Goal: Task Accomplishment & Management: Manage account settings

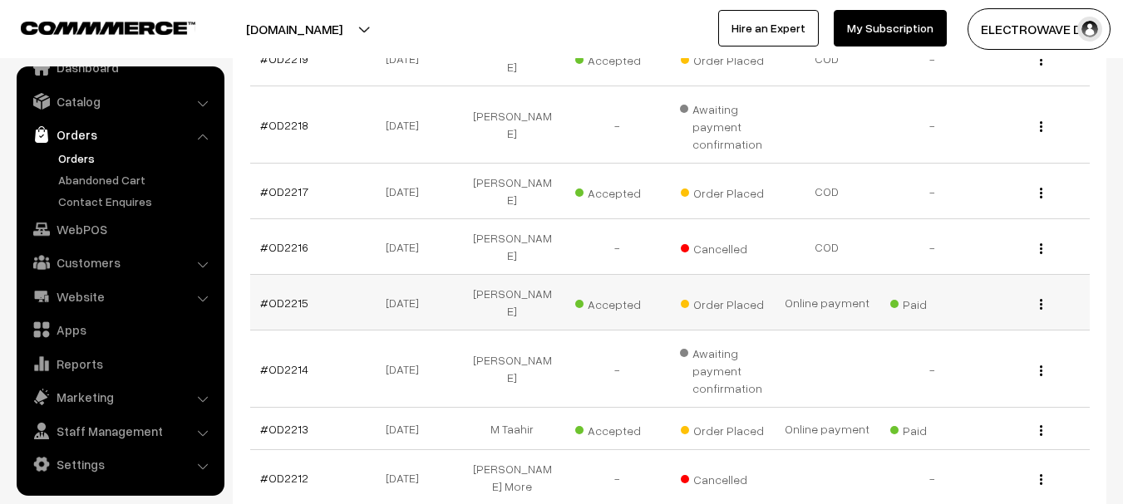
scroll to position [249, 0]
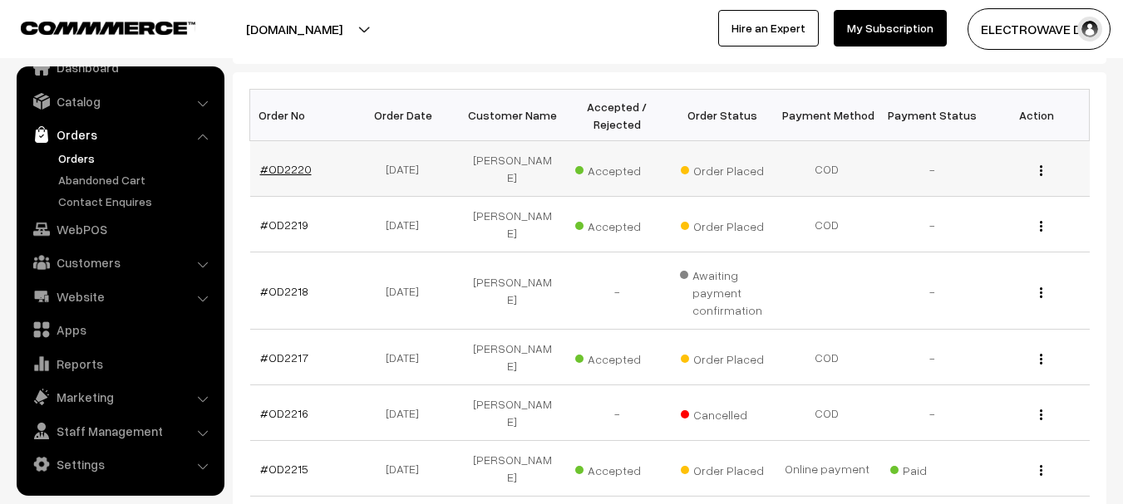
click at [281, 165] on link "#OD2220" at bounding box center [286, 169] width 52 height 14
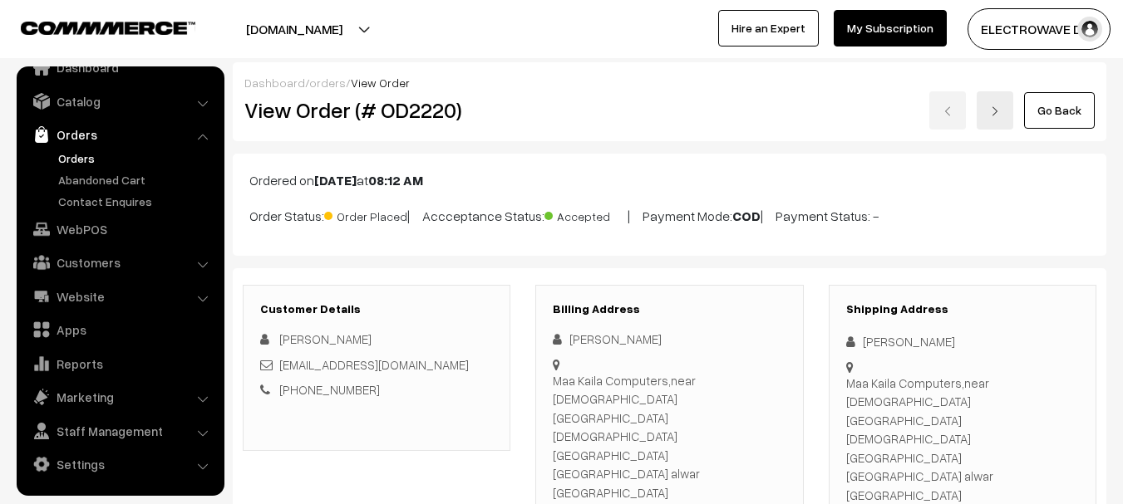
click at [1003, 115] on link at bounding box center [994, 110] width 37 height 38
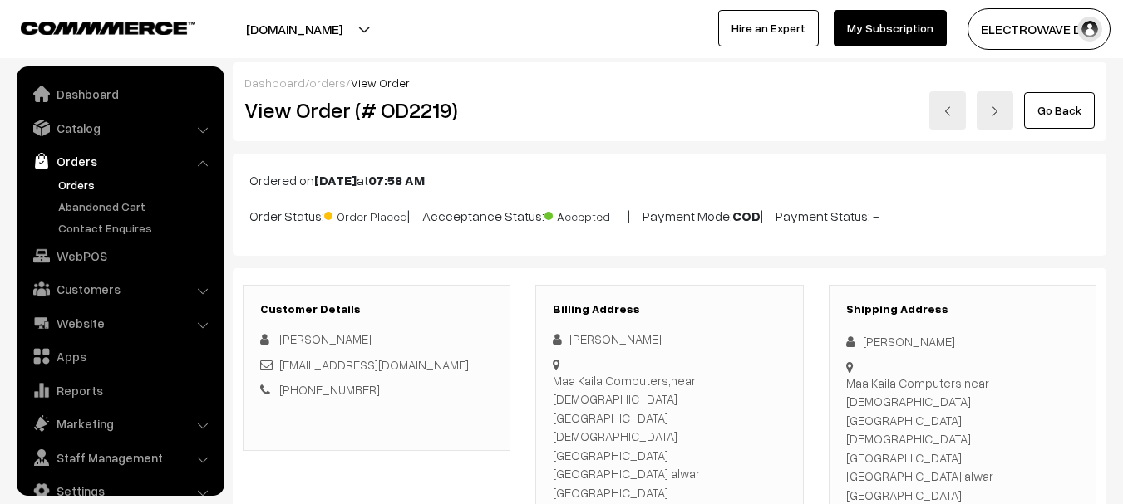
scroll to position [27, 0]
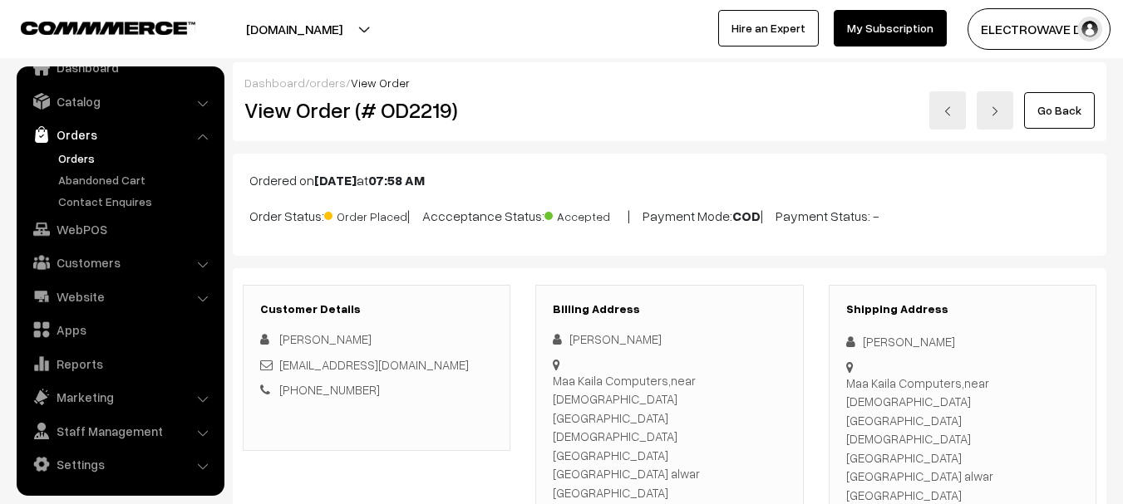
click at [911, 455] on div "Shipping Address Chandra Prakash Agrawal Agrawal Maa Kaila Computers,near Jain …" at bounding box center [962, 444] width 268 height 319
copy div "[PHONE_NUMBER]"
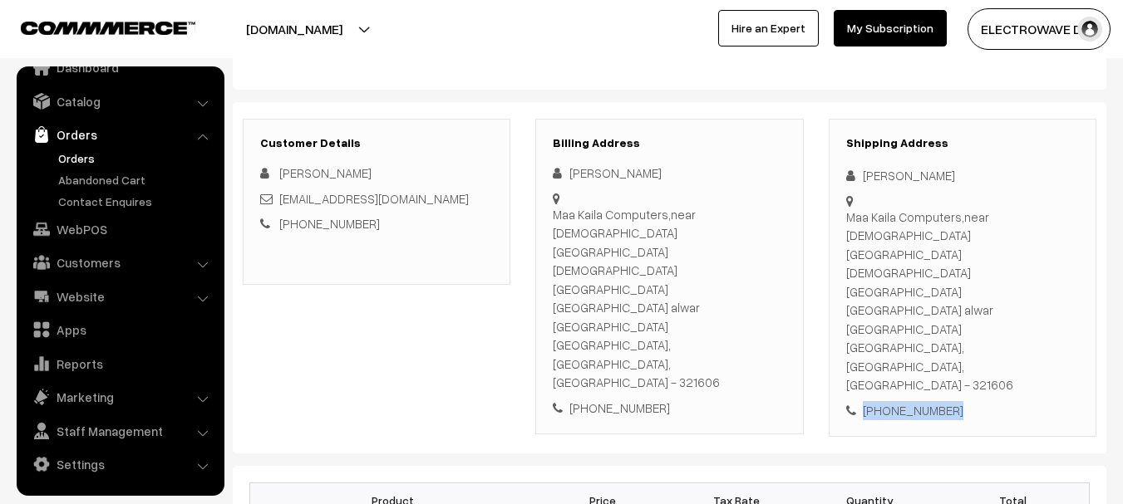
scroll to position [0, 0]
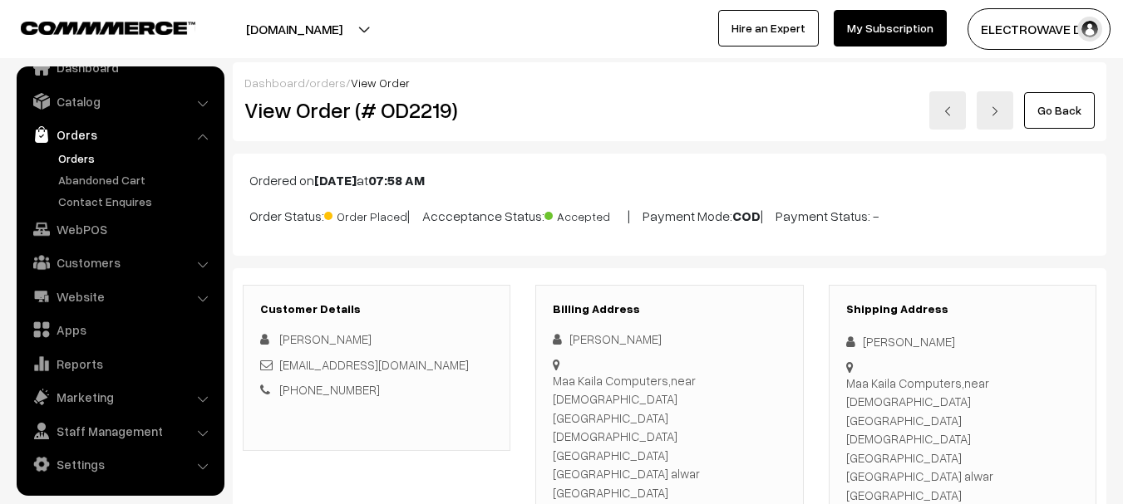
click at [1000, 111] on img at bounding box center [995, 111] width 10 height 10
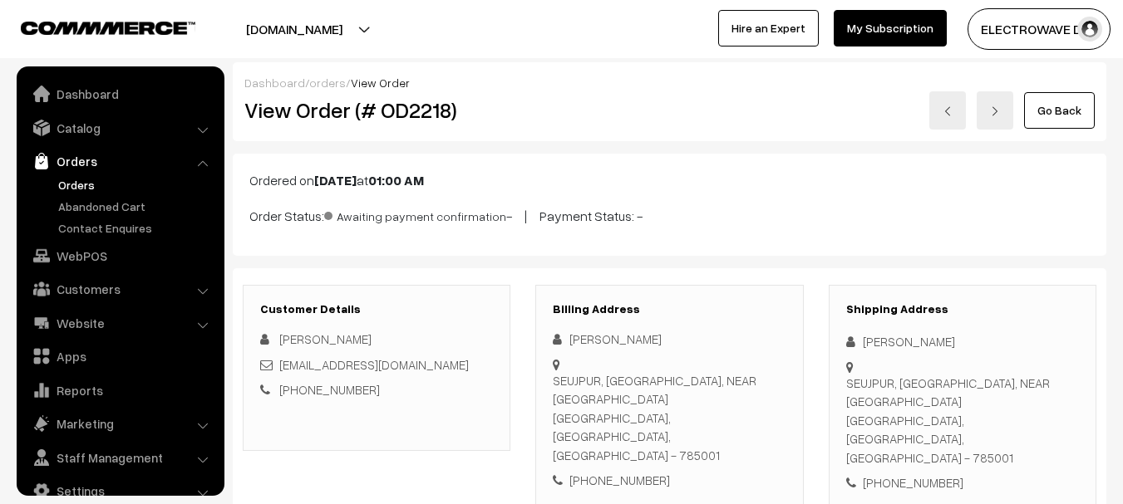
scroll to position [27, 0]
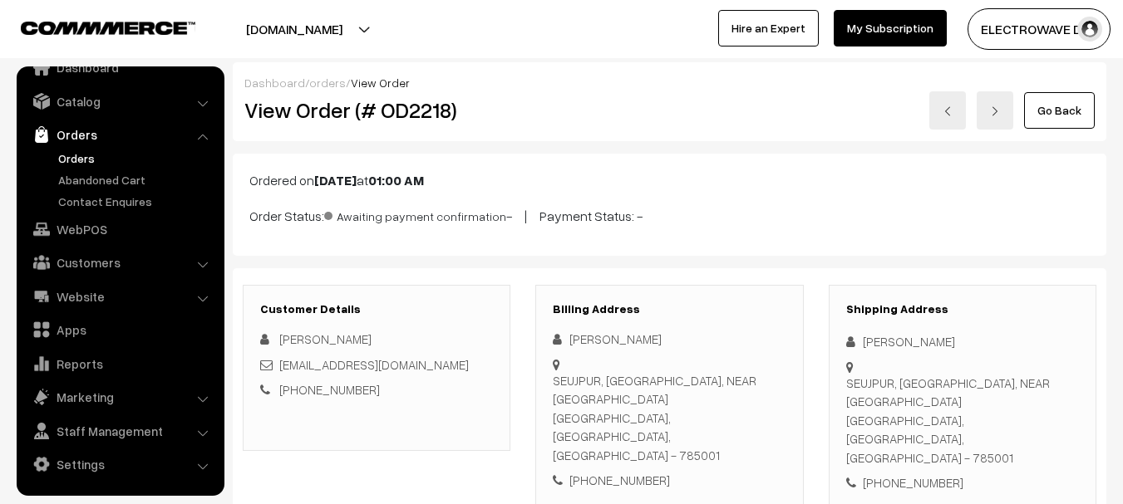
click at [946, 108] on img at bounding box center [947, 111] width 10 height 10
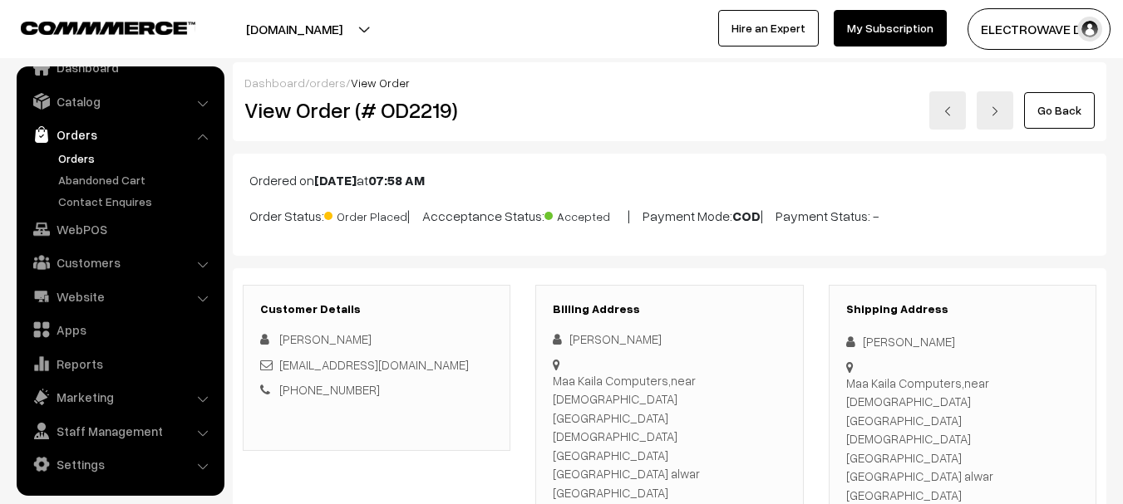
click at [945, 112] on img at bounding box center [947, 111] width 10 height 10
click at [982, 104] on link at bounding box center [994, 110] width 37 height 38
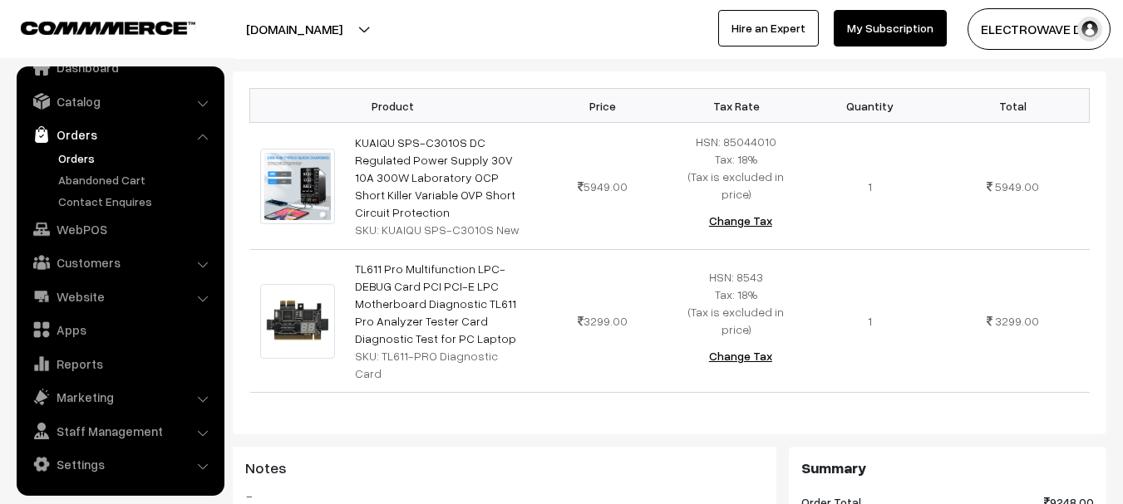
scroll to position [665, 0]
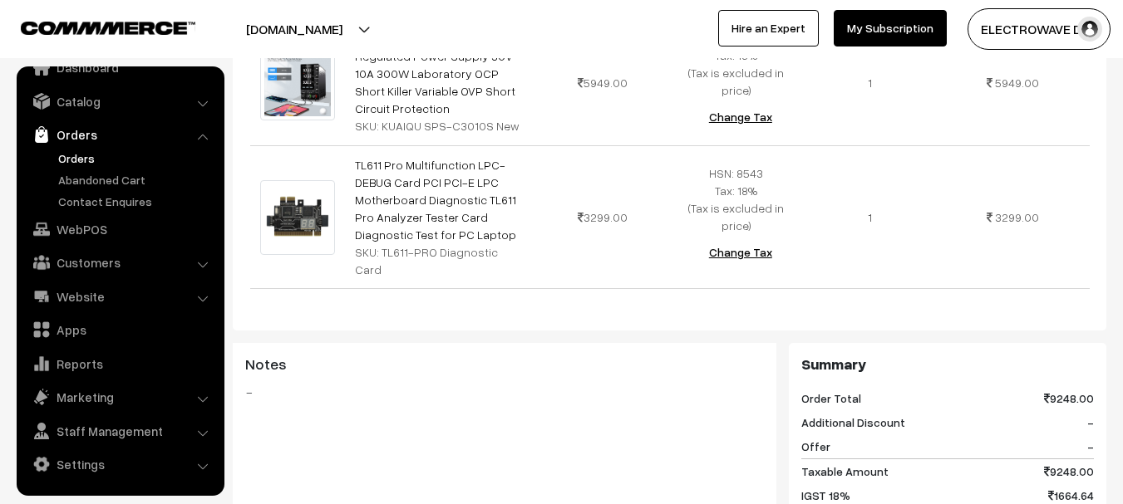
drag, startPoint x: 901, startPoint y: 389, endPoint x: 794, endPoint y: 375, distance: 108.1
click at [794, 376] on div "Summary Order Total 9248.00 Additional Discount - Offer - Taxable Amount 9248.0…" at bounding box center [947, 504] width 317 height 323
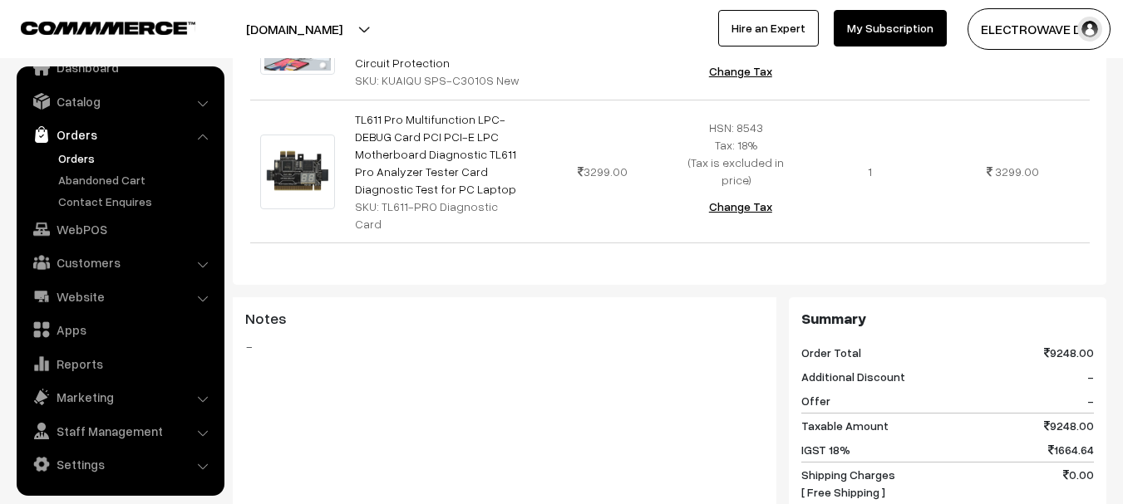
scroll to position [748, 0]
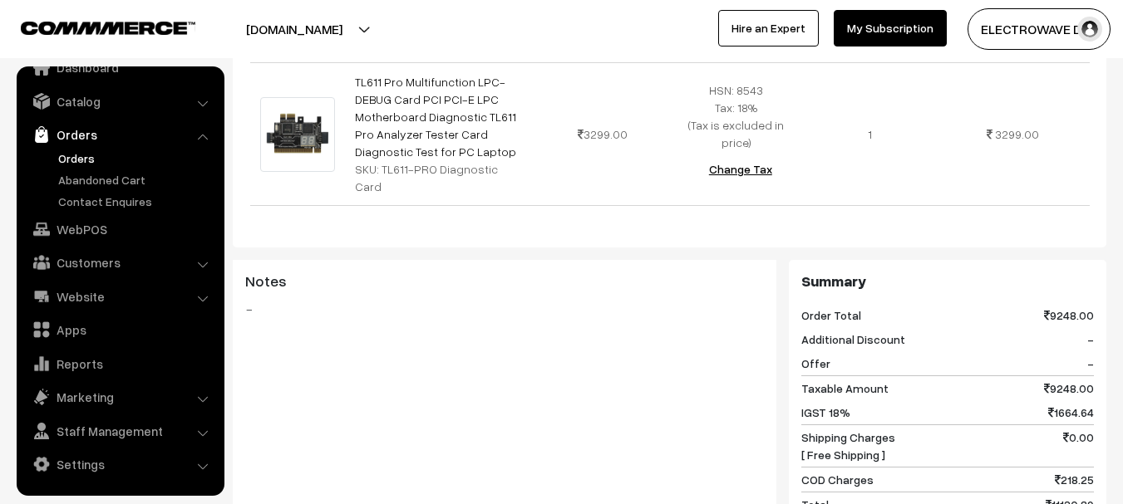
click at [889, 468] on div "COD Charges 218.25" at bounding box center [947, 480] width 292 height 25
drag, startPoint x: 1103, startPoint y: 332, endPoint x: 792, endPoint y: 322, distance: 311.7
click at [792, 322] on div "Summary Order Total 9248.00 Additional Discount - Offer - Taxable Amount 9248.0…" at bounding box center [947, 421] width 317 height 323
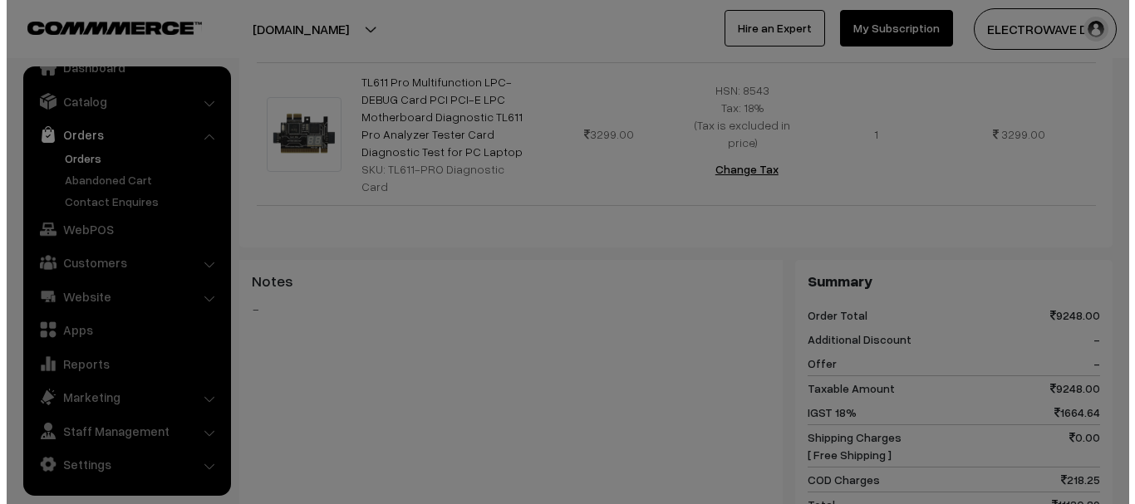
scroll to position [747, 0]
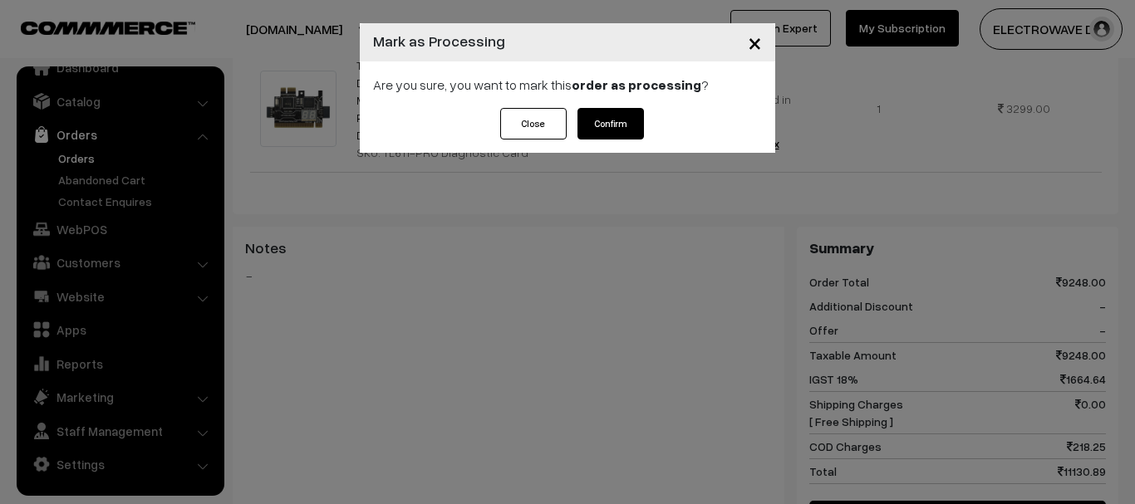
click at [610, 120] on button "Confirm" at bounding box center [610, 124] width 66 height 32
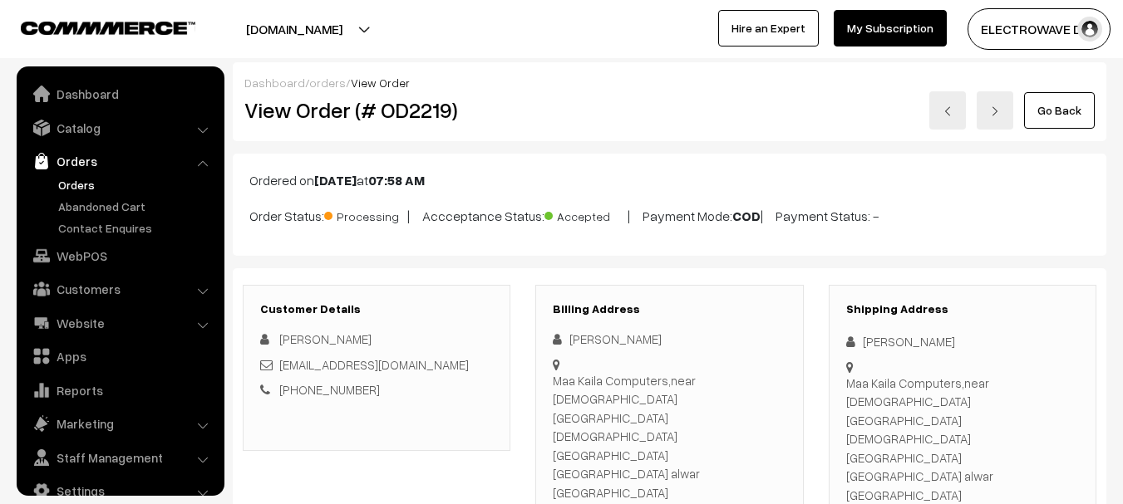
click at [947, 111] on img at bounding box center [947, 111] width 10 height 10
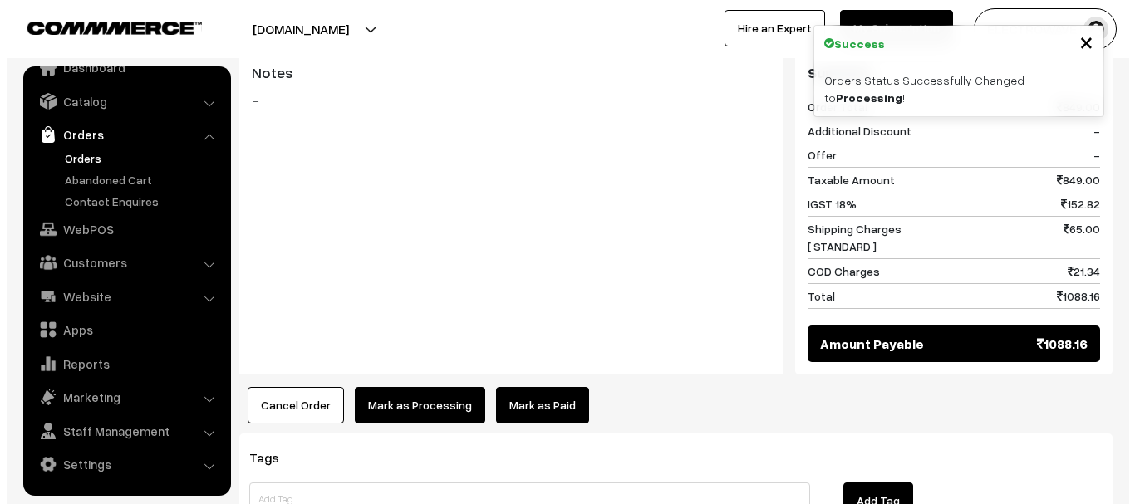
scroll to position [831, 0]
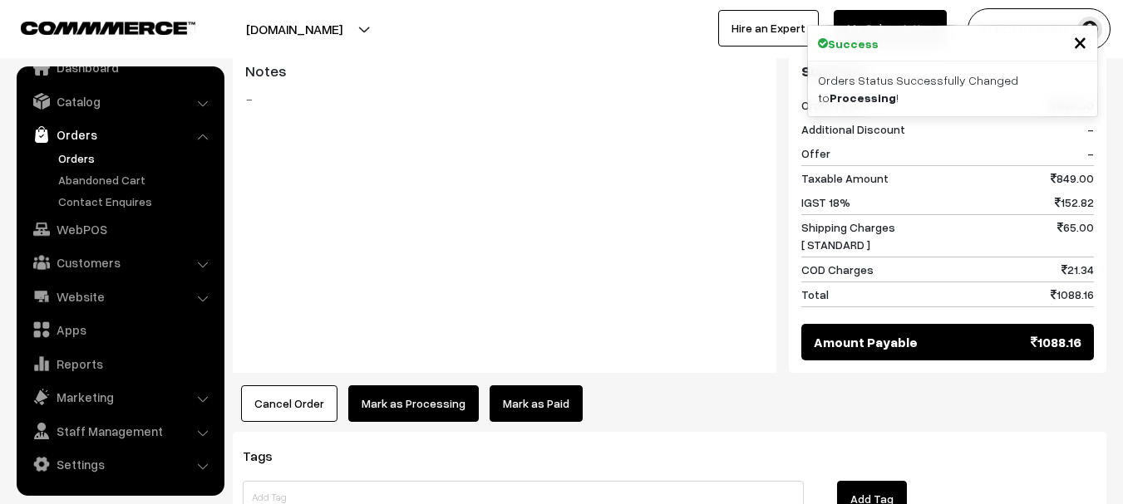
click at [425, 386] on button "Mark as Processing" at bounding box center [413, 404] width 130 height 37
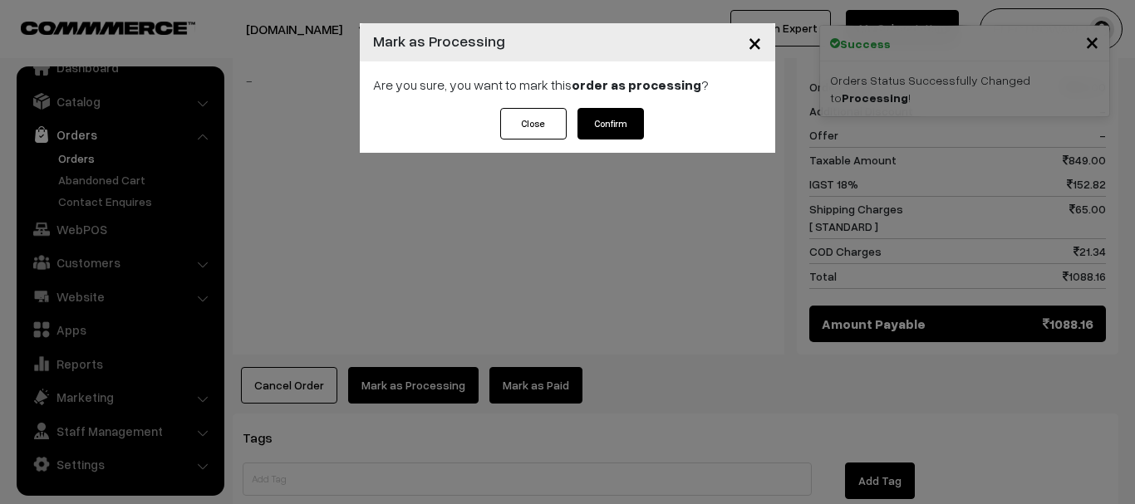
click at [615, 115] on button "Confirm" at bounding box center [610, 124] width 66 height 32
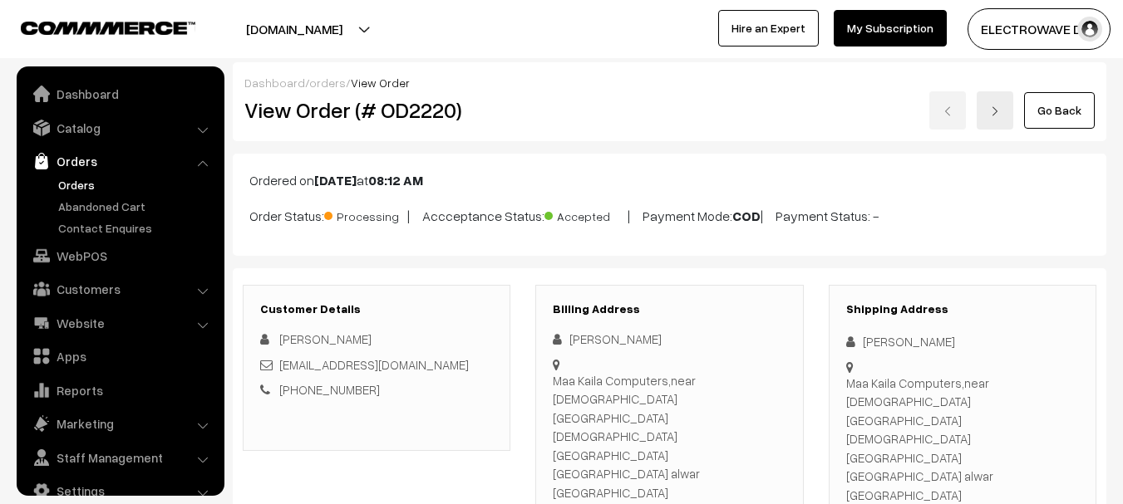
scroll to position [27, 0]
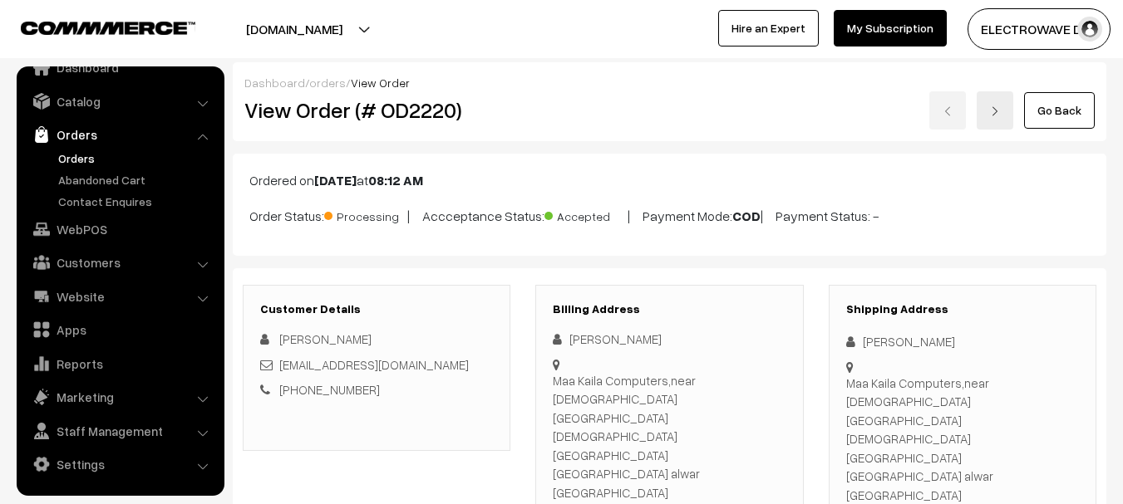
click at [993, 115] on img at bounding box center [995, 111] width 10 height 10
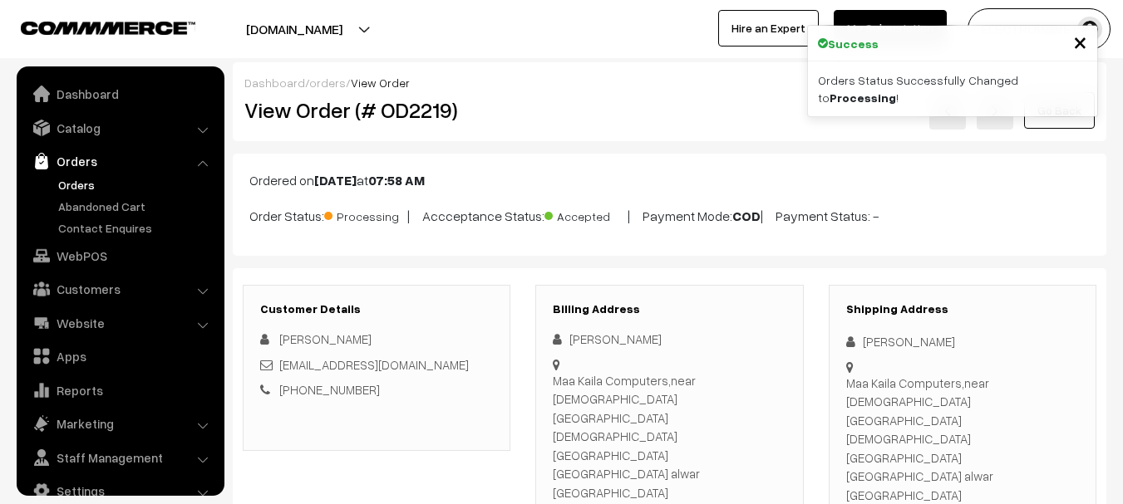
click at [940, 110] on link at bounding box center [947, 110] width 37 height 38
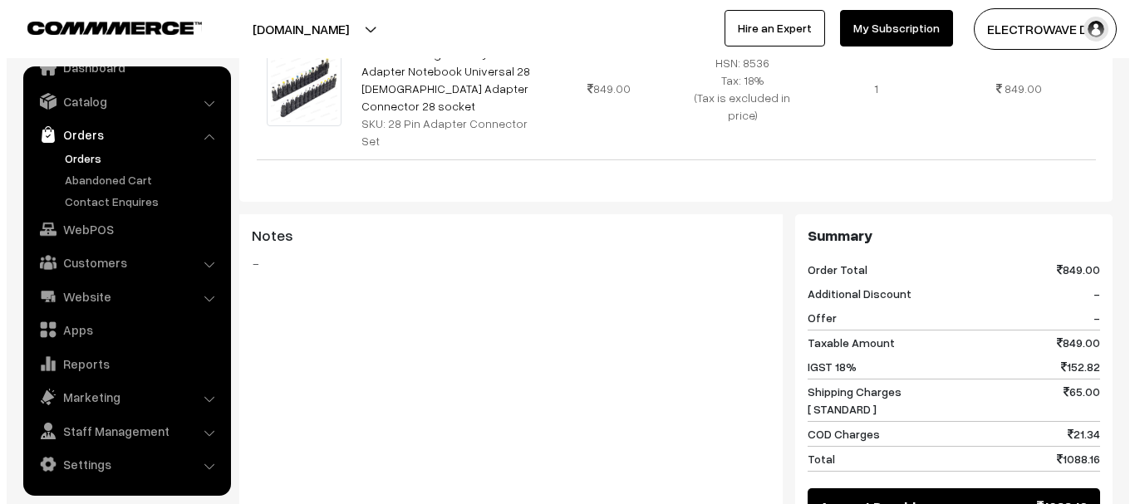
scroll to position [820, 0]
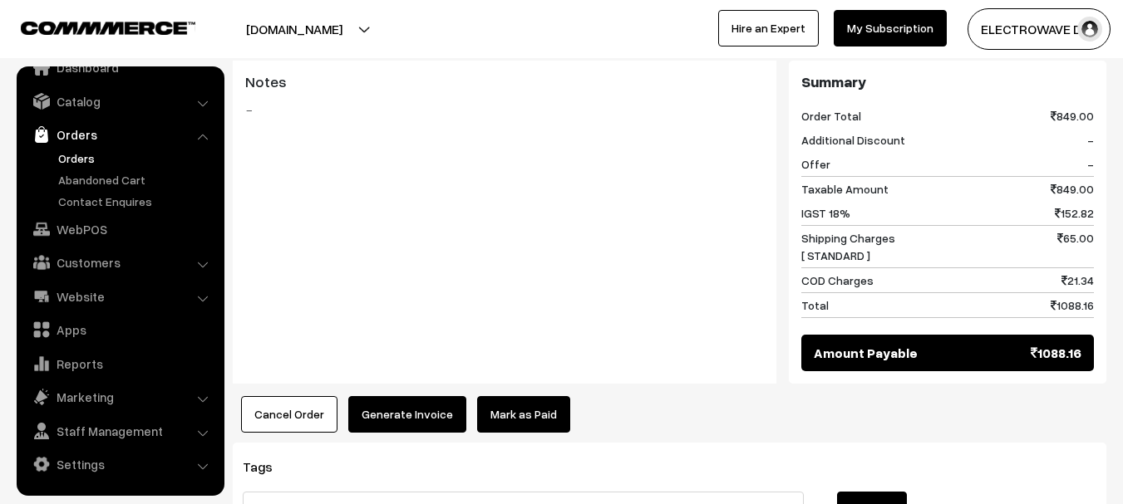
click at [409, 396] on button "Generate Invoice" at bounding box center [407, 414] width 118 height 37
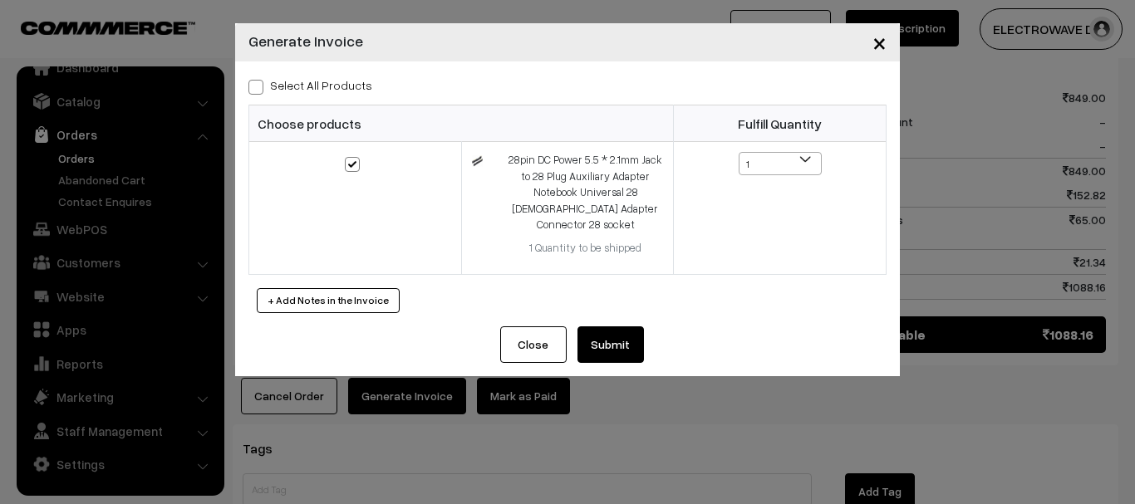
click at [623, 334] on button "Submit" at bounding box center [610, 345] width 66 height 37
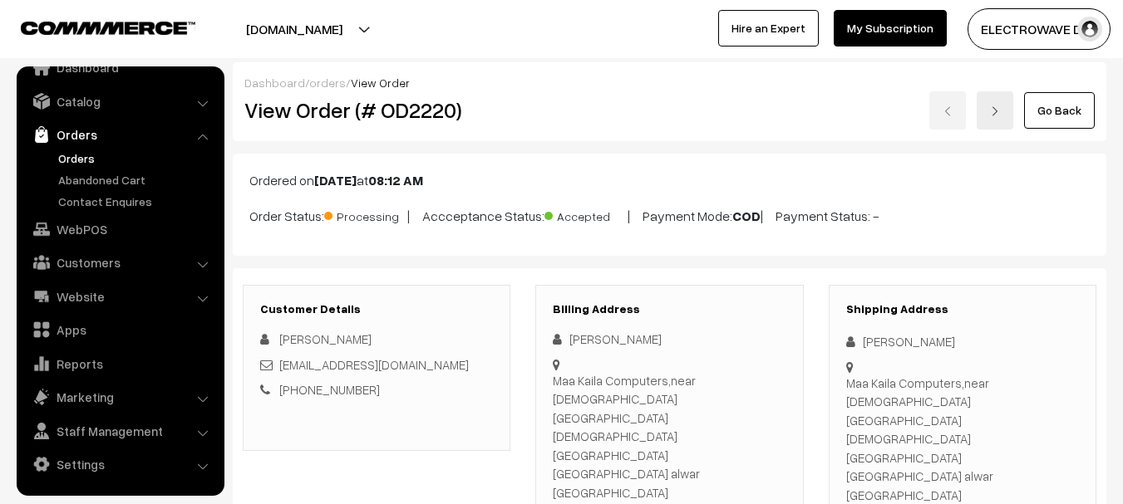
click at [881, 348] on div "[PERSON_NAME]" at bounding box center [962, 341] width 233 height 19
copy div "Chandra"
click at [882, 348] on div "[PERSON_NAME]" at bounding box center [962, 341] width 233 height 19
click at [929, 351] on div "[PERSON_NAME]" at bounding box center [962, 341] width 233 height 19
click at [929, 343] on div "[PERSON_NAME]" at bounding box center [962, 341] width 233 height 19
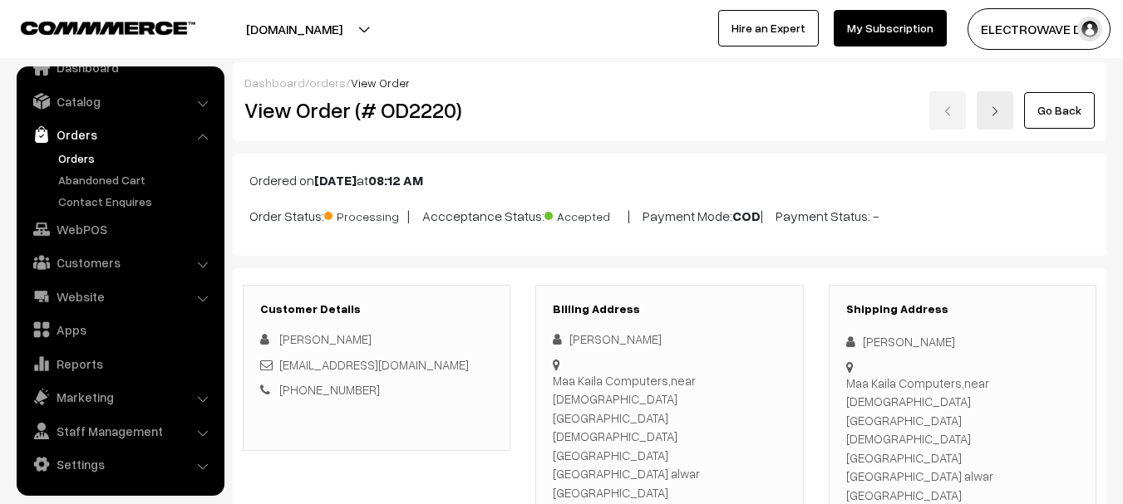
click at [929, 342] on div "[PERSON_NAME]" at bounding box center [962, 341] width 233 height 19
copy div "Prakash"
click at [972, 337] on div "Chandra Prakash Agrawal Agrawal" at bounding box center [962, 341] width 233 height 19
click at [972, 337] on div "[PERSON_NAME]" at bounding box center [962, 341] width 233 height 19
copy div "Agrawal"
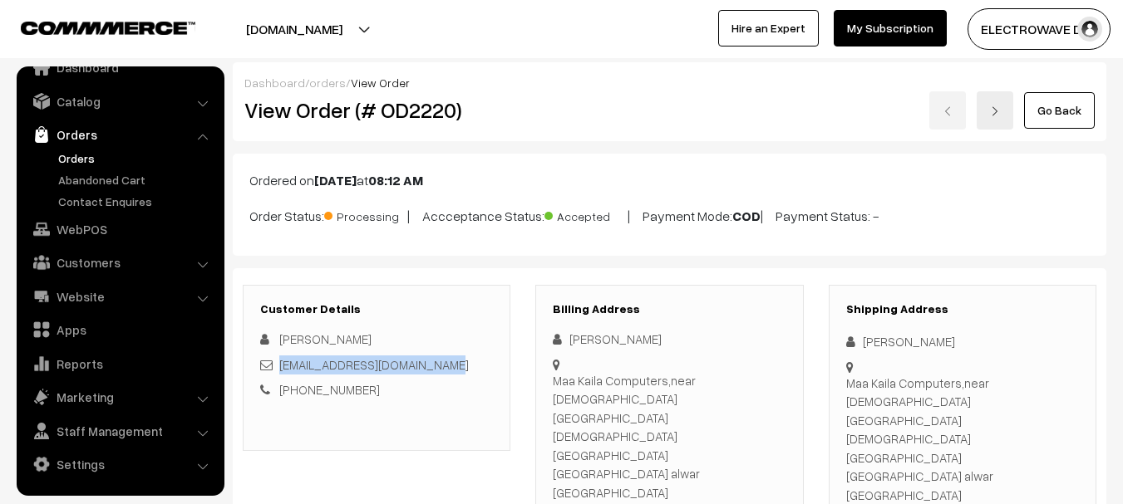
copy link "maakailacomputers@gmail.com"
drag, startPoint x: 469, startPoint y: 366, endPoint x: 468, endPoint y: 338, distance: 27.5
click at [282, 357] on div "maakailacomputers@gmail.com" at bounding box center [376, 365] width 233 height 19
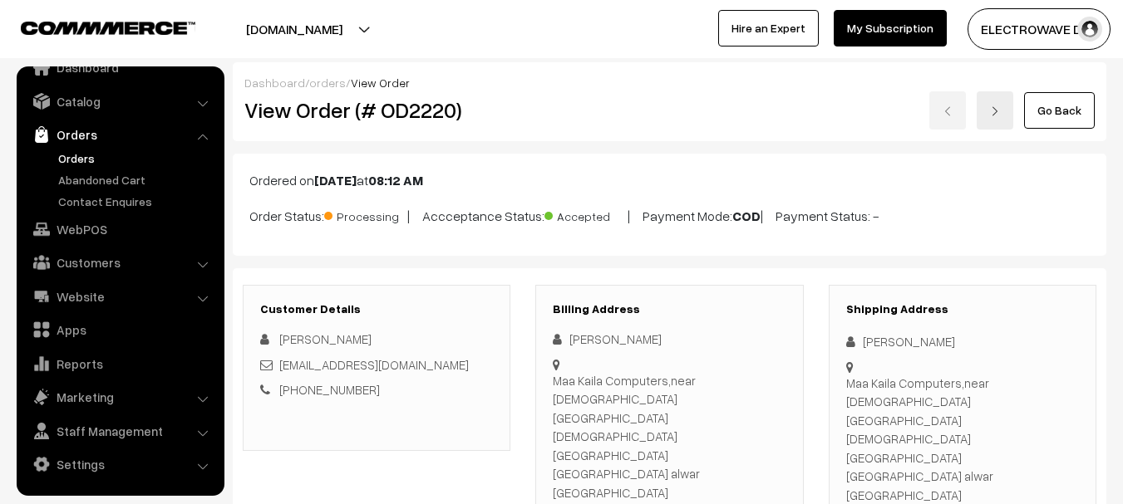
copy div "9413730954"
copy div "Chandra Prakash Agrawal Agrawal Maa Kaila Computers,near Jain temple samouchi r…"
drag, startPoint x: 864, startPoint y: 338, endPoint x: 1008, endPoint y: 396, distance: 155.1
click at [1008, 396] on div "Shipping Address Chandra Prakash Agrawal Agrawal Maa Kaila Computers,near Jain …" at bounding box center [962, 444] width 268 height 319
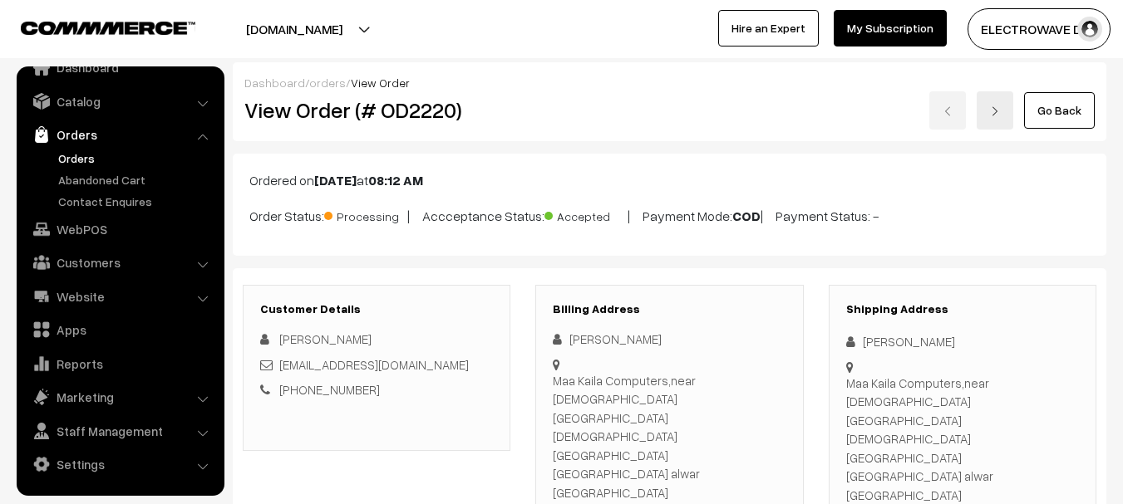
click at [1016, 408] on div "Maa Kaila Computers,near Jain temple samouchi road kherli ganj alwar rajasthan …" at bounding box center [962, 467] width 233 height 187
copy div "rajasthan Kherli, Rajasthan, India - 321606 +91 9413730954"
drag, startPoint x: 1006, startPoint y: 400, endPoint x: 1049, endPoint y: 466, distance: 78.6
click at [1049, 466] on div "Shipping Address Chandra Prakash Agrawal Agrawal Maa Kaila Computers,near Jain …" at bounding box center [962, 444] width 268 height 319
click at [993, 422] on div "Maa Kaila Computers,near Jain temple samouchi road kherli ganj alwar rajasthan …" at bounding box center [962, 467] width 233 height 187
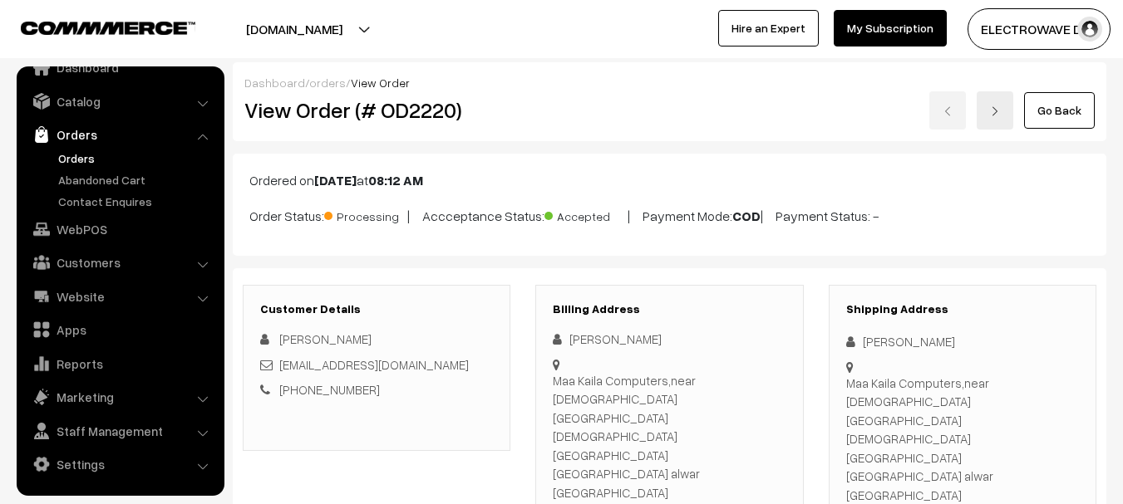
click at [993, 422] on div "Maa Kaila Computers,near Jain temple samouchi road kherli ganj alwar rajasthan …" at bounding box center [962, 467] width 233 height 187
copy div "rajasthan Kherli, Rajasthan, India - 321606 +91 9413730954"
click at [993, 422] on div "Maa Kaila Computers,near Jain temple samouchi road kherli ganj alwar rajasthan …" at bounding box center [962, 467] width 233 height 187
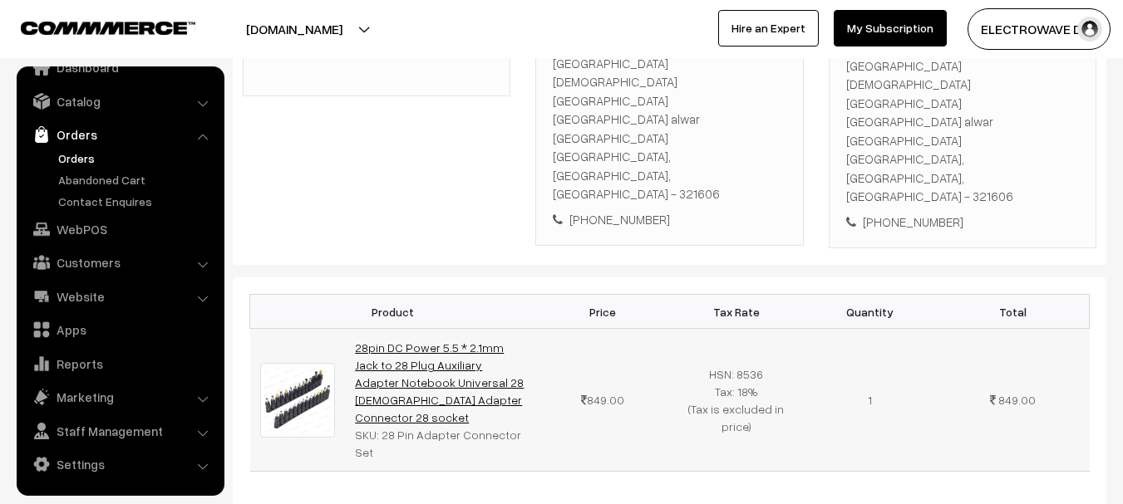
scroll to position [415, 0]
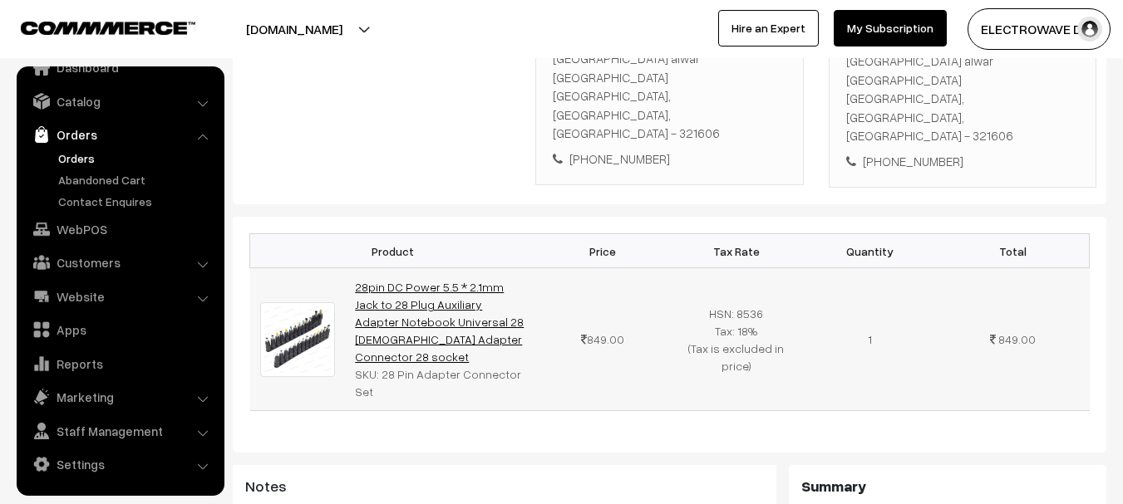
copy link "pin DC Power 5.5 * 2.1mm Jack to 28 Plug Auxiliary Adapter Notebook Universal 2…"
drag, startPoint x: 471, startPoint y: 209, endPoint x: 355, endPoint y: 152, distance: 129.7
click at [355, 268] on td "28pin DC Power 5.5 * 2.1mm Jack to 28 Plug Auxiliary Adapter Notebook Universal…" at bounding box center [440, 339] width 191 height 143
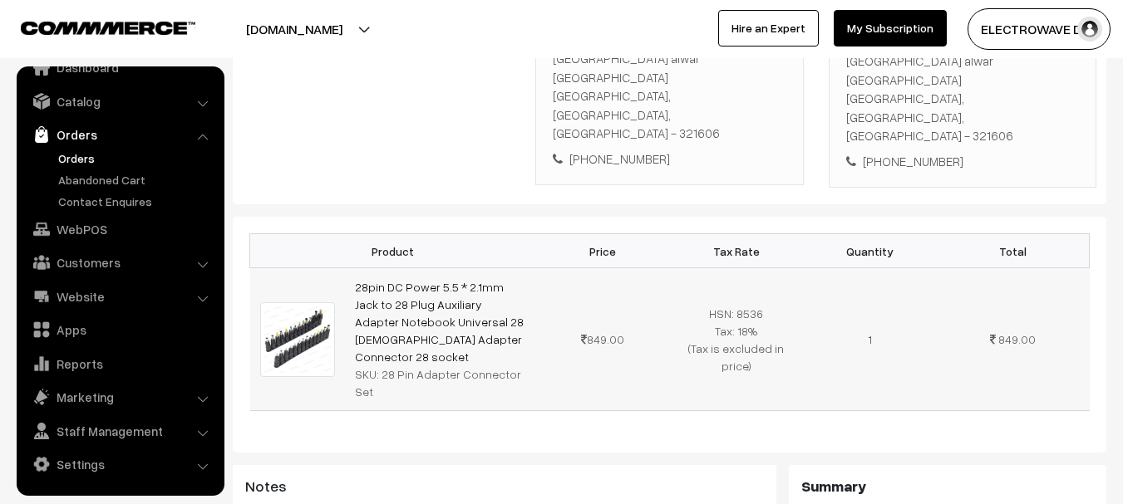
drag, startPoint x: 378, startPoint y: 228, endPoint x: 547, endPoint y: 229, distance: 168.7
click at [547, 268] on tr "28pin DC Power 5.5 * 2.1mm Jack to 28 Plug Auxiliary Adapter Notebook Universal…" at bounding box center [669, 339] width 839 height 143
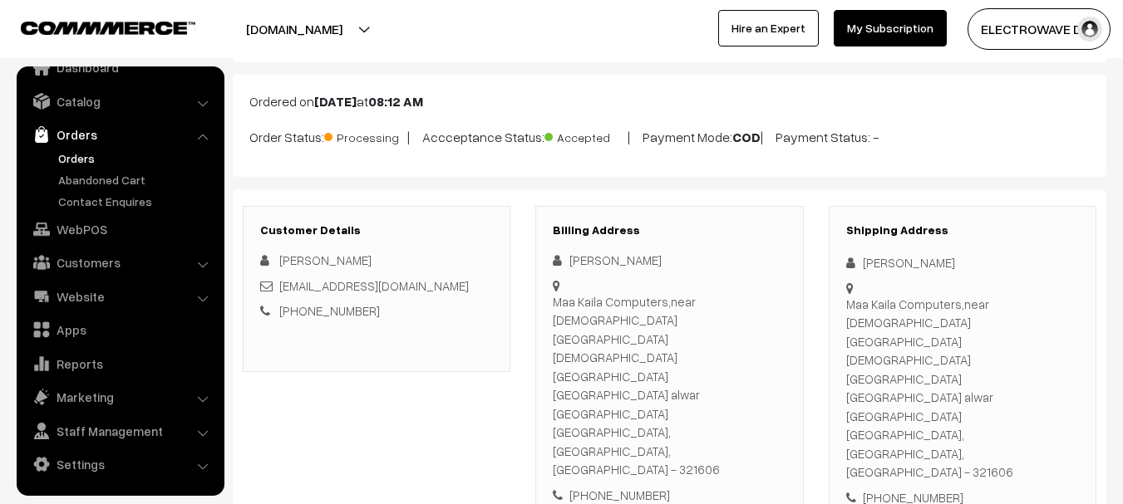
scroll to position [0, 0]
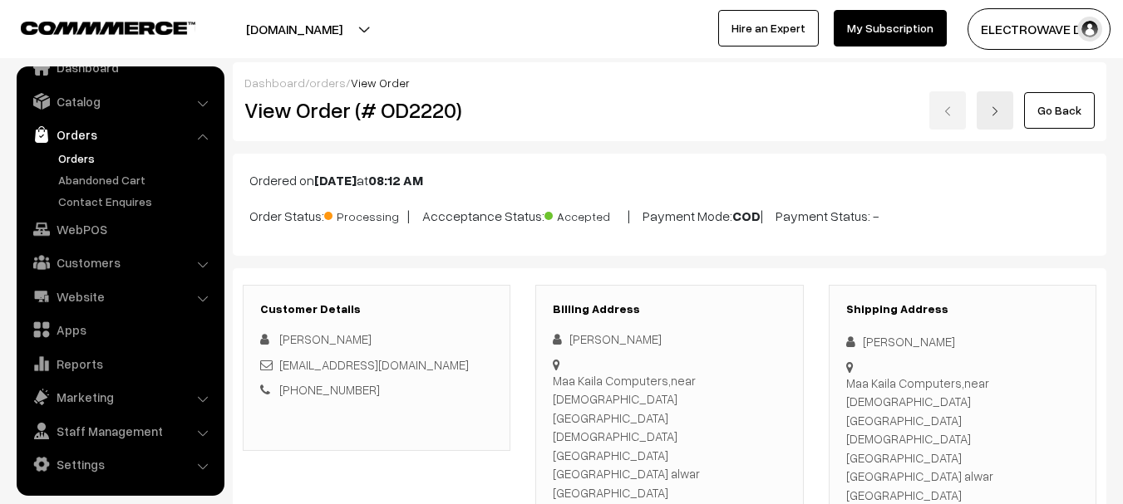
click at [1015, 112] on div "Go Back" at bounding box center [815, 110] width 558 height 38
click at [1008, 112] on link at bounding box center [994, 110] width 37 height 38
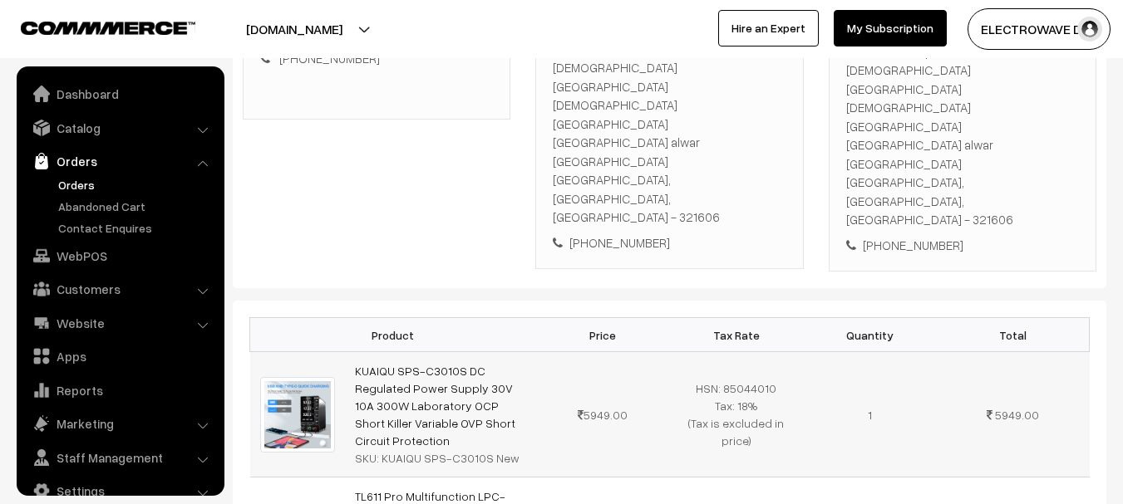
scroll to position [27, 0]
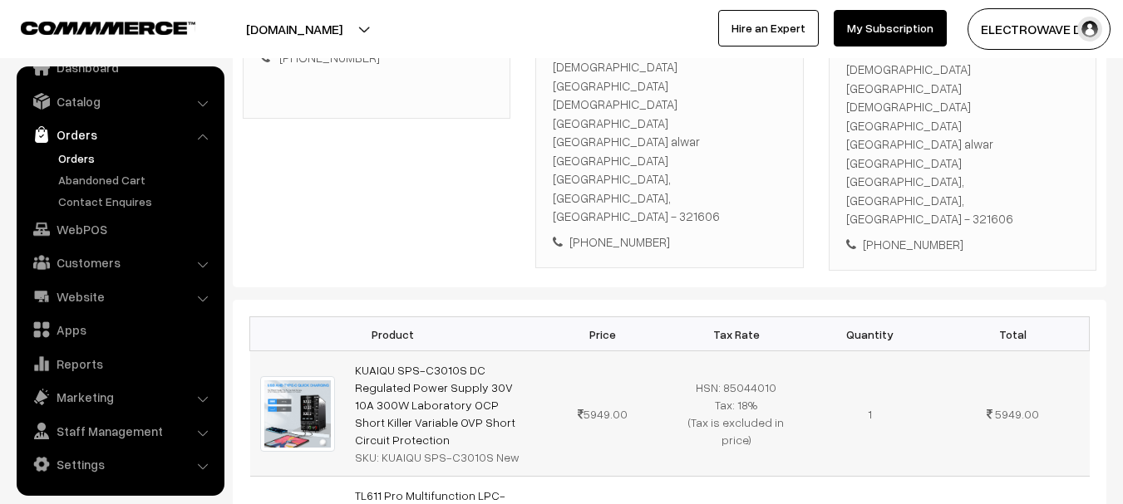
drag, startPoint x: 356, startPoint y: 292, endPoint x: 345, endPoint y: 249, distance: 44.5
click at [345, 351] on td "KUAIQU SPS-C3010S DC Regulated Power Supply 30V 10A 300W Laboratory OCP Short K…" at bounding box center [440, 413] width 191 height 125
copy div "KUAIQU SPS-C3010S New"
drag, startPoint x: 380, startPoint y: 334, endPoint x: 523, endPoint y: 329, distance: 143.8
click at [523, 449] on div "SKU: KUAIQU SPS-C3010S New" at bounding box center [440, 457] width 171 height 17
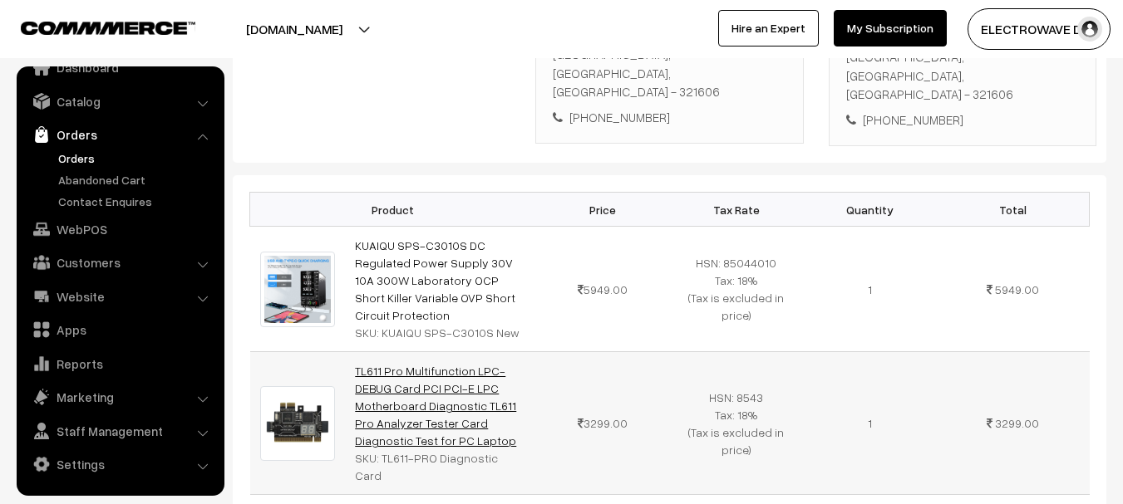
scroll to position [582, 0]
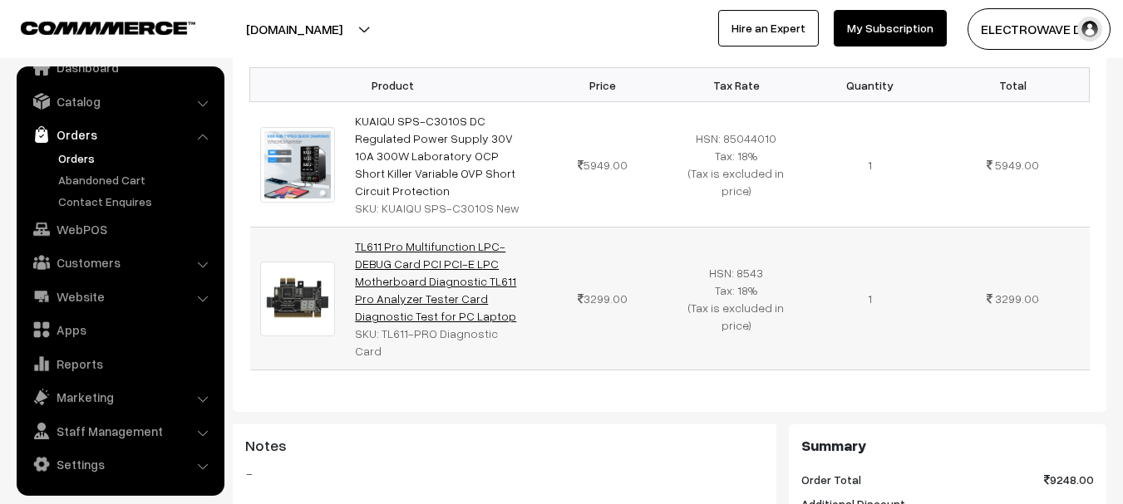
click at [375, 239] on link "TL611 Pro Multifunction LPC-DEBUG Card PCI PCI-E LPC Motherboard Diagnostic TL6…" at bounding box center [435, 281] width 161 height 84
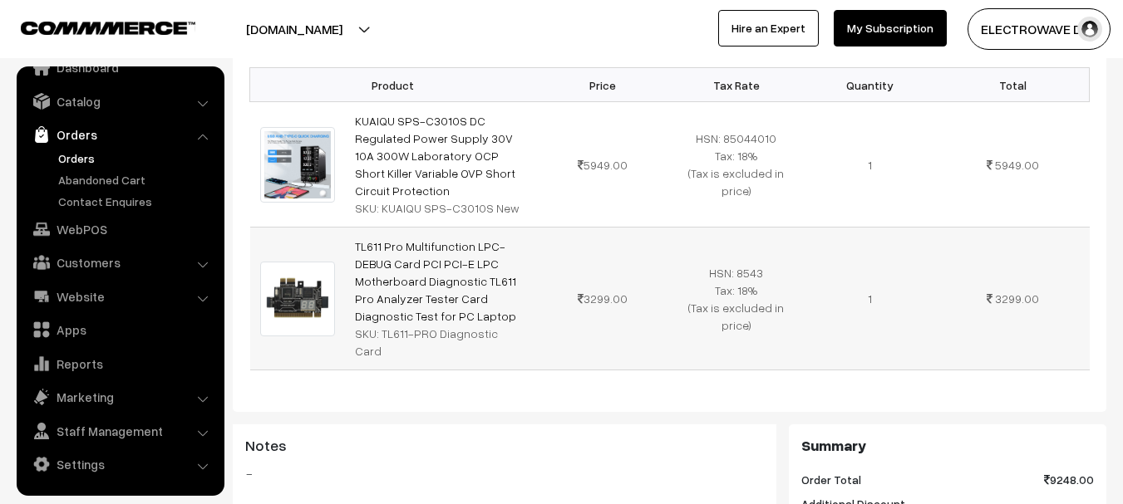
copy tr "TL611 Pro Multifunction LPC-DEBUG Card PCI PCI-E LPC Motherboard Diagnostic TL6…"
copy link "TL611 Pro Multifunction LPC-DEBUG Card PCI PCI-E LPC Motherboard Diagnostic TL6…"
drag, startPoint x: 371, startPoint y: 179, endPoint x: 350, endPoint y: 118, distance: 64.1
click at [350, 228] on td "TL611 Pro Multifunction LPC-DEBUG Card PCI PCI-E LPC Motherboard Diagnostic TL6…" at bounding box center [440, 299] width 191 height 143
copy div "L611-PRO Diagnostic Card"
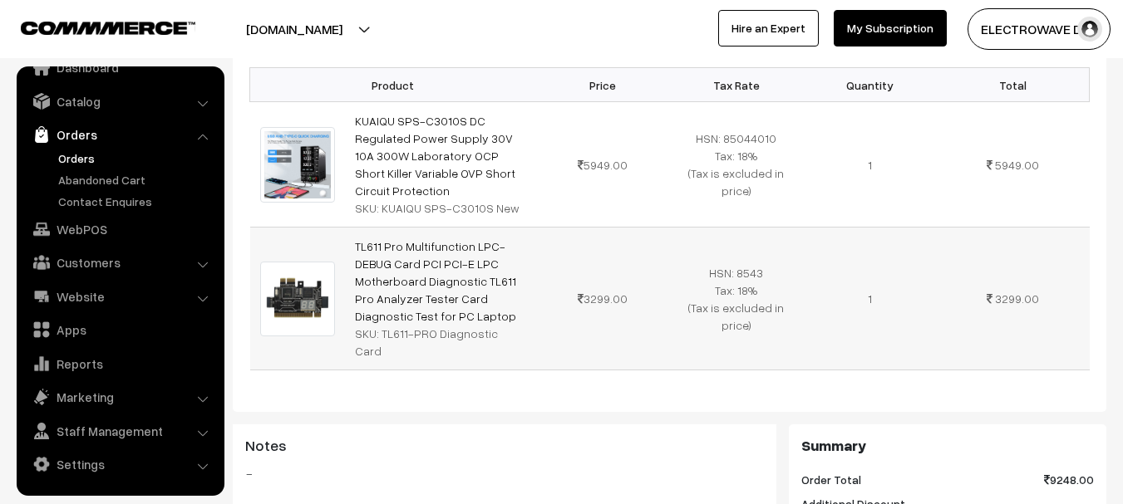
drag, startPoint x: 382, startPoint y: 204, endPoint x: 518, endPoint y: 217, distance: 136.8
click at [518, 228] on td "TL611 Pro Multifunction LPC-DEBUG Card PCI PCI-E LPC Motherboard Diagnostic TL6…" at bounding box center [440, 299] width 191 height 143
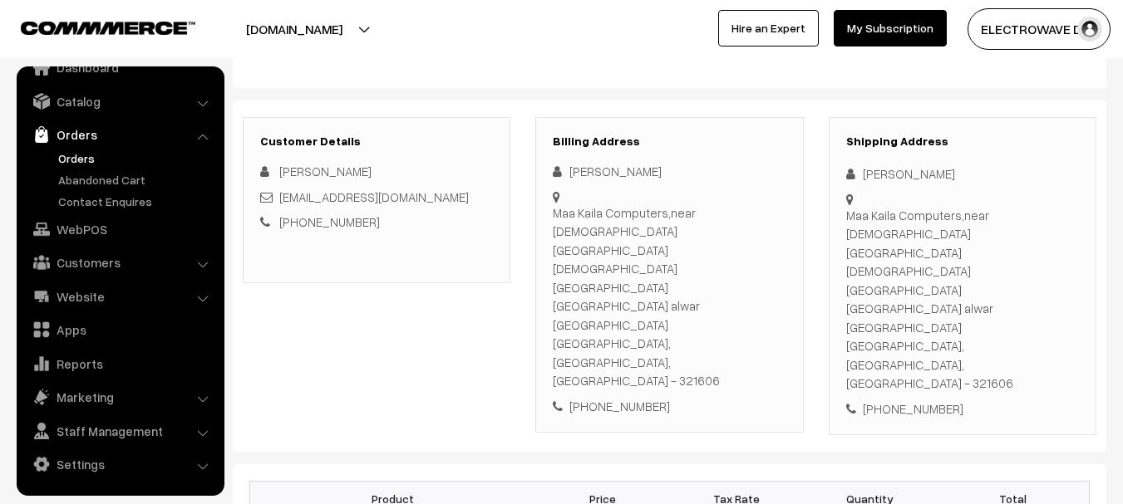
scroll to position [0, 0]
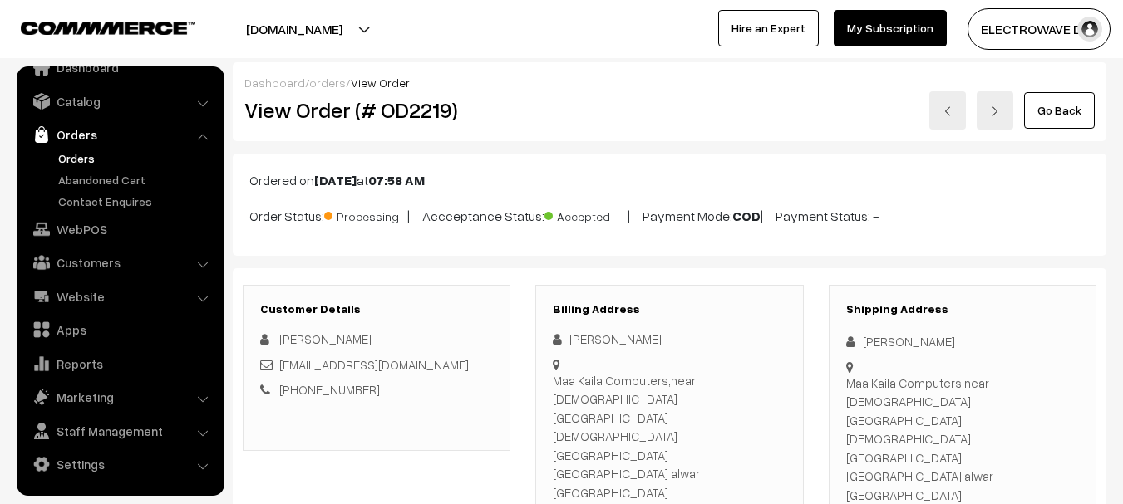
click at [422, 114] on h2 "View Order (# OD2219)" at bounding box center [377, 110] width 267 height 26
copy h2 "OD2219"
click at [951, 111] on img at bounding box center [947, 111] width 10 height 10
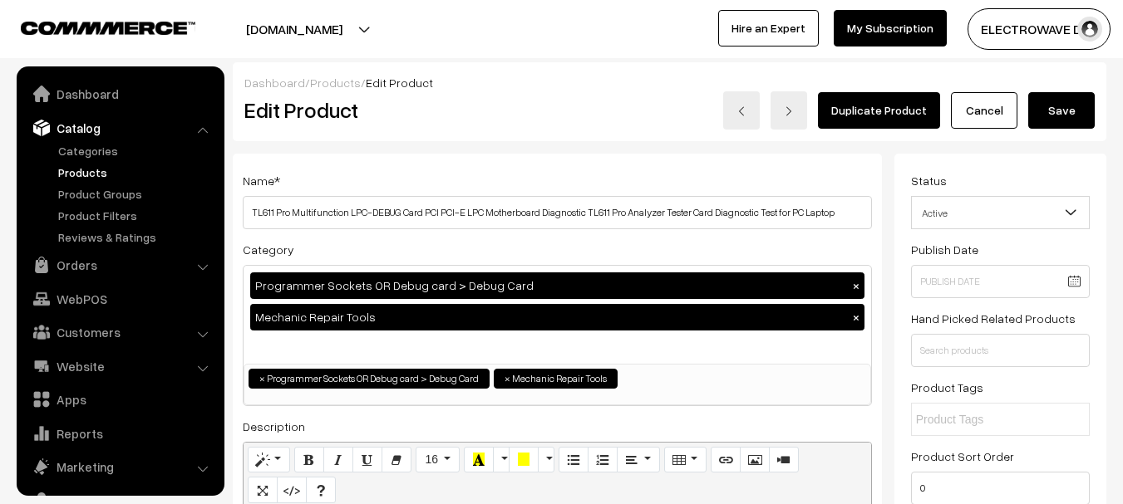
scroll to position [47, 0]
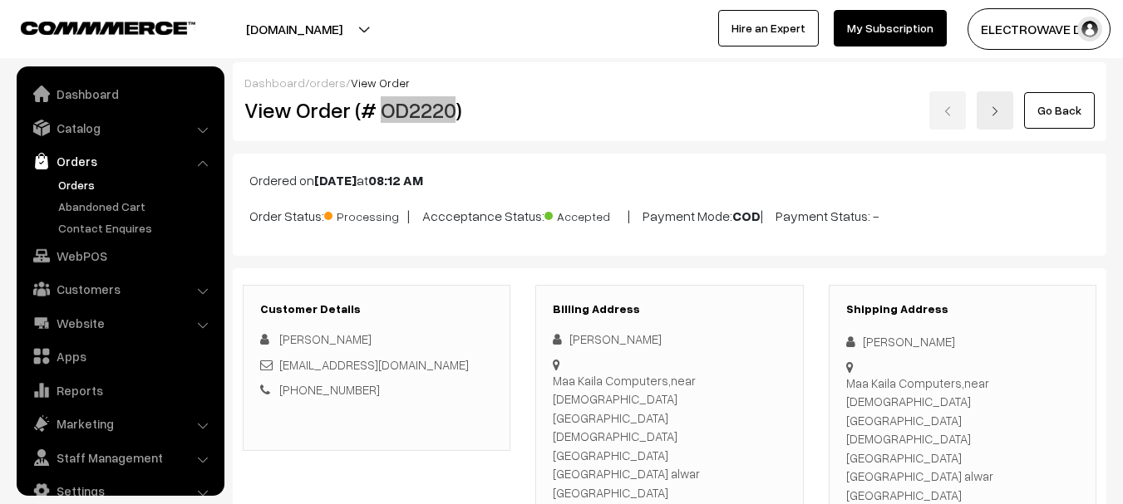
scroll to position [27, 0]
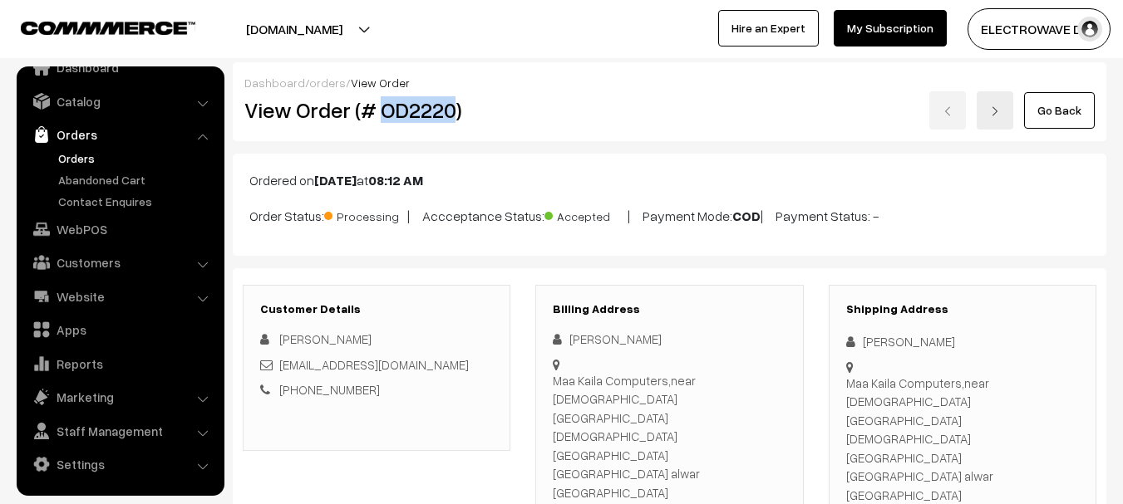
click at [980, 106] on link at bounding box center [994, 110] width 37 height 38
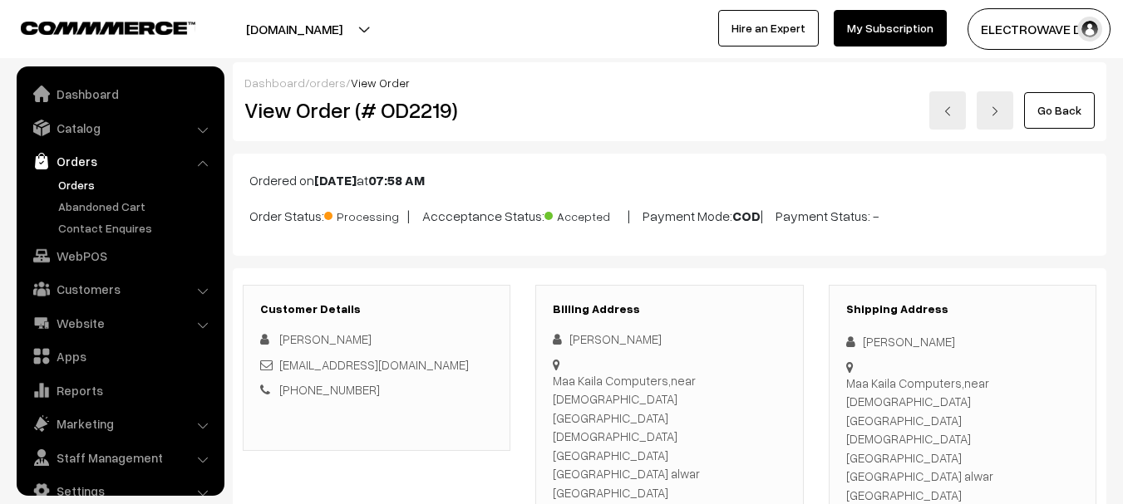
scroll to position [27, 0]
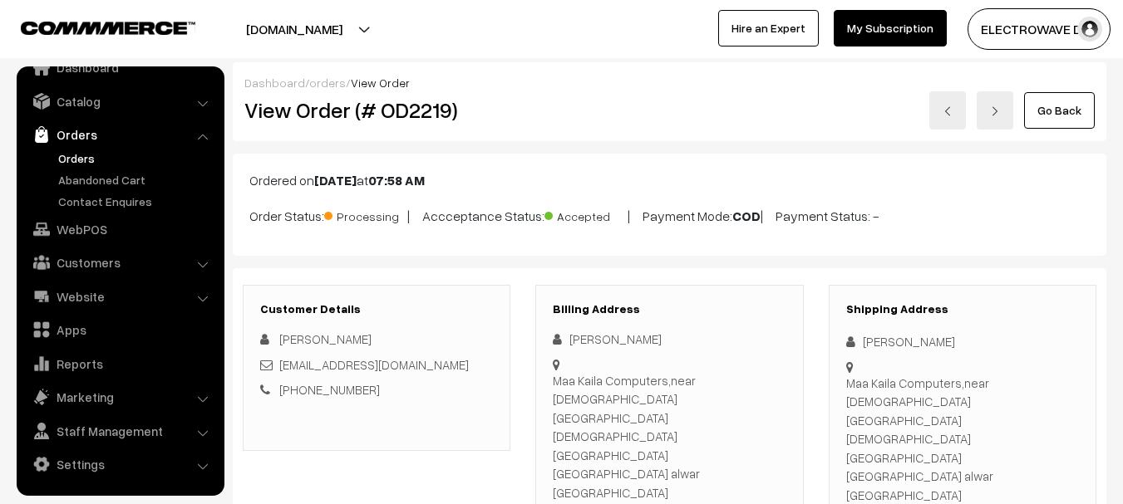
click at [961, 103] on link at bounding box center [947, 110] width 37 height 38
click at [1000, 114] on img at bounding box center [995, 111] width 10 height 10
click at [965, 122] on link at bounding box center [947, 110] width 37 height 38
click at [1009, 120] on link at bounding box center [994, 110] width 37 height 38
click at [941, 125] on link at bounding box center [947, 110] width 37 height 38
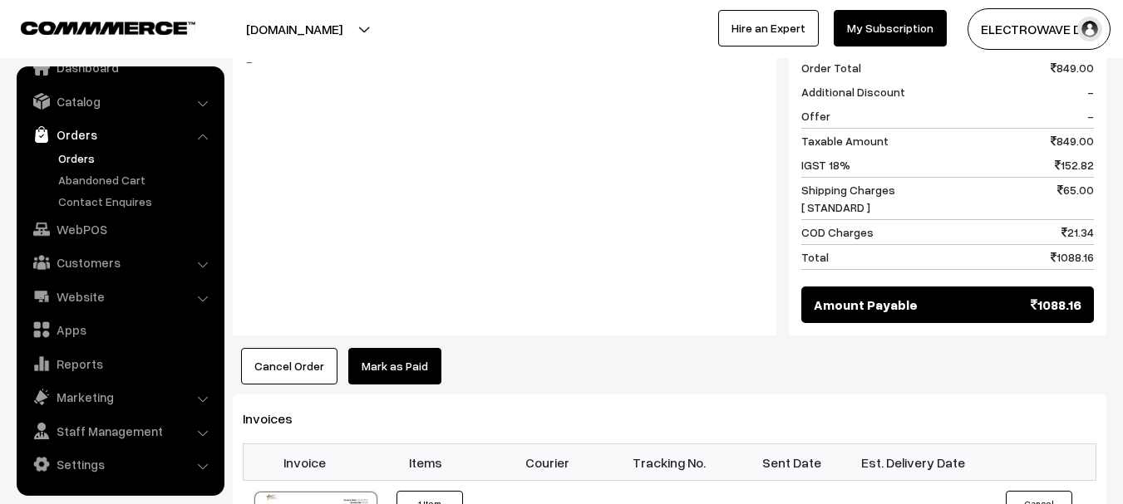
scroll to position [997, 0]
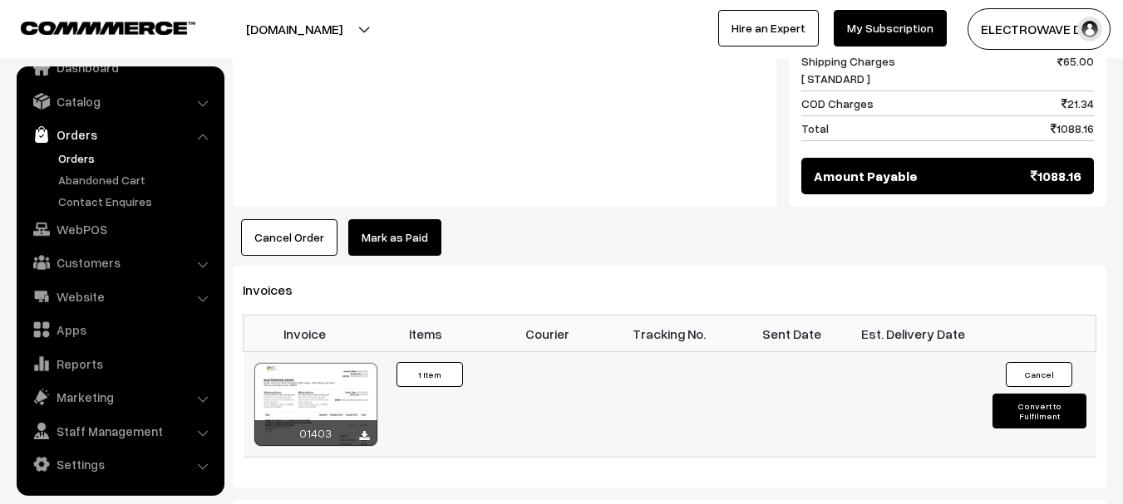
click at [335, 363] on div at bounding box center [315, 404] width 123 height 83
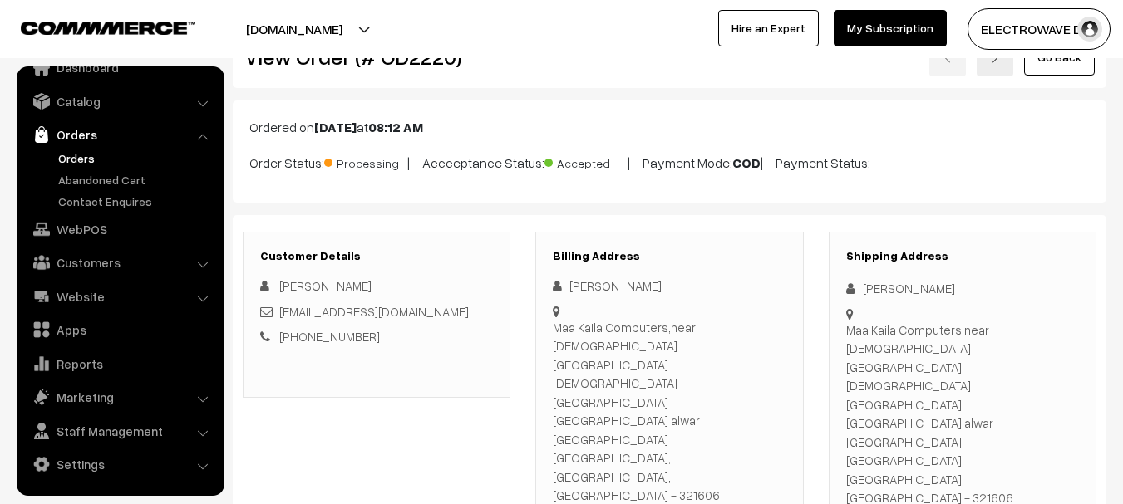
scroll to position [0, 0]
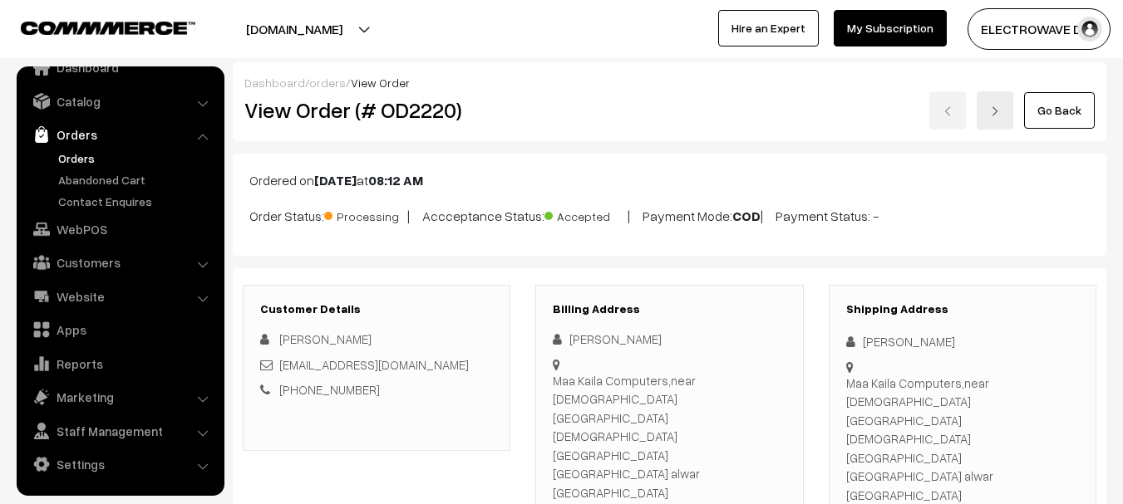
click at [980, 109] on link at bounding box center [994, 110] width 37 height 38
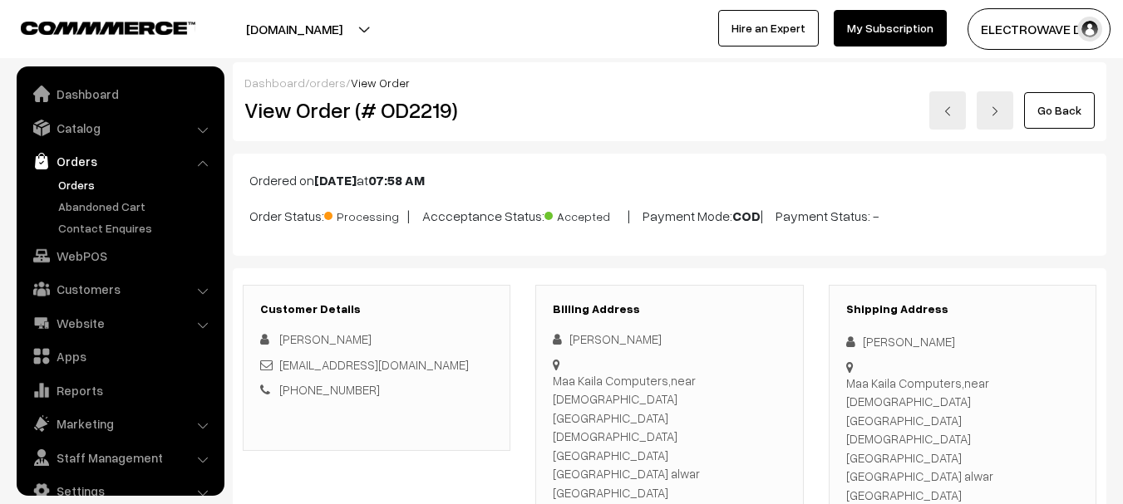
scroll to position [27, 0]
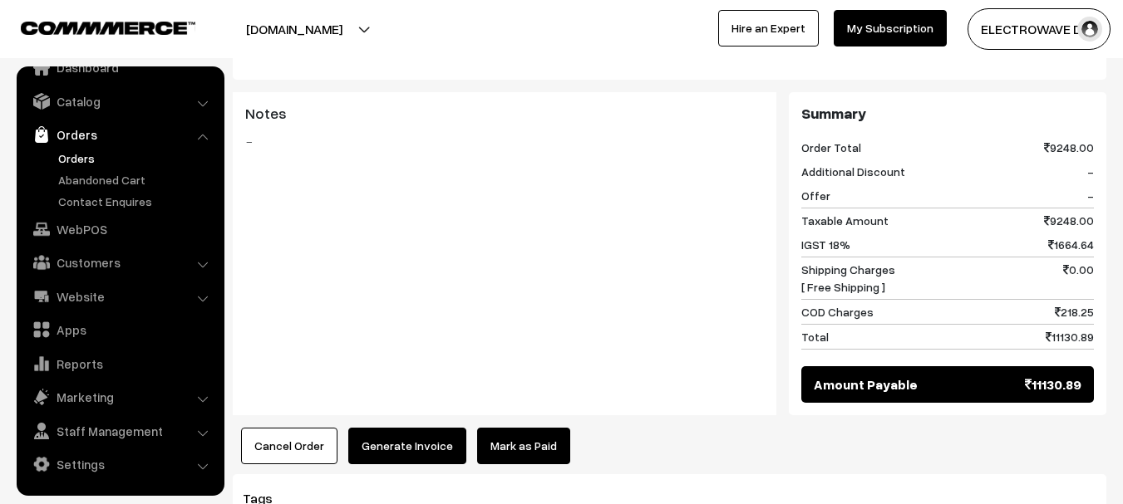
click at [372, 428] on button "Generate Invoice" at bounding box center [407, 446] width 118 height 37
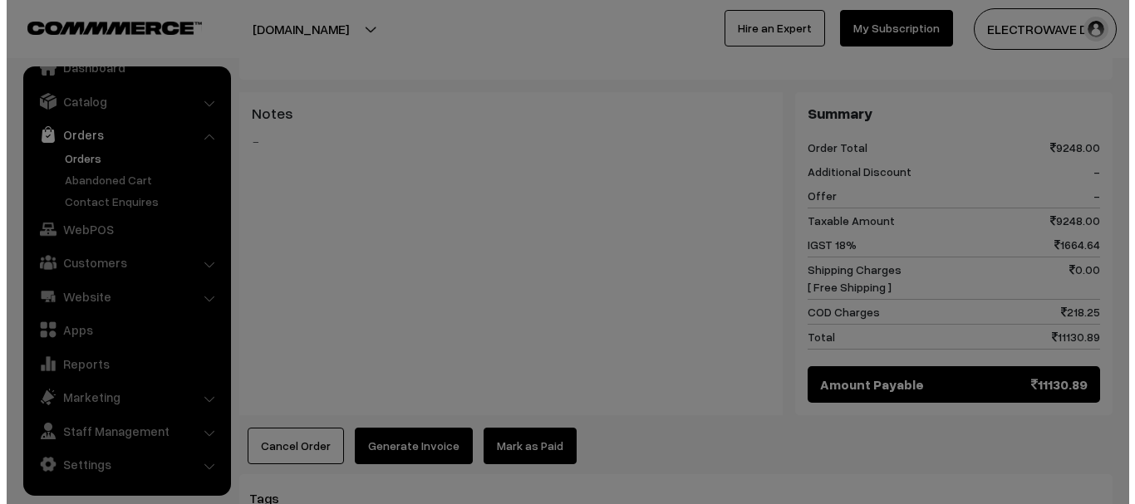
scroll to position [897, 0]
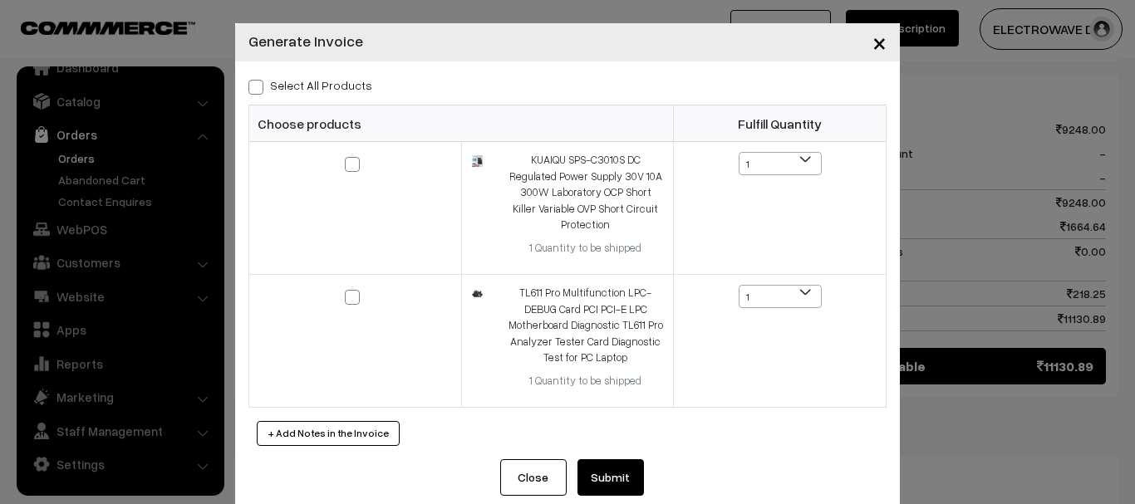
click at [255, 91] on span at bounding box center [255, 87] width 15 height 15
click at [255, 90] on input "Select All Products" at bounding box center [253, 84] width 11 height 11
checkbox input "true"
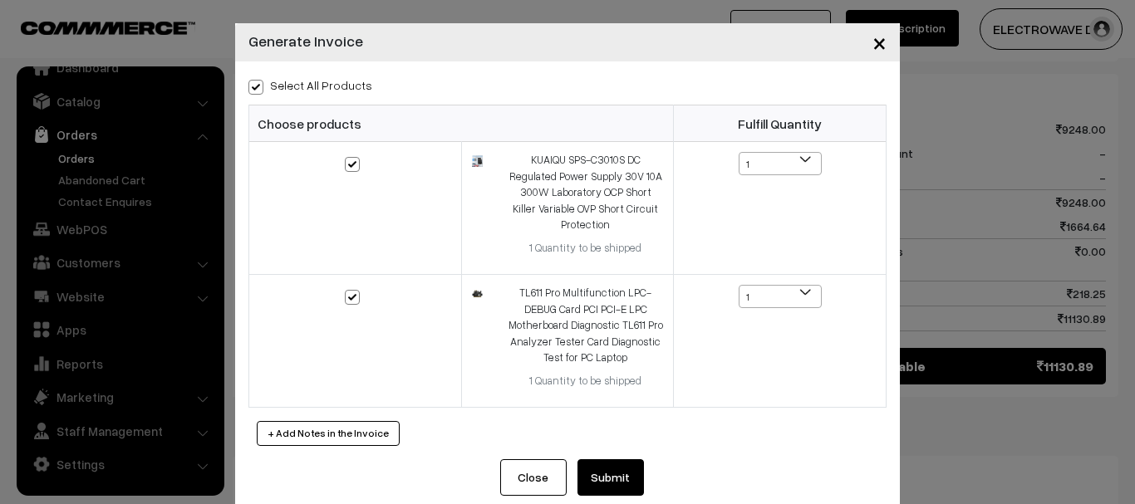
click at [613, 479] on button "Submit" at bounding box center [610, 477] width 66 height 37
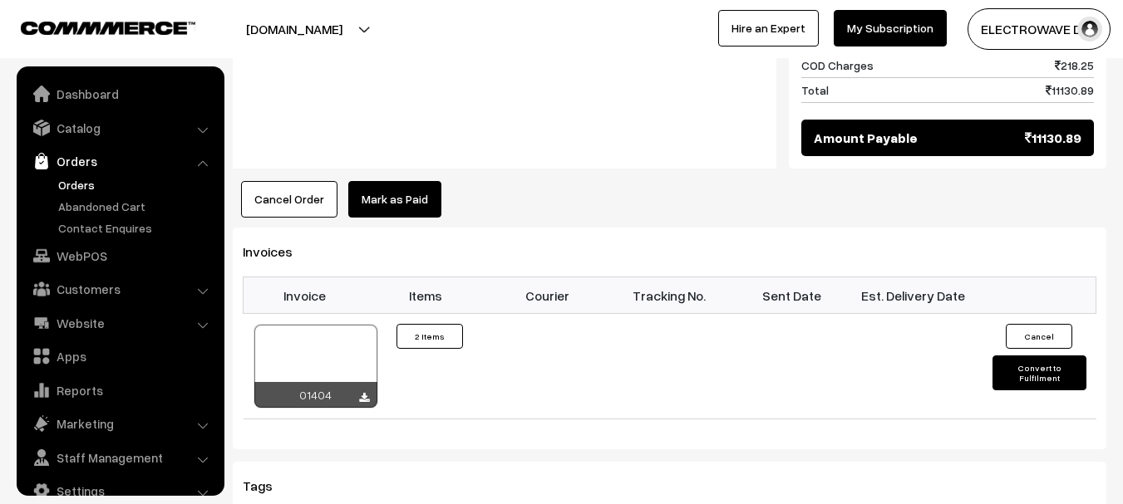
scroll to position [27, 0]
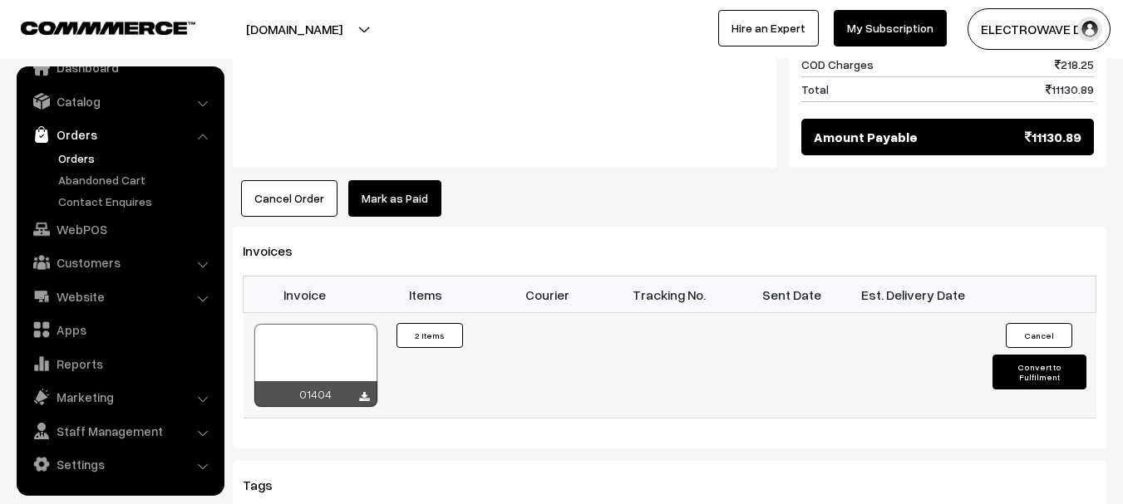
click at [336, 324] on div at bounding box center [315, 365] width 123 height 83
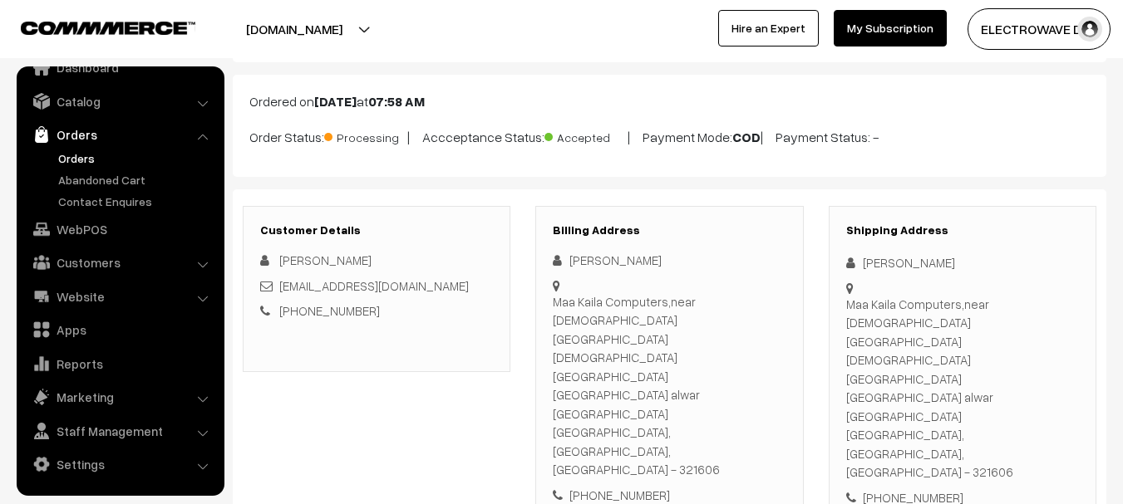
scroll to position [0, 0]
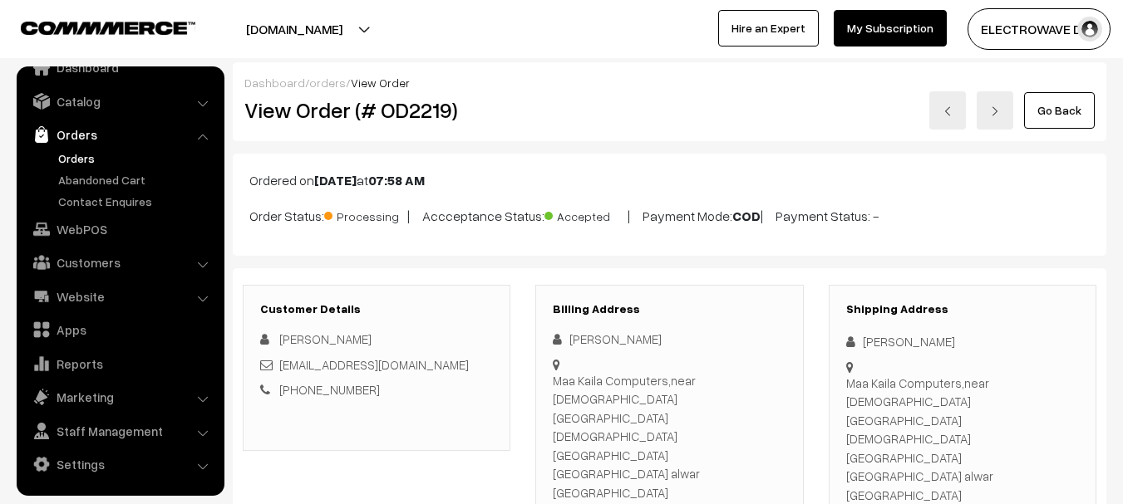
click at [1004, 117] on link at bounding box center [994, 110] width 37 height 38
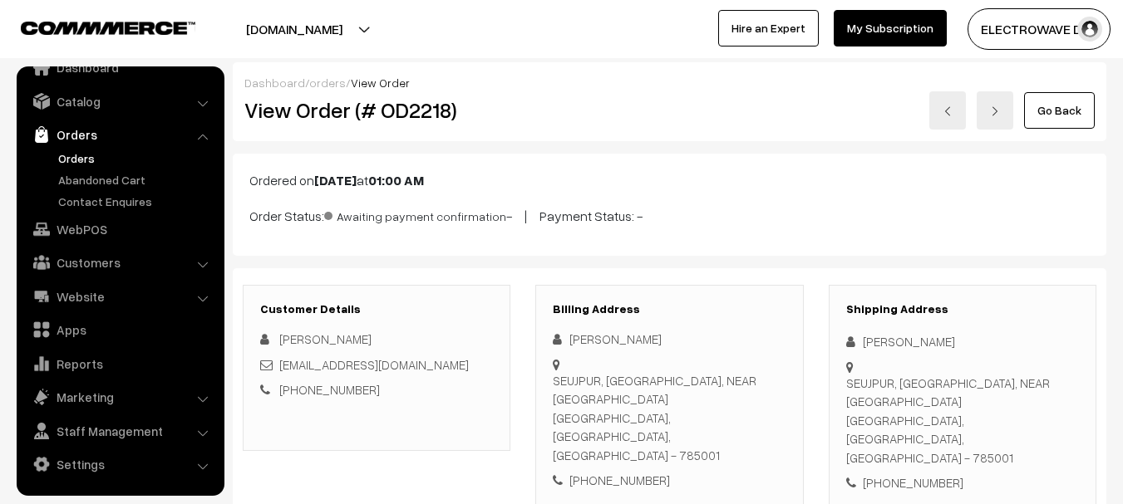
click at [991, 106] on img at bounding box center [995, 111] width 10 height 10
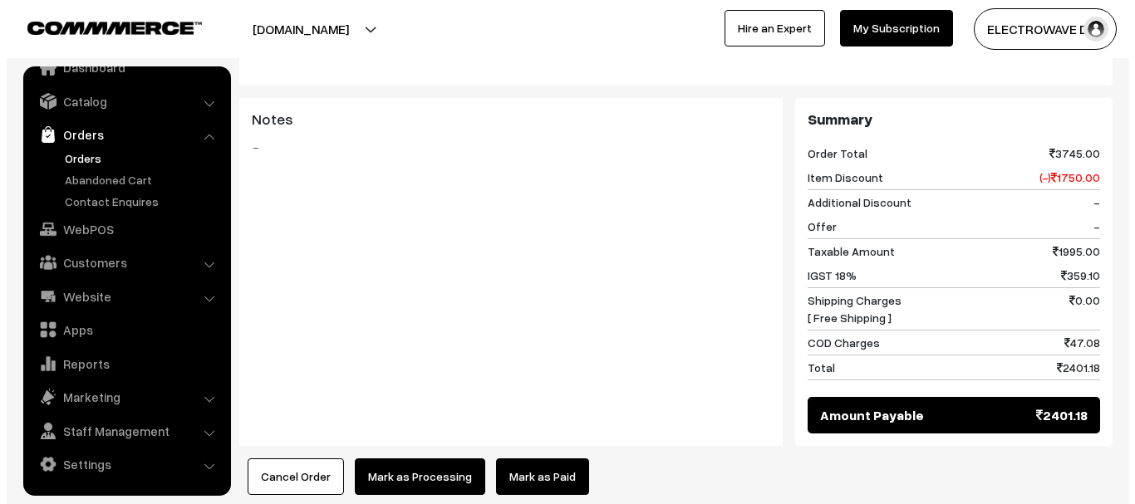
scroll to position [864, 0]
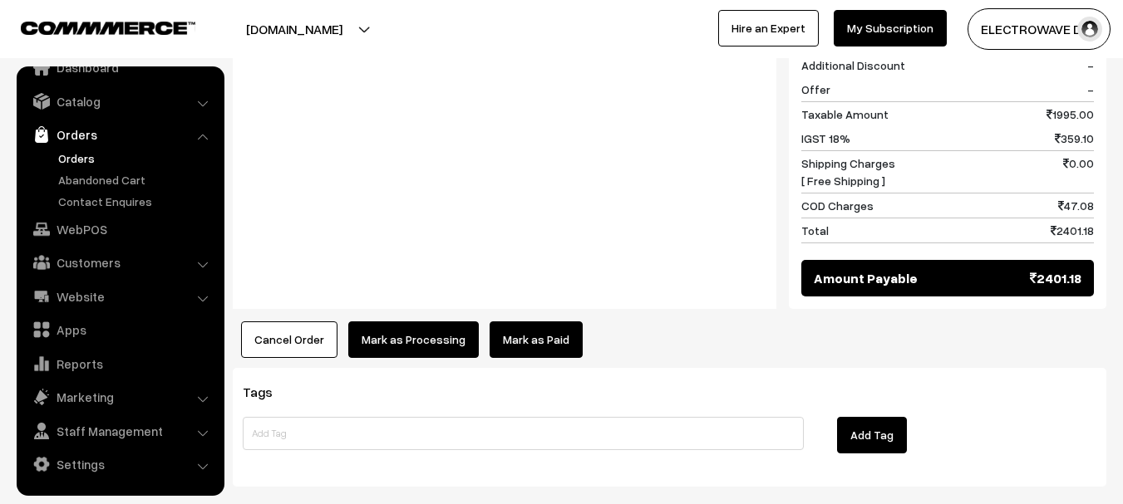
click at [405, 322] on button "Mark as Processing" at bounding box center [413, 340] width 130 height 37
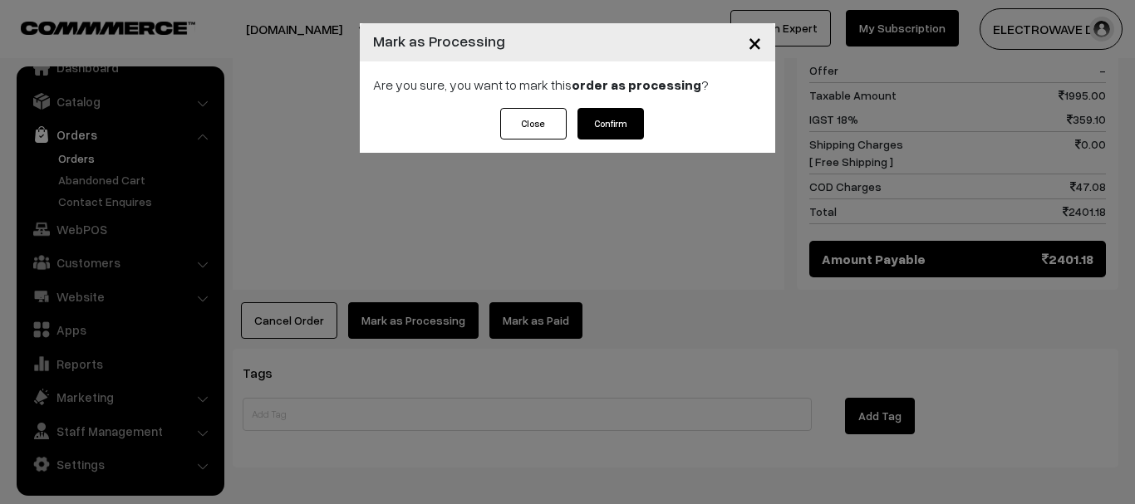
click at [622, 129] on button "Confirm" at bounding box center [610, 124] width 66 height 32
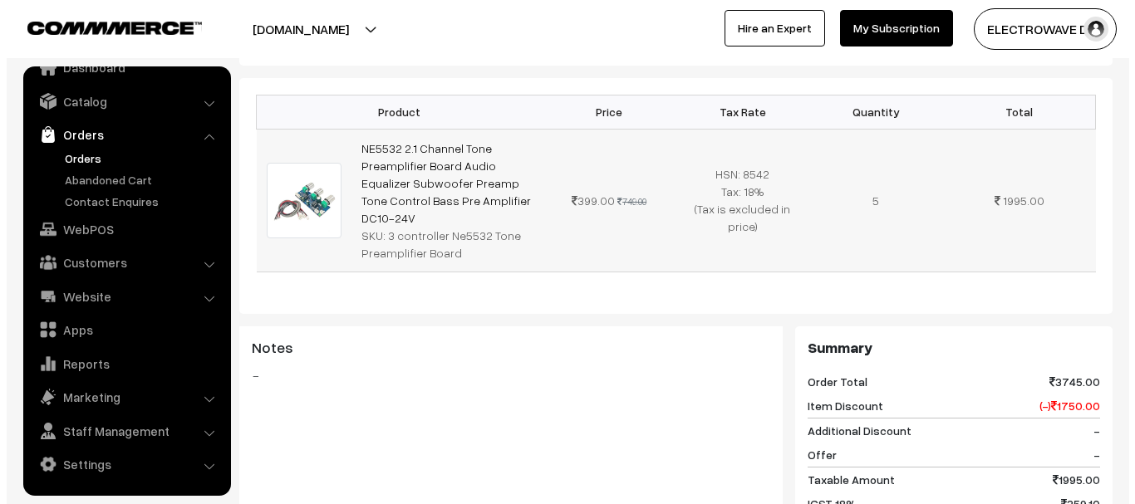
scroll to position [831, 0]
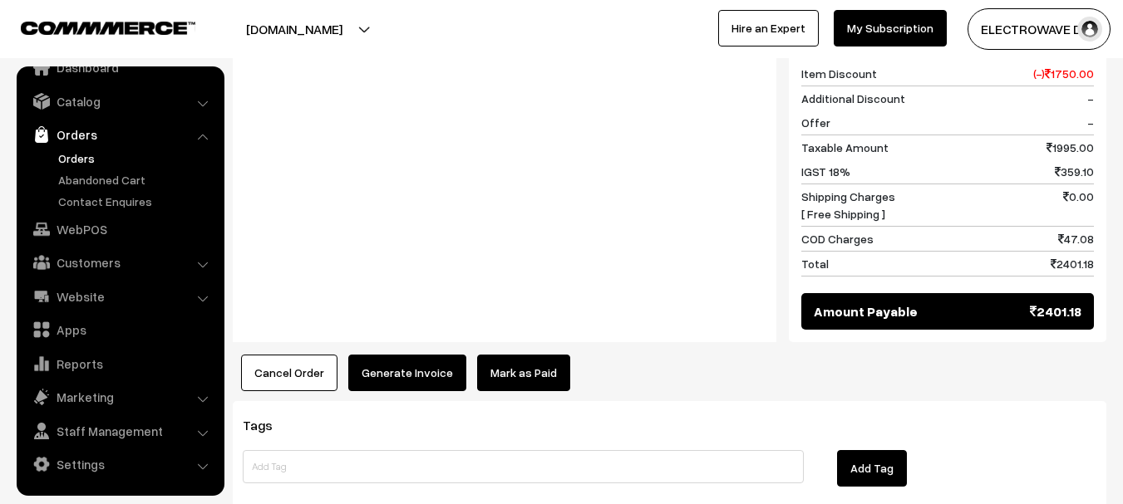
click at [398, 355] on button "Generate Invoice" at bounding box center [407, 373] width 118 height 37
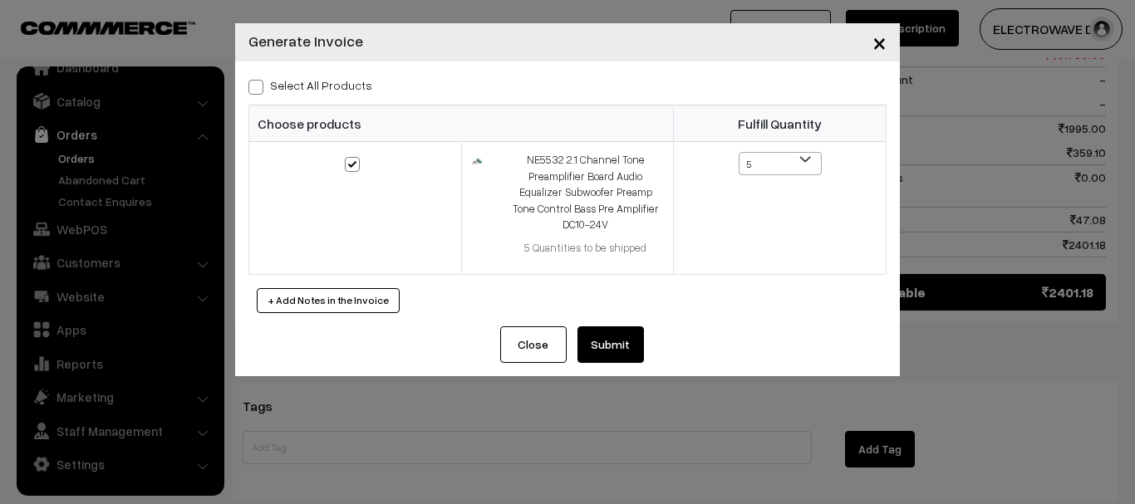
click at [607, 328] on button "Submit" at bounding box center [610, 345] width 66 height 37
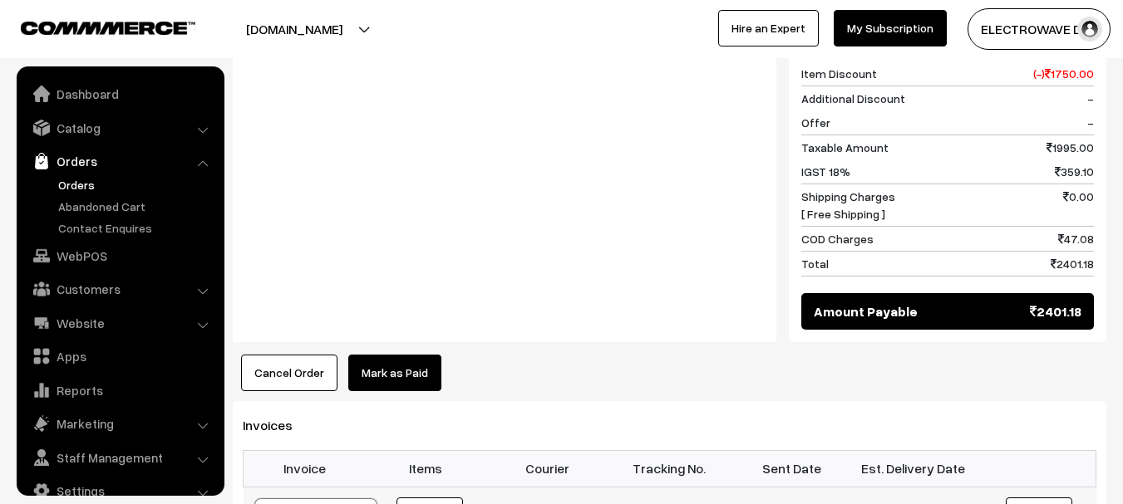
scroll to position [27, 0]
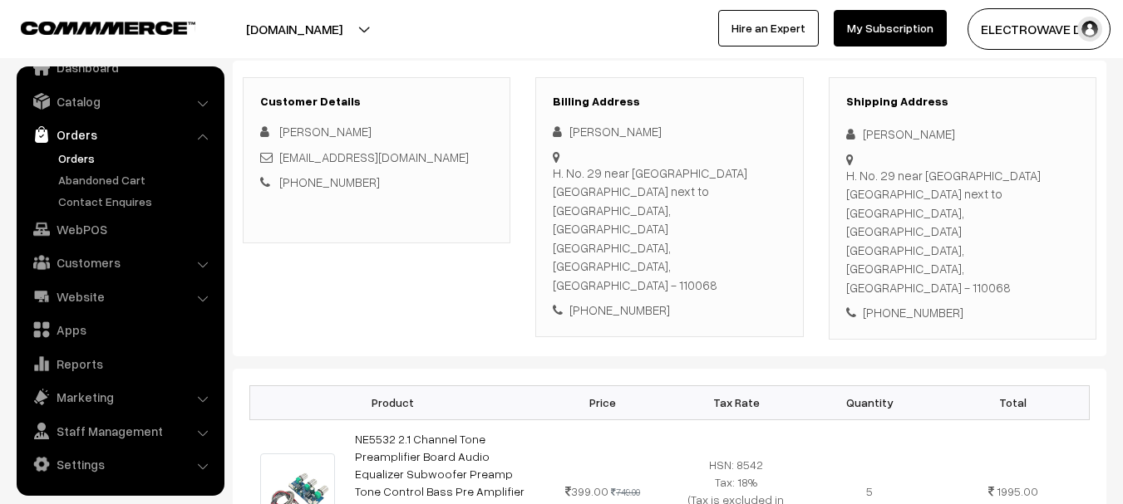
scroll to position [0, 0]
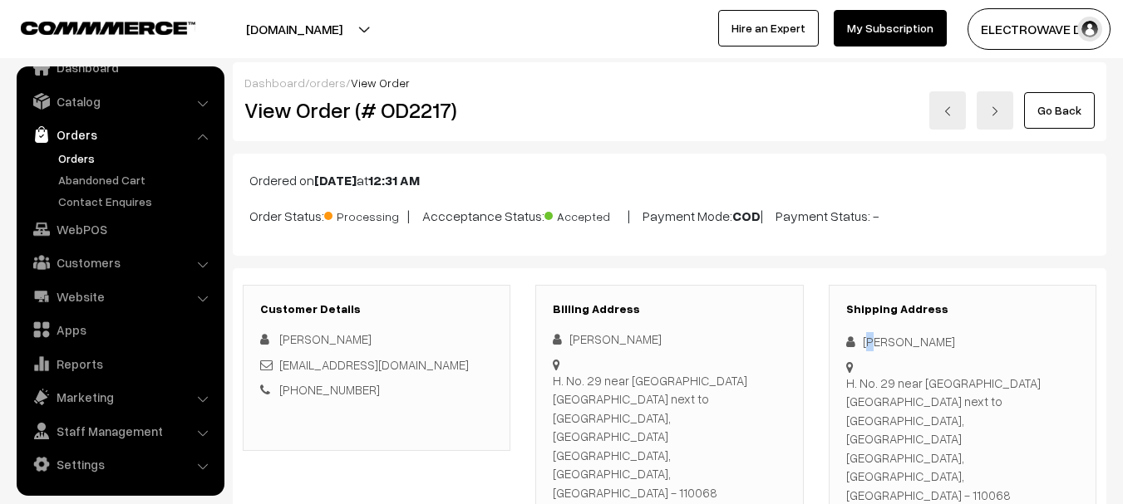
click at [875, 343] on div "[PERSON_NAME]" at bounding box center [962, 341] width 233 height 19
click at [872, 346] on div "[PERSON_NAME]" at bounding box center [962, 341] width 233 height 19
copy div "Sahil"
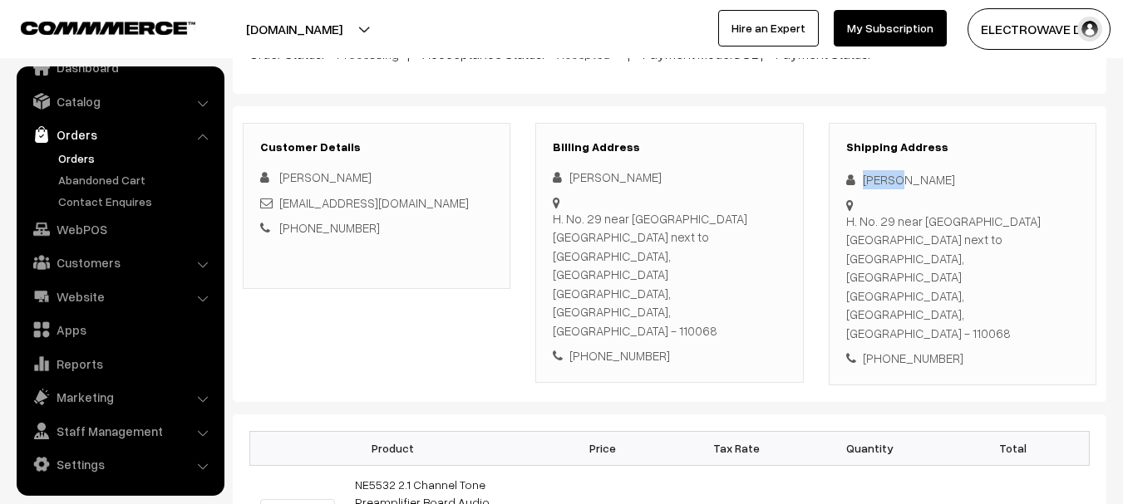
scroll to position [332, 0]
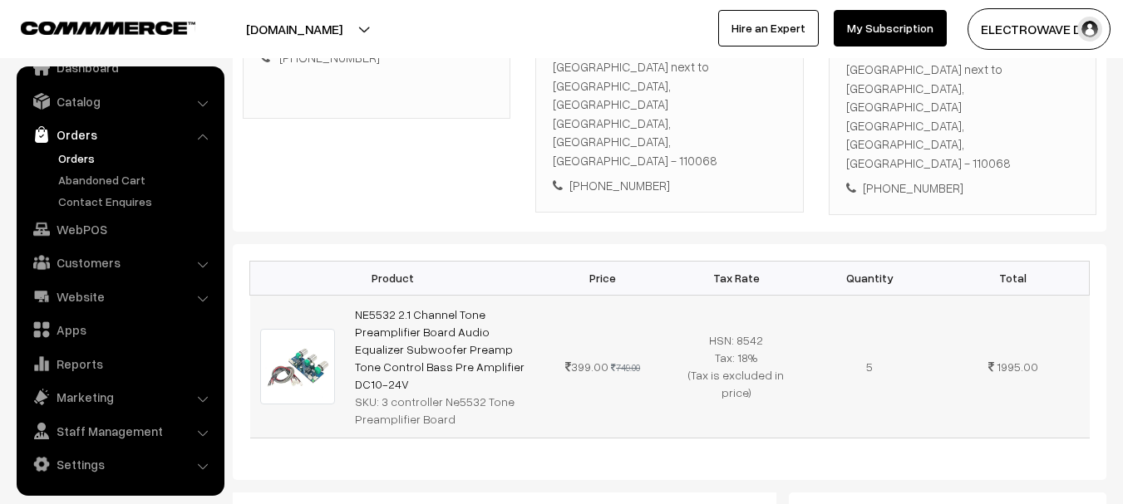
click at [940, 343] on td "1995.00" at bounding box center [1012, 366] width 153 height 143
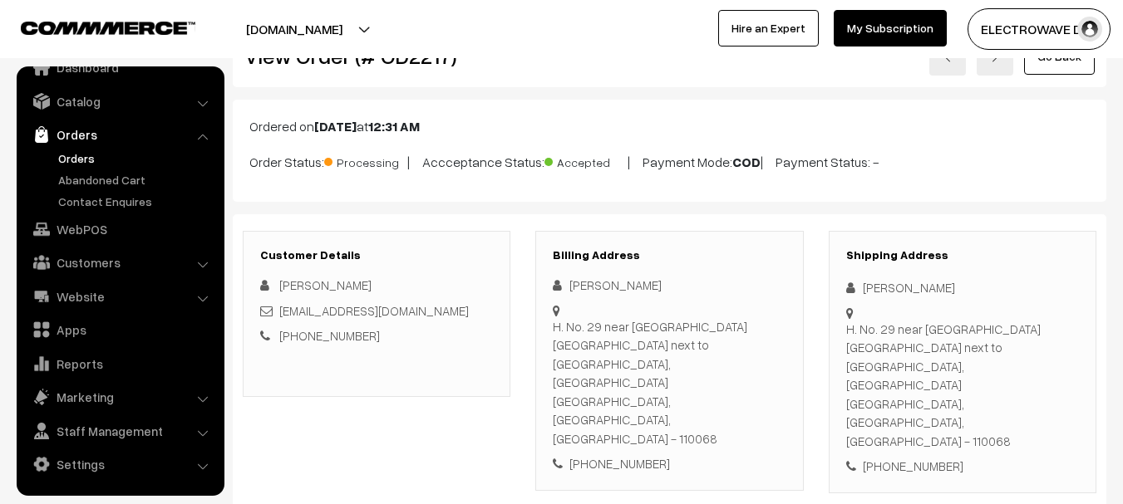
scroll to position [83, 0]
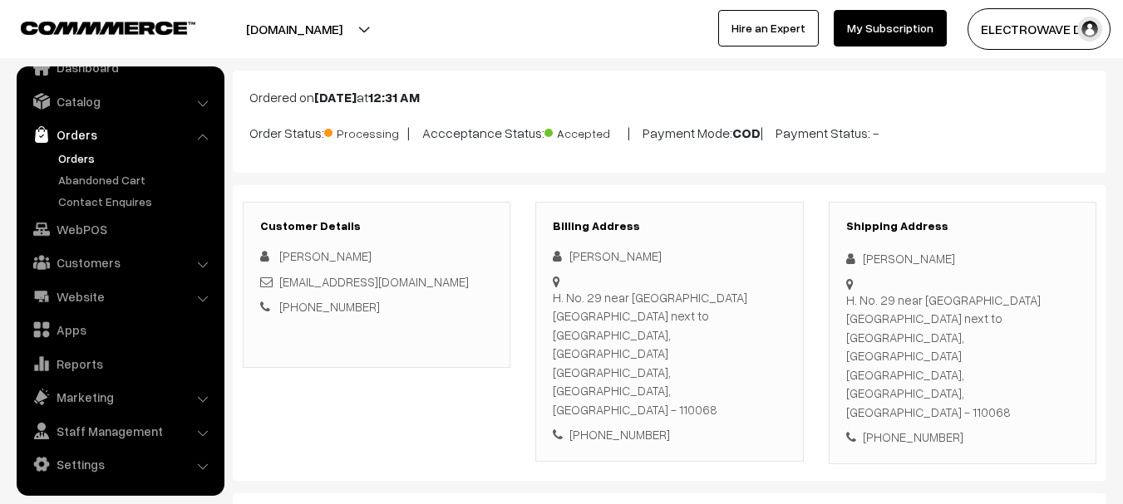
click at [873, 258] on div "[PERSON_NAME]" at bounding box center [962, 258] width 233 height 19
copy div "Sahil"
click at [907, 263] on div "[PERSON_NAME]" at bounding box center [962, 258] width 233 height 19
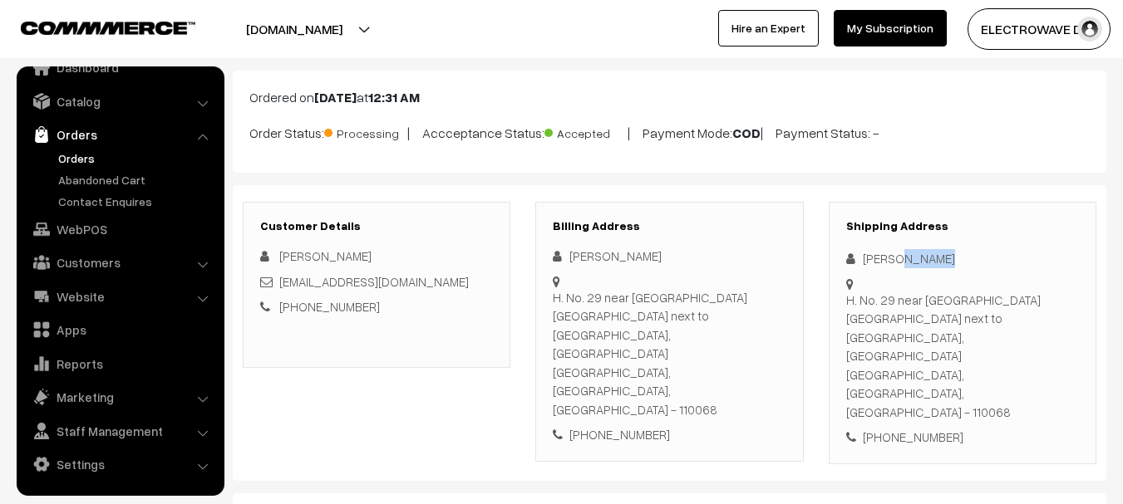
copy div "sandhir"
copy div
copy link "[EMAIL_ADDRESS][DOMAIN_NAME]"
drag, startPoint x: 423, startPoint y: 289, endPoint x: 280, endPoint y: 283, distance: 143.0
click at [280, 283] on div "[EMAIL_ADDRESS][DOMAIN_NAME]" at bounding box center [376, 282] width 233 height 19
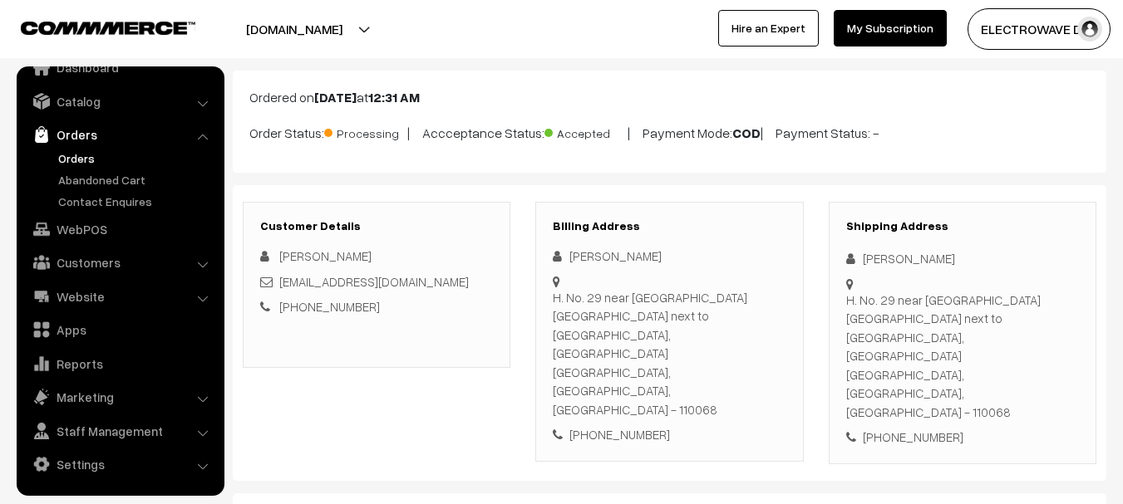
click at [908, 428] on div "[PHONE_NUMBER]" at bounding box center [962, 437] width 233 height 19
copy div "9811128527"
copy div "Sahil sandhir H. No. 29 near kuber building maidan gahri next to ignou universi…"
drag, startPoint x: 856, startPoint y: 252, endPoint x: 970, endPoint y: 322, distance: 134.7
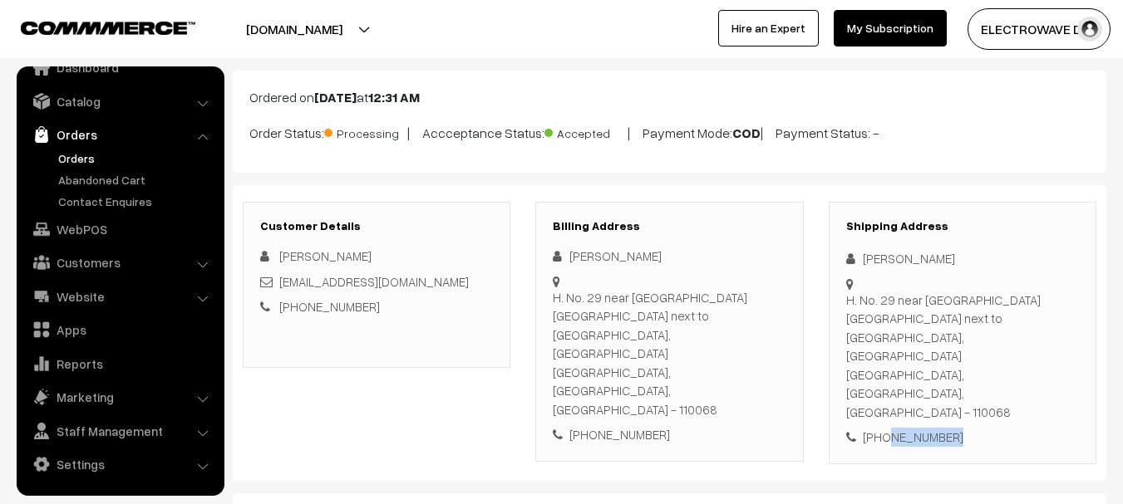
click at [970, 322] on div "Shipping Address Sahil sandhir H. No. 29 near kuber building maidan gahri next …" at bounding box center [962, 333] width 268 height 263
drag, startPoint x: 921, startPoint y: 360, endPoint x: 956, endPoint y: 336, distance: 41.7
click at [923, 428] on div "[PHONE_NUMBER]" at bounding box center [962, 437] width 233 height 19
copy div "Ignou university Mehrauli, Delhi, India - 110068 +91 9811128527"
click at [1014, 349] on div "Shipping Address Sahil sandhir H. No. 29 near kuber building maidan gahri next …" at bounding box center [962, 333] width 268 height 263
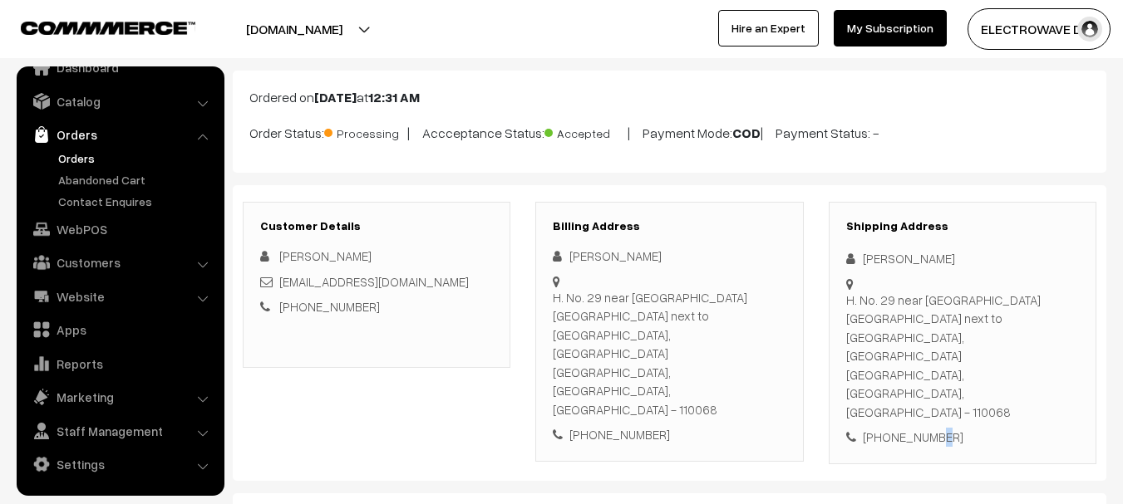
click at [972, 343] on div "H. No. 29 near kuber building maidan gahri next to ignou university, Ignou univ…" at bounding box center [962, 356] width 233 height 131
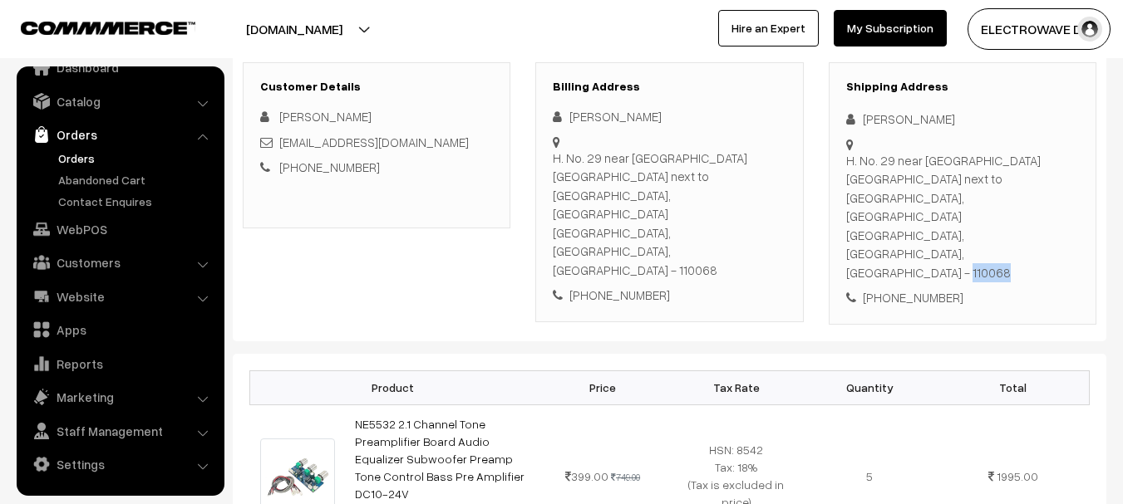
scroll to position [499, 0]
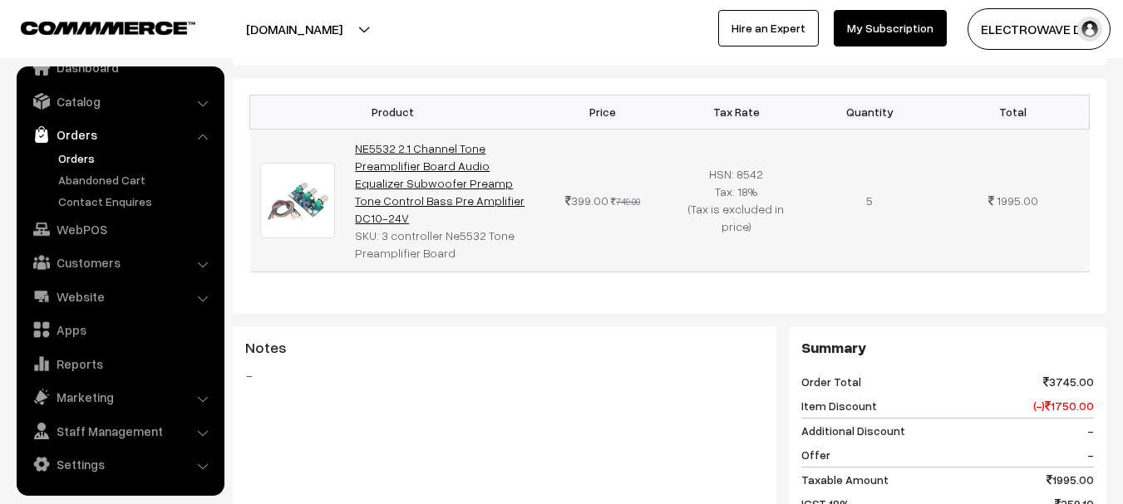
click at [431, 141] on link "NE5532 2.1 Channel Tone Preamplifier Board Audio Equalizer Subwoofer Preamp Ton…" at bounding box center [440, 183] width 170 height 84
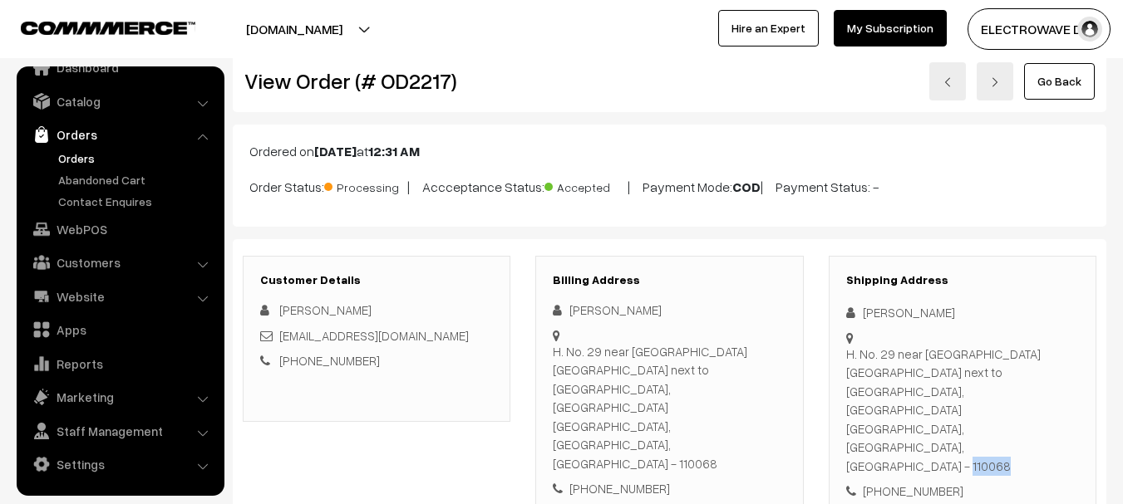
scroll to position [0, 0]
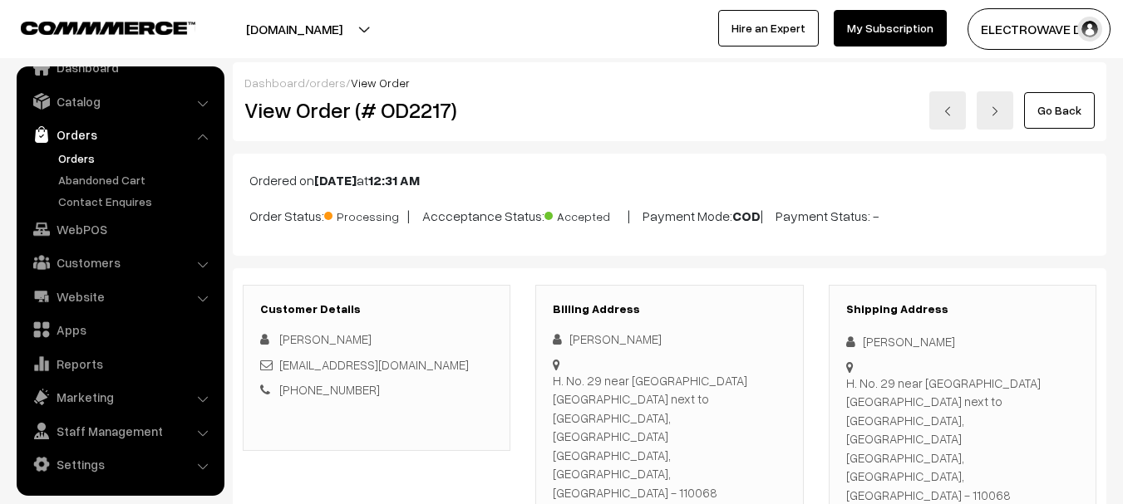
click at [433, 117] on h2 "View Order (# OD2217)" at bounding box center [377, 110] width 267 height 26
copy h2 "OD2217"
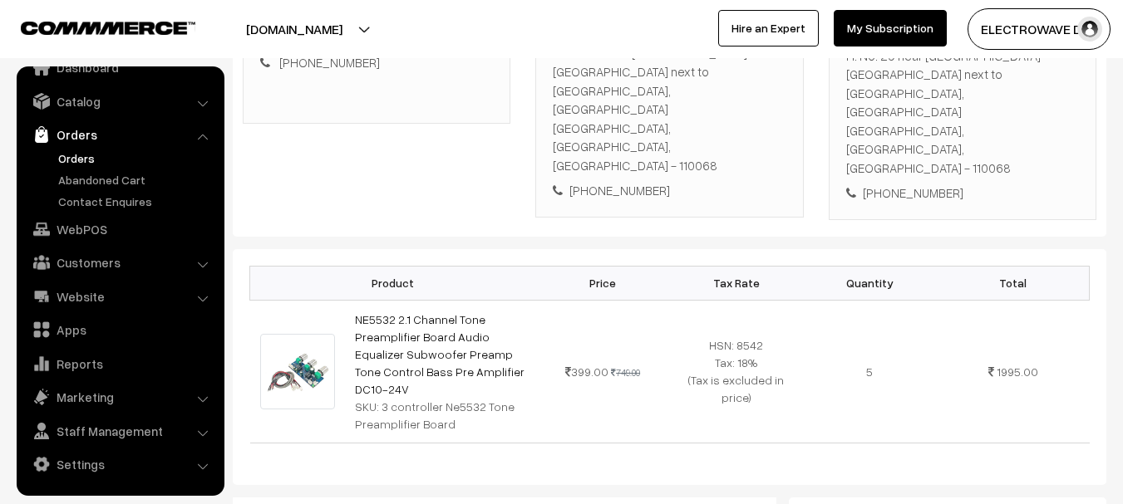
scroll to position [415, 0]
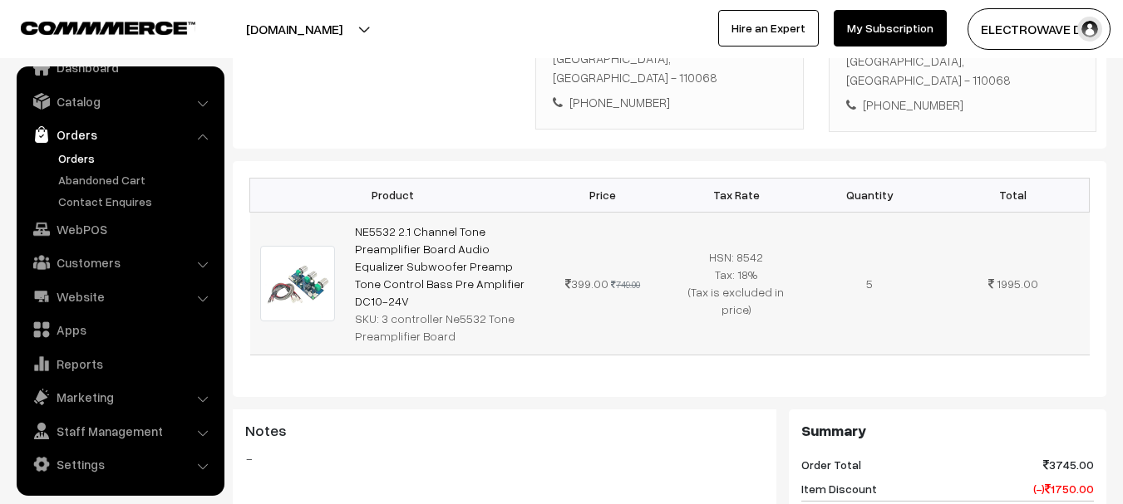
copy tr "NE5532 2.1 Channel Tone Preamplifier Board Audio Equalizer Subwoofer Preamp Ton…"
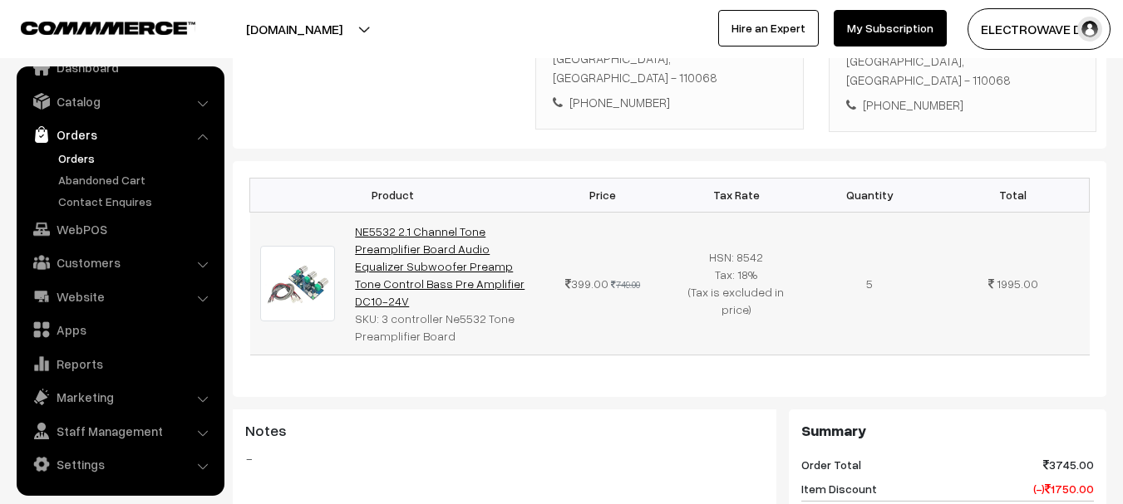
drag, startPoint x: 496, startPoint y: 215, endPoint x: 356, endPoint y: 153, distance: 153.6
click at [356, 212] on td "NE5532 2.1 Channel Tone Preamplifier Board Audio Equalizer Subwoofer Preamp Ton…" at bounding box center [440, 283] width 191 height 143
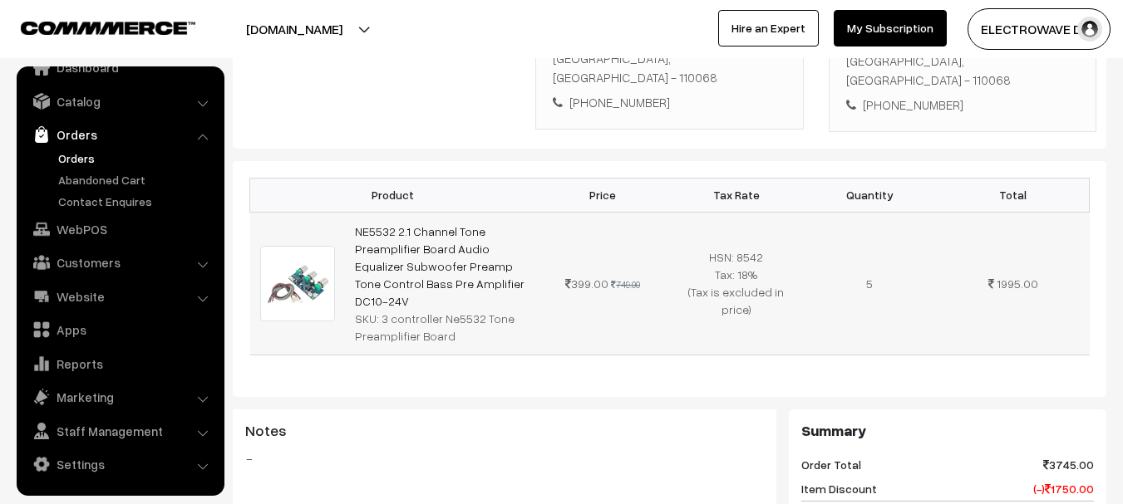
drag, startPoint x: 381, startPoint y: 228, endPoint x: 473, endPoint y: 246, distance: 94.0
click at [473, 310] on div "SKU: 3 controller Ne5532 Tone Preamplifier Board" at bounding box center [440, 327] width 171 height 35
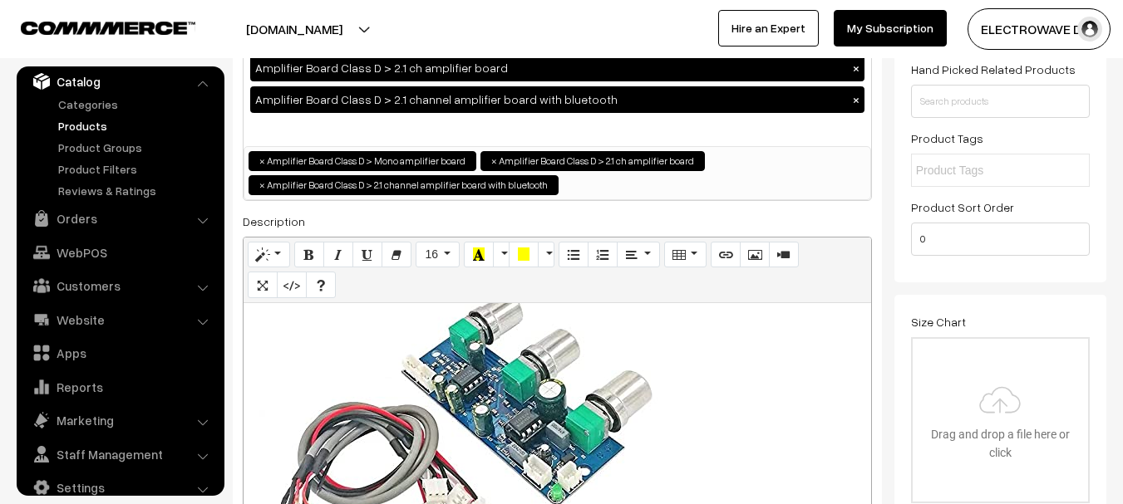
scroll to position [415, 0]
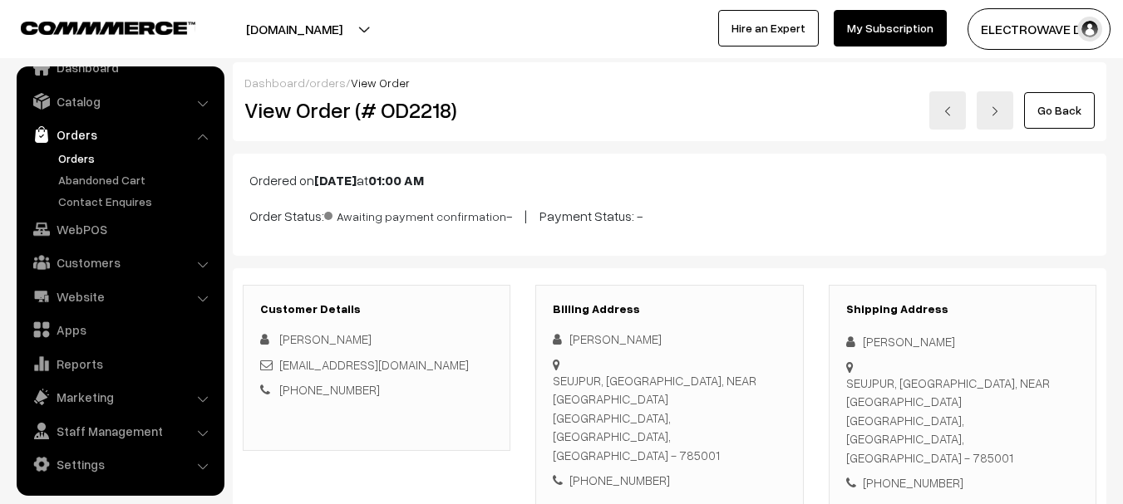
click at [941, 120] on link at bounding box center [947, 110] width 37 height 38
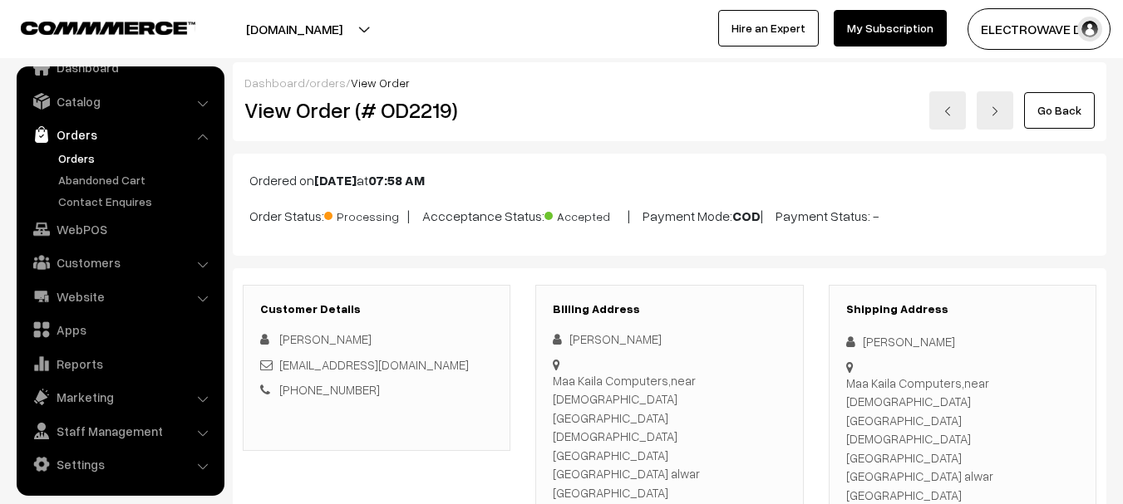
click at [995, 95] on link at bounding box center [994, 110] width 37 height 38
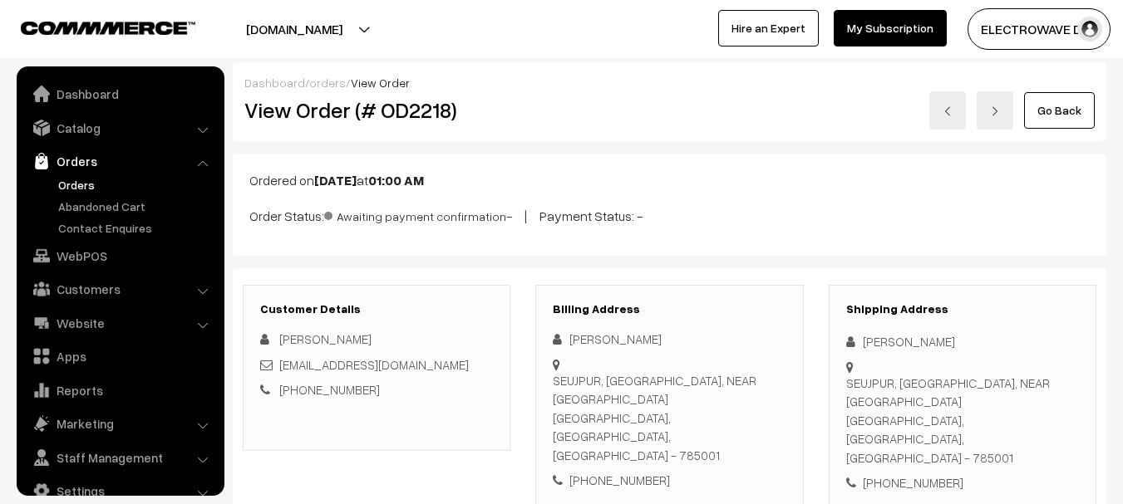
scroll to position [27, 0]
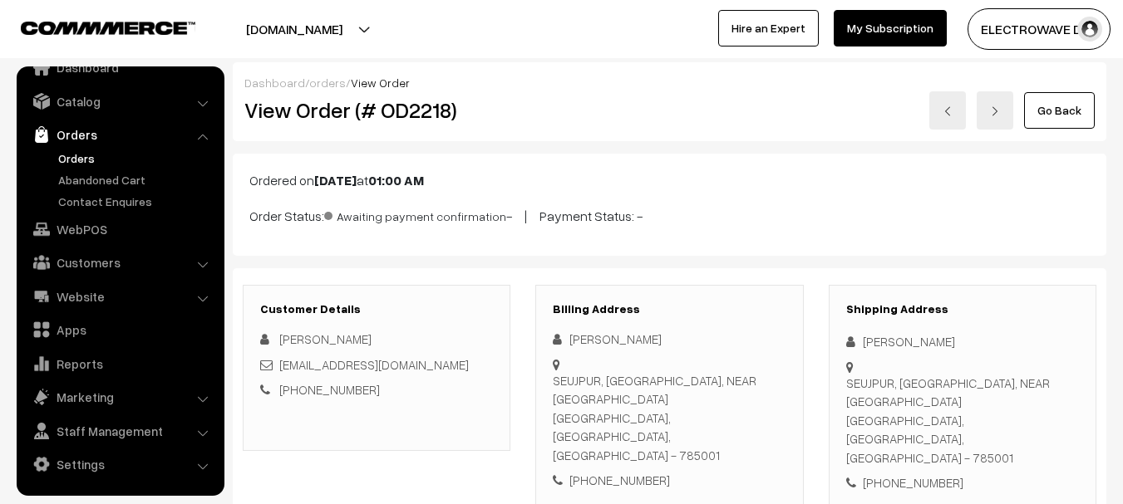
click at [999, 106] on img at bounding box center [995, 111] width 10 height 10
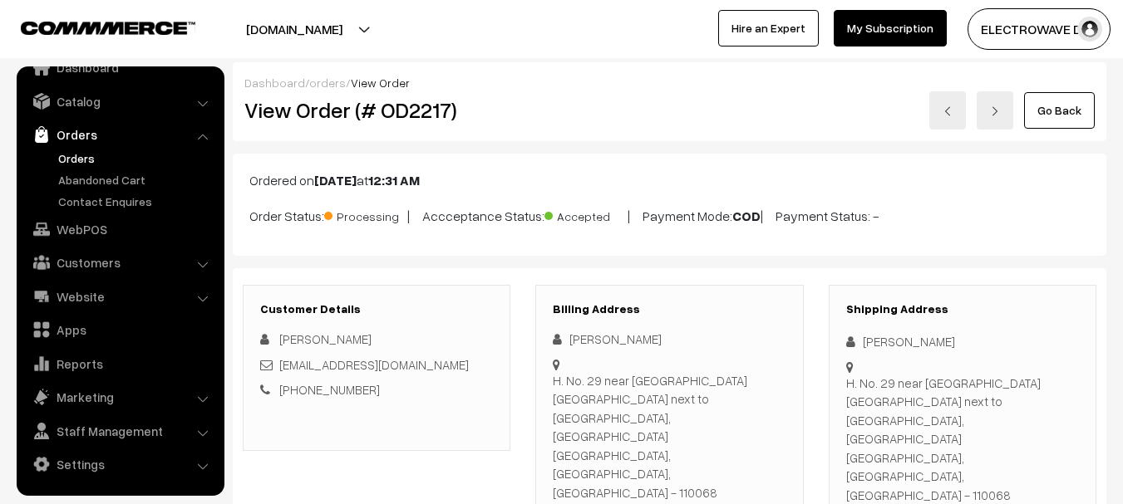
click at [427, 110] on h2 "View Order (# OD2217)" at bounding box center [377, 110] width 267 height 26
copy h2 "OD2217"
click at [427, 110] on h2 "View Order (# OD2217)" at bounding box center [377, 110] width 267 height 26
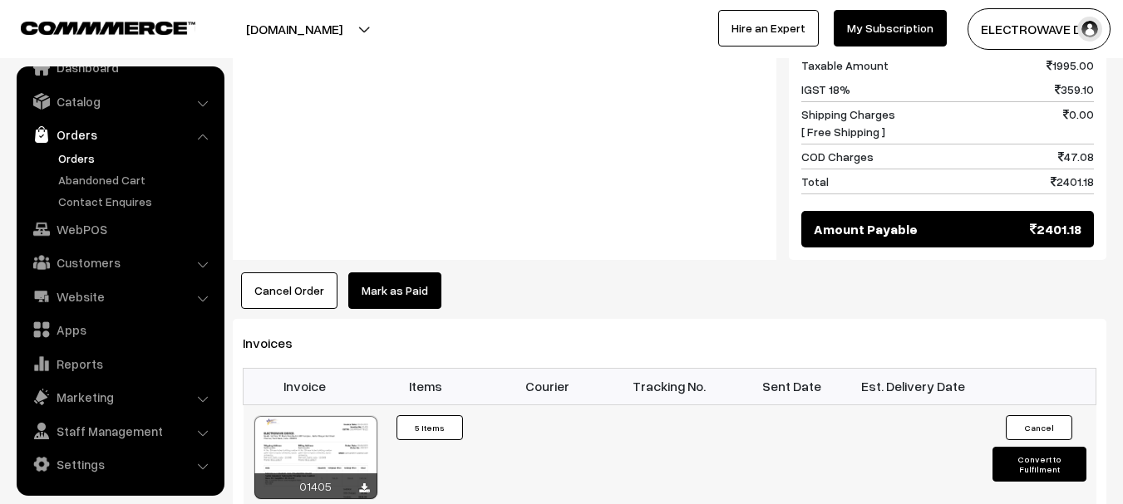
scroll to position [914, 0]
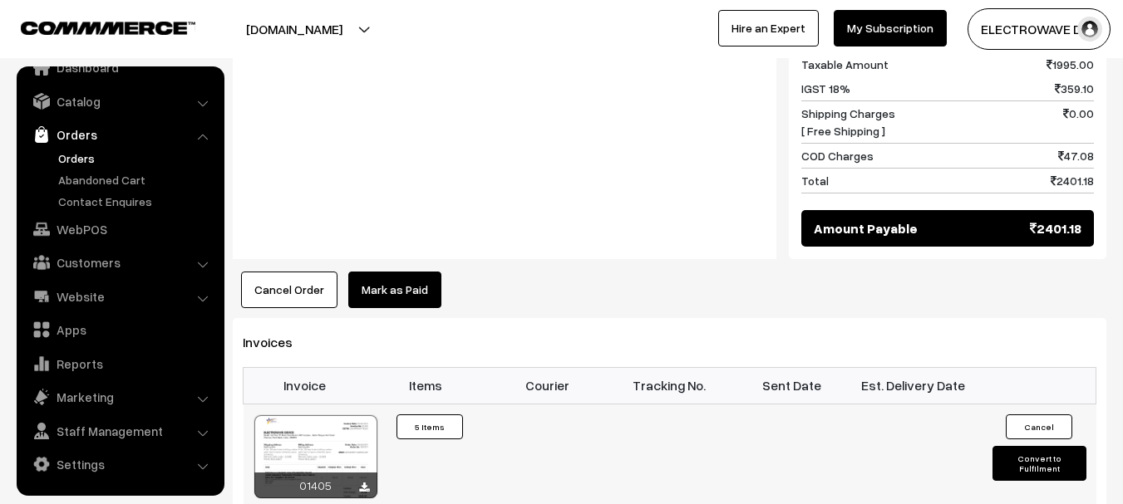
click at [330, 415] on div at bounding box center [315, 456] width 123 height 83
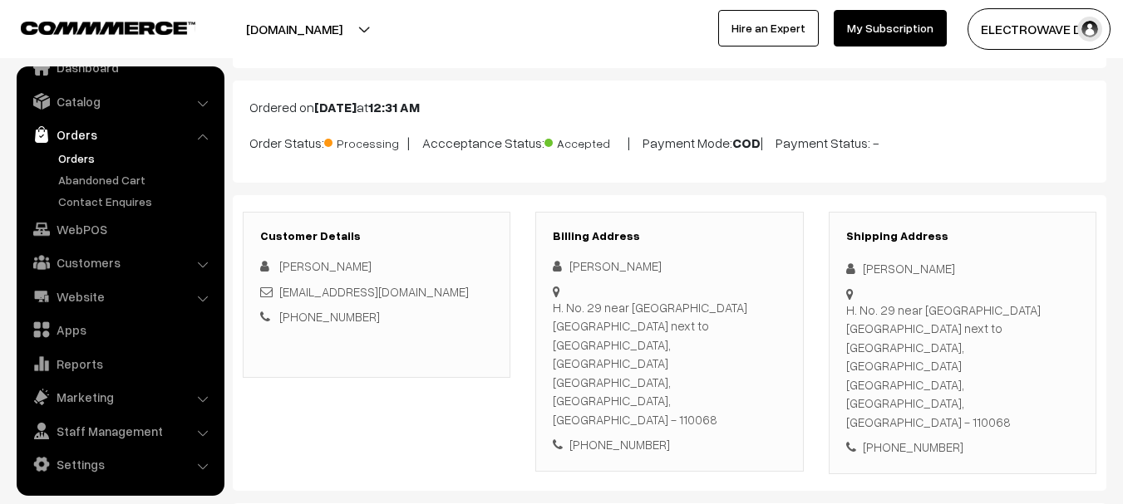
scroll to position [0, 0]
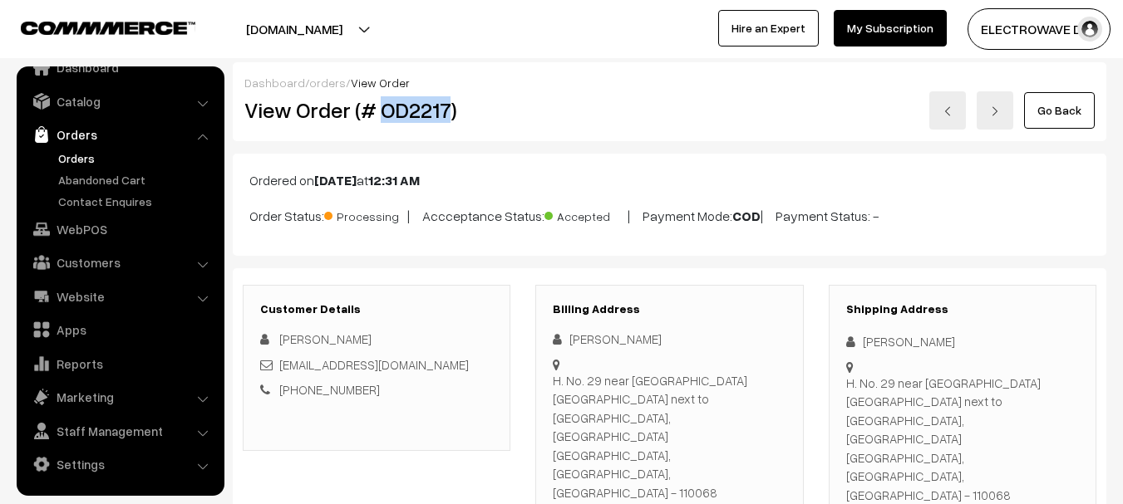
click at [991, 102] on link at bounding box center [994, 110] width 37 height 38
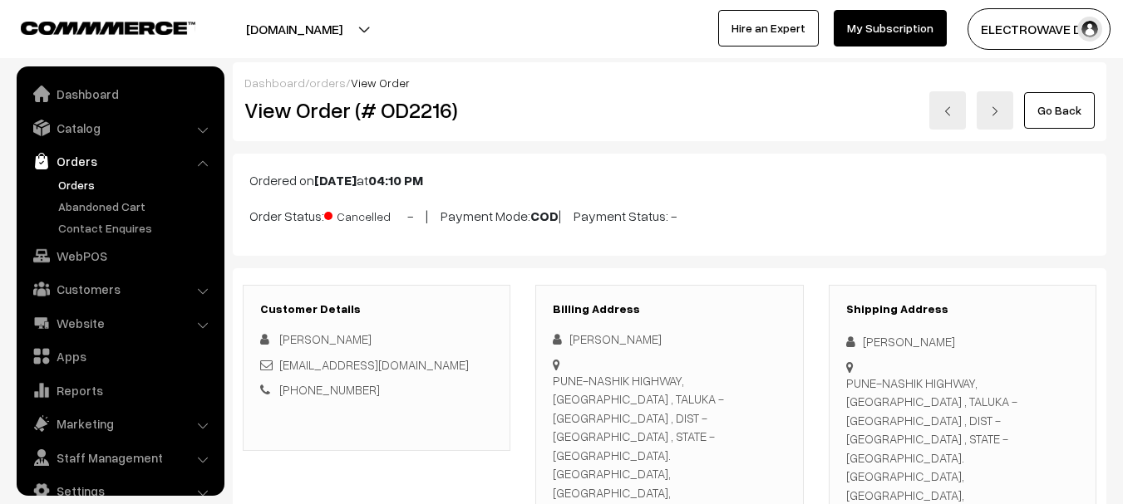
click at [991, 102] on link at bounding box center [994, 110] width 37 height 38
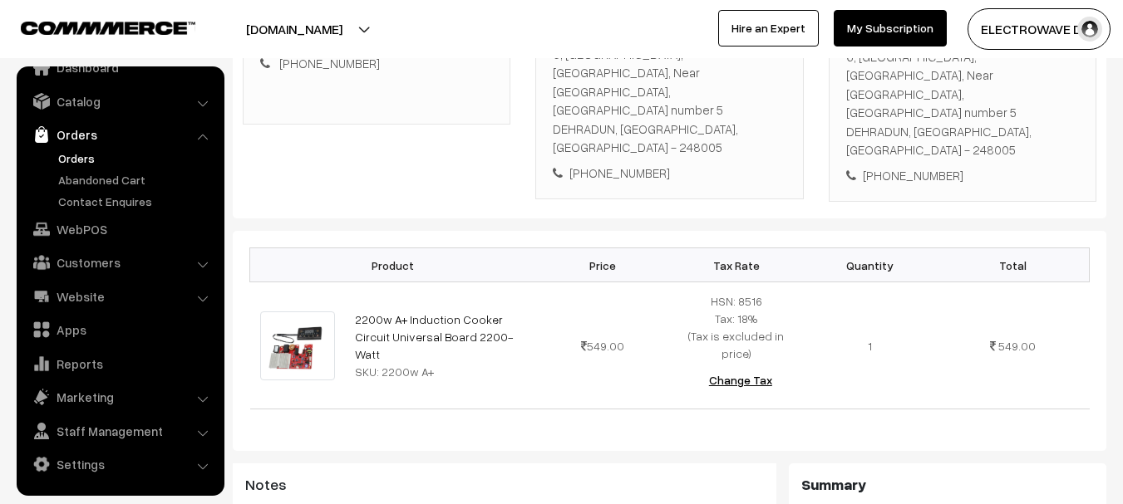
scroll to position [249, 0]
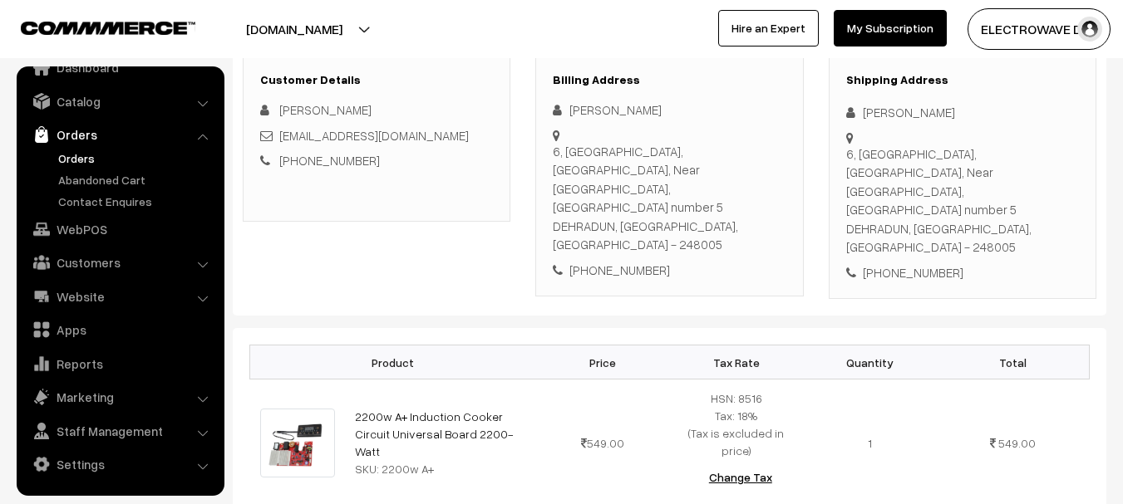
click at [1034, 194] on div "6, [GEOGRAPHIC_DATA], [GEOGRAPHIC_DATA], Near [GEOGRAPHIC_DATA], [GEOGRAPHIC_DA…" at bounding box center [962, 201] width 233 height 112
copy div "248005"
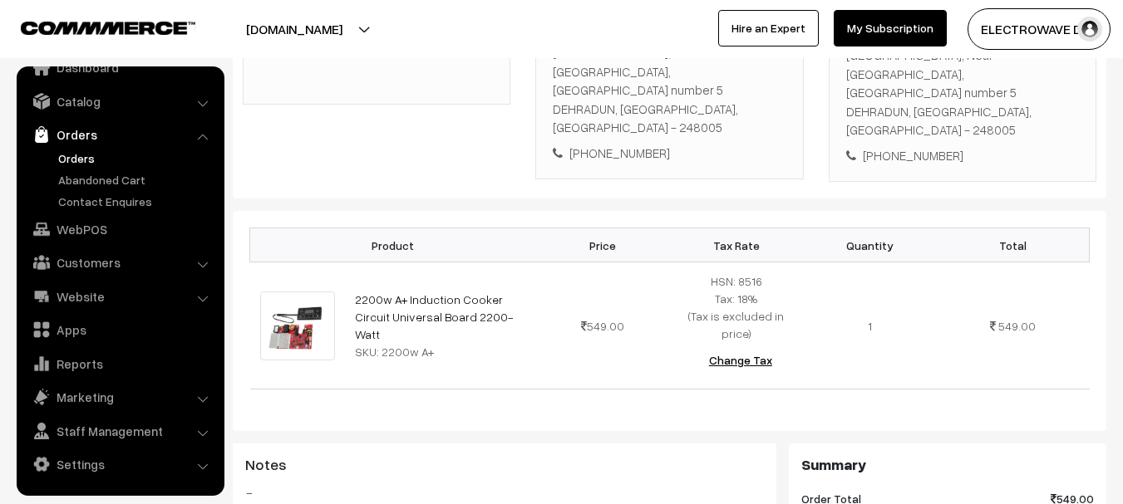
scroll to position [499, 0]
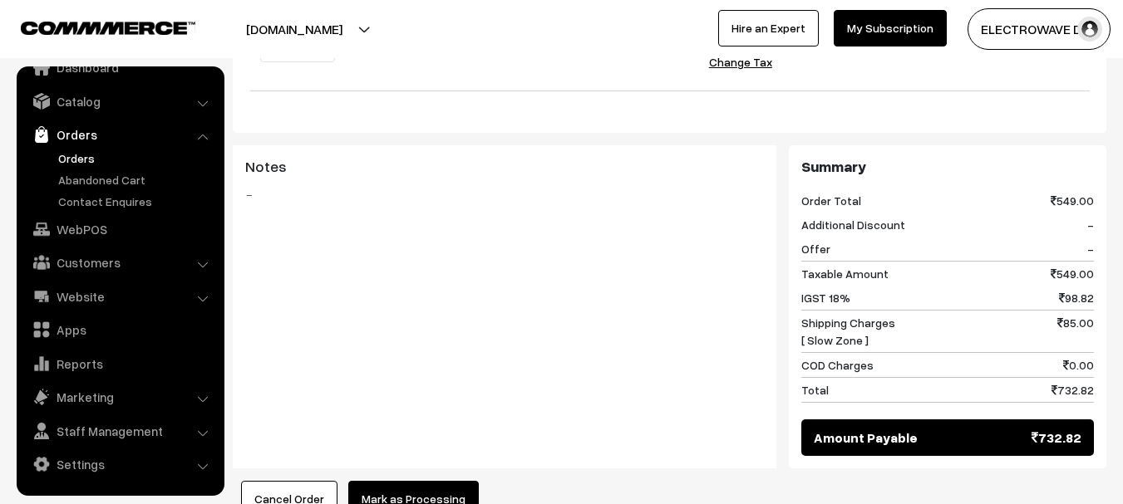
click at [394, 481] on button "Mark as Processing" at bounding box center [413, 499] width 130 height 37
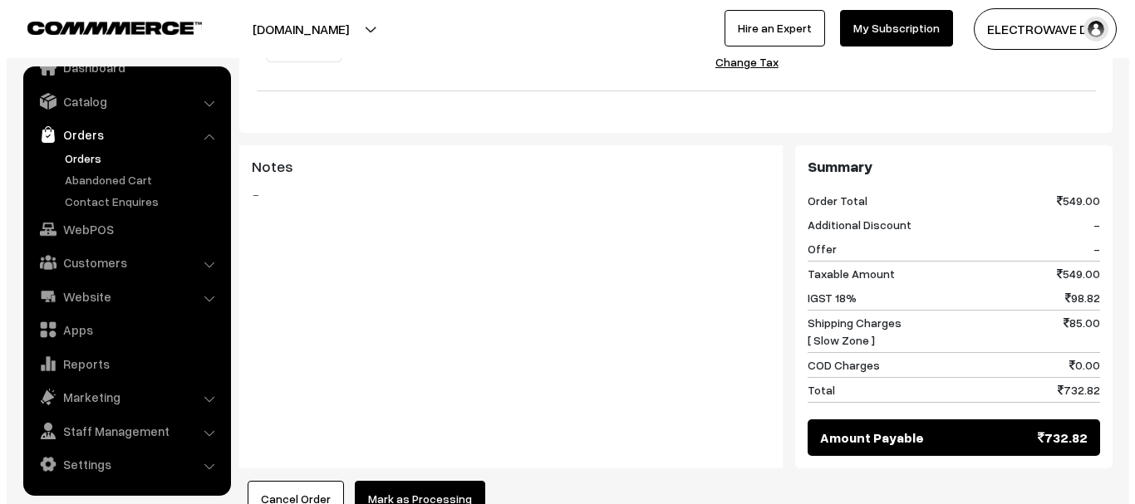
scroll to position [664, 0]
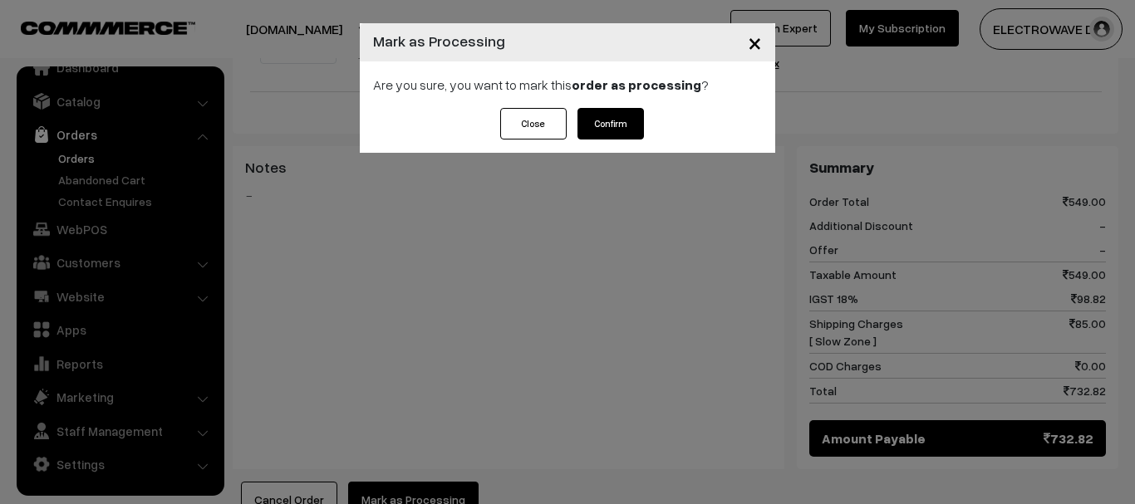
click at [617, 110] on button "Confirm" at bounding box center [610, 124] width 66 height 32
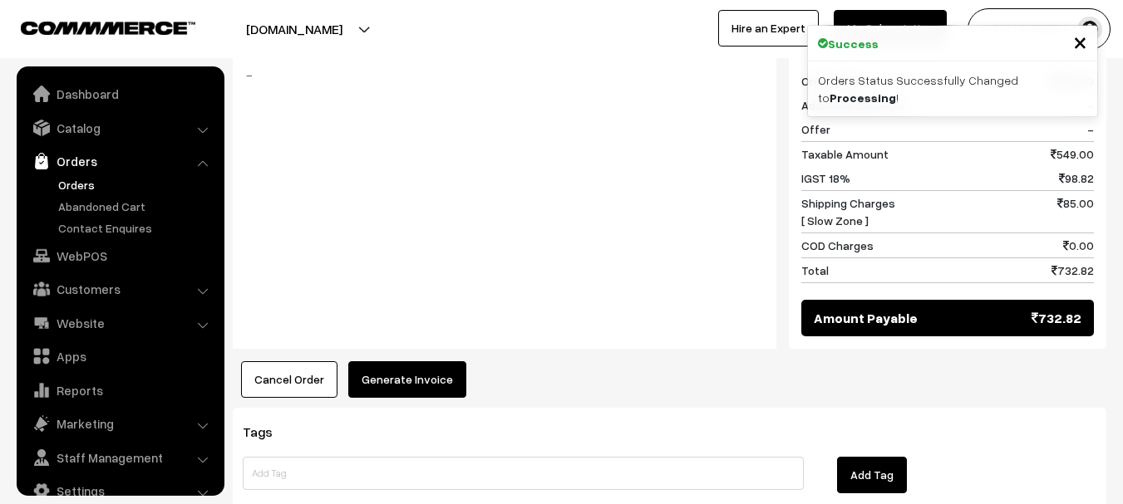
scroll to position [27, 0]
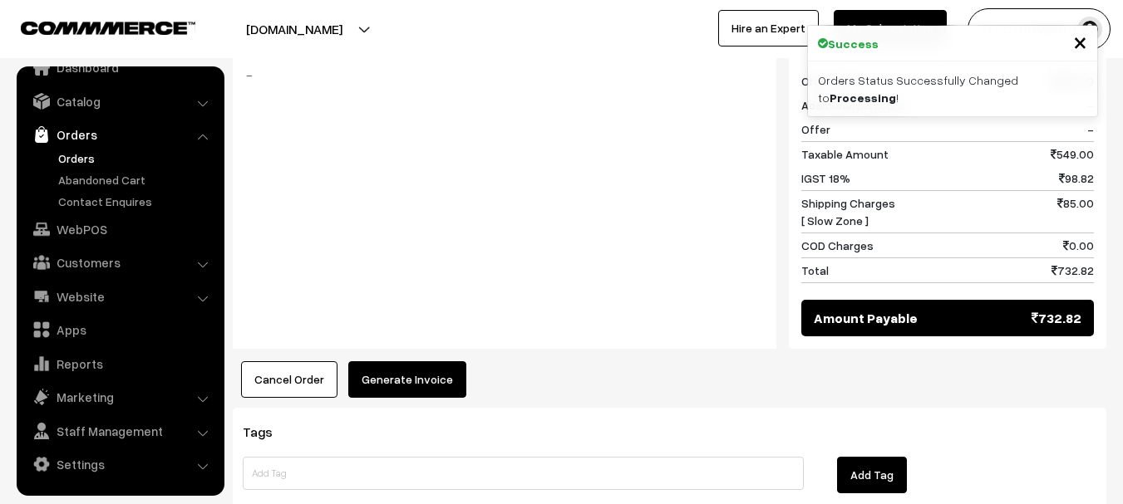
click at [446, 361] on button "Generate Invoice" at bounding box center [407, 379] width 118 height 37
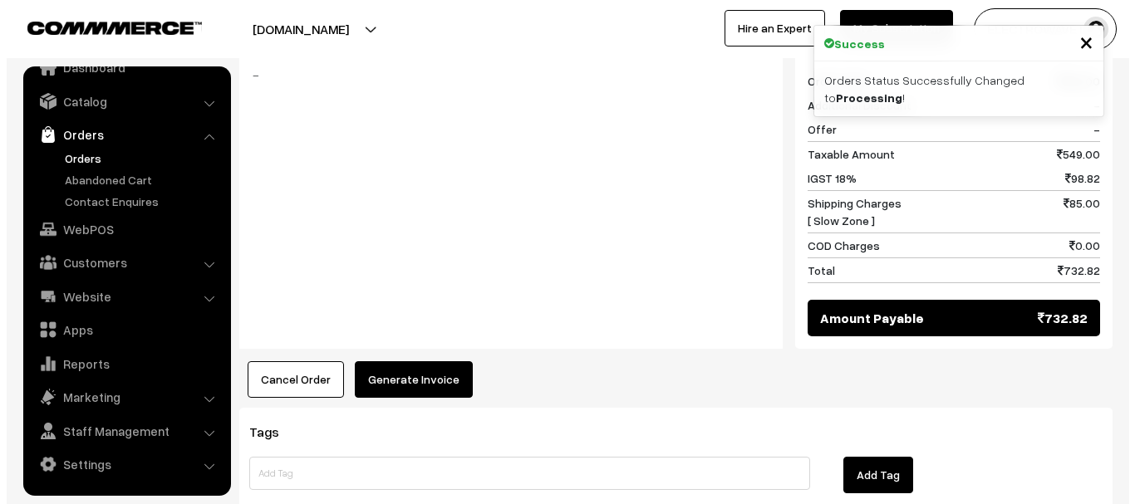
scroll to position [749, 0]
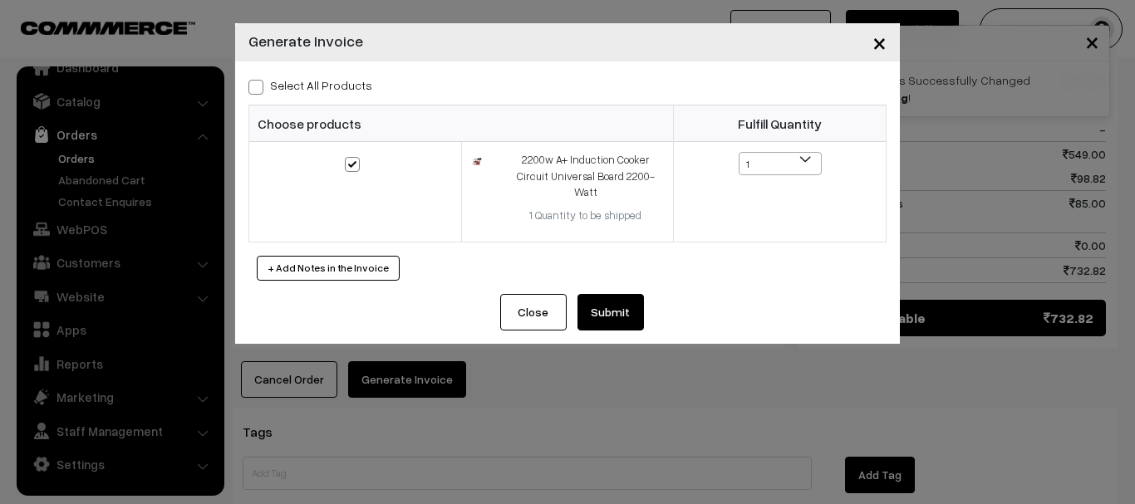
click at [603, 302] on button "Submit" at bounding box center [610, 312] width 66 height 37
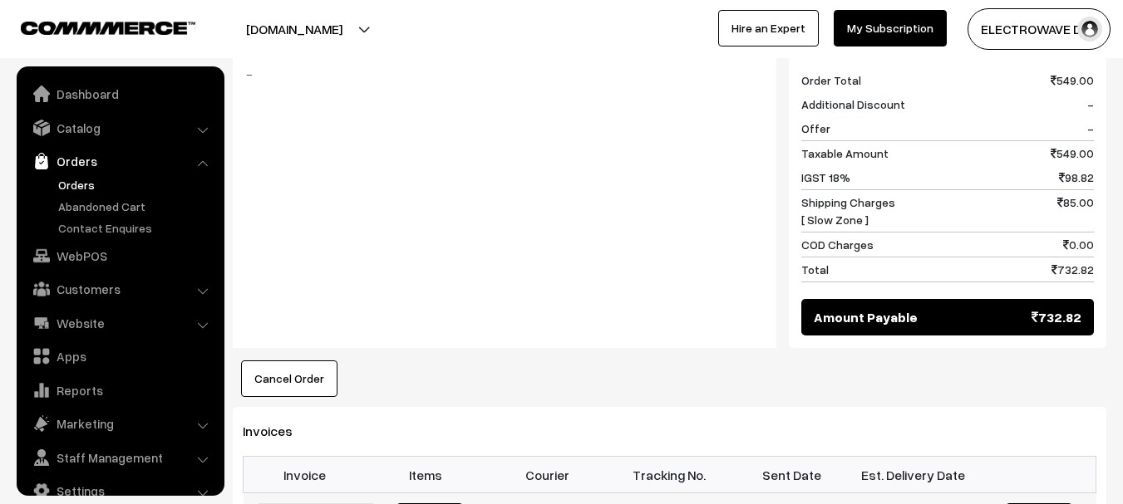
scroll to position [27, 0]
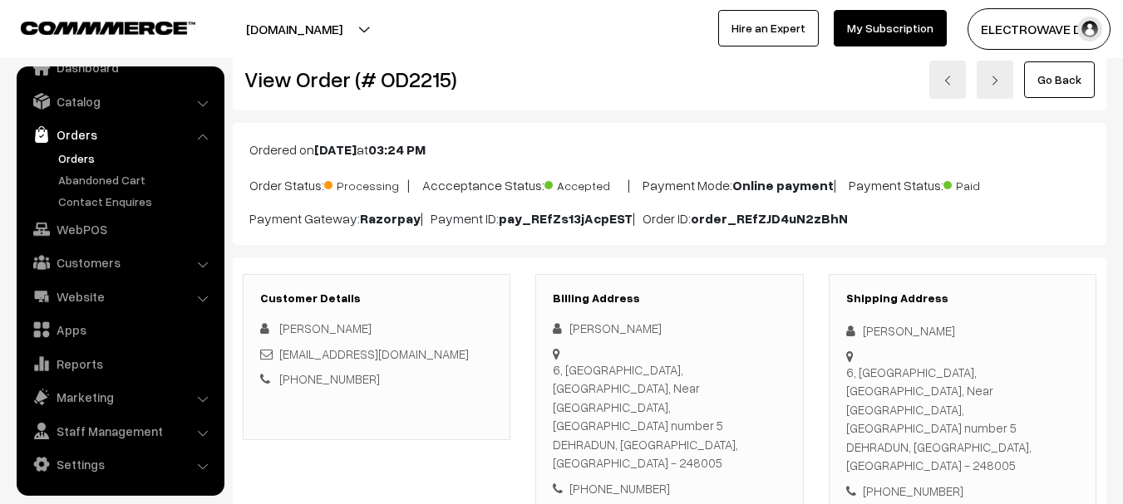
scroll to position [83, 0]
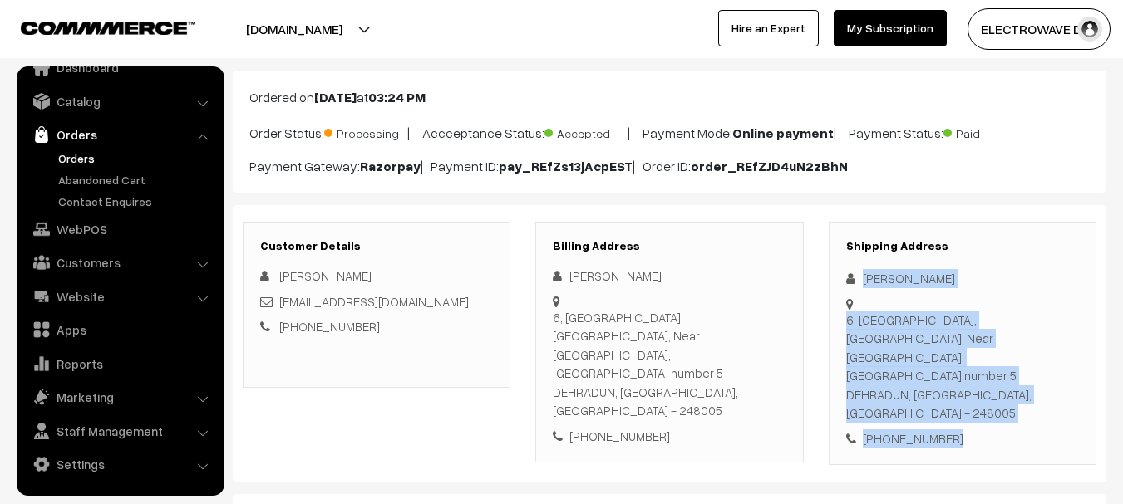
copy div "Anshul Dobhal 6, Roopnagar, Badripur, Near Baru Spirts Academy, Opp lane number…"
drag, startPoint x: 862, startPoint y: 263, endPoint x: 1020, endPoint y: 405, distance: 213.6
click at [1020, 405] on div "Shipping Address Anshul Dobhal 6, Roopnagar, Badripur, Near Baru Spirts Academy…" at bounding box center [962, 344] width 268 height 244
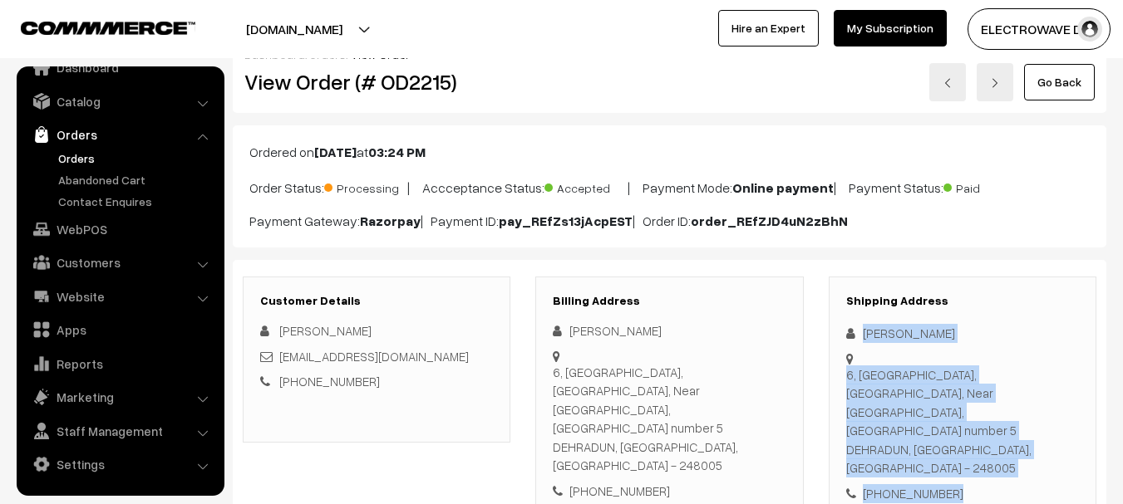
scroll to position [0, 0]
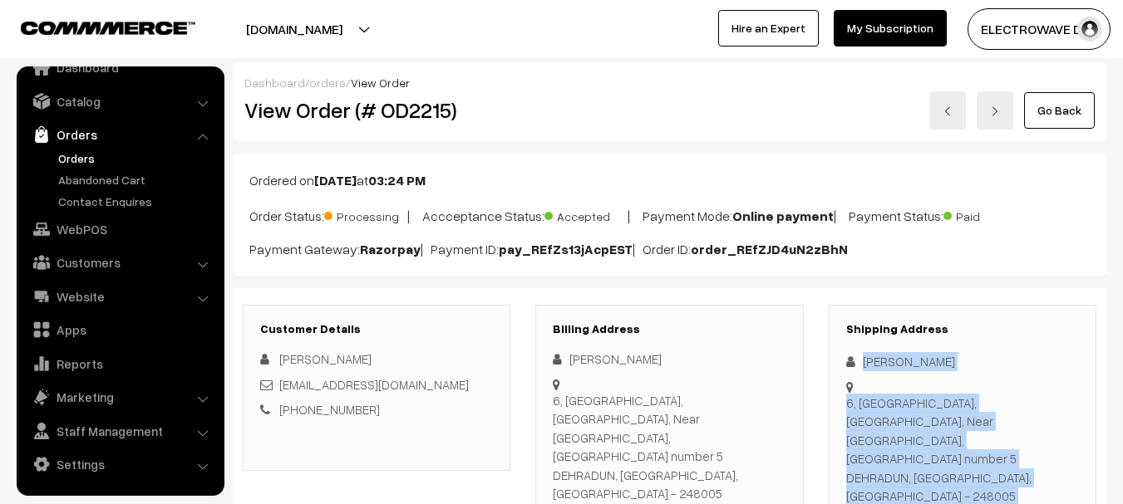
click at [990, 120] on link at bounding box center [994, 110] width 37 height 38
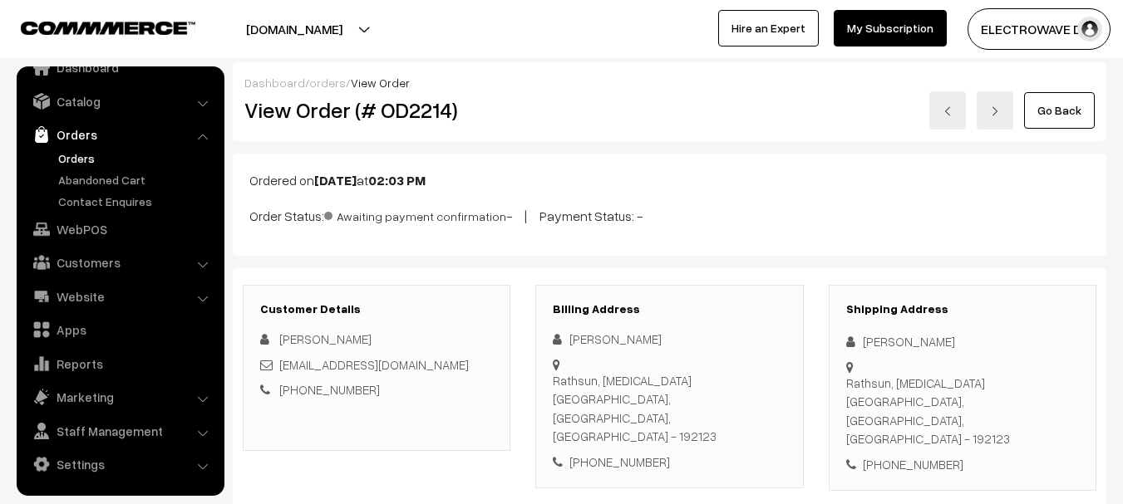
click at [987, 120] on link at bounding box center [994, 110] width 37 height 38
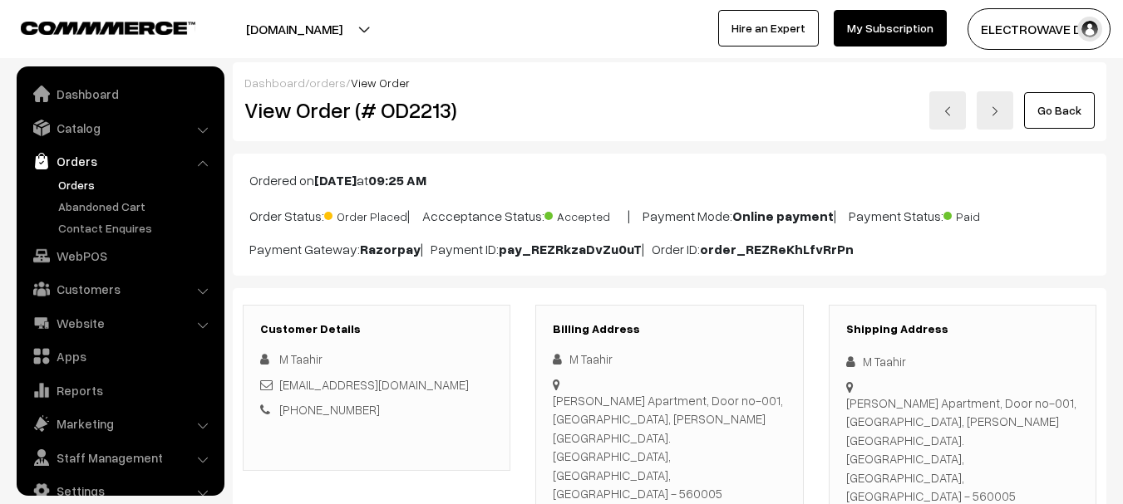
scroll to position [27, 0]
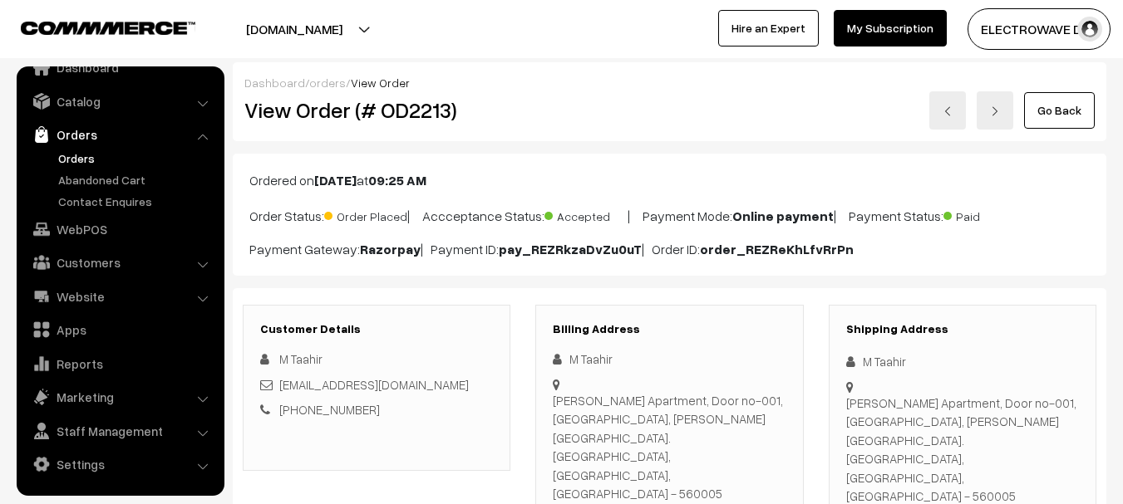
click at [1005, 440] on div "Raiyaan Pearl Apartment, Door no-001, ramakrisnappa road, Cox Town. Bangalore, …" at bounding box center [962, 450] width 233 height 112
copy div "560005"
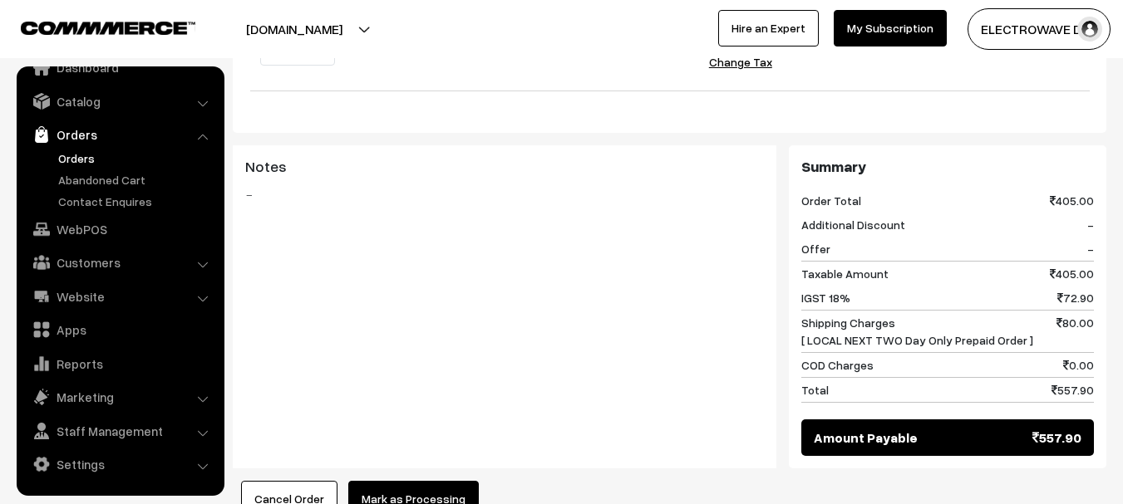
click at [420, 481] on button "Mark as Processing" at bounding box center [413, 499] width 130 height 37
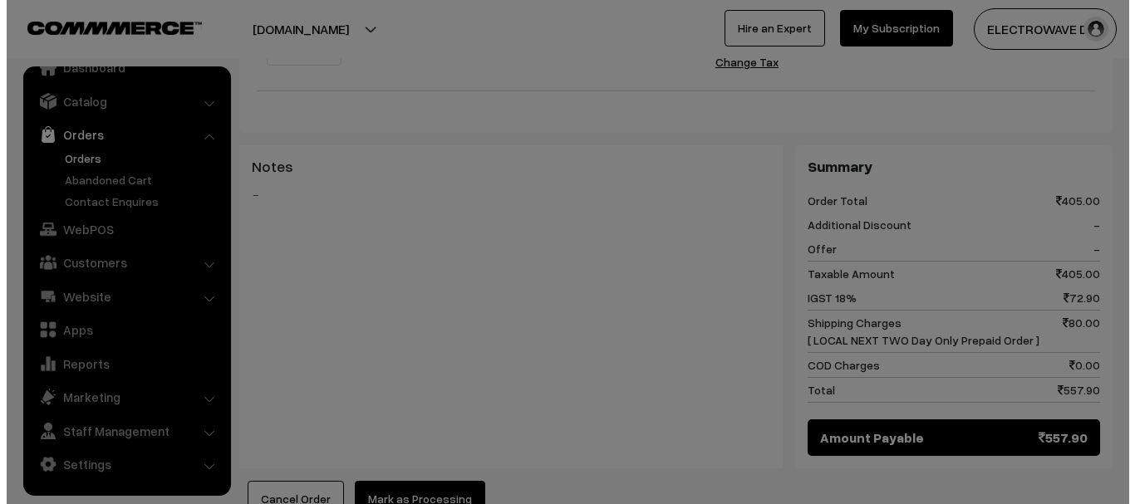
scroll to position [664, 0]
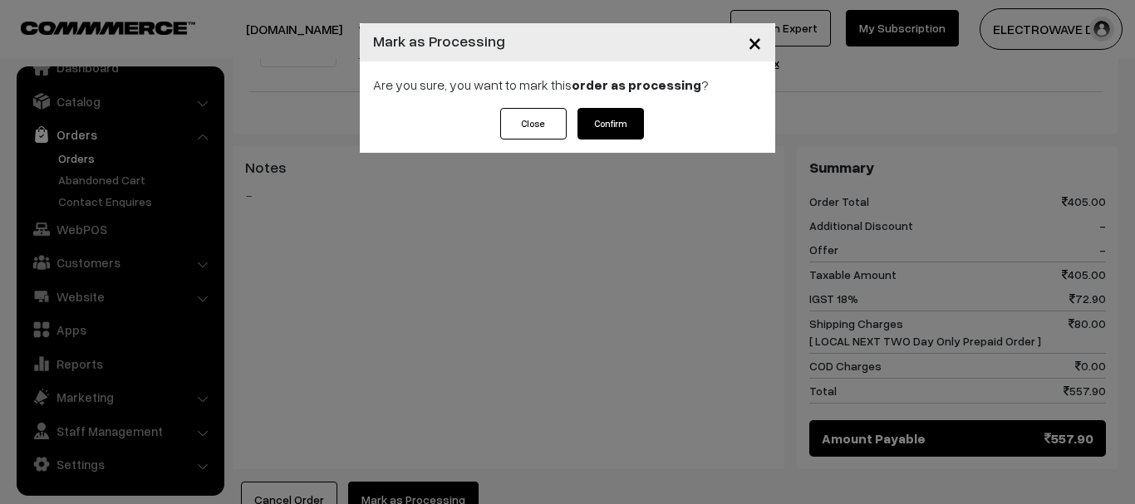
click at [629, 128] on button "Confirm" at bounding box center [610, 124] width 66 height 32
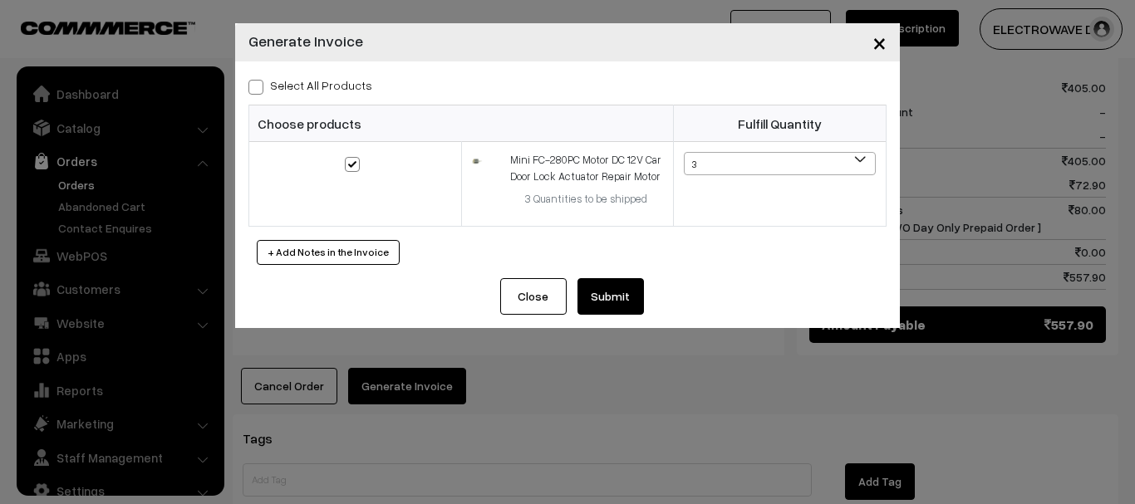
scroll to position [27, 0]
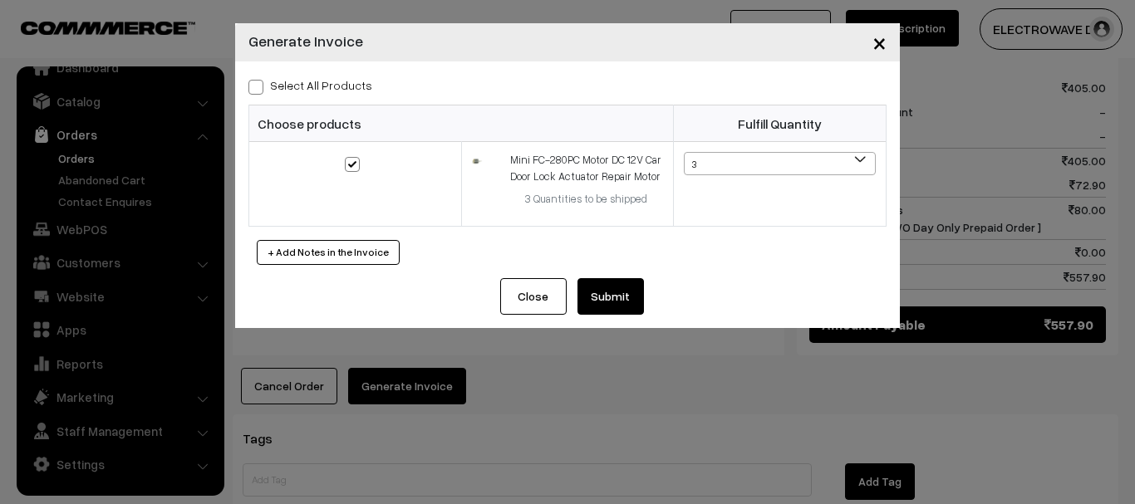
click at [612, 285] on button "Submit" at bounding box center [610, 296] width 66 height 37
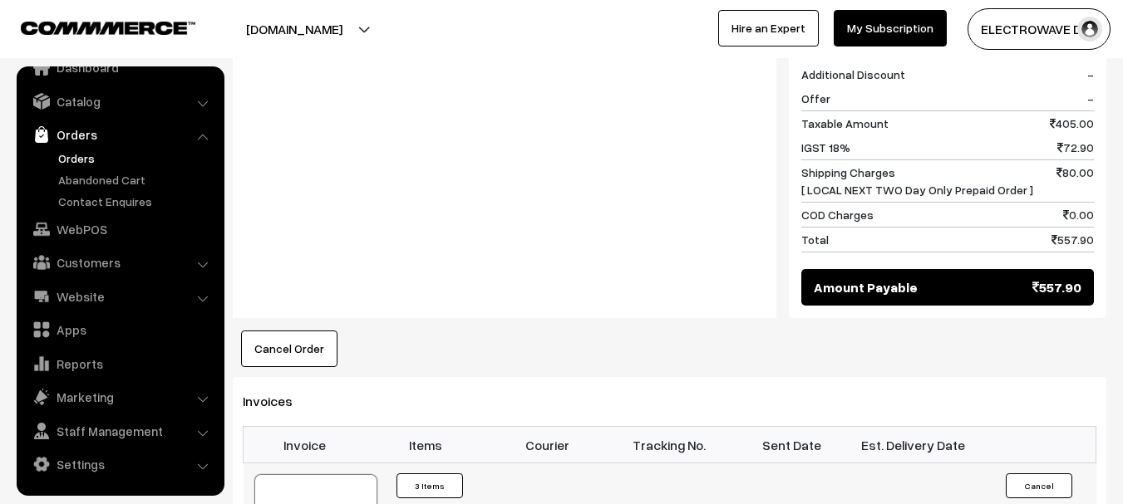
scroll to position [915, 0]
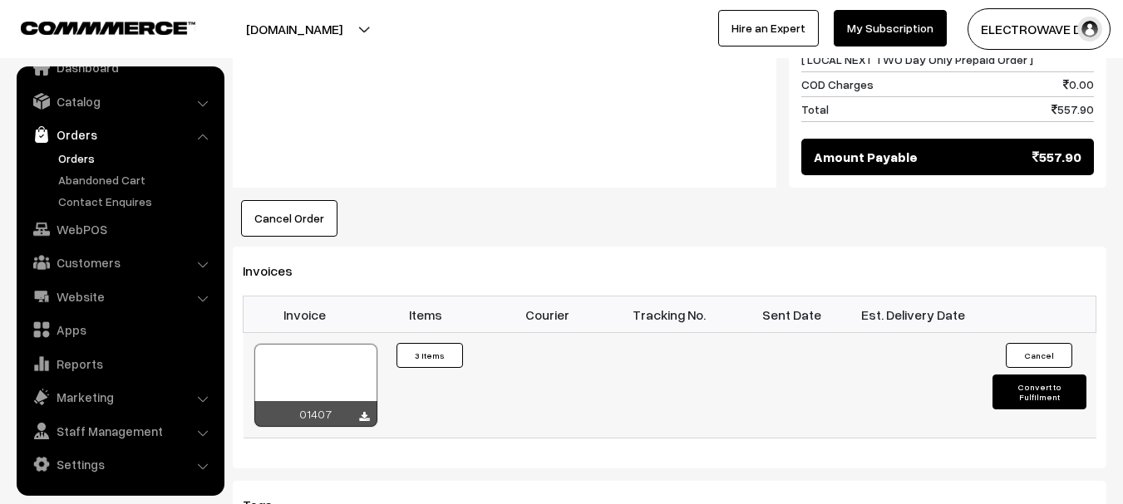
click at [324, 344] on div at bounding box center [315, 385] width 123 height 83
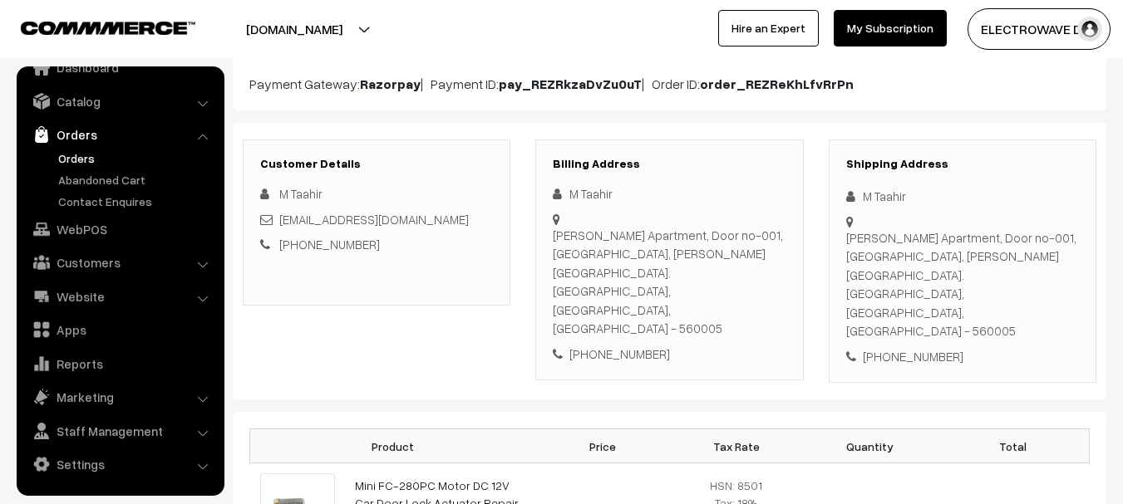
scroll to position [166, 0]
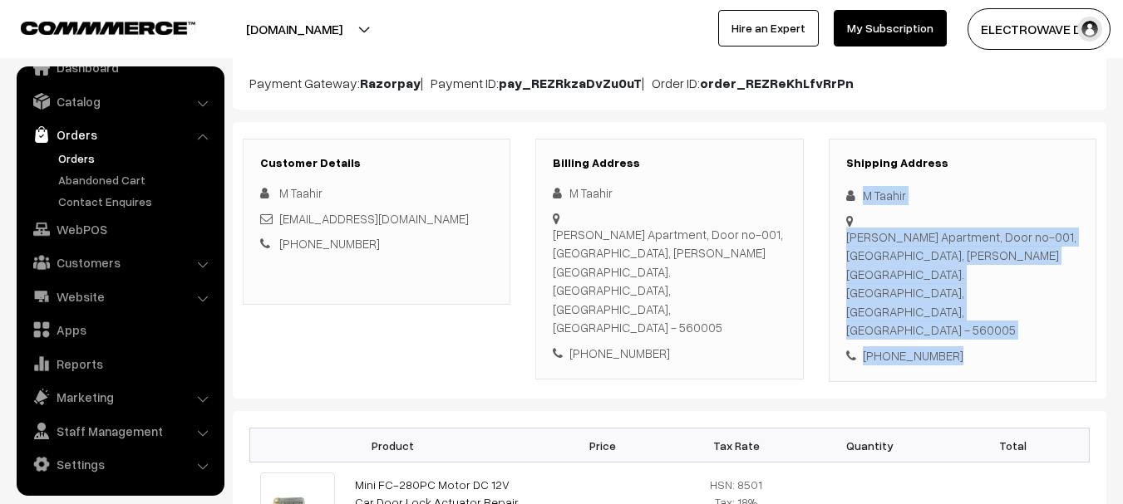
drag, startPoint x: 858, startPoint y: 188, endPoint x: 857, endPoint y: 356, distance: 167.8
click at [1000, 322] on div "Shipping Address M Taahir Raiyaan Pearl Apartment, Door no-001, ramakrisnappa r…" at bounding box center [962, 261] width 268 height 244
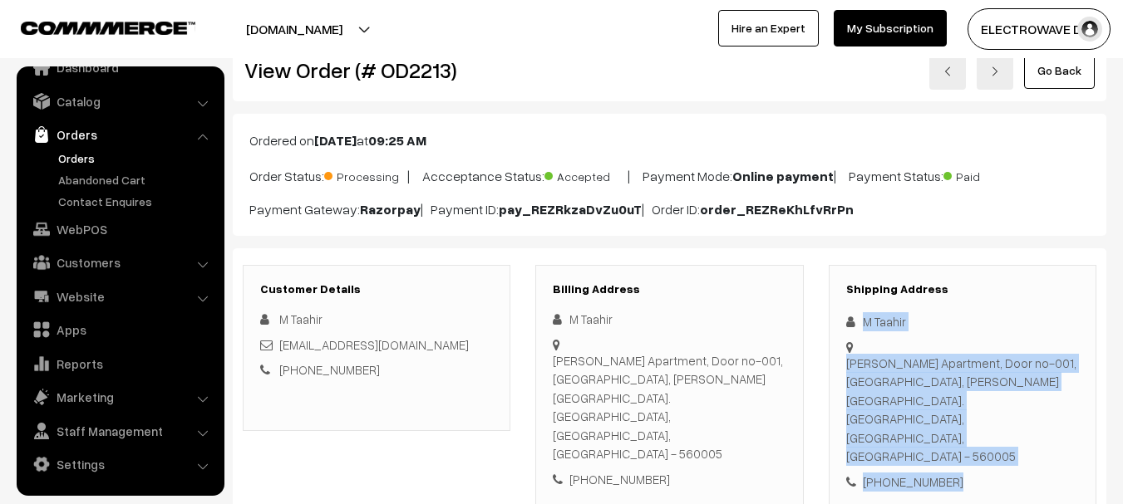
scroll to position [0, 0]
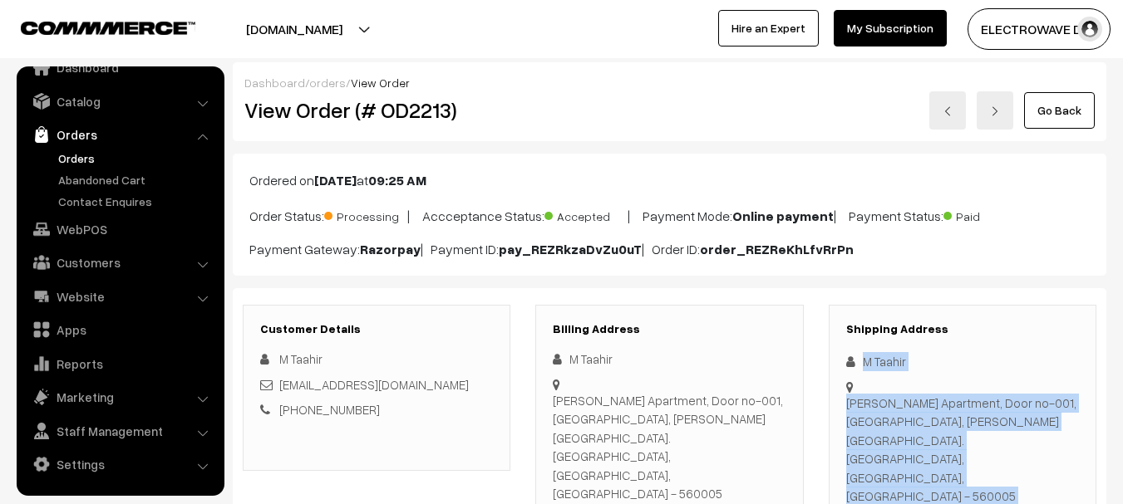
click at [1007, 121] on link at bounding box center [994, 110] width 37 height 38
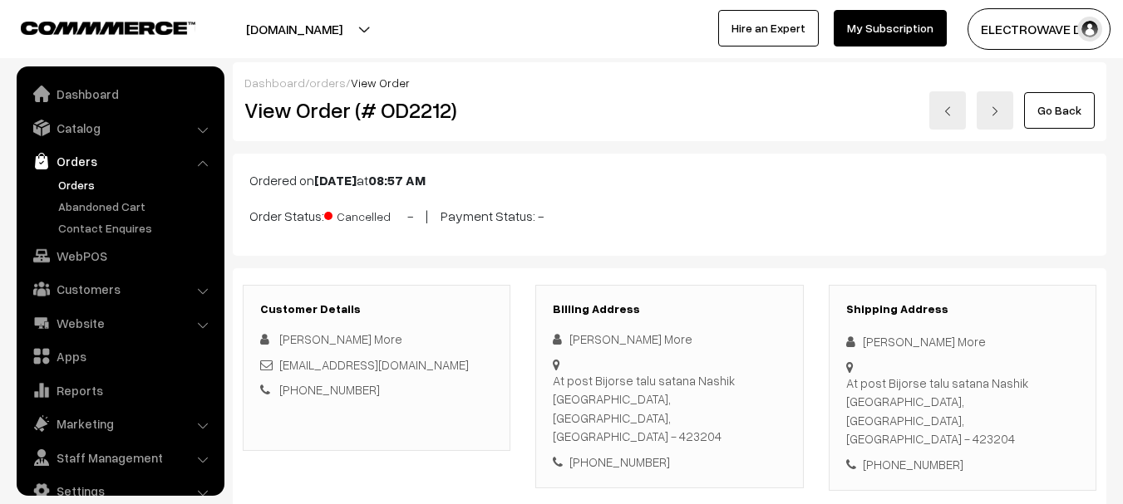
scroll to position [27, 0]
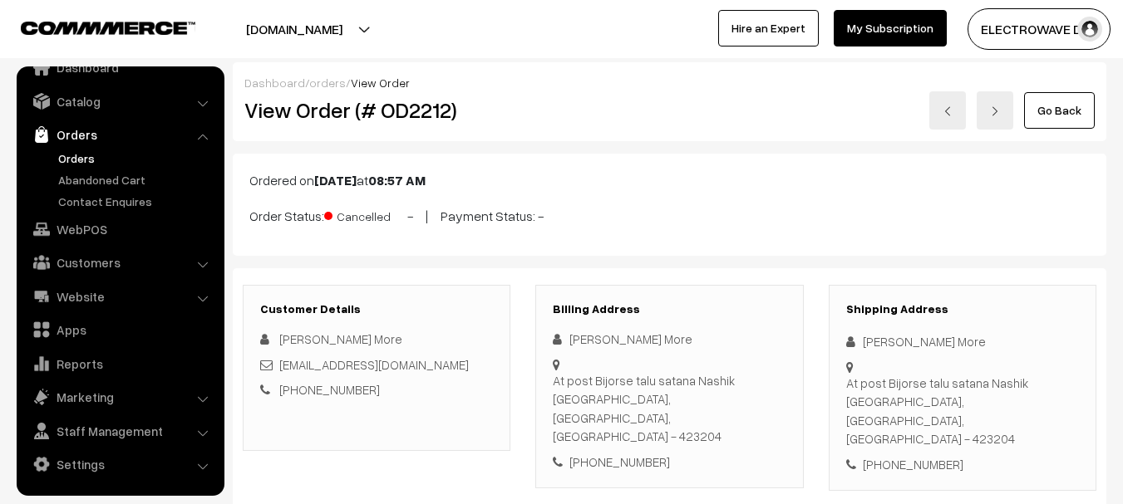
click at [1013, 109] on link at bounding box center [994, 110] width 37 height 38
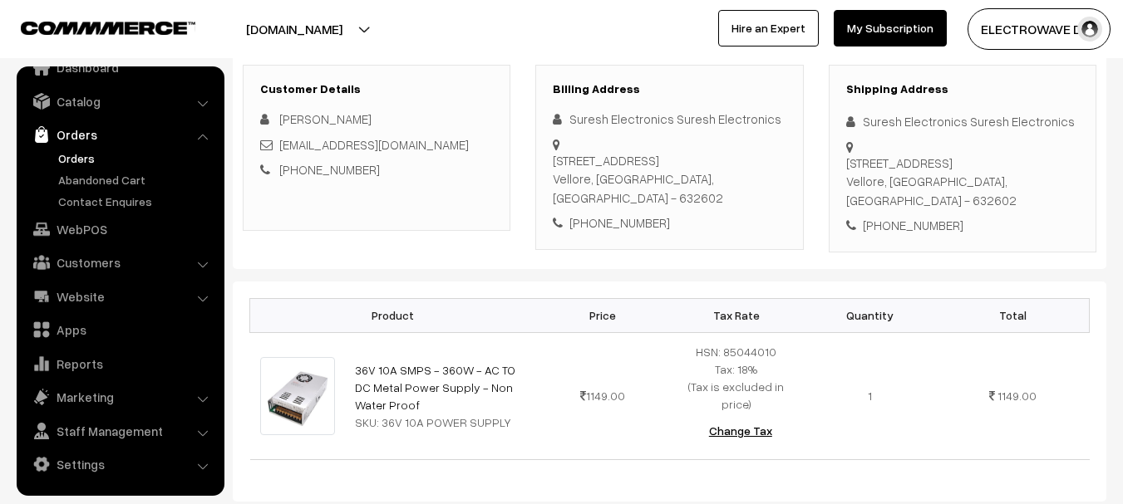
scroll to position [249, 0]
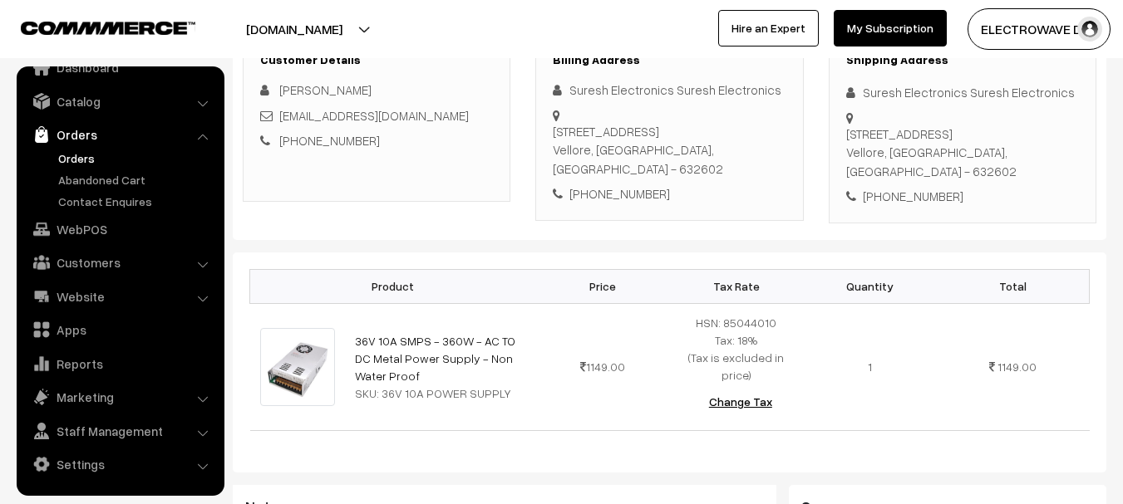
click at [1004, 176] on div "No 2, Ramar Kovil Street, santhapat Gudiyatham Vellore, Tamil Nadu, India - 632…" at bounding box center [962, 153] width 233 height 57
click at [1005, 176] on div "No 2, Ramar Kovil Street, santhapat Gudiyatham Vellore, Tamil Nadu, India - 632…" at bounding box center [962, 153] width 233 height 57
copy div "632602"
click at [920, 199] on div "+91 9123536836" at bounding box center [962, 196] width 233 height 19
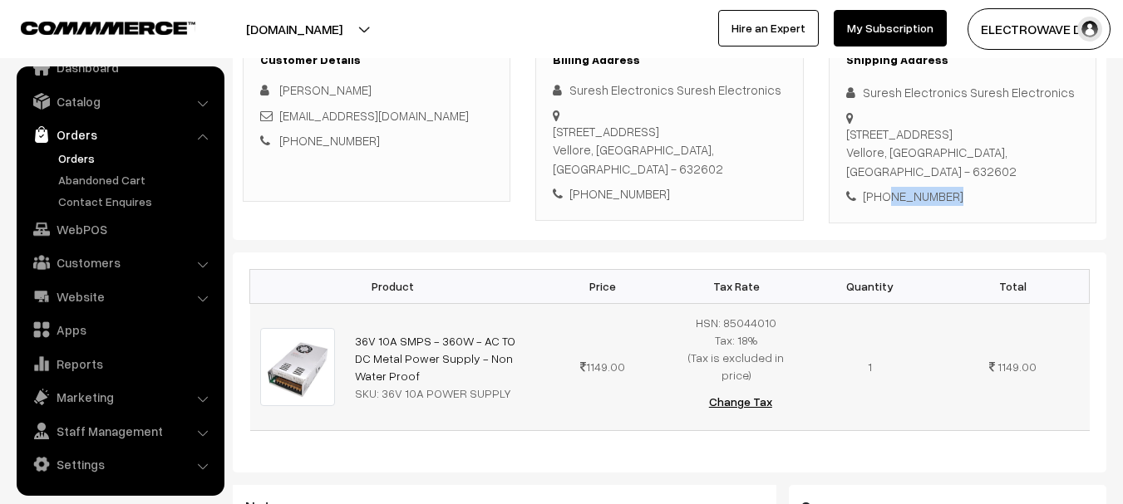
copy div "9123536836"
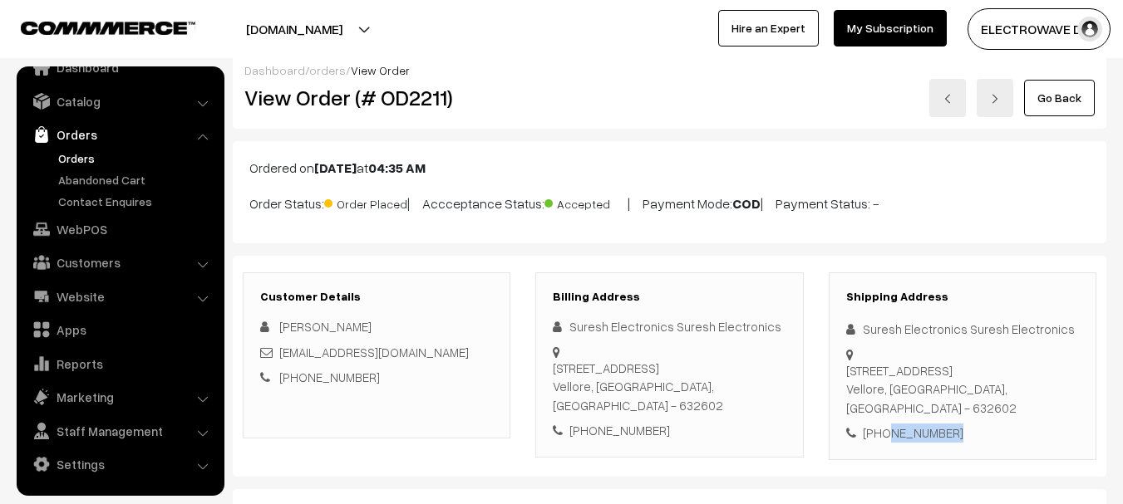
scroll to position [0, 0]
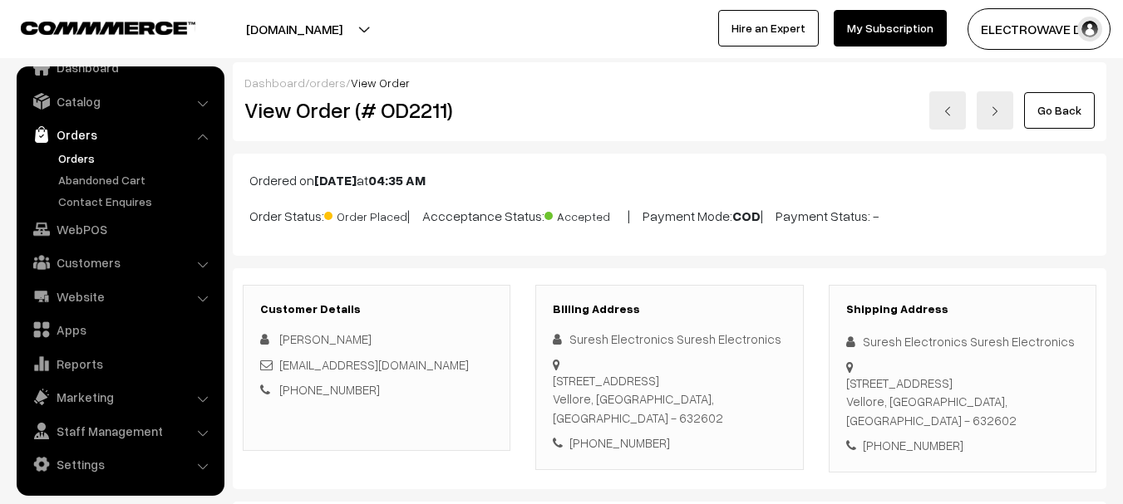
click at [877, 343] on div "Suresh Electronics Suresh Electronics" at bounding box center [962, 341] width 233 height 19
copy div "Suresh"
click at [923, 345] on div "Suresh Electronics Suresh Electronics" at bounding box center [962, 341] width 233 height 19
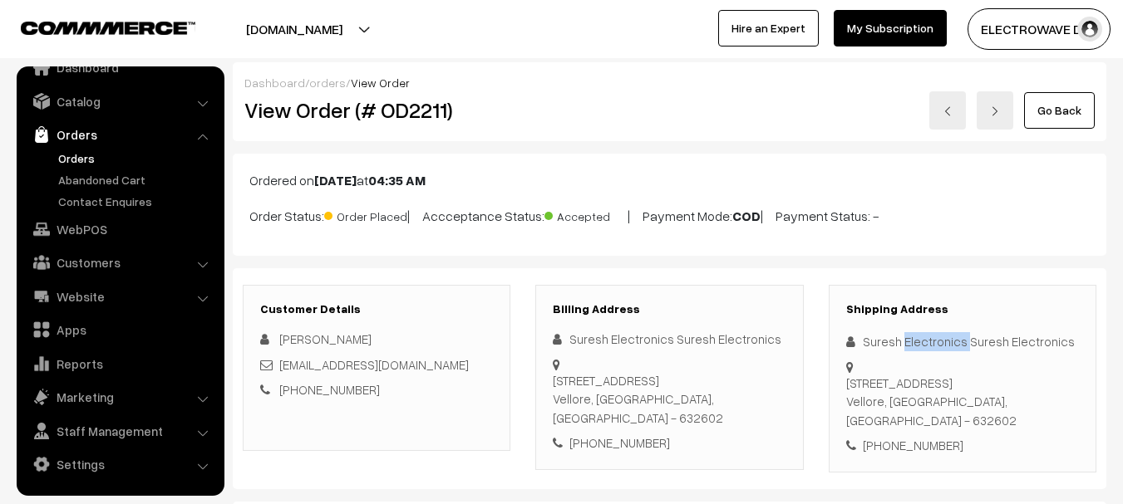
copy div "Electronics"
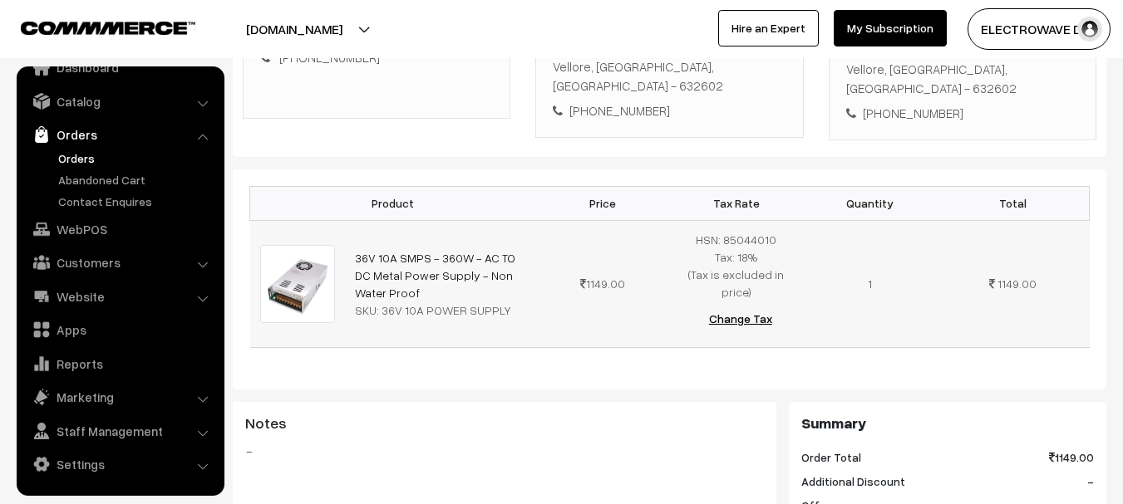
scroll to position [166, 0]
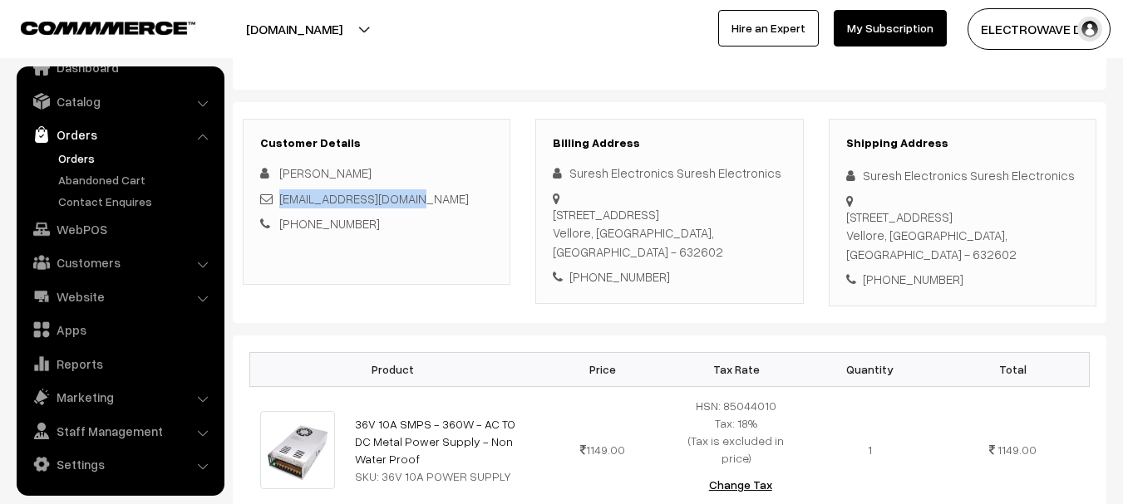
copy link "sureshelegym@gmail.com"
copy link "ureshelegym@gmail.com"
copy link "sureshelegym@gmail.com"
drag, startPoint x: 432, startPoint y: 202, endPoint x: 280, endPoint y: 194, distance: 152.3
click at [280, 194] on div "sureshelegym@gmail.com" at bounding box center [376, 198] width 233 height 19
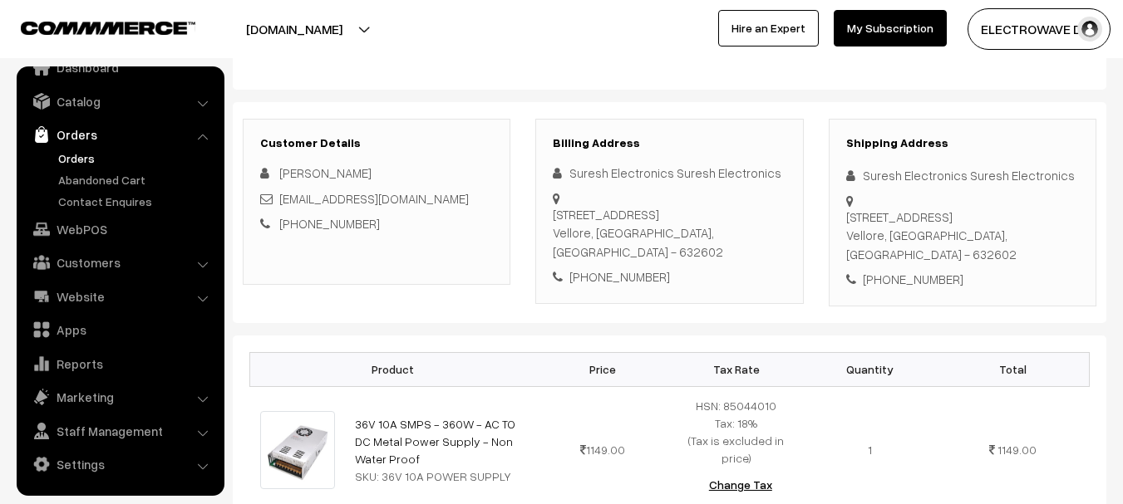
click at [902, 281] on div "+91 9123536836" at bounding box center [962, 279] width 233 height 19
copy div "9123536836"
copy div "Suresh Electronics Suresh Electronics No 2, Ramar Kovil Street, santhapat Gudiy…"
drag, startPoint x: 855, startPoint y: 176, endPoint x: 920, endPoint y: 230, distance: 84.4
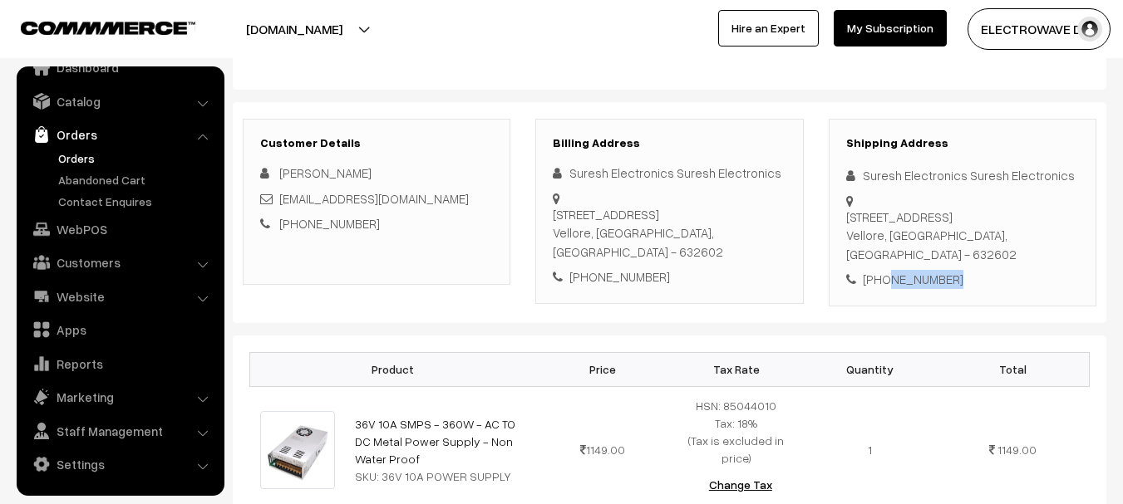
click at [920, 230] on div "Shipping Address Suresh Electronics Suresh Electronics No 2, Ramar Kovil Street…" at bounding box center [962, 213] width 268 height 188
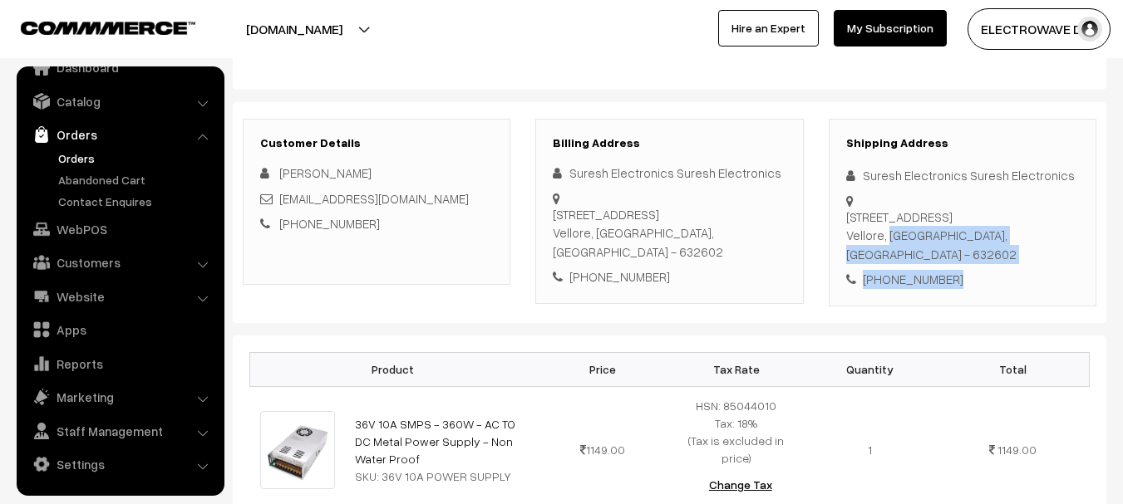
copy div "Vellore, Tamil Nadu, India - 632602 +91 9123536836"
drag, startPoint x: 848, startPoint y: 258, endPoint x: 1055, endPoint y: 303, distance: 211.9
click at [1055, 303] on div "Shipping Address Suresh Electronics Suresh Electronics No 2, Ramar Kovil Street…" at bounding box center [962, 213] width 268 height 188
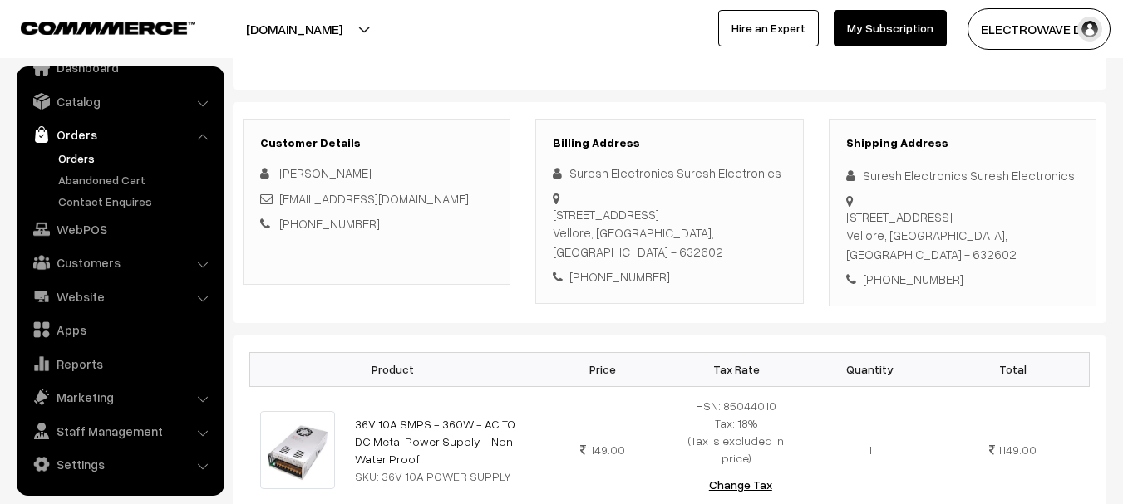
click at [1008, 243] on div "No 2, Ramar Kovil Street, santhapat Gudiyatham Vellore, Tamil Nadu, India - 632…" at bounding box center [962, 236] width 233 height 57
click at [1005, 257] on div "No 2, Ramar Kovil Street, santhapat Gudiyatham Vellore, Tamil Nadu, India - 632…" at bounding box center [962, 236] width 233 height 57
click at [1006, 257] on div "No 2, Ramar Kovil Street, santhapat Gudiyatham Vellore, Tamil Nadu, India - 632…" at bounding box center [962, 236] width 233 height 57
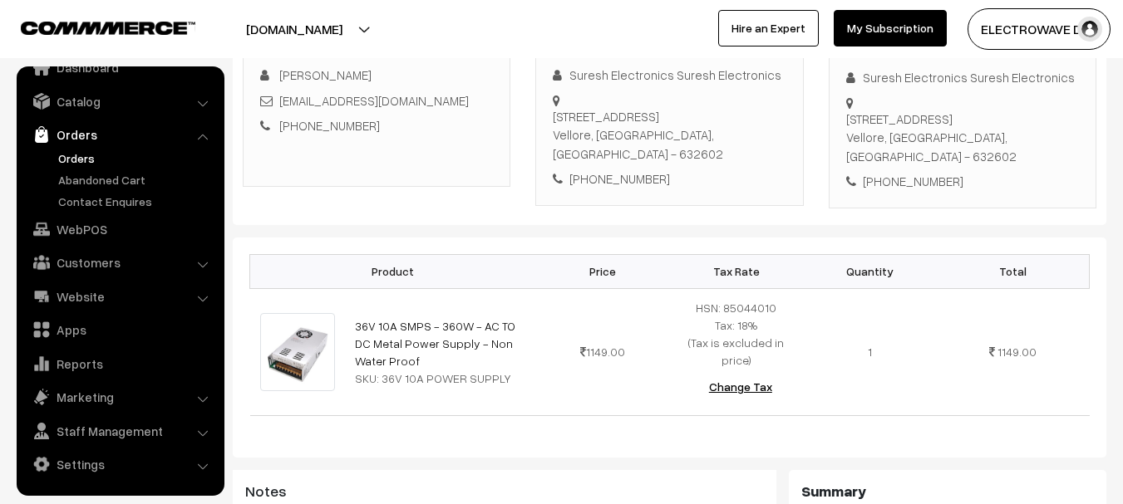
scroll to position [415, 0]
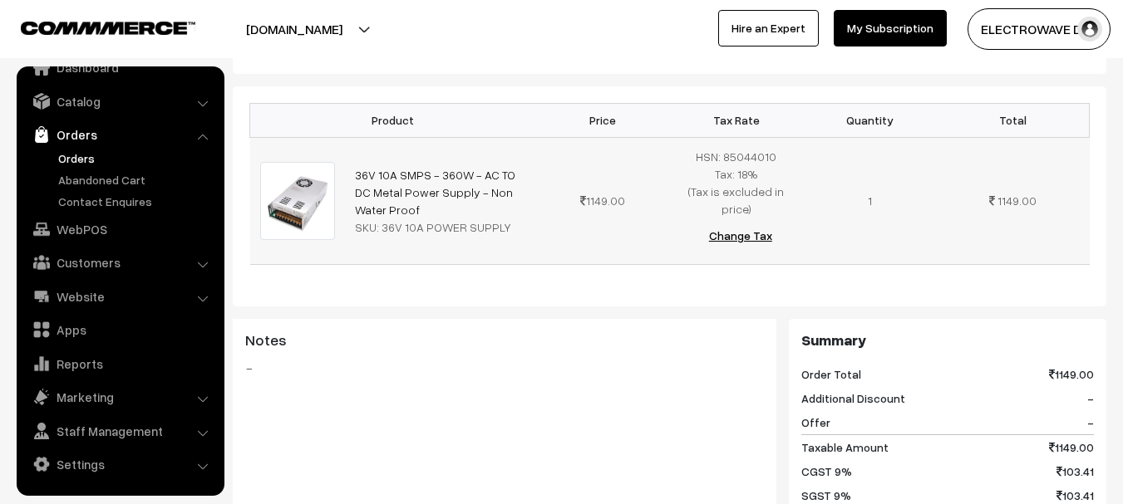
drag, startPoint x: 379, startPoint y: 205, endPoint x: 354, endPoint y: 167, distance: 45.6
click at [354, 167] on td "36V 10A SMPS - 360W - AC TO DC Metal Power Supply - Non Water Proof SKU: 36V 10…" at bounding box center [440, 200] width 191 height 127
drag, startPoint x: 379, startPoint y: 226, endPoint x: 543, endPoint y: 238, distance: 165.0
click at [543, 238] on tr "36V 10A SMPS - 360W - AC TO DC Metal Power Supply - Non Water Proof SKU: 36V 10…" at bounding box center [669, 200] width 839 height 127
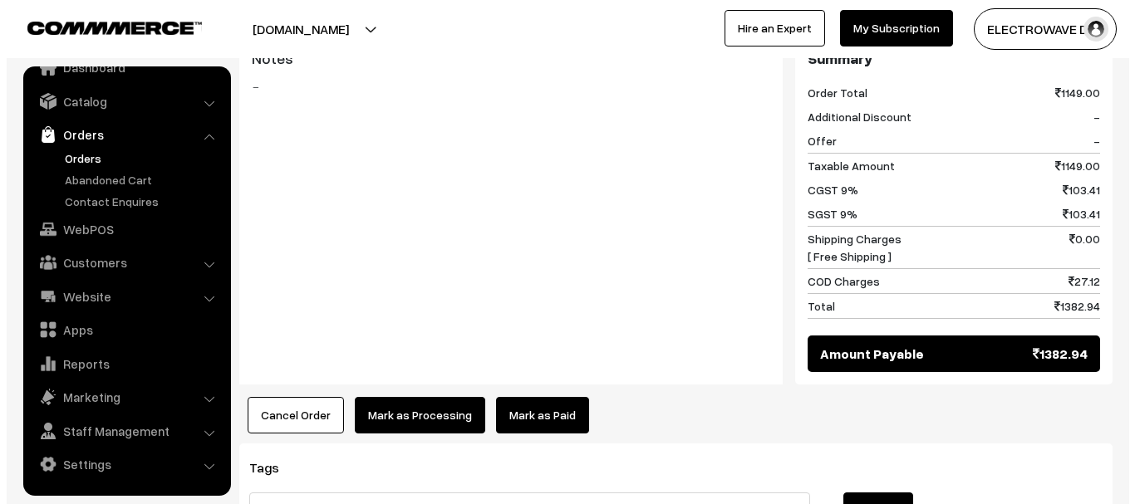
scroll to position [748, 0]
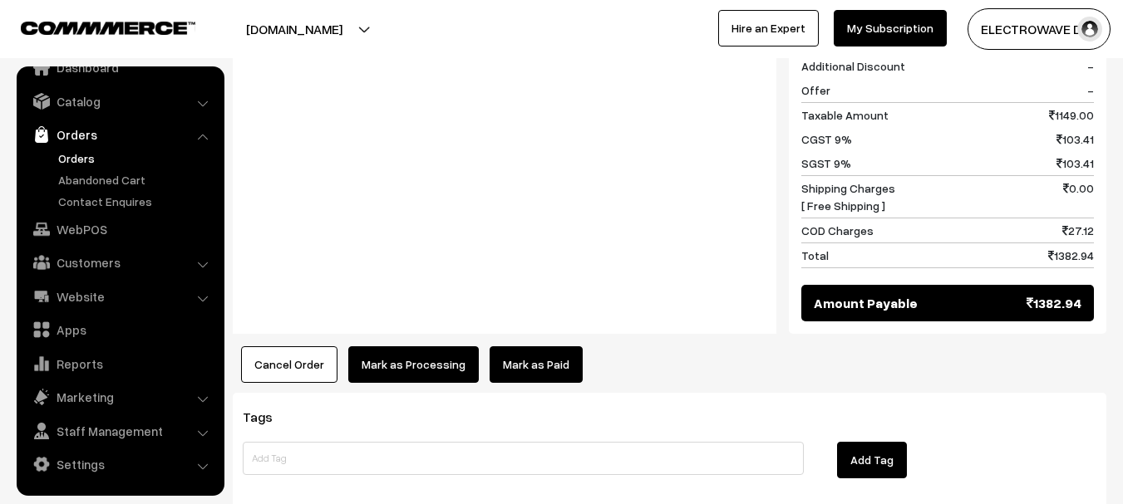
click at [427, 360] on button "Mark as Processing" at bounding box center [413, 364] width 130 height 37
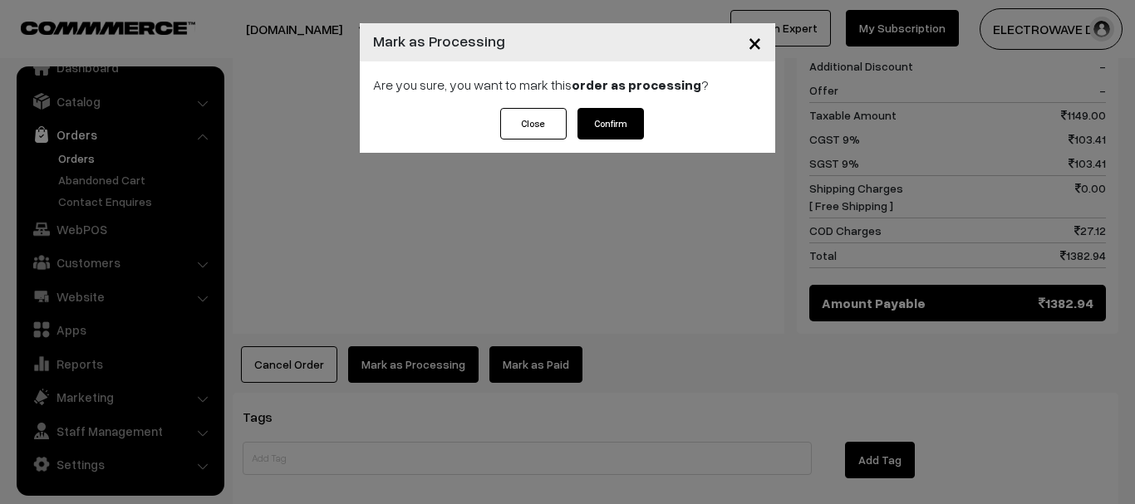
click at [631, 140] on div "Close Confirm" at bounding box center [567, 130] width 415 height 45
click at [623, 133] on button "Confirm" at bounding box center [610, 124] width 66 height 32
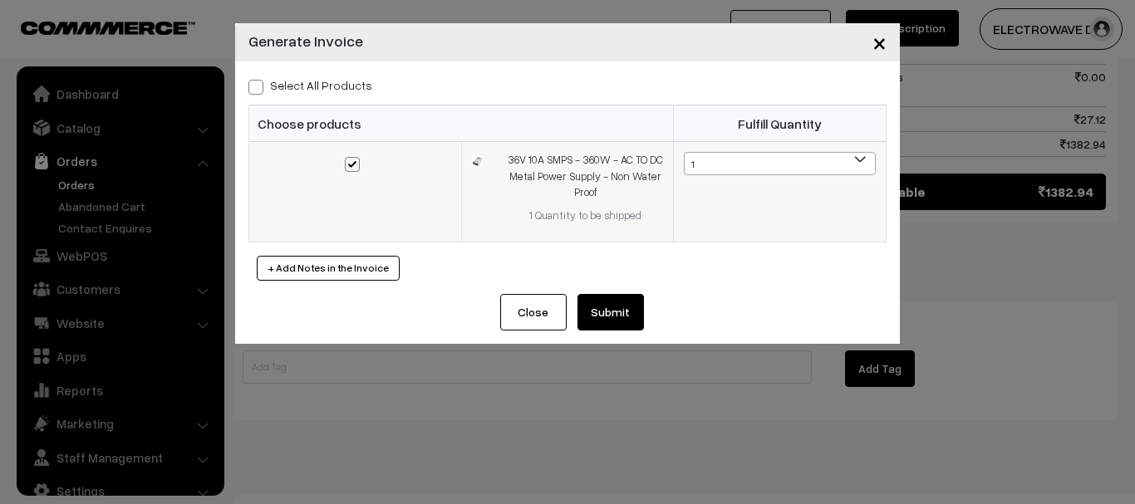
scroll to position [27, 0]
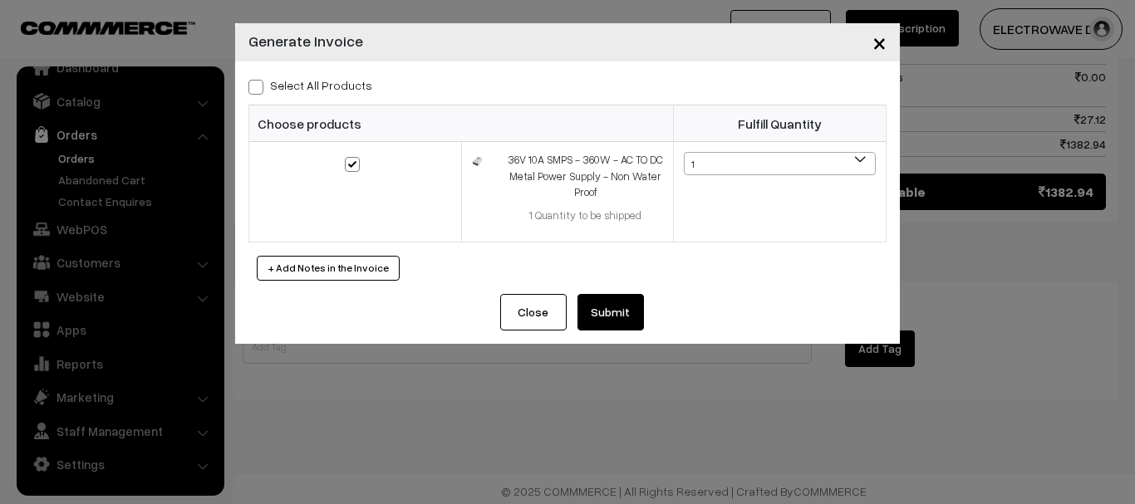
click at [631, 312] on button "Submit" at bounding box center [610, 312] width 66 height 37
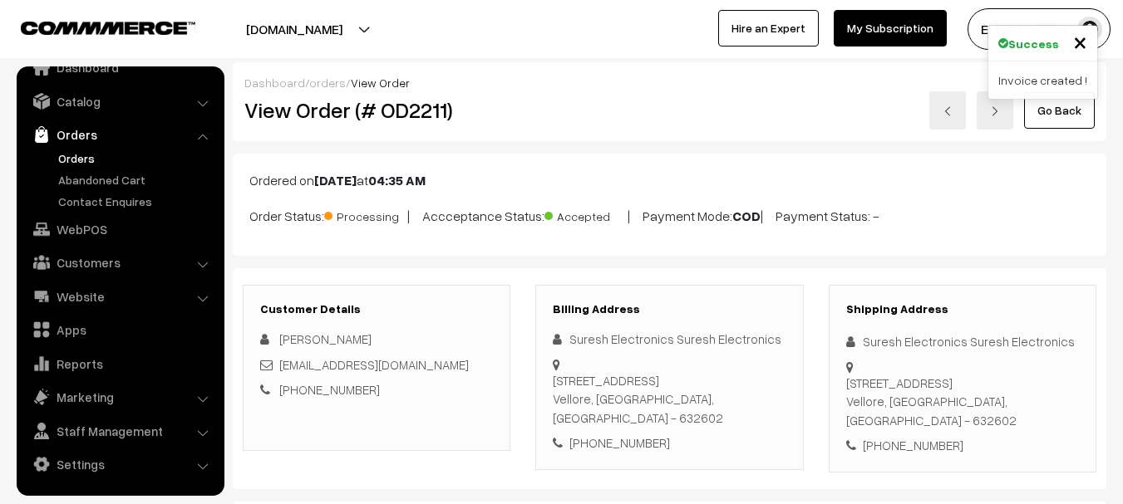
click at [407, 121] on h2 "View Order (# OD2211)" at bounding box center [377, 110] width 267 height 26
copy h2 "OD2211"
click at [990, 115] on link at bounding box center [994, 110] width 37 height 38
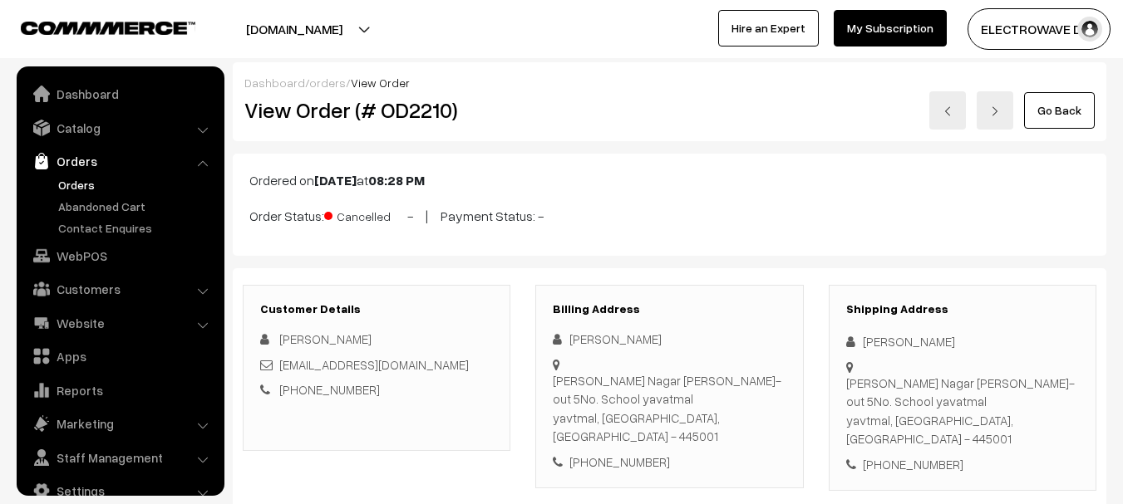
scroll to position [27, 0]
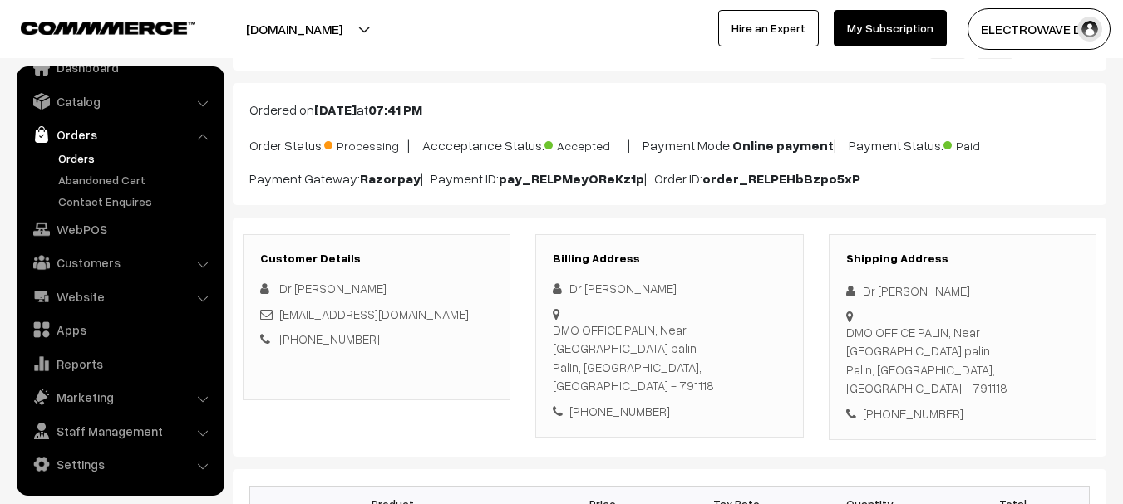
scroll to position [166, 0]
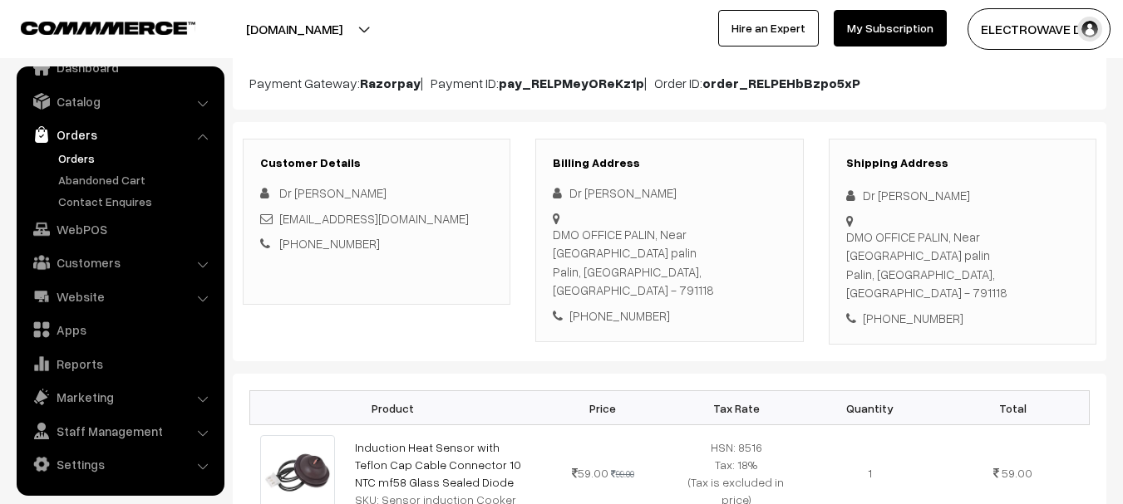
click at [1010, 254] on div "DMO OFFICE PALIN, Near [GEOGRAPHIC_DATA] [GEOGRAPHIC_DATA], [GEOGRAPHIC_DATA], …" at bounding box center [962, 265] width 233 height 75
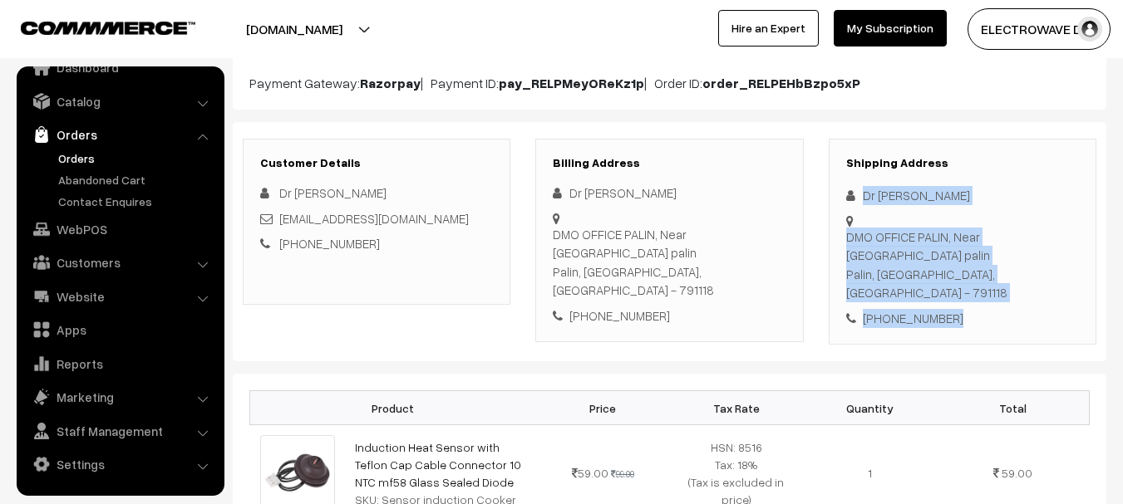
copy div "Dr N Pradhan DMO OFFICE PALIN, [GEOGRAPHIC_DATA] [GEOGRAPHIC_DATA], [GEOGRAPHIC…"
drag, startPoint x: 875, startPoint y: 199, endPoint x: 988, endPoint y: 312, distance: 159.8
click at [988, 312] on div "Customer Details Dr [PERSON_NAME] [EMAIL_ADDRESS][DOMAIN_NAME] [PHONE_NUMBER] B…" at bounding box center [669, 242] width 873 height 240
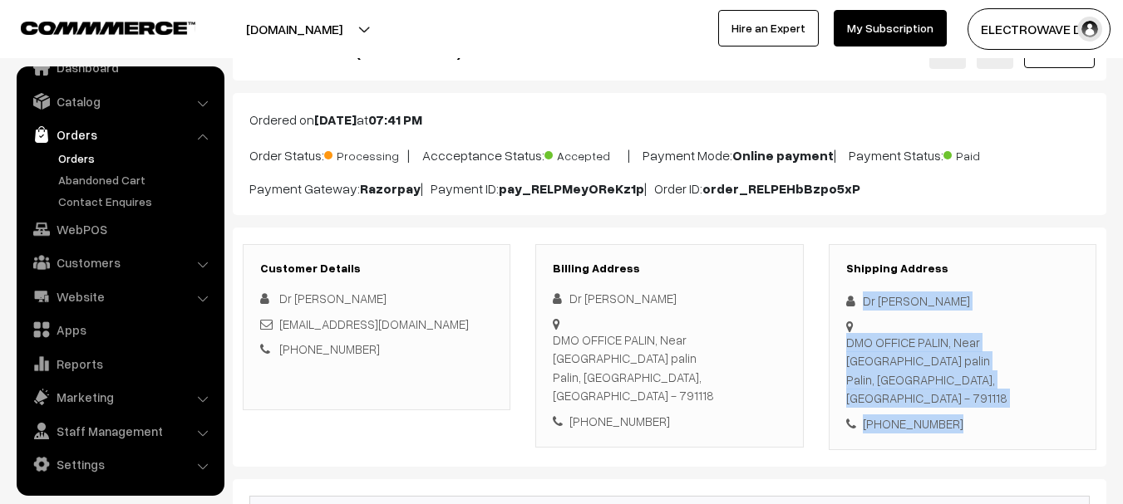
scroll to position [0, 0]
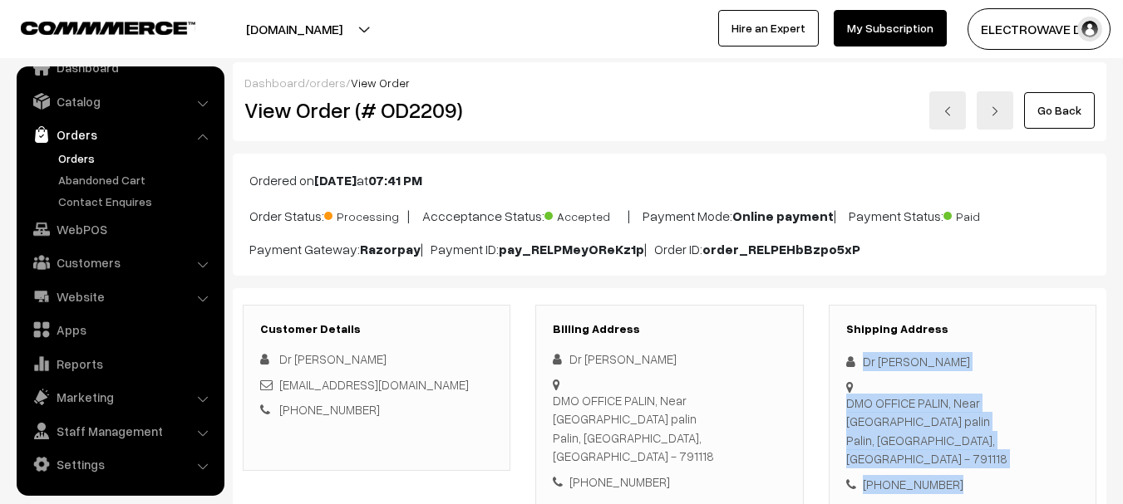
click at [982, 98] on link at bounding box center [994, 110] width 37 height 38
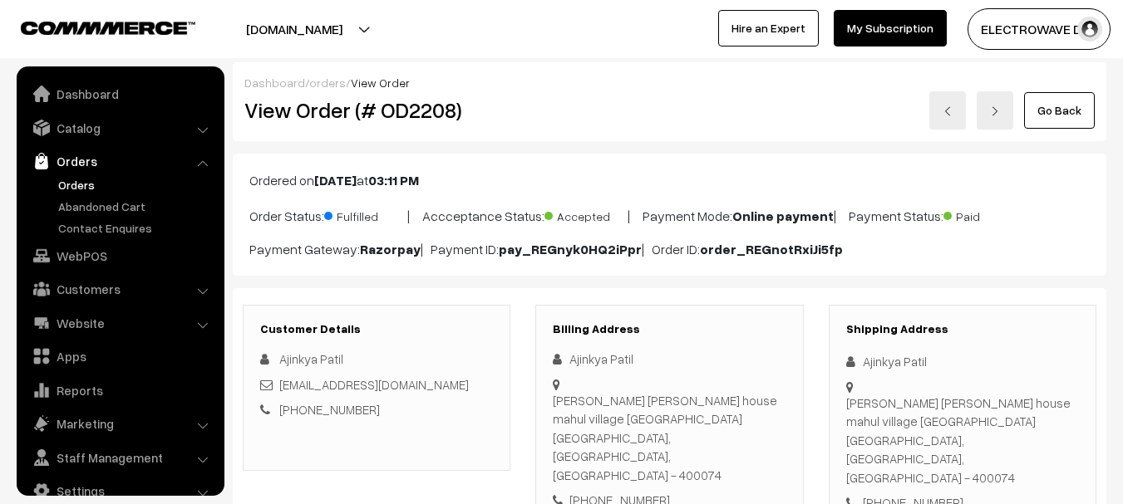
scroll to position [27, 0]
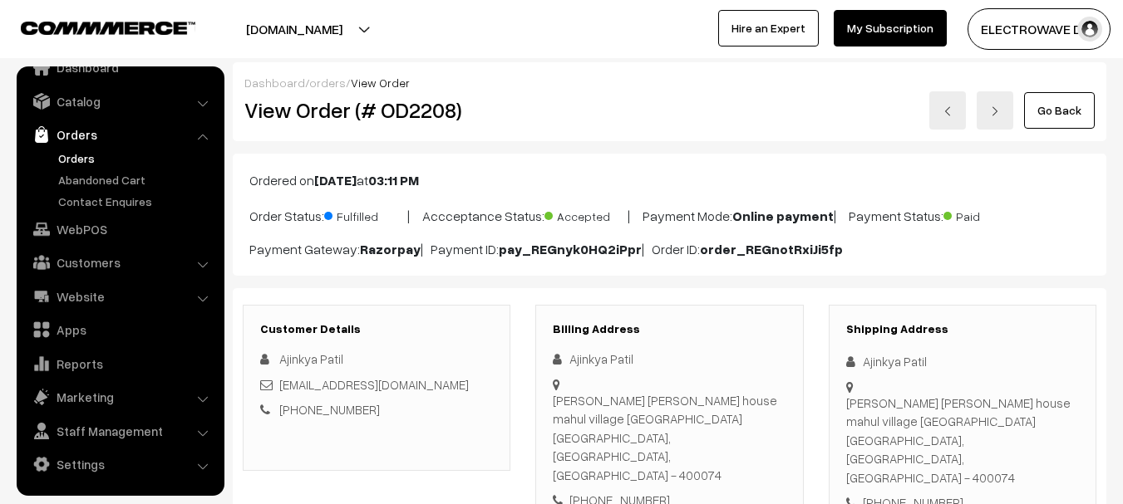
click at [81, 152] on link "Orders" at bounding box center [136, 158] width 165 height 17
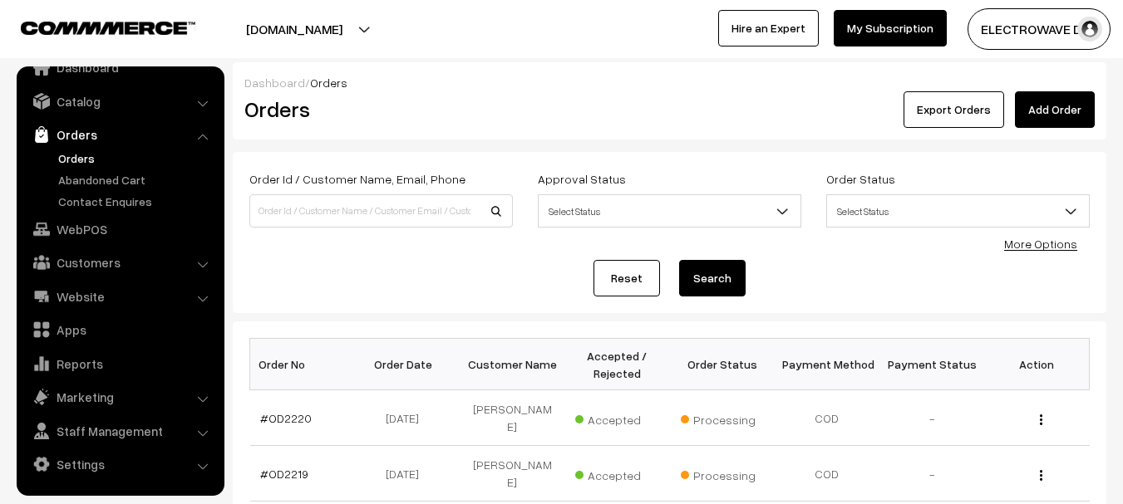
scroll to position [615, 0]
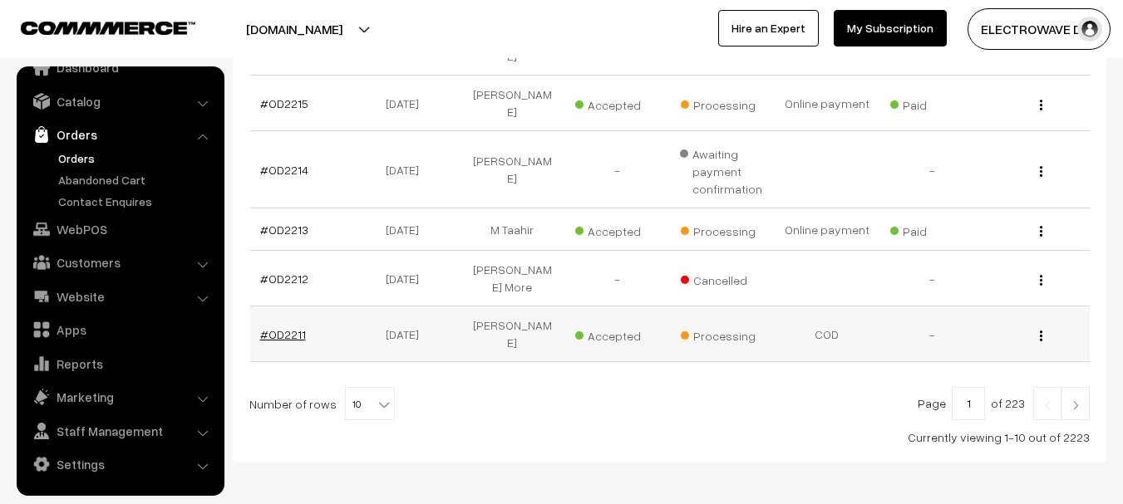
click at [268, 327] on link "#OD2211" at bounding box center [283, 334] width 46 height 14
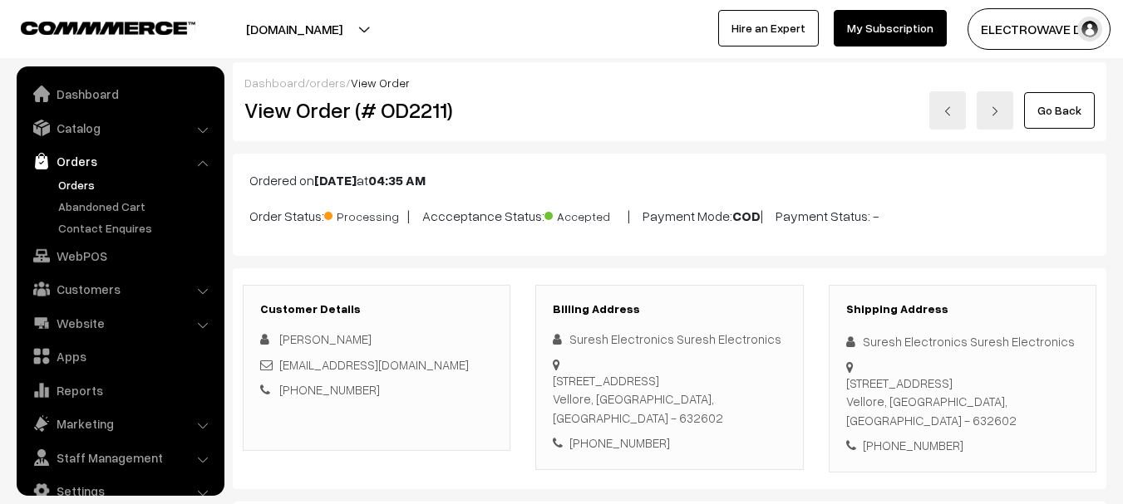
scroll to position [27, 0]
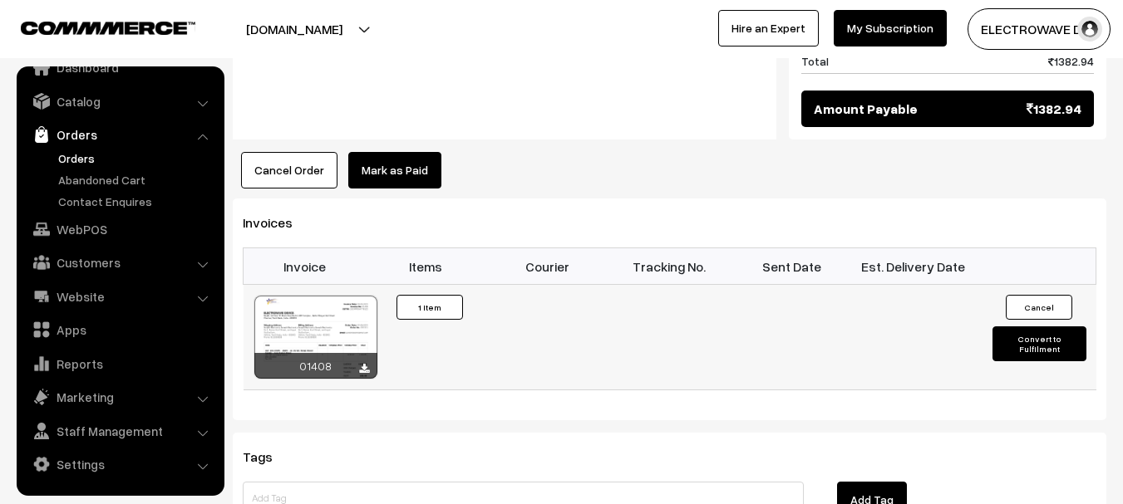
click at [1029, 343] on button "Convert to Fulfilment" at bounding box center [1039, 344] width 94 height 35
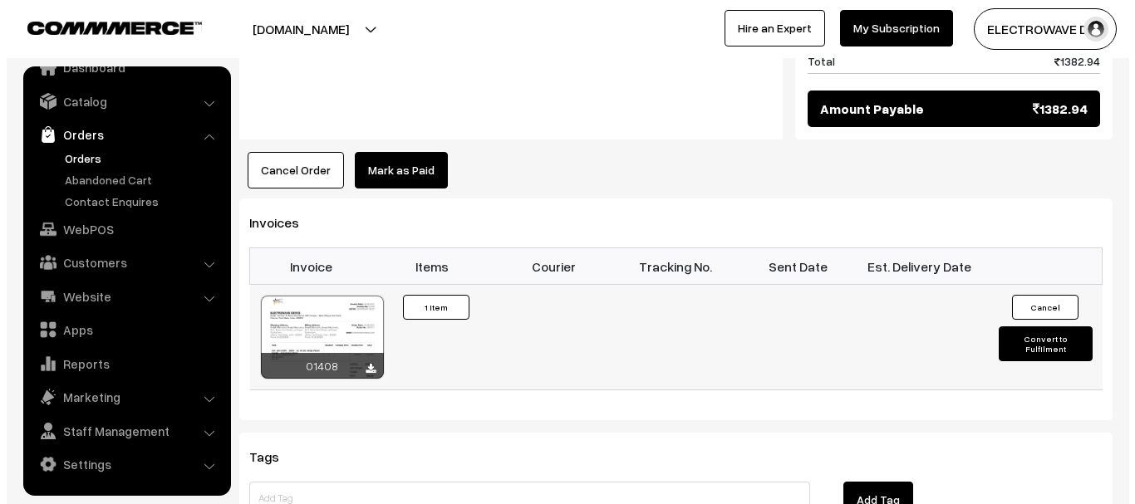
scroll to position [916, 0]
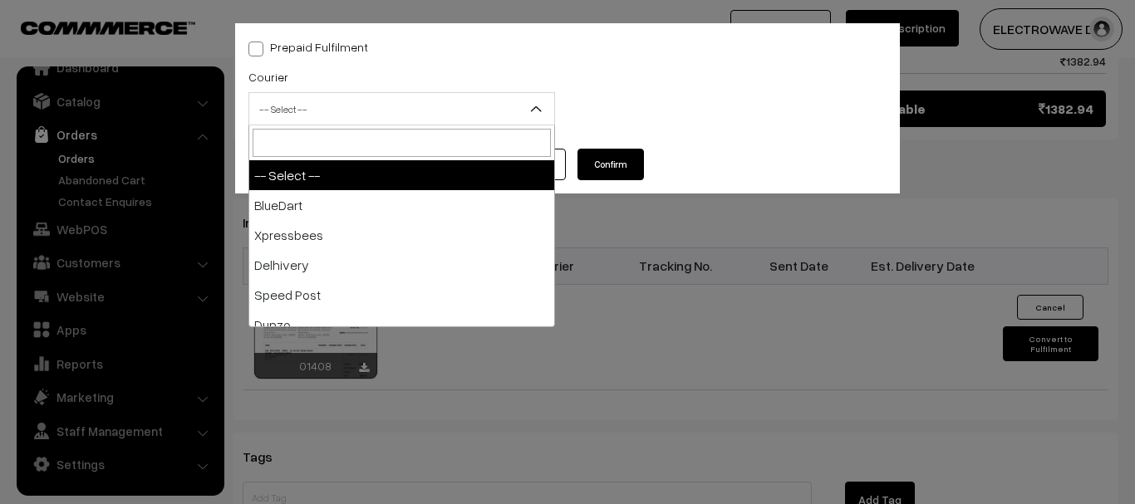
click at [385, 112] on span "-- Select --" at bounding box center [401, 109] width 305 height 29
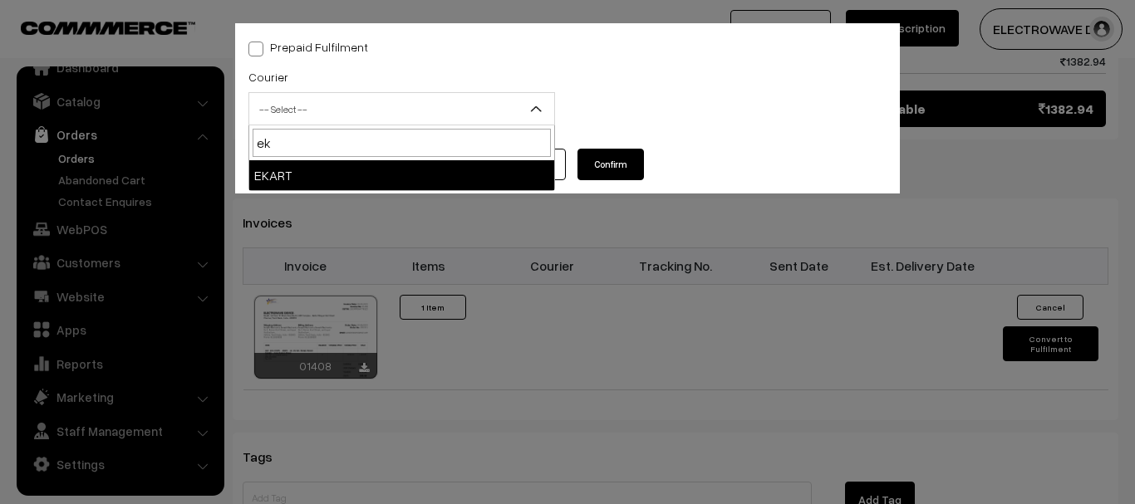
type input "ek"
click at [334, 158] on span "ek" at bounding box center [401, 142] width 305 height 35
select select "9"
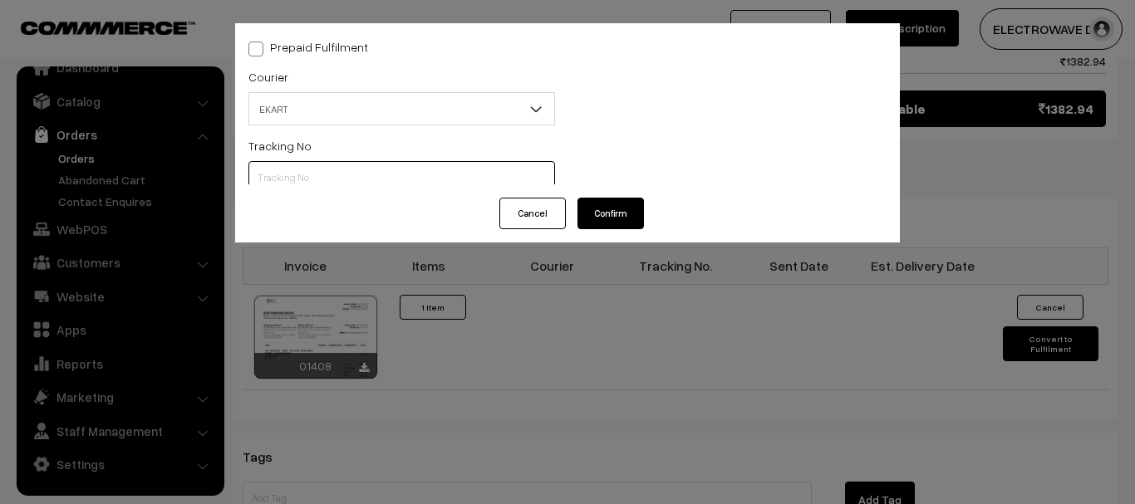
click at [352, 164] on input "text" at bounding box center [401, 177] width 307 height 33
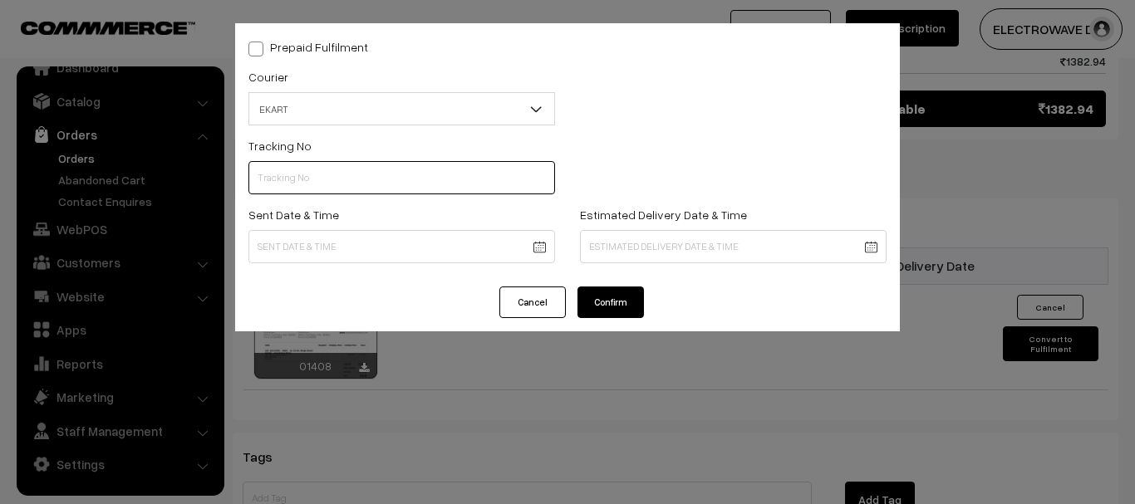
paste input "SOSC1002087058"
type input "SOSC1002087058"
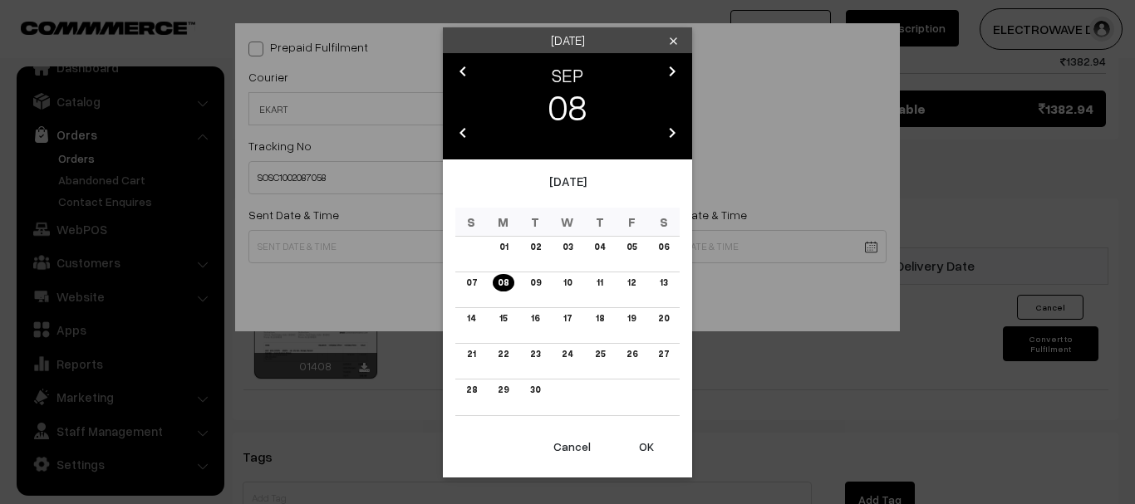
click at [631, 439] on button "OK" at bounding box center [646, 447] width 66 height 37
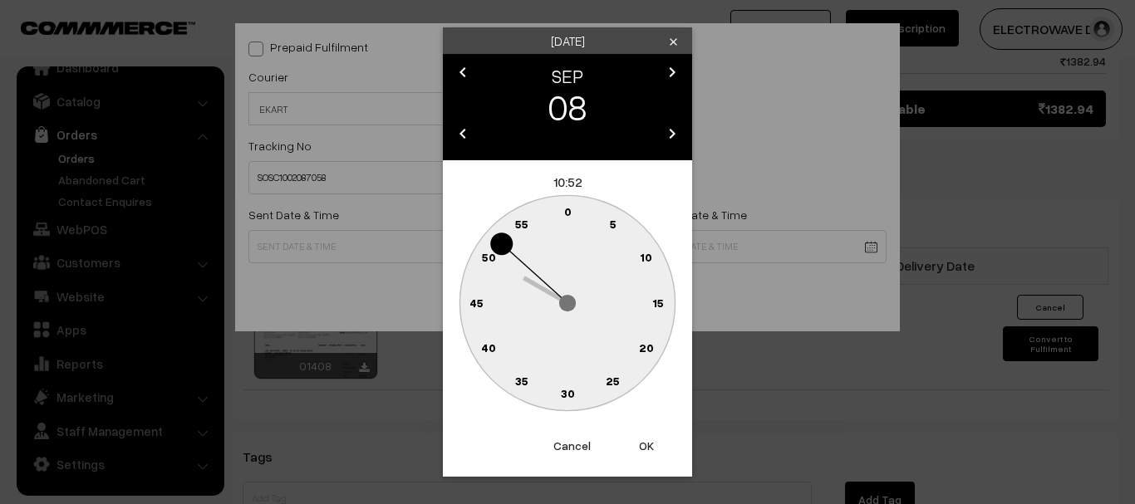
click at [631, 439] on button "OK" at bounding box center [646, 446] width 66 height 37
type input "08-09-2025 10:52"
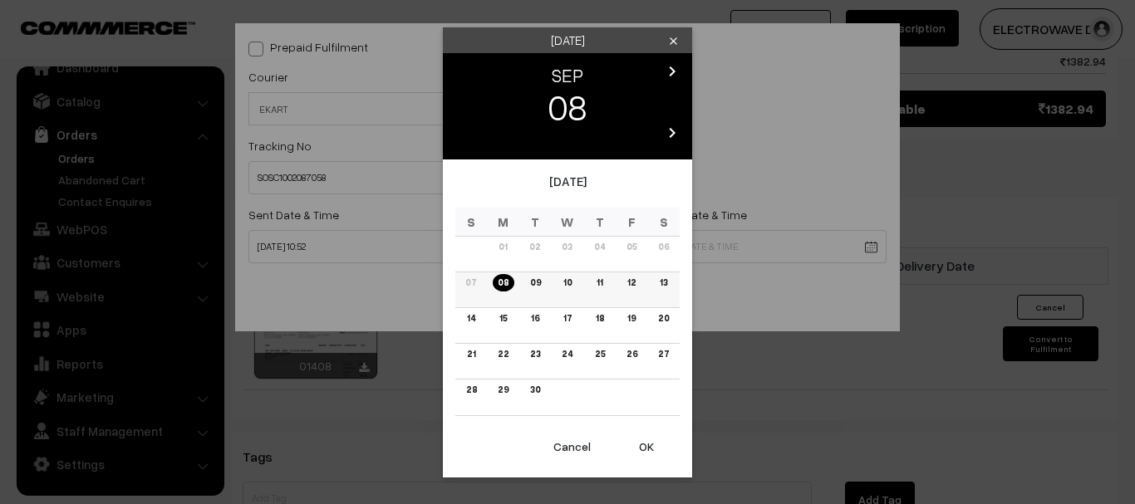
click at [631, 281] on link "12" at bounding box center [631, 282] width 18 height 17
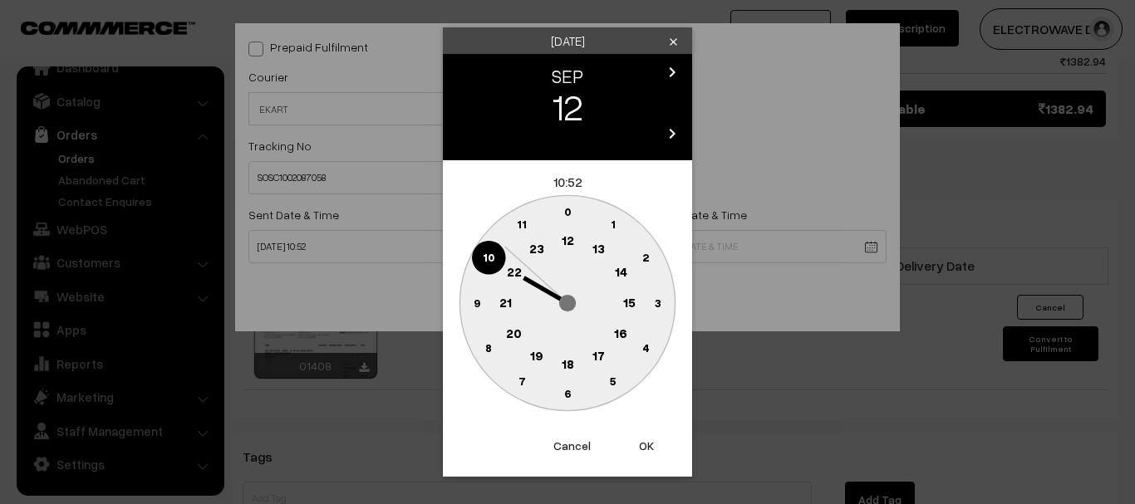
click at [646, 441] on button "OK" at bounding box center [646, 446] width 66 height 37
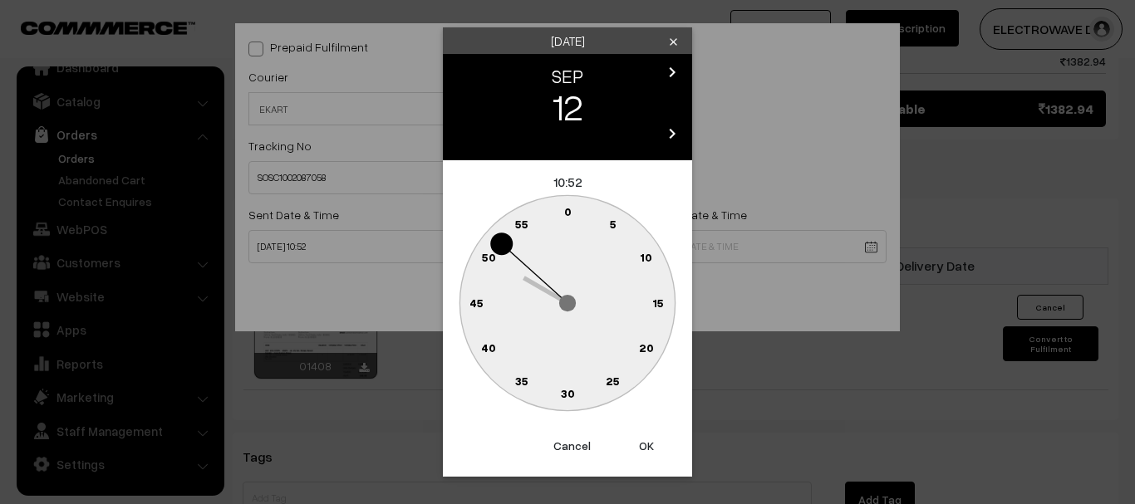
drag, startPoint x: 646, startPoint y: 441, endPoint x: 626, endPoint y: 336, distance: 107.5
click at [646, 441] on button "OK" at bounding box center [646, 446] width 66 height 37
type input "12-09-2025 10:52"
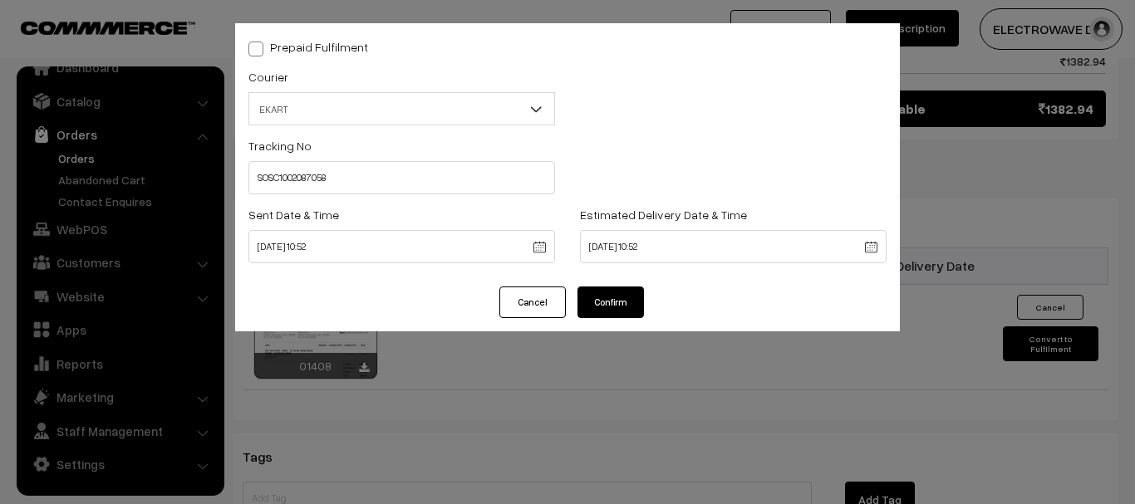
click at [617, 283] on div "Prepaid Fulfilment Courier -- Select -- BlueDart Xpressbees Delhivery Speed Pos…" at bounding box center [567, 154] width 665 height 263
click at [617, 309] on button "Confirm" at bounding box center [610, 303] width 66 height 32
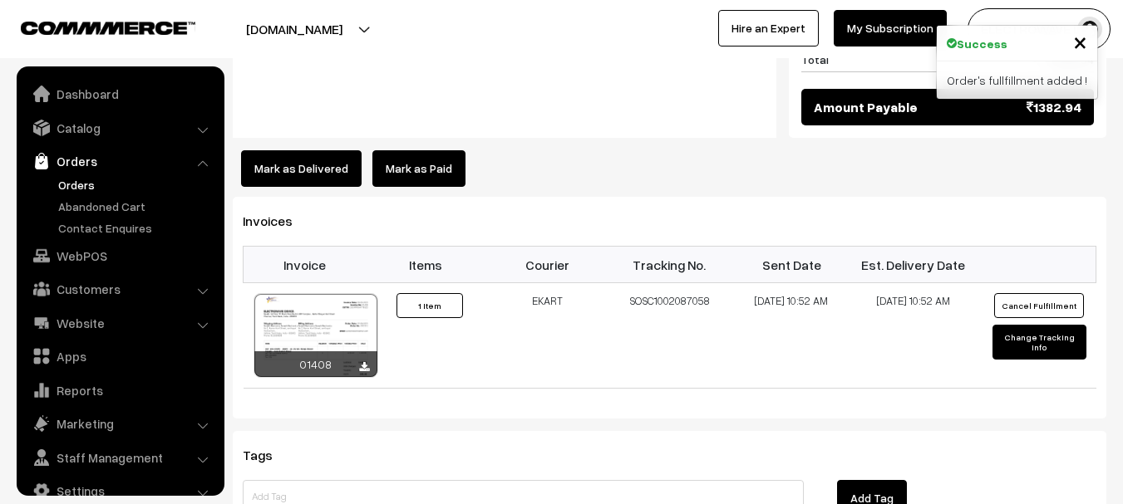
scroll to position [27, 0]
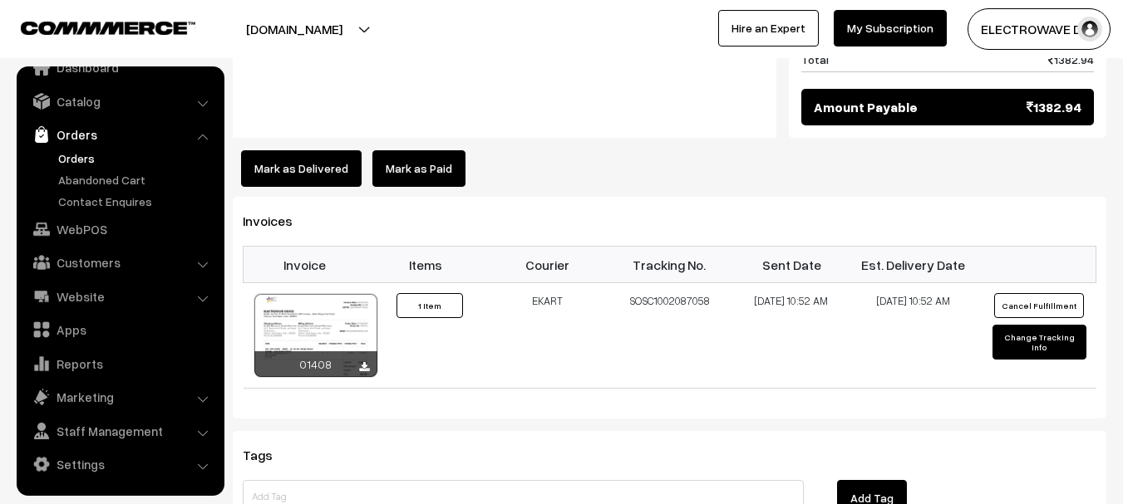
click at [76, 160] on link "Orders" at bounding box center [136, 158] width 165 height 17
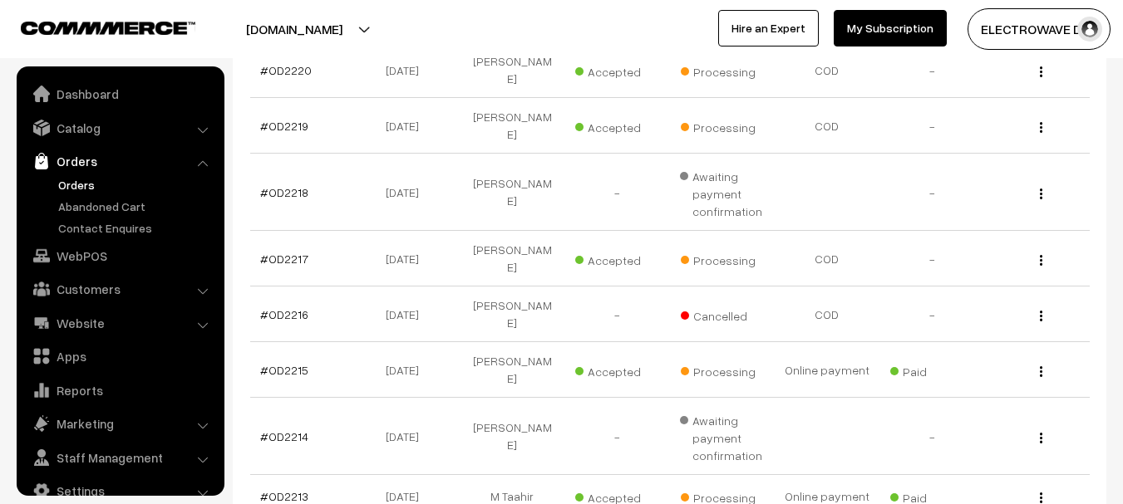
scroll to position [27, 0]
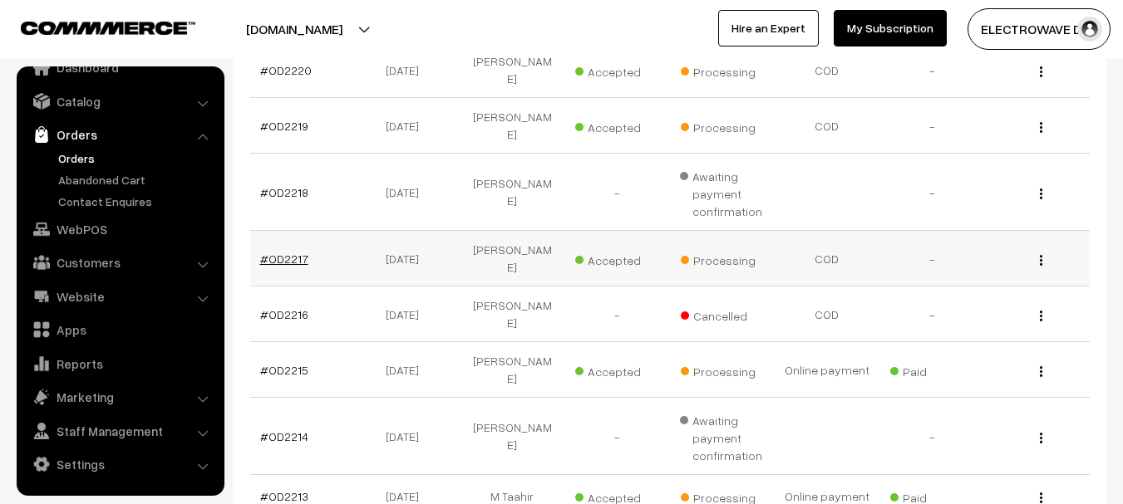
click at [285, 253] on link "#OD2217" at bounding box center [284, 259] width 48 height 14
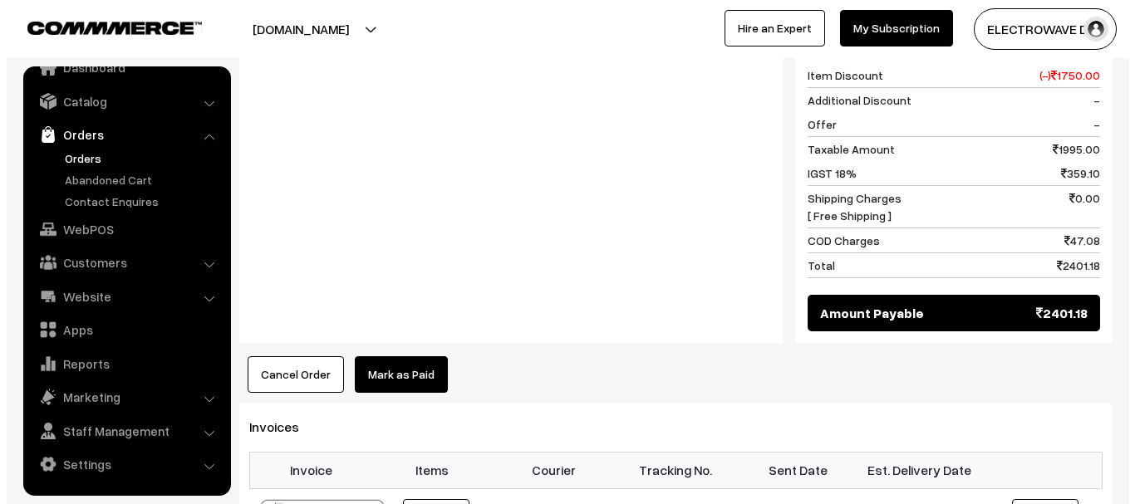
scroll to position [831, 0]
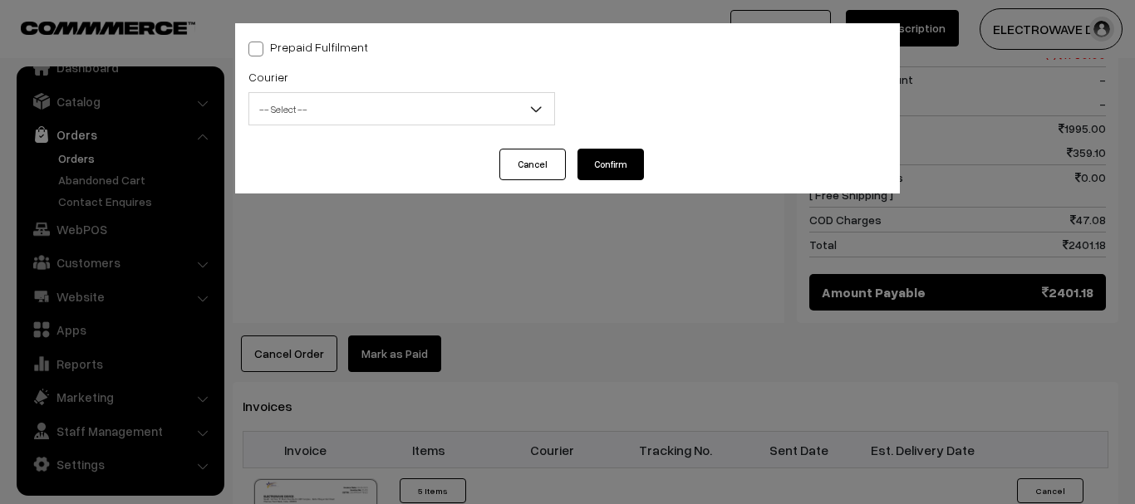
click at [304, 118] on span "-- Select --" at bounding box center [401, 109] width 305 height 29
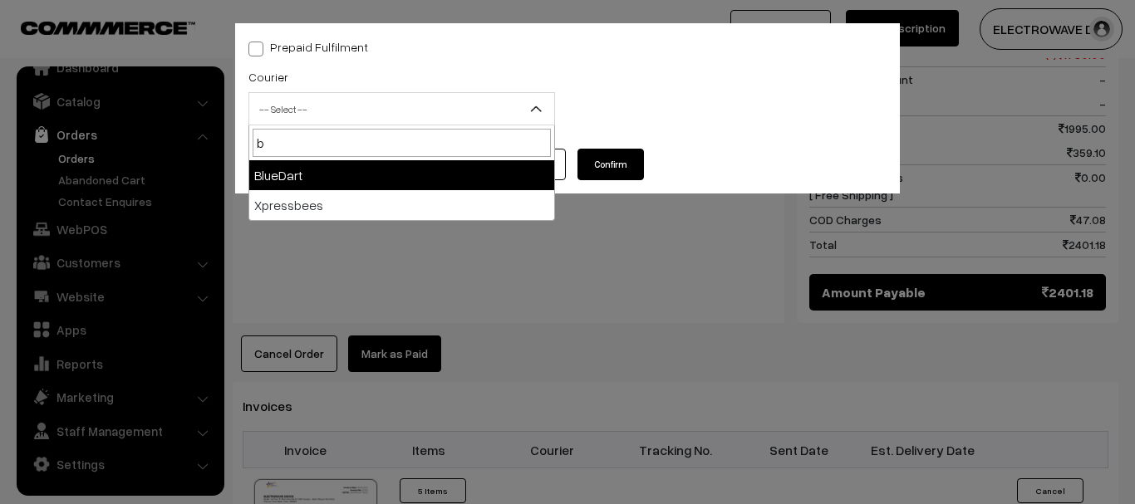
type input "b"
select select "2"
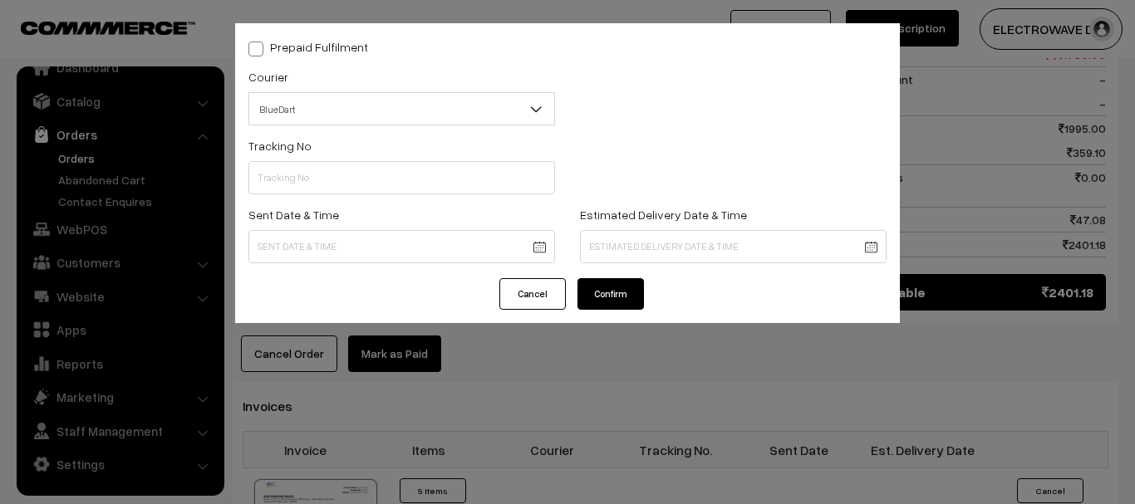
click at [304, 153] on label "Tracking No" at bounding box center [279, 145] width 63 height 17
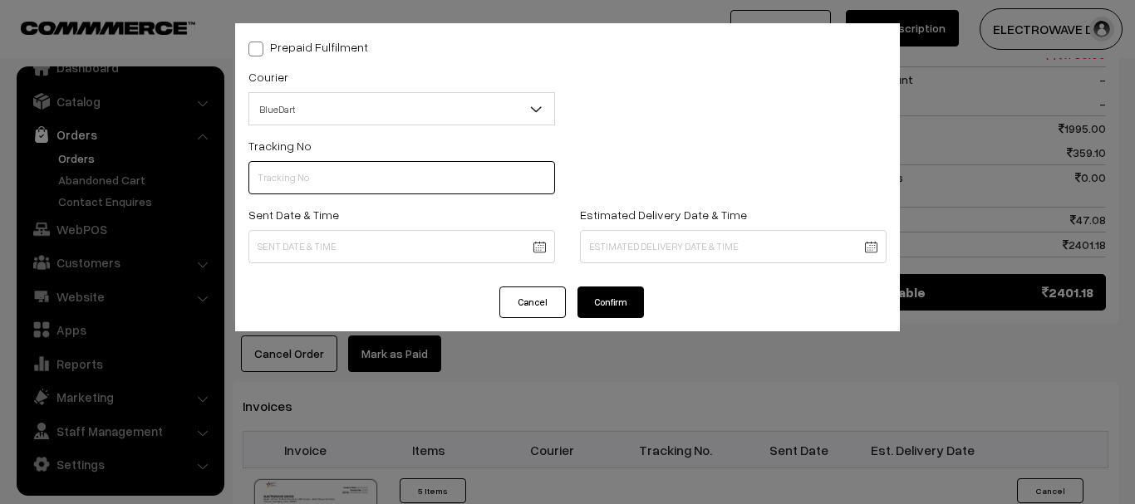
click at [386, 183] on input "text" at bounding box center [401, 177] width 307 height 33
paste input "78001536071"
type input "78001536071"
click at [488, 264] on div "Sent Date & Time" at bounding box center [402, 238] width 332 height 69
click at [533, 257] on body "Thank you for showing interest. Our team will call you shortly. Close dhruvpro.…" at bounding box center [567, 97] width 1135 height 1857
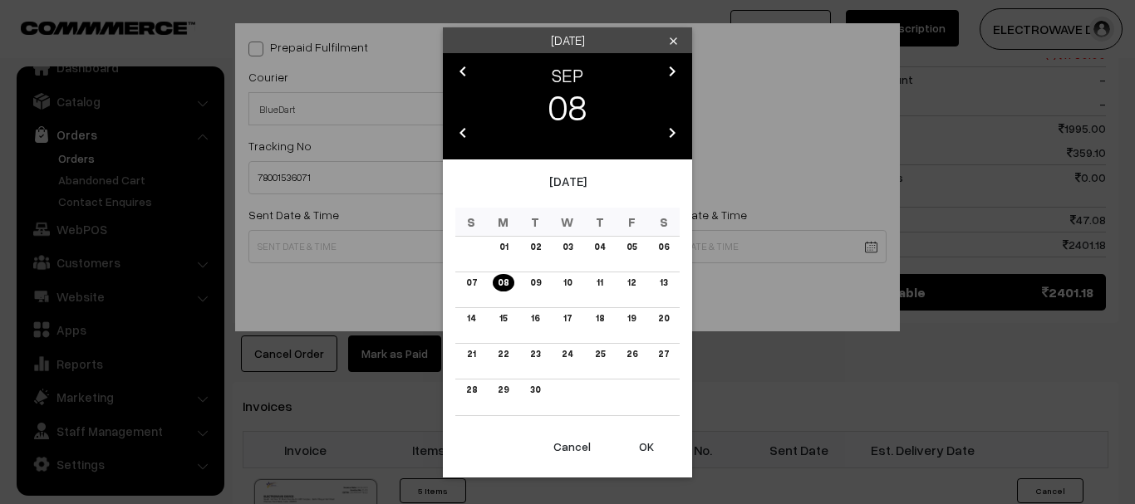
click at [635, 439] on button "OK" at bounding box center [646, 447] width 66 height 37
click at [636, 438] on button "OK" at bounding box center [646, 447] width 66 height 37
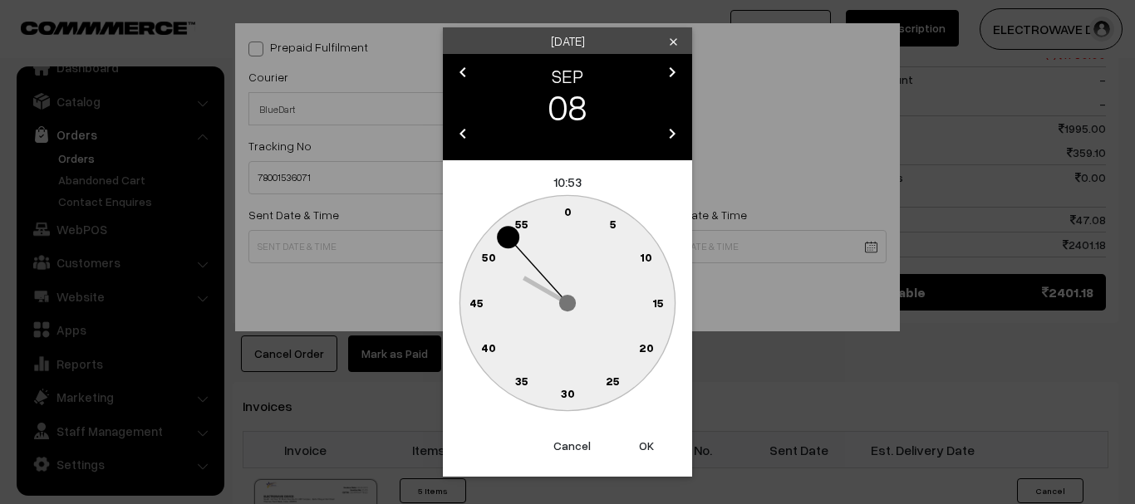
click at [636, 438] on button "OK" at bounding box center [646, 446] width 66 height 37
type input "08-09-2025 10:53"
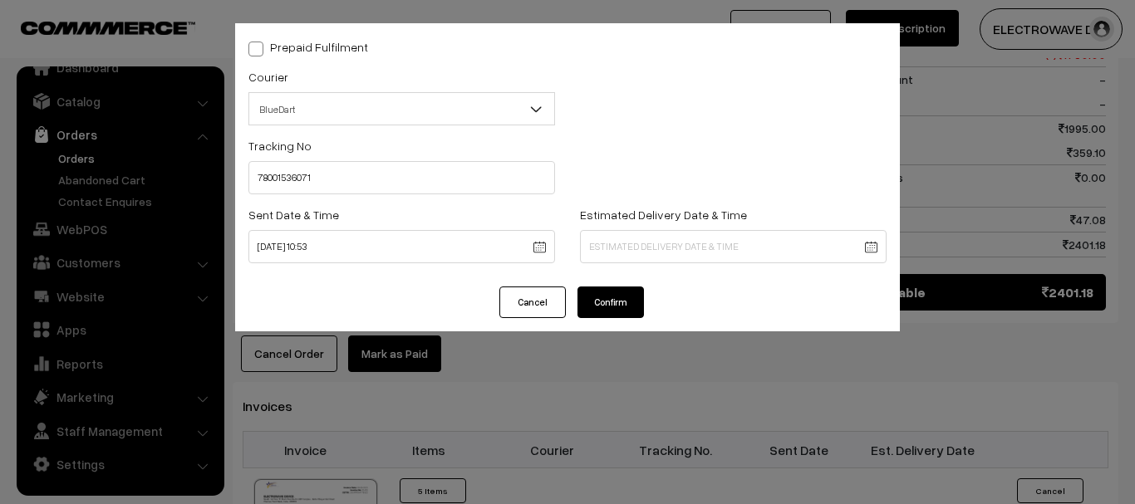
click at [631, 224] on div "Estimated Delivery Date & Time" at bounding box center [733, 233] width 307 height 59
click at [631, 244] on body "Thank you for showing interest. Our team will call you shortly. Close dhruvpro.…" at bounding box center [567, 97] width 1135 height 1857
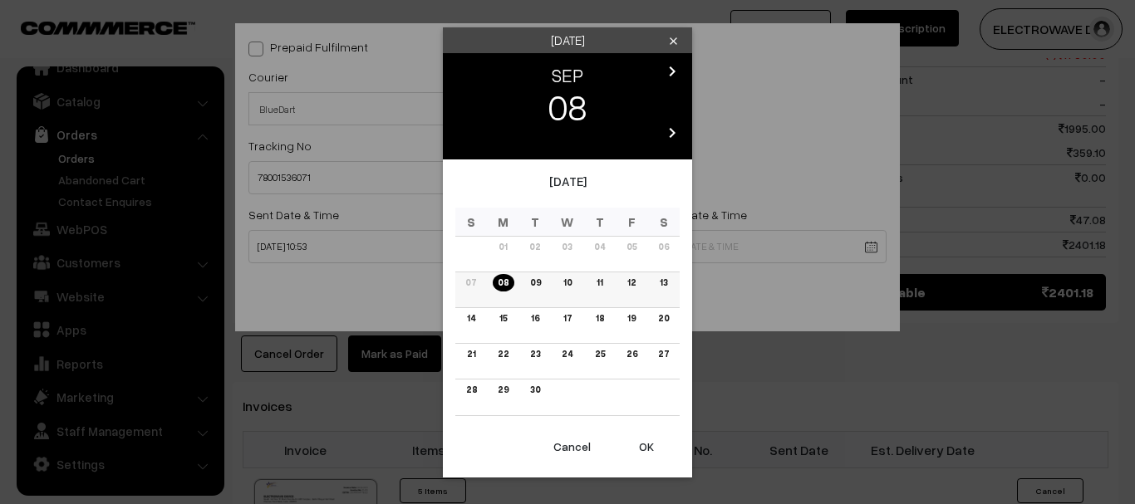
click at [634, 284] on link "12" at bounding box center [631, 282] width 18 height 17
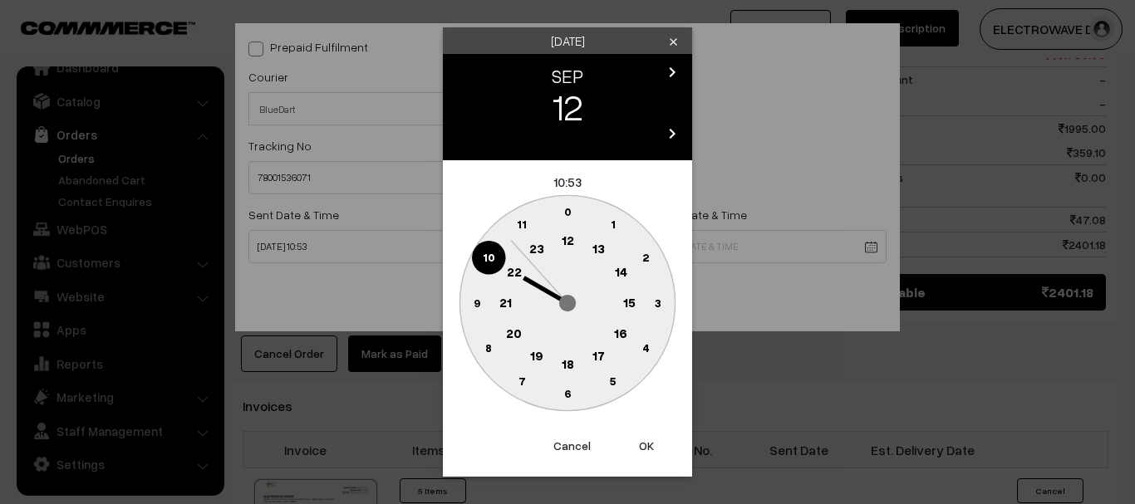
click at [652, 450] on button "OK" at bounding box center [646, 446] width 66 height 37
type input "12-09-2025 10:53"
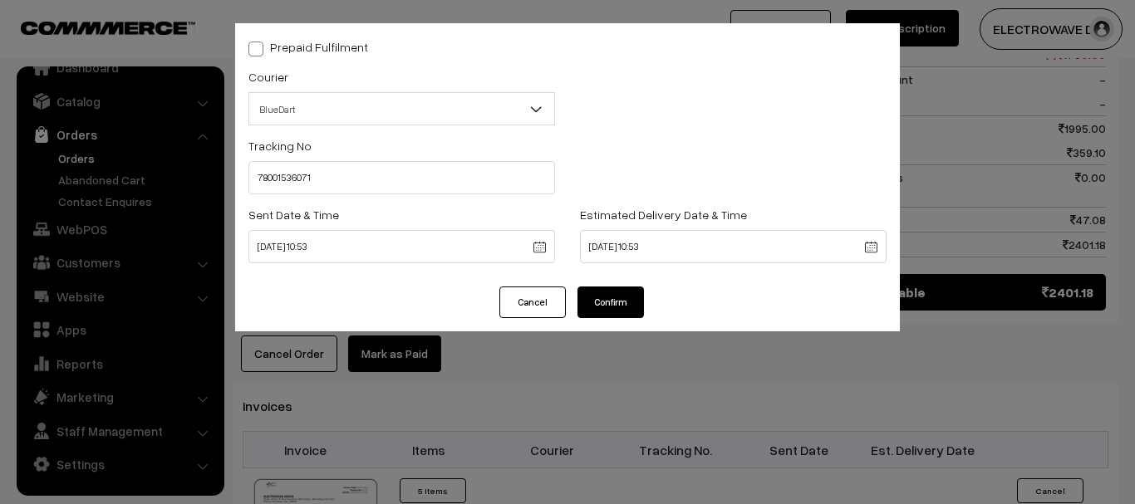
click at [622, 307] on button "Confirm" at bounding box center [610, 303] width 66 height 32
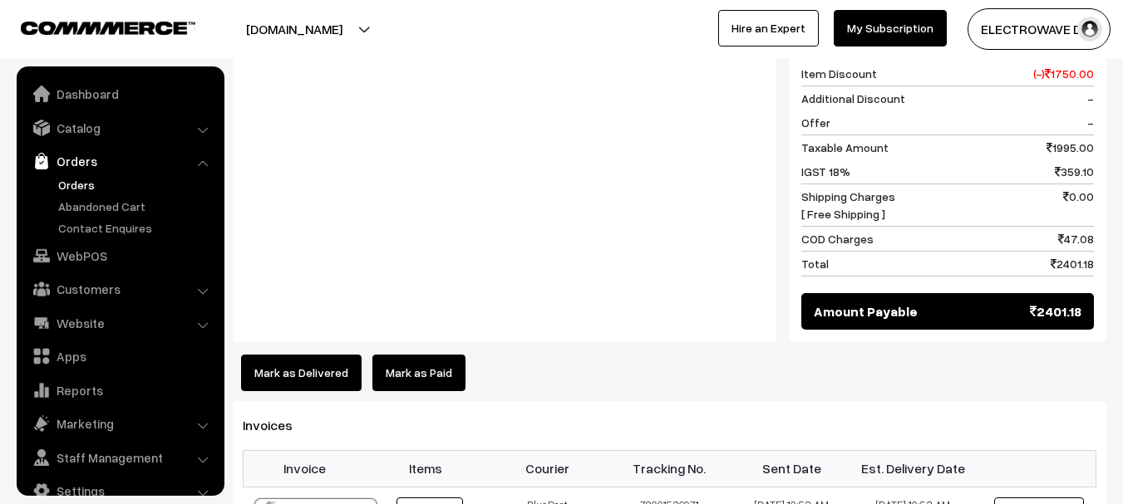
scroll to position [27, 0]
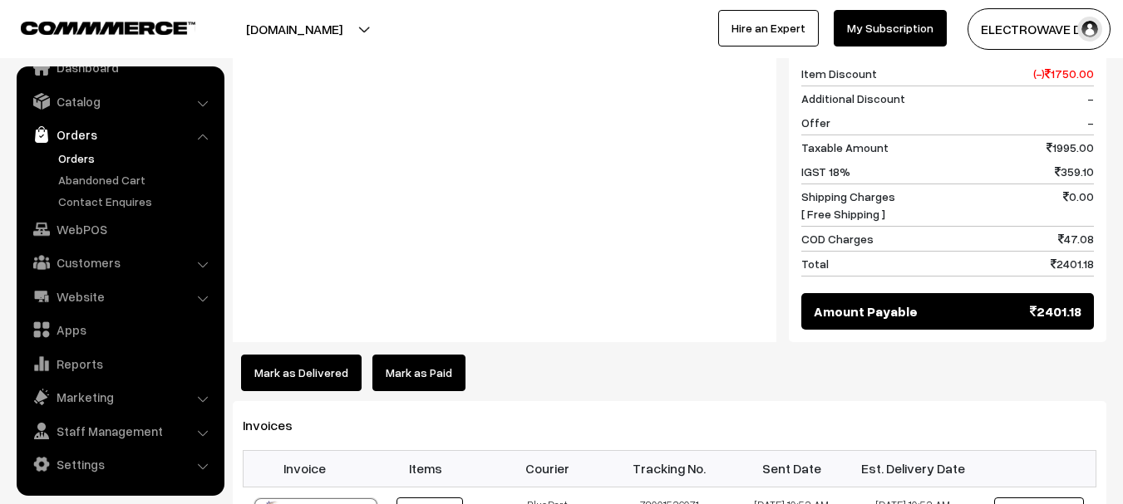
click at [79, 163] on link "Orders" at bounding box center [136, 158] width 165 height 17
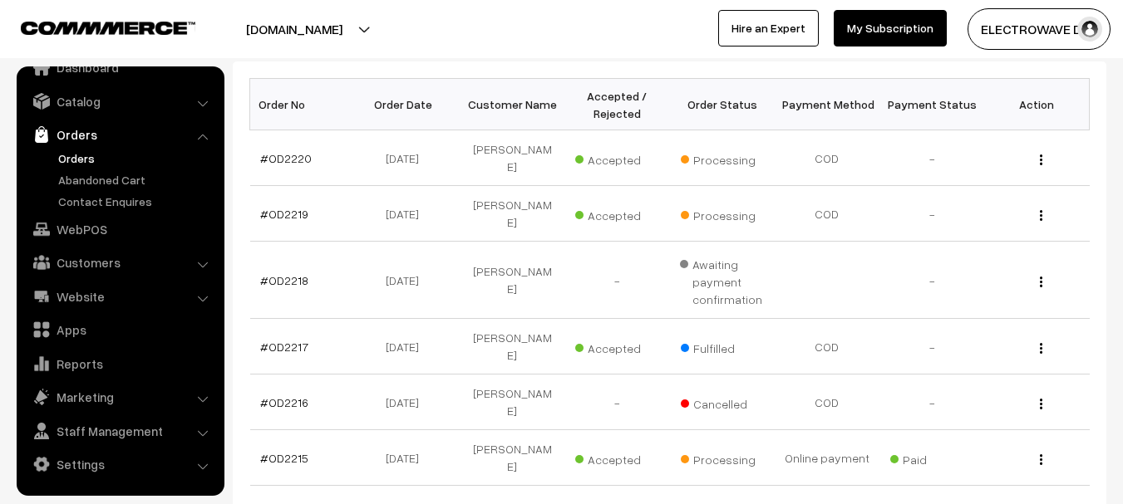
scroll to position [249, 0]
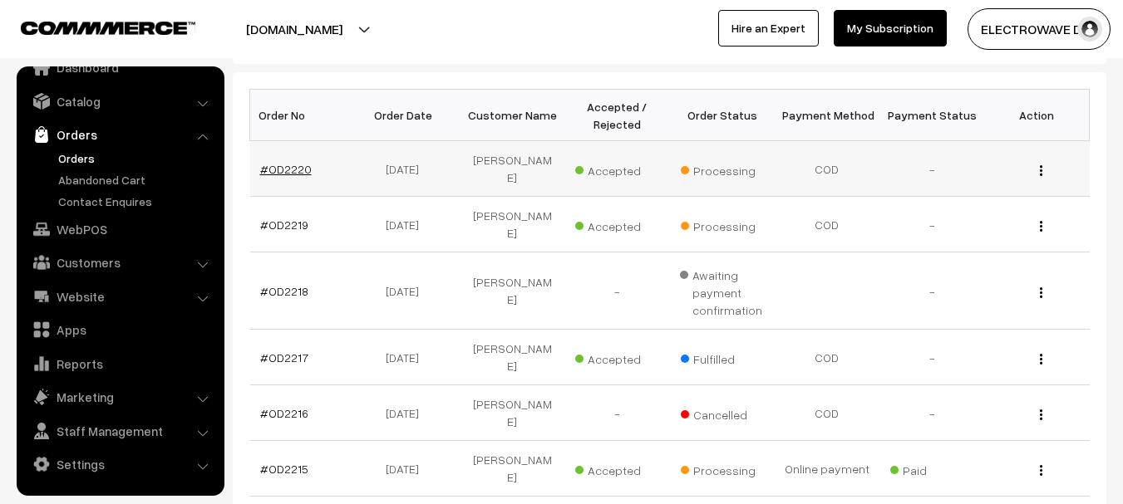
click at [301, 164] on link "#OD2220" at bounding box center [286, 169] width 52 height 14
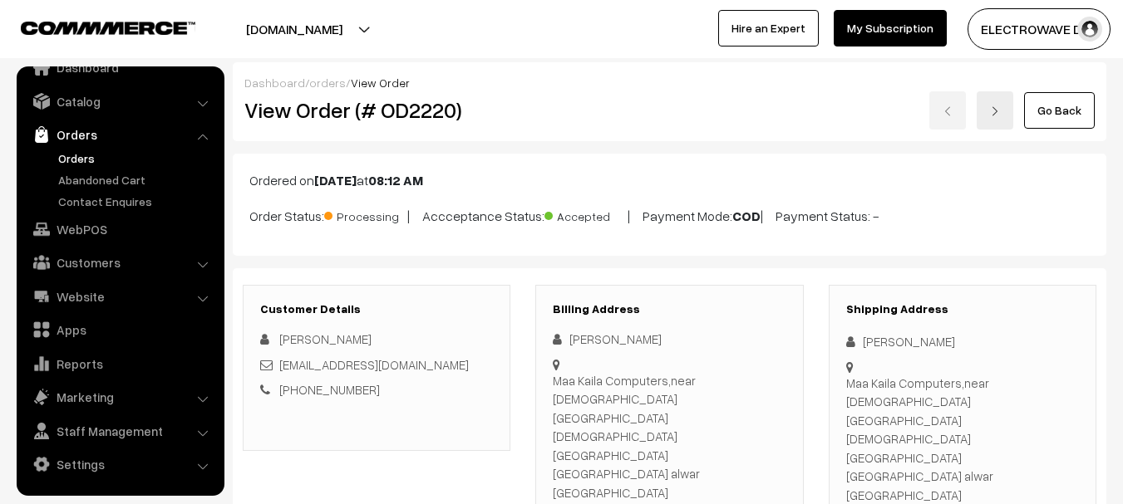
click at [985, 111] on link at bounding box center [994, 110] width 37 height 38
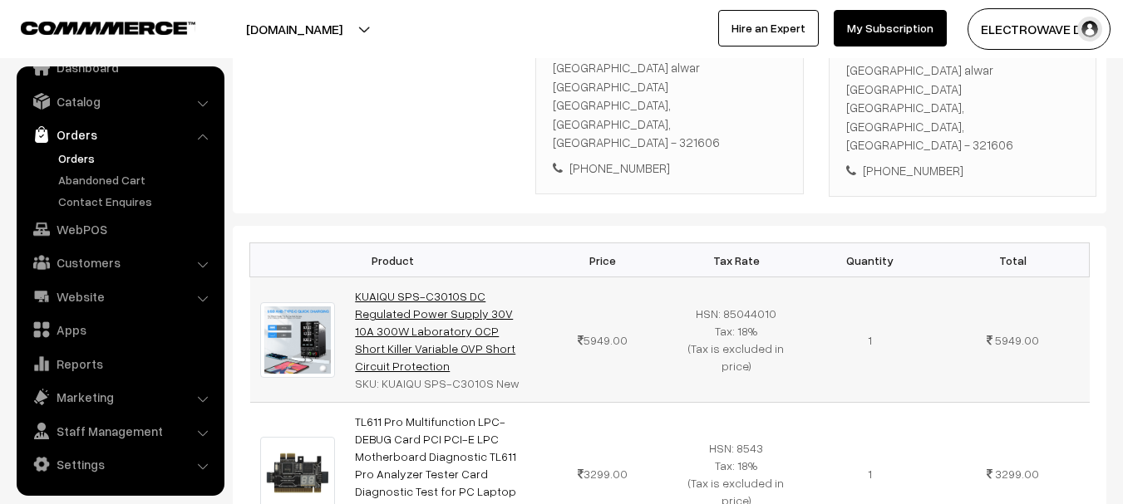
scroll to position [582, 0]
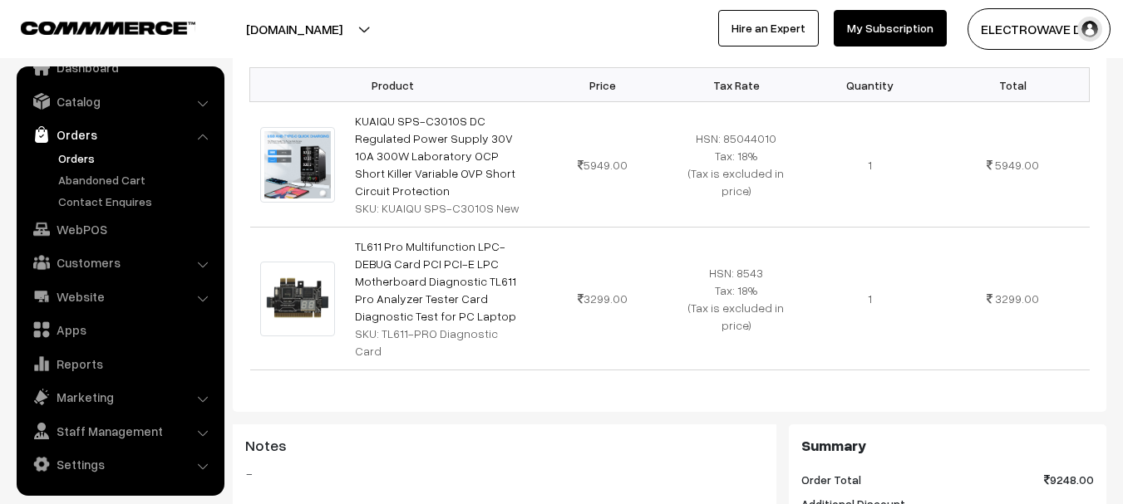
click at [82, 161] on link "Orders" at bounding box center [136, 158] width 165 height 17
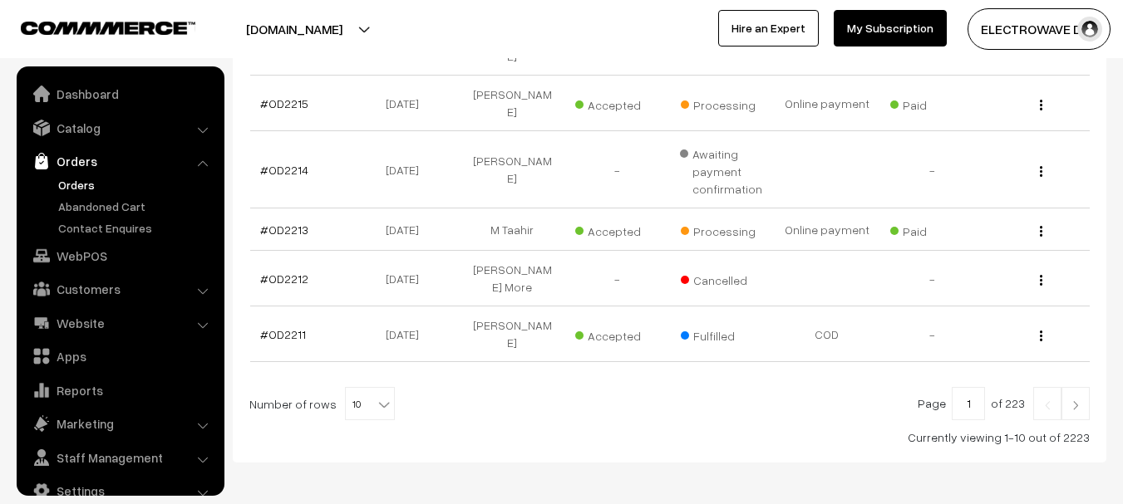
scroll to position [27, 0]
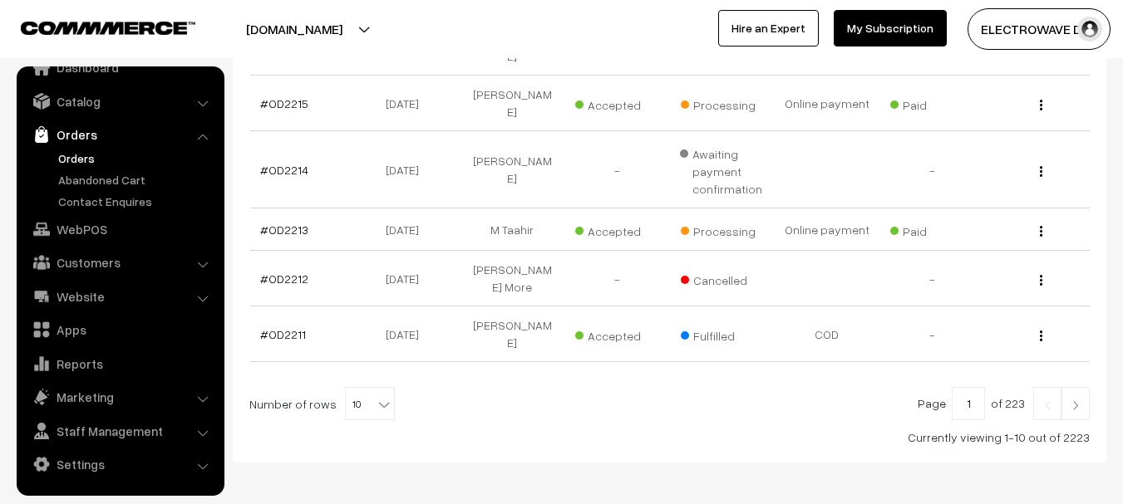
click at [1077, 400] on img at bounding box center [1075, 405] width 15 height 10
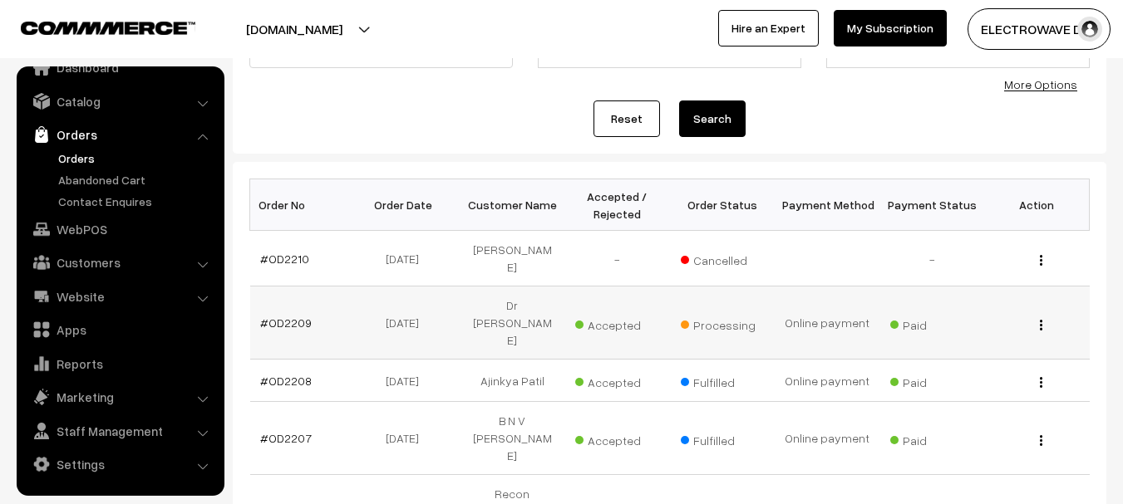
scroll to position [166, 0]
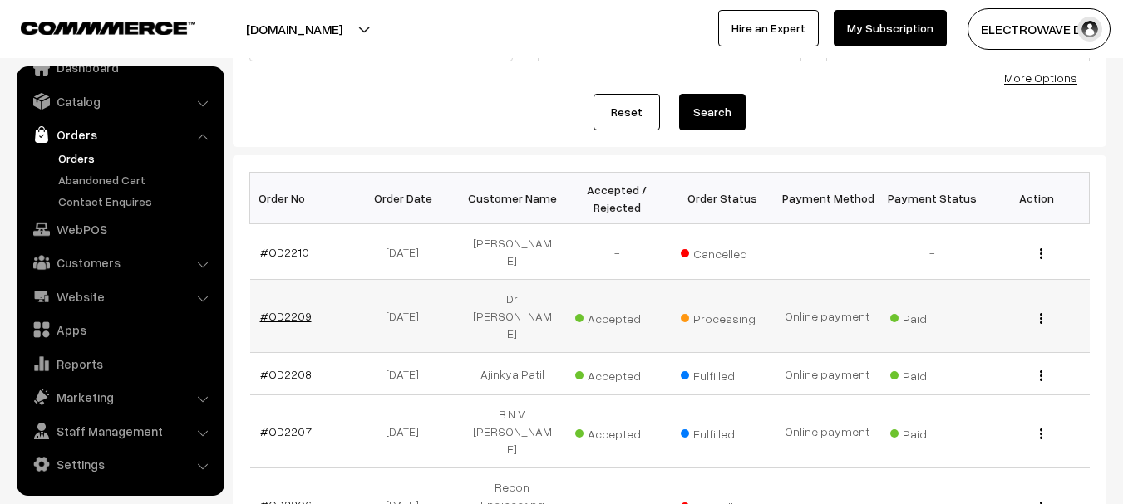
click at [282, 309] on link "#OD2209" at bounding box center [286, 316] width 52 height 14
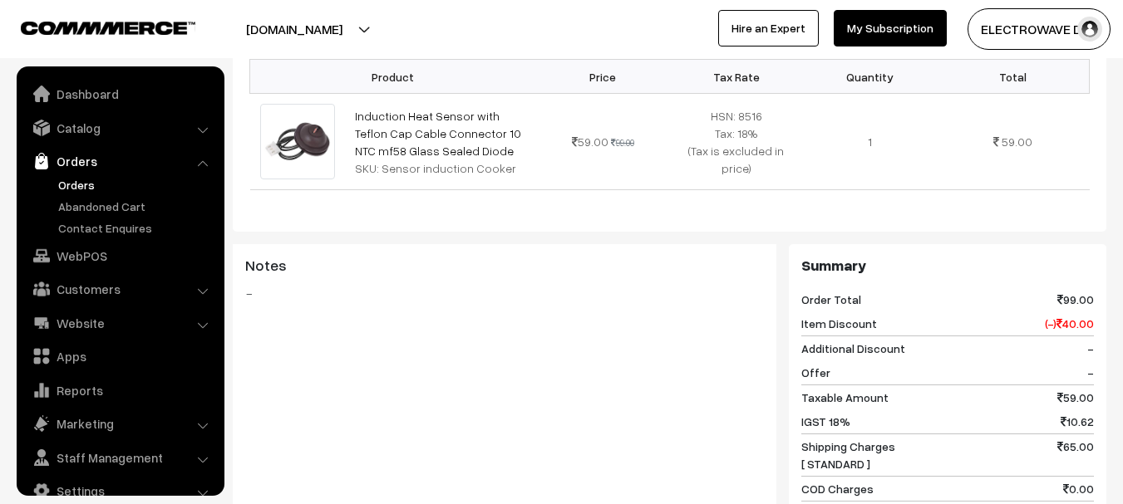
scroll to position [27, 0]
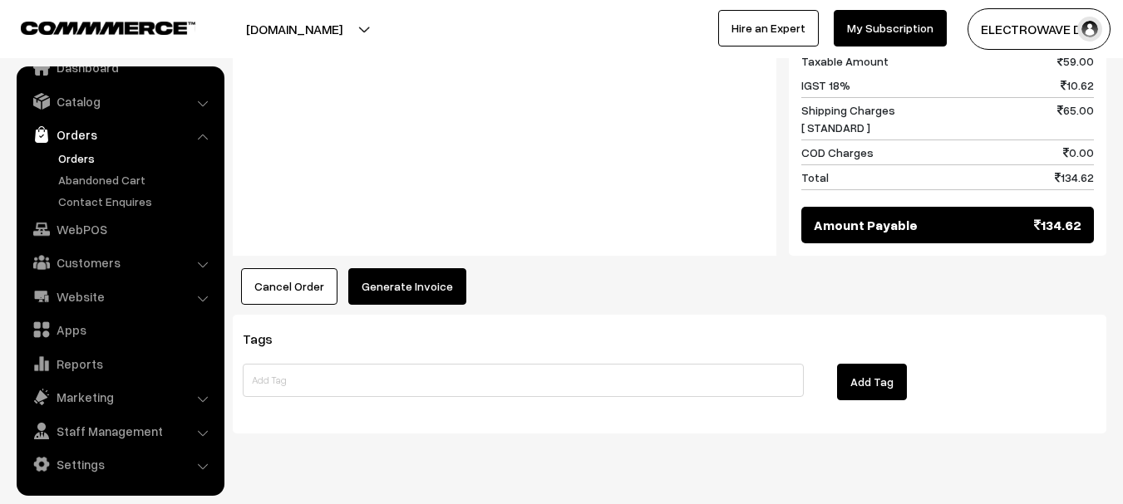
click at [403, 268] on button "Generate Invoice" at bounding box center [407, 286] width 118 height 37
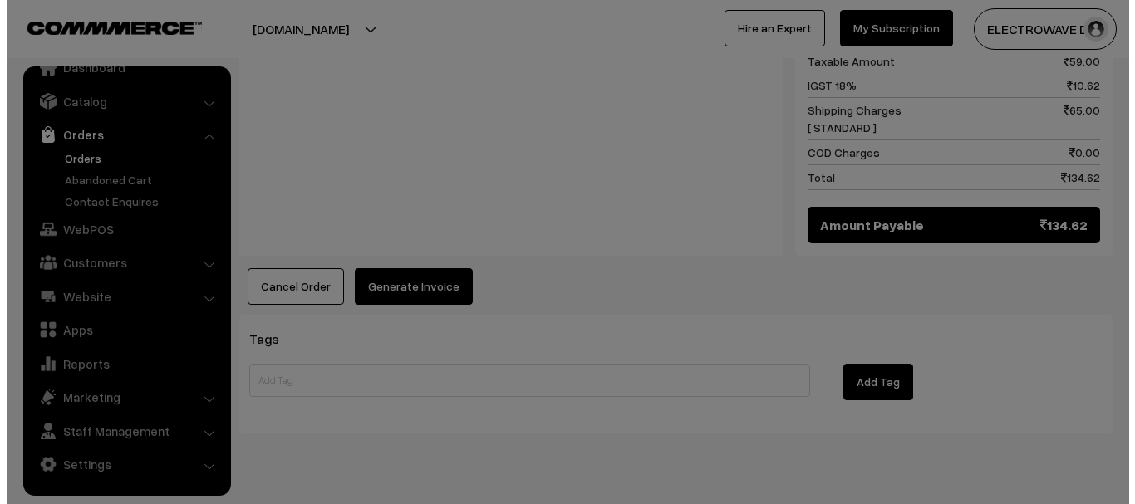
scroll to position [836, 0]
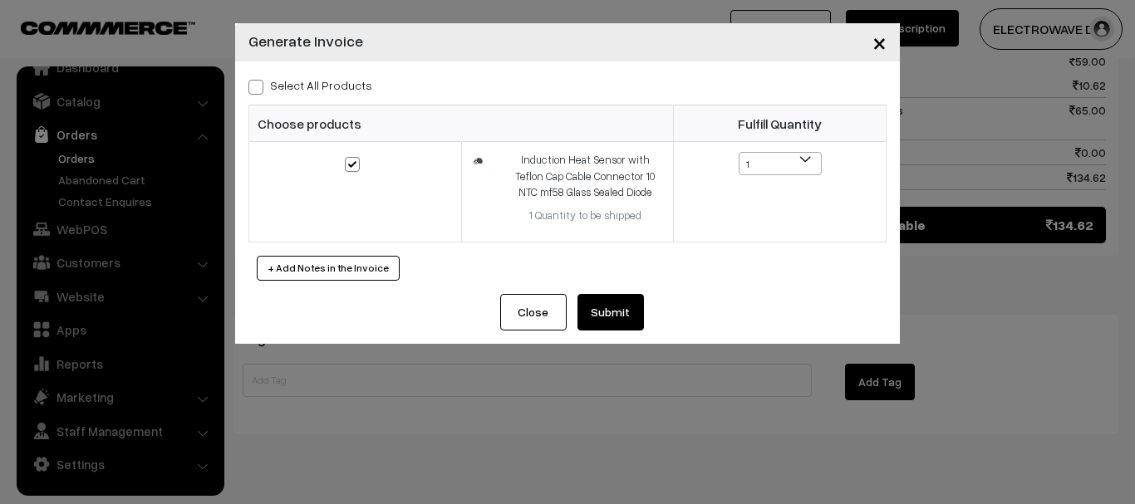
click at [601, 312] on button "Submit" at bounding box center [610, 312] width 66 height 37
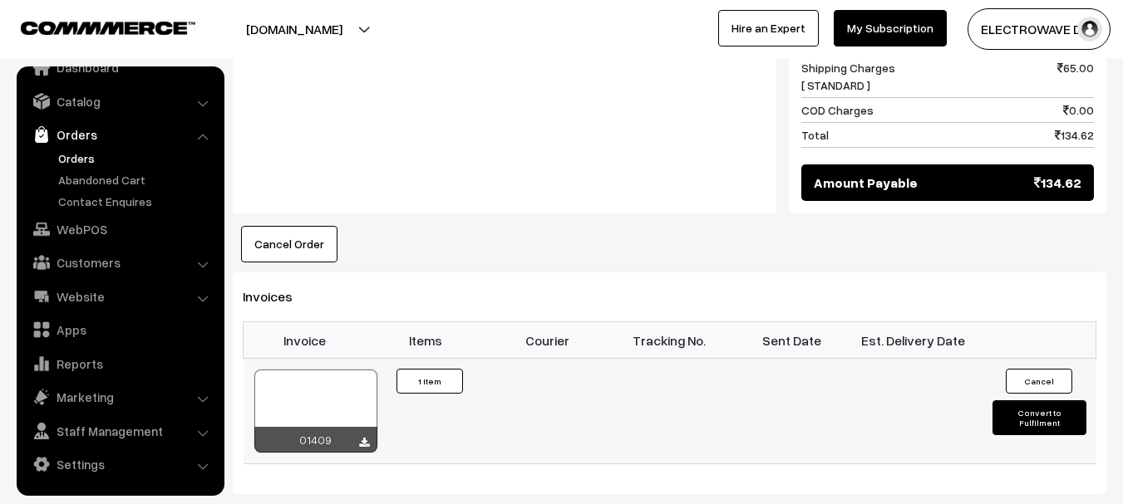
scroll to position [917, 0]
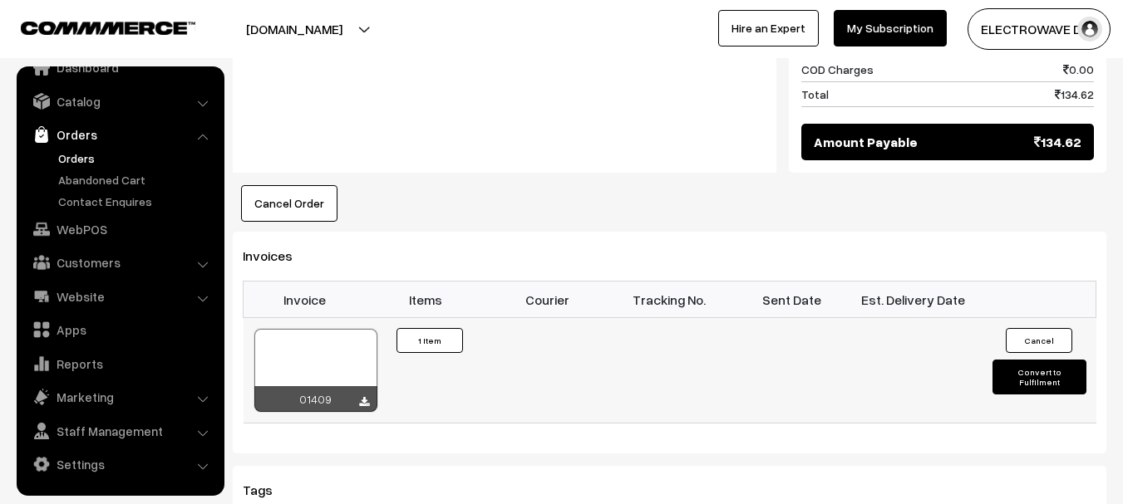
click at [334, 329] on div at bounding box center [315, 370] width 123 height 83
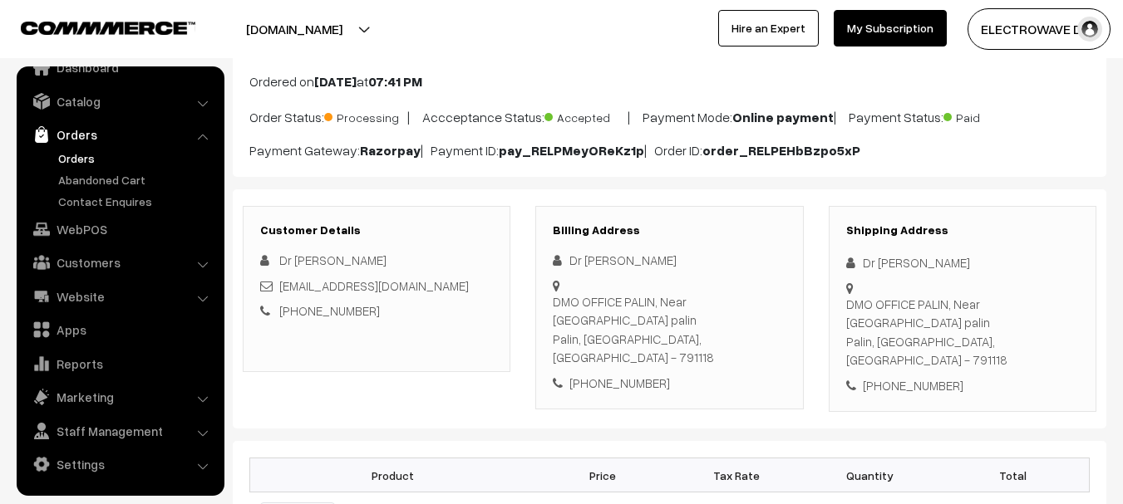
scroll to position [170, 0]
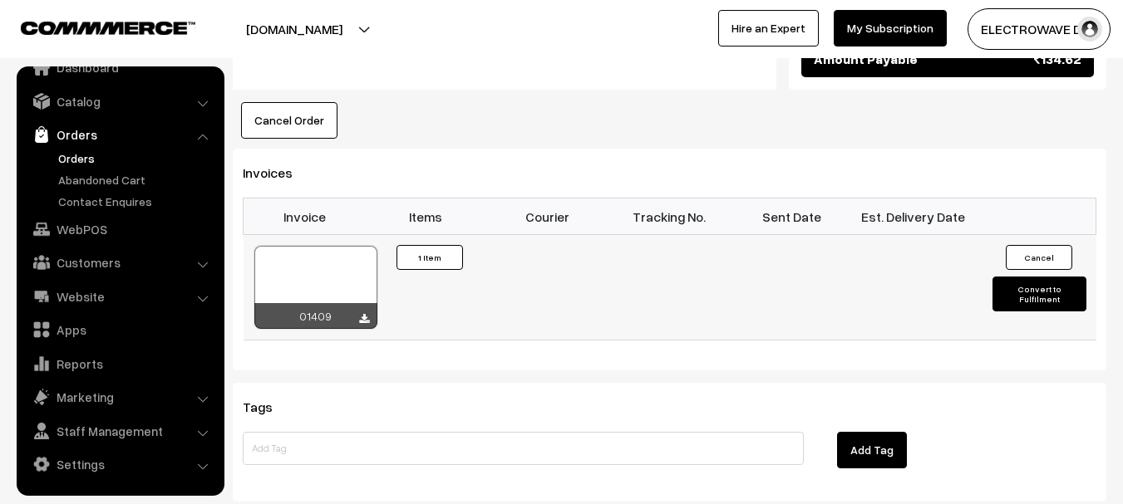
click at [1060, 277] on button "Convert to Fulfilment" at bounding box center [1039, 294] width 94 height 35
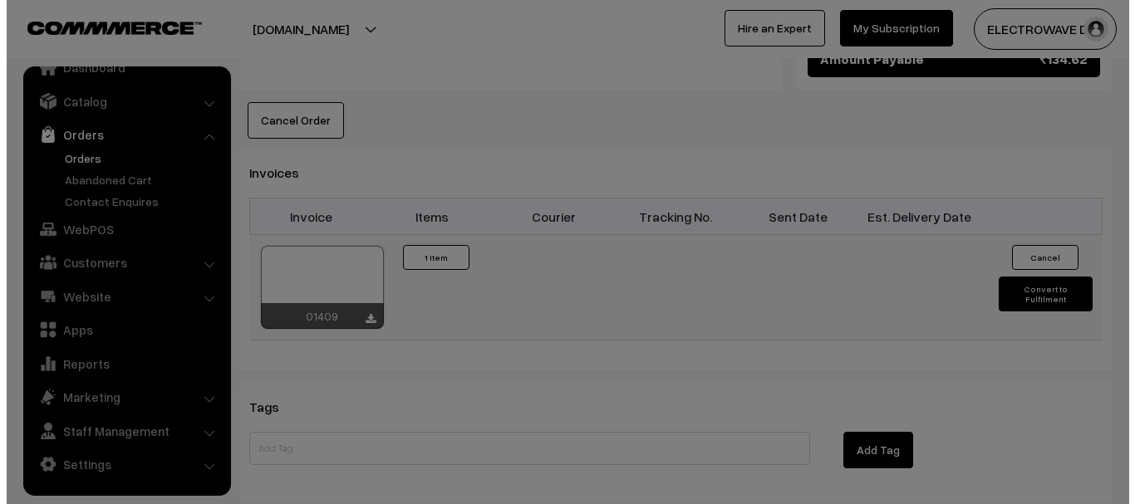
scroll to position [1002, 0]
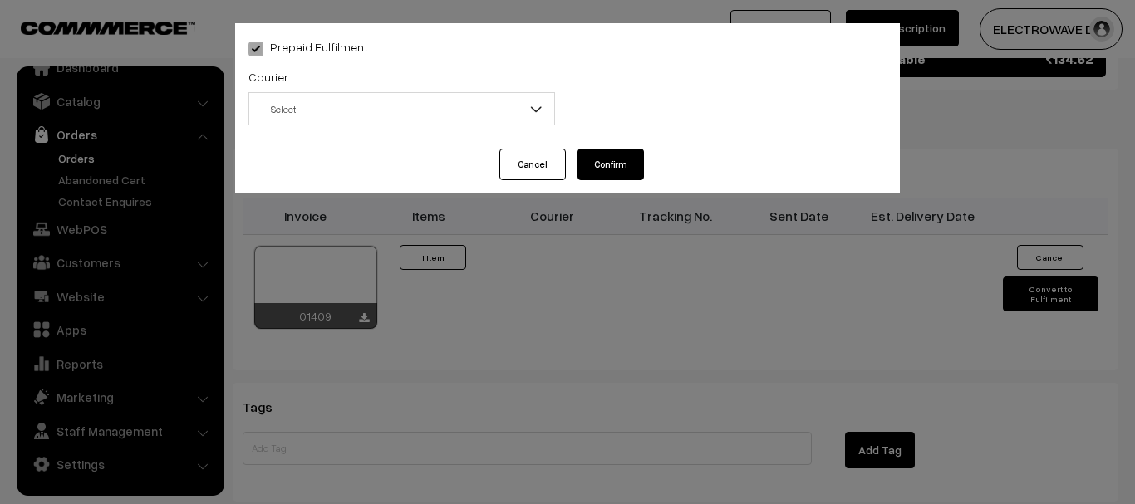
click at [374, 106] on span "-- Select --" at bounding box center [401, 109] width 305 height 29
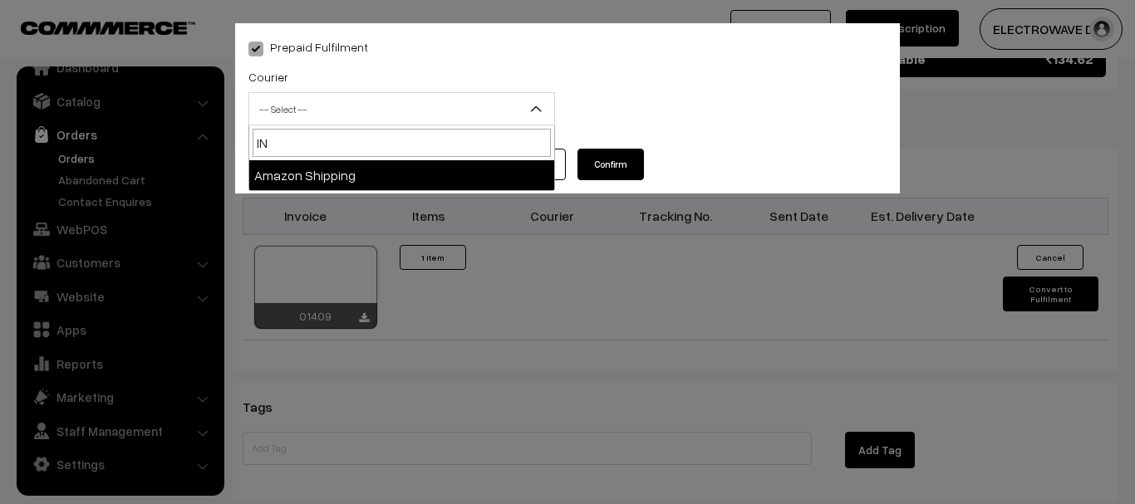
type input "I"
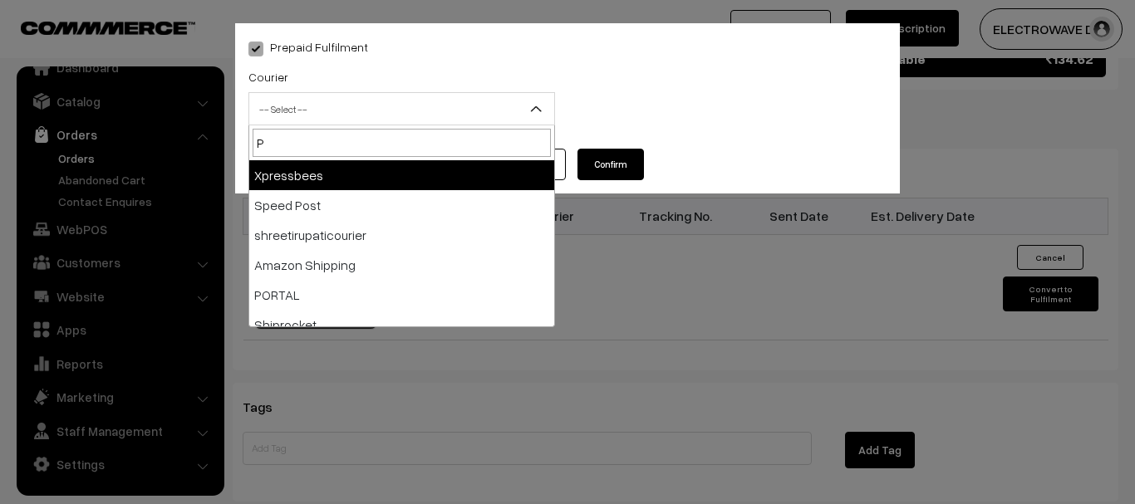
type input "PO"
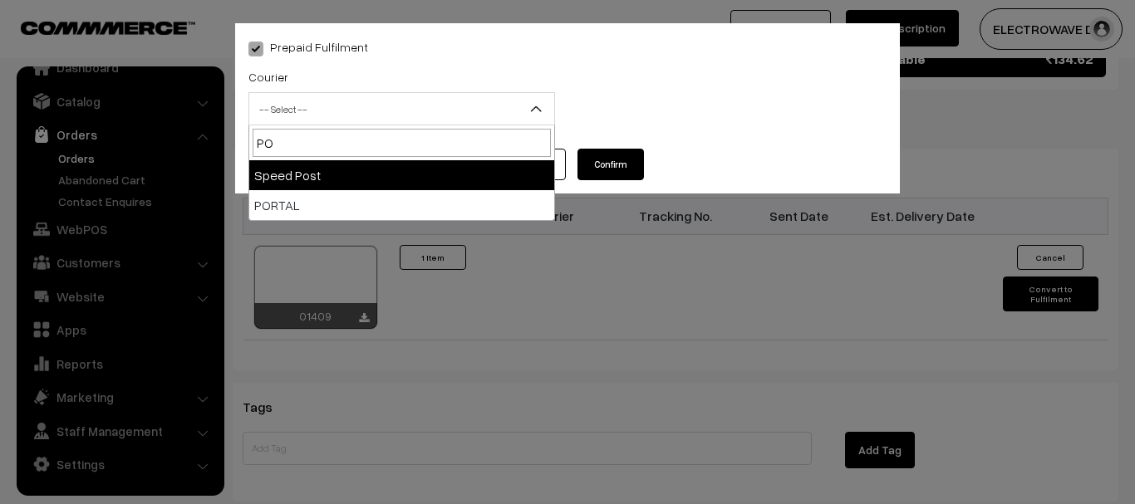
select select "5"
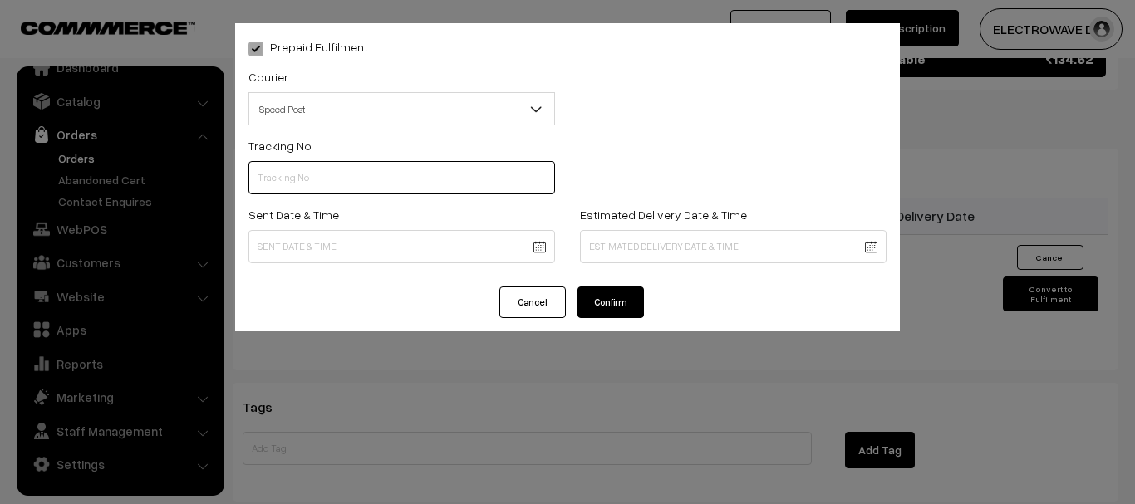
click at [339, 176] on input "text" at bounding box center [401, 177] width 307 height 33
type input "CT239143283IN"
click at [606, 297] on button "Confirm" at bounding box center [610, 303] width 66 height 32
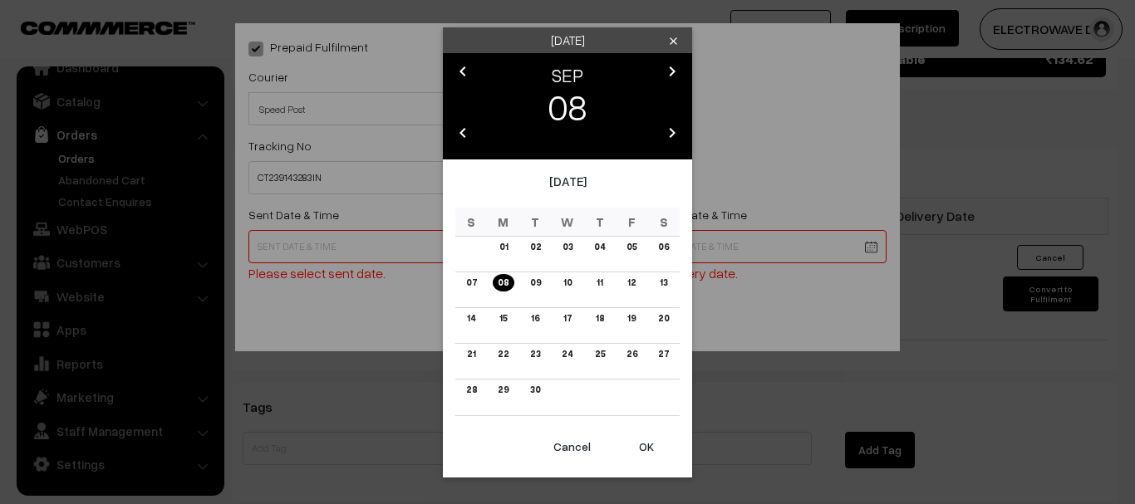
click at [642, 450] on button "OK" at bounding box center [646, 447] width 66 height 37
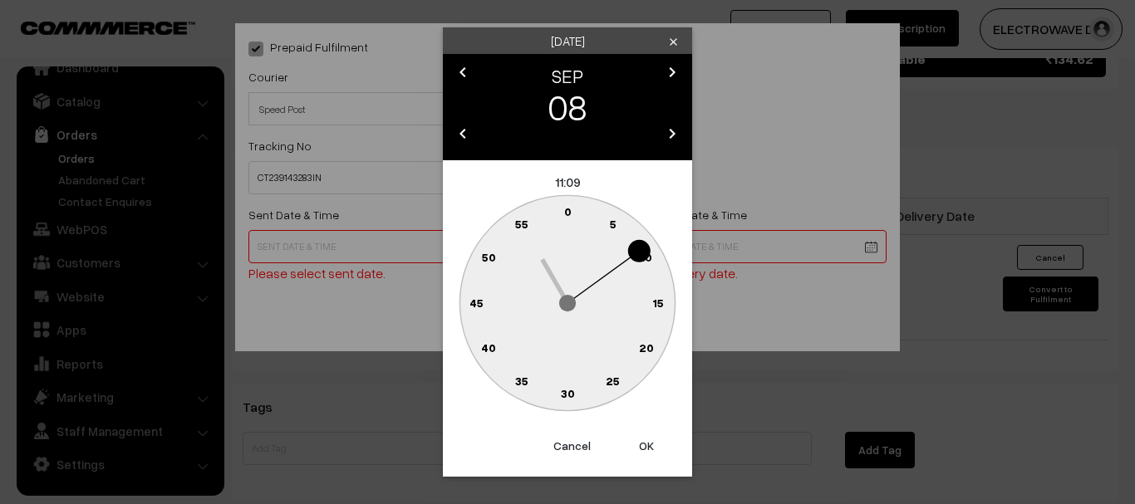
click at [642, 450] on button "OK" at bounding box center [646, 446] width 66 height 37
type input "08-09-2025 11:09"
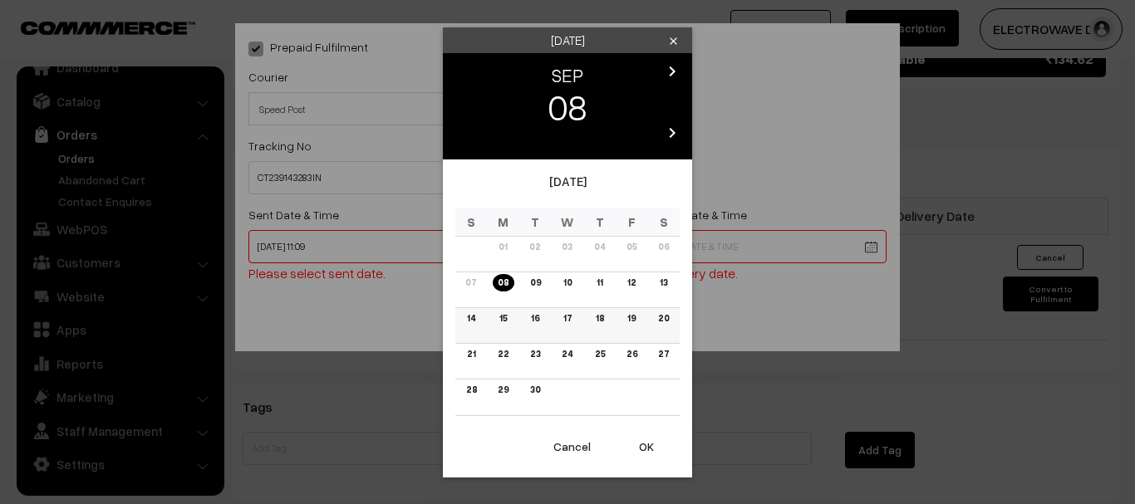
click at [494, 312] on td "15" at bounding box center [504, 325] width 32 height 36
click at [499, 316] on link "15" at bounding box center [502, 318] width 17 height 17
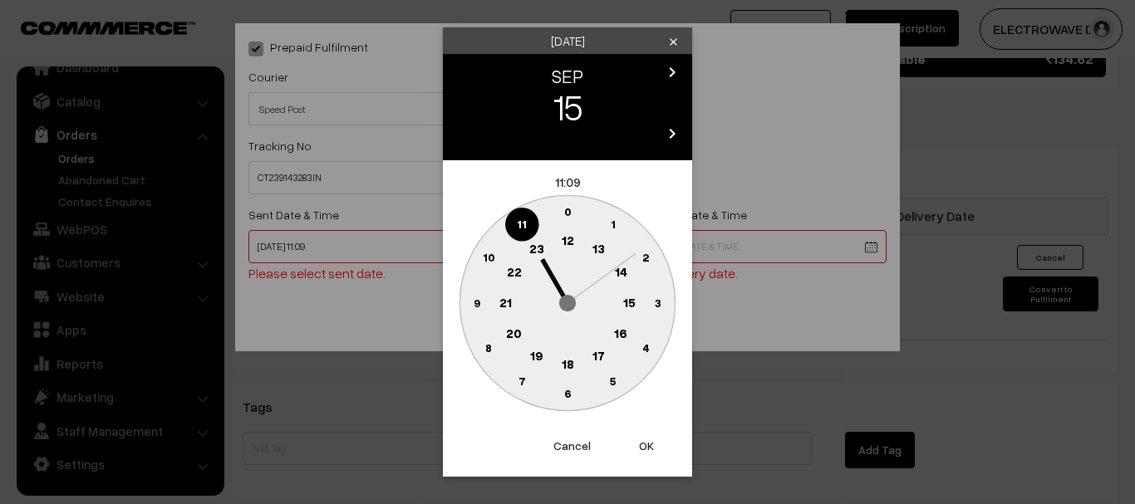
click at [632, 445] on button "OK" at bounding box center [646, 446] width 66 height 37
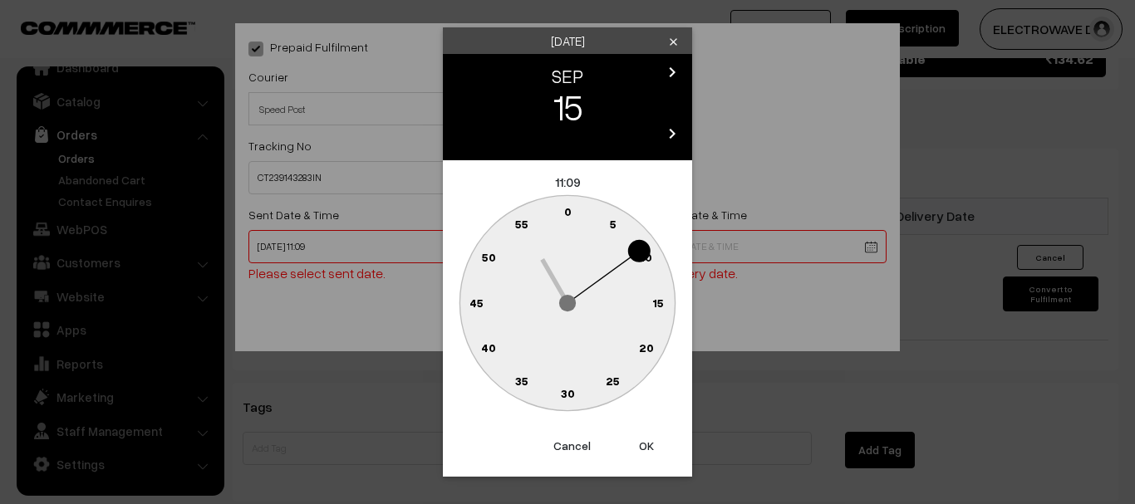
drag, startPoint x: 634, startPoint y: 445, endPoint x: 605, endPoint y: 285, distance: 162.2
click at [634, 439] on button "OK" at bounding box center [646, 446] width 66 height 37
type input "15-09-2025 11:09"
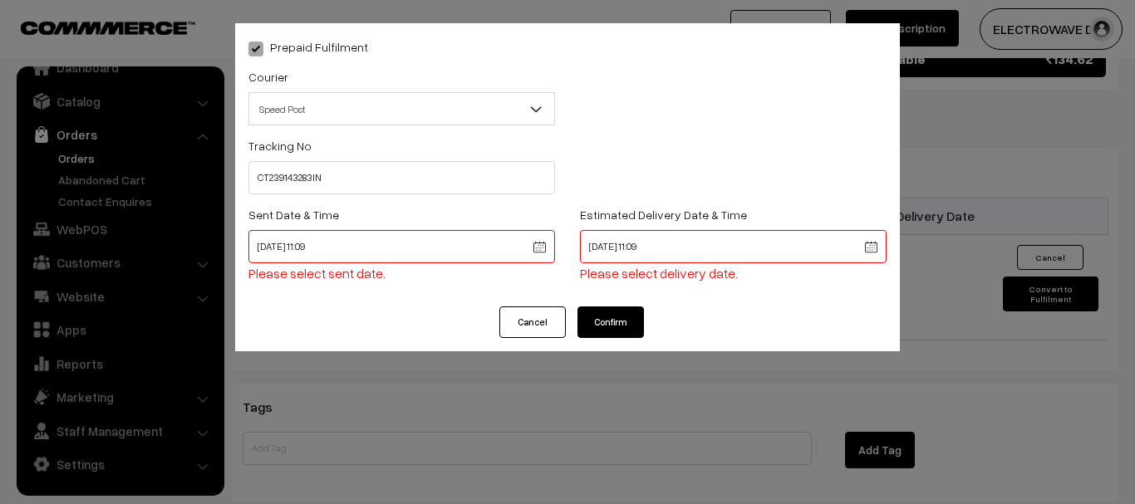
click at [617, 334] on button "Confirm" at bounding box center [610, 323] width 66 height 32
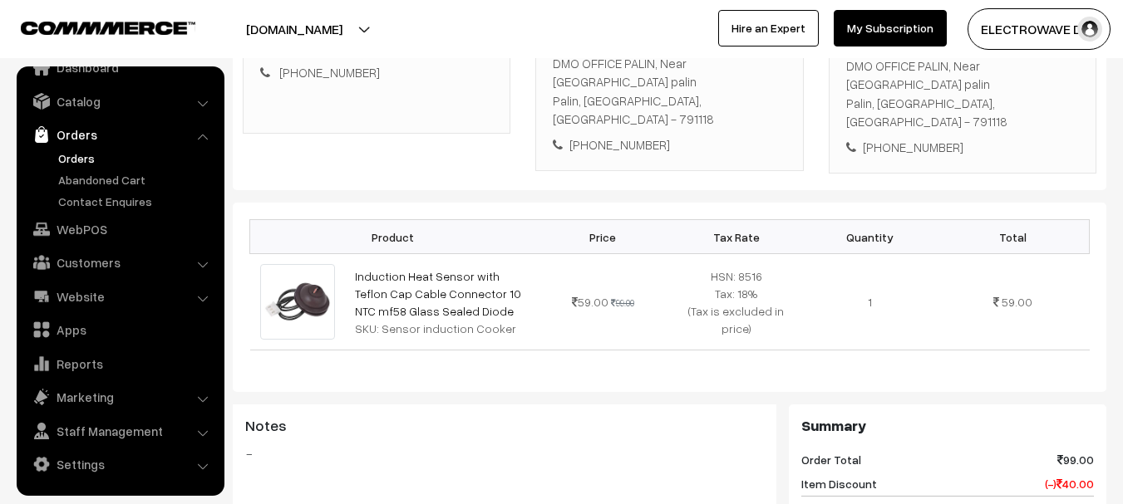
scroll to position [5, 0]
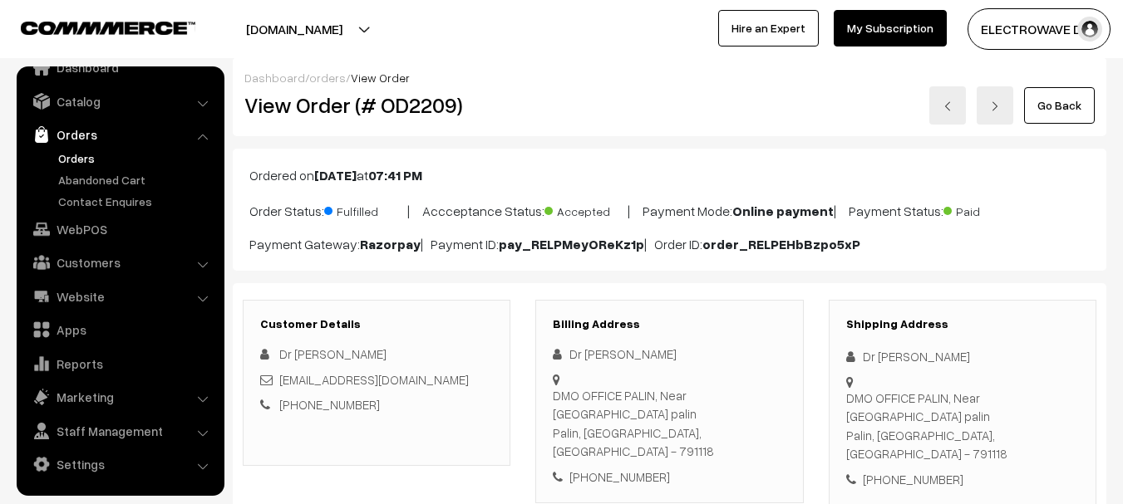
click at [88, 164] on link "Orders" at bounding box center [136, 158] width 165 height 17
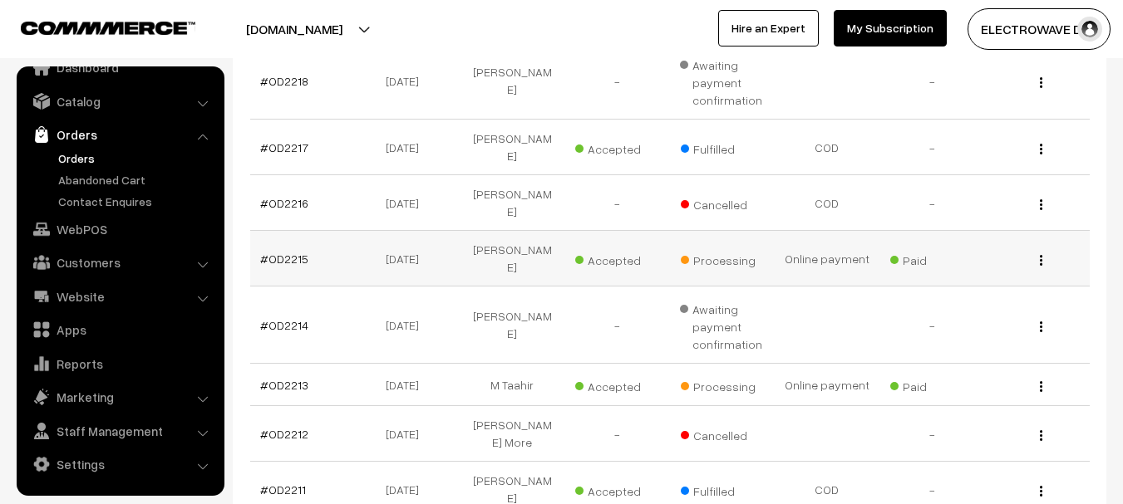
scroll to position [615, 0]
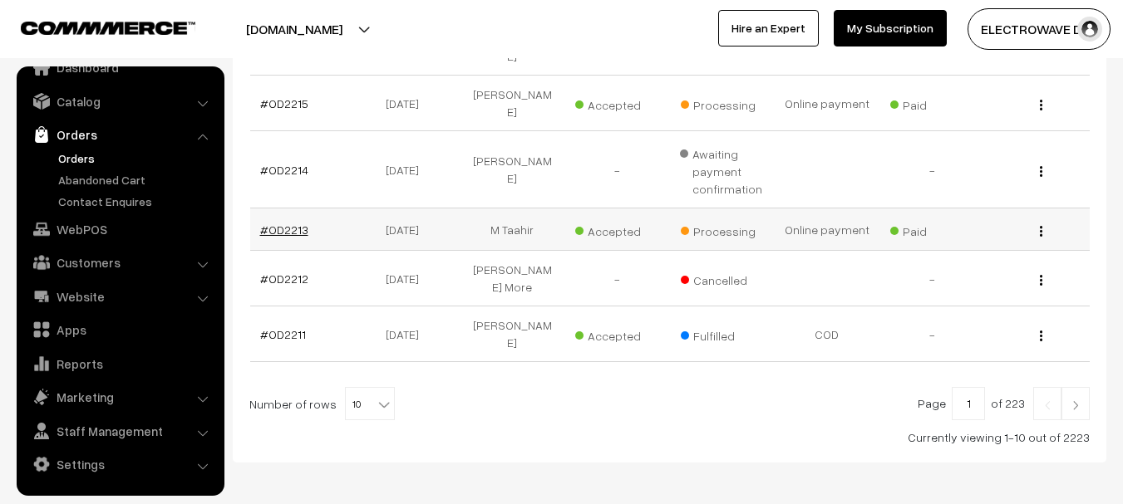
click at [280, 223] on link "#OD2213" at bounding box center [284, 230] width 48 height 14
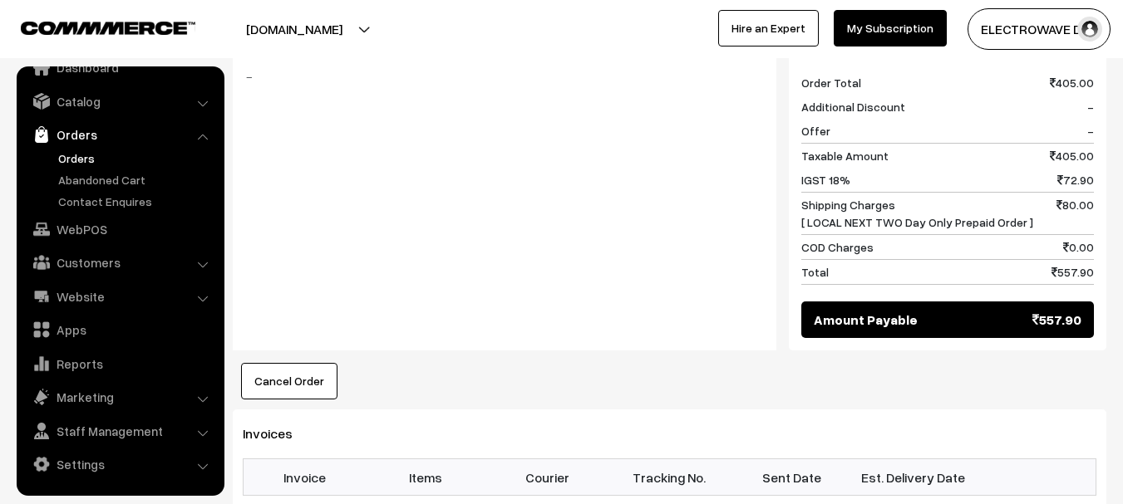
scroll to position [748, 0]
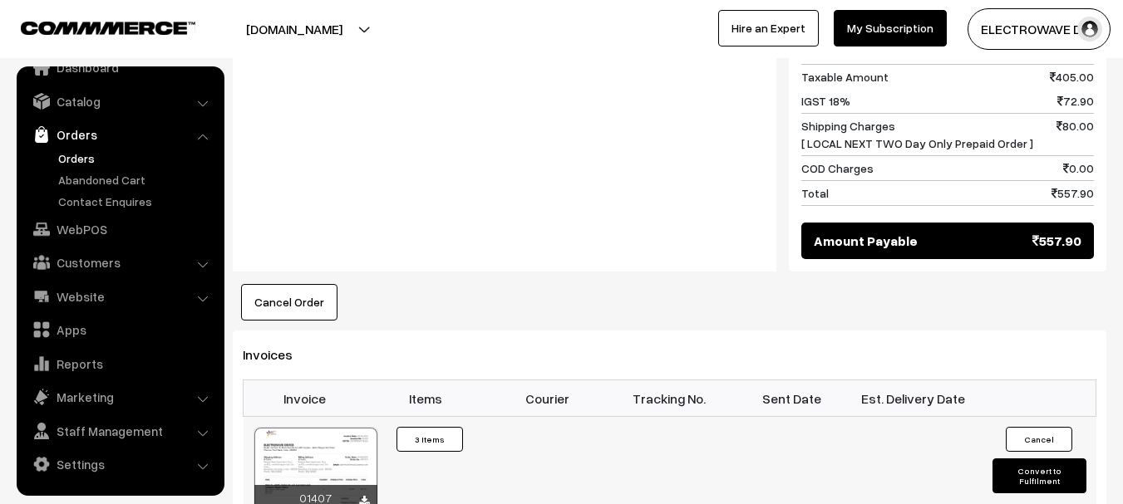
click at [1042, 459] on button "Convert to Fulfilment" at bounding box center [1039, 476] width 94 height 35
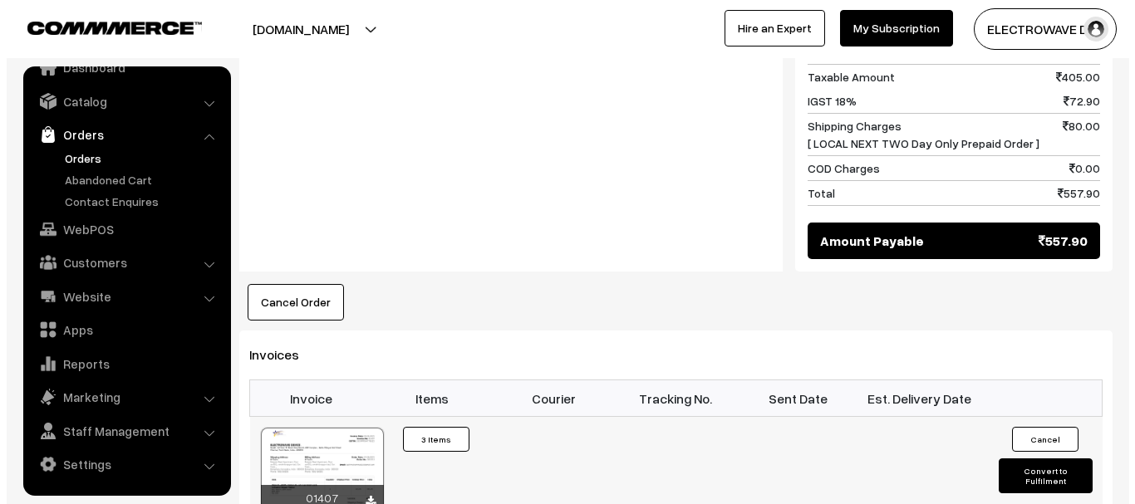
scroll to position [832, 0]
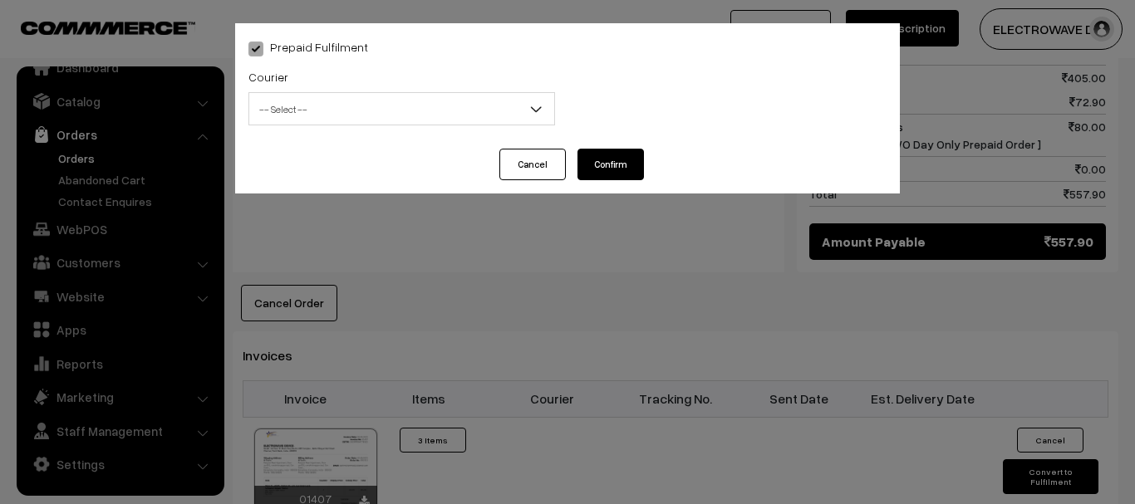
click at [396, 115] on span "-- Select --" at bounding box center [401, 109] width 305 height 29
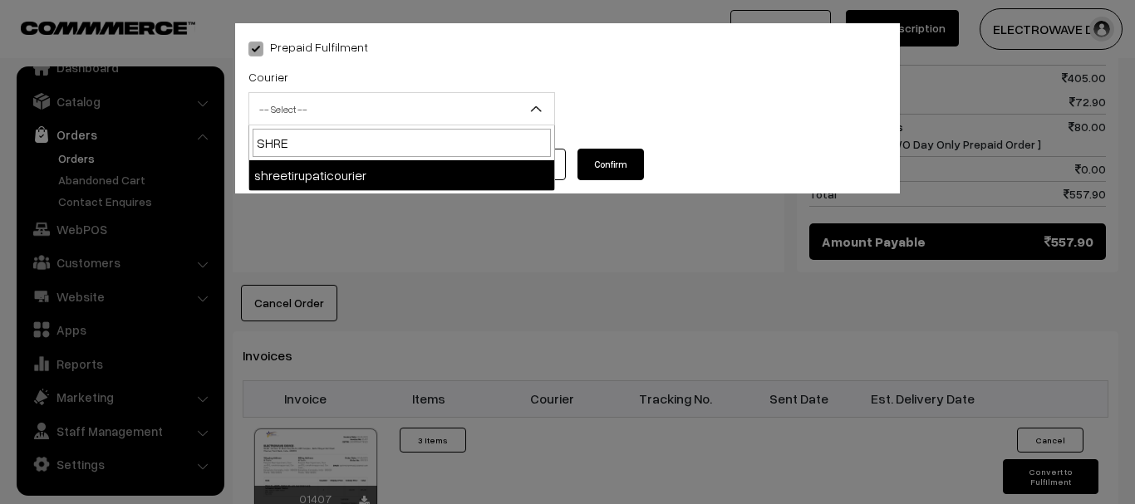
type input "SHREE"
select select "8"
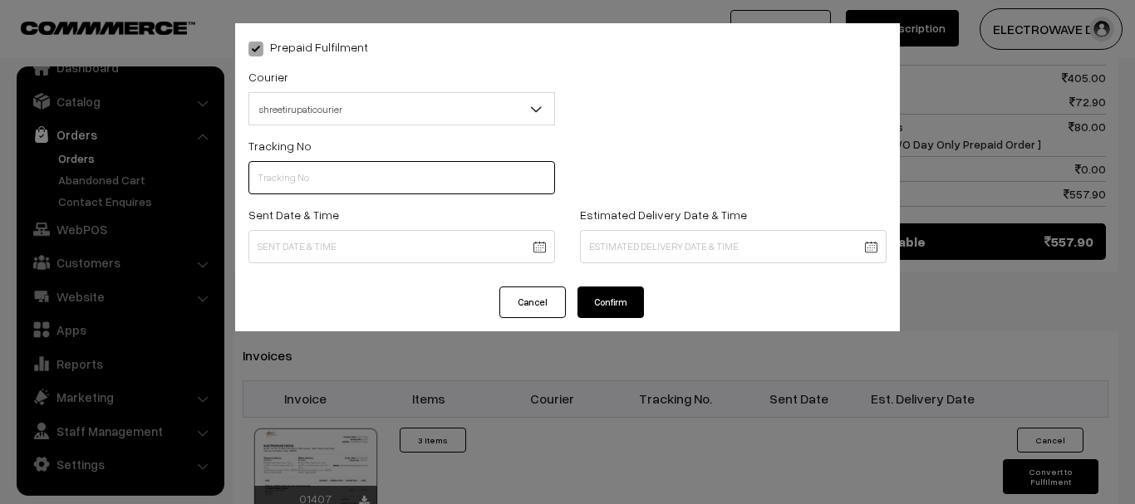
click at [397, 173] on input "text" at bounding box center [401, 177] width 307 height 33
type input "374800045771"
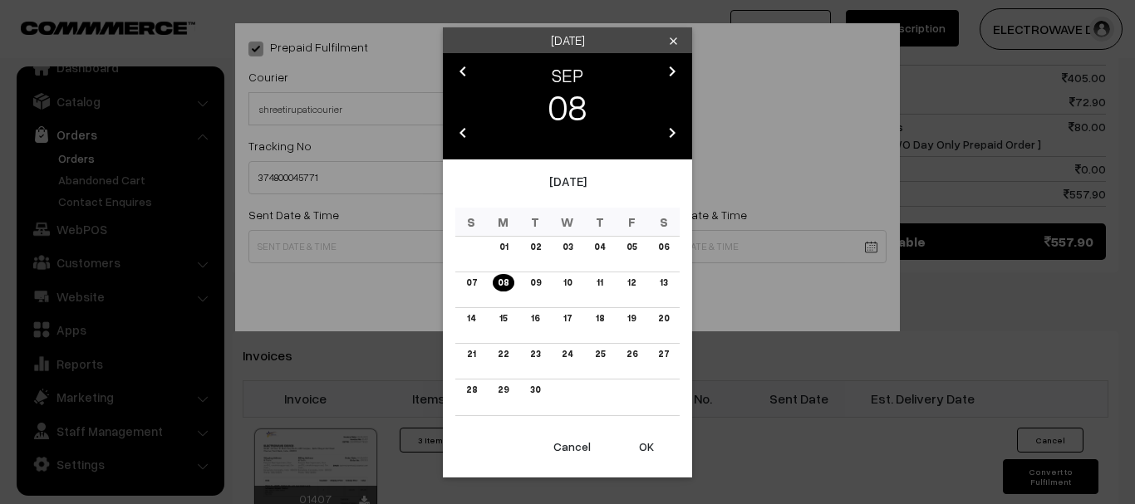
click at [542, 238] on body "Thank you for showing interest. Our team will call you shortly. Close [DOMAIN_N…" at bounding box center [567, 71] width 1135 height 1806
click at [647, 456] on button "OK" at bounding box center [646, 447] width 66 height 37
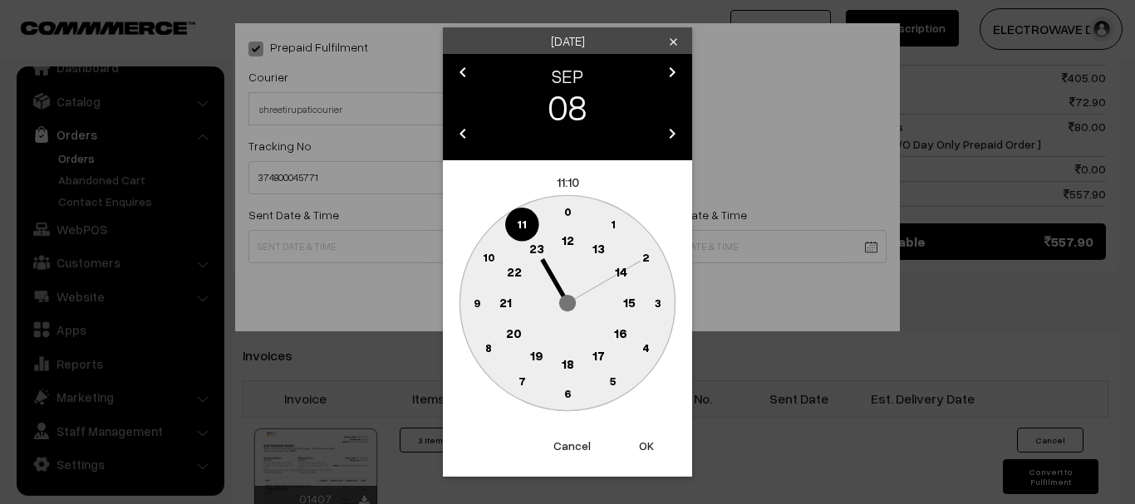
click at [647, 456] on button "OK" at bounding box center [646, 446] width 66 height 37
type input "08-09-2025 11:10"
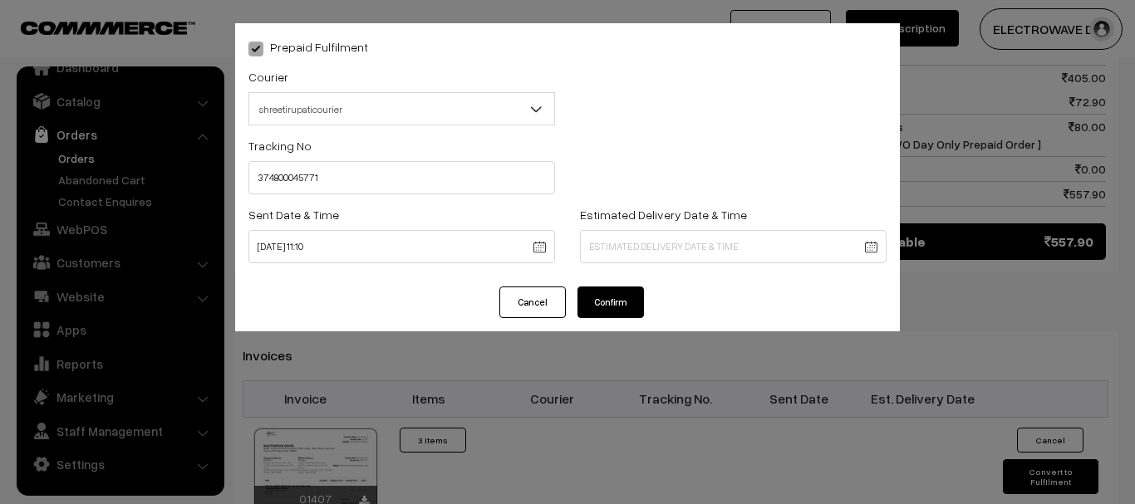
click at [661, 257] on body "Thank you for showing interest. Our team will call you shortly. Close dhruvpro.…" at bounding box center [567, 71] width 1135 height 1806
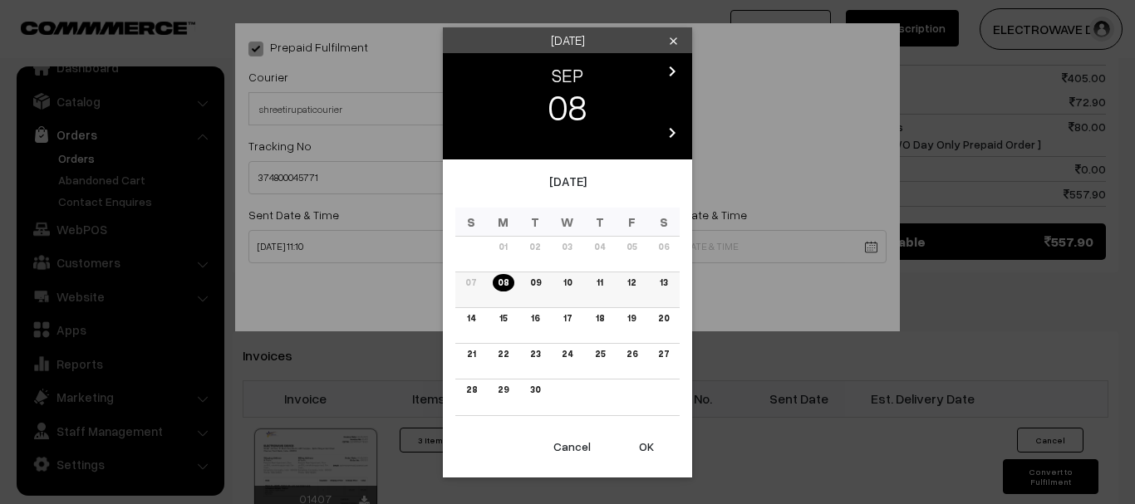
click at [626, 281] on link "12" at bounding box center [631, 282] width 18 height 17
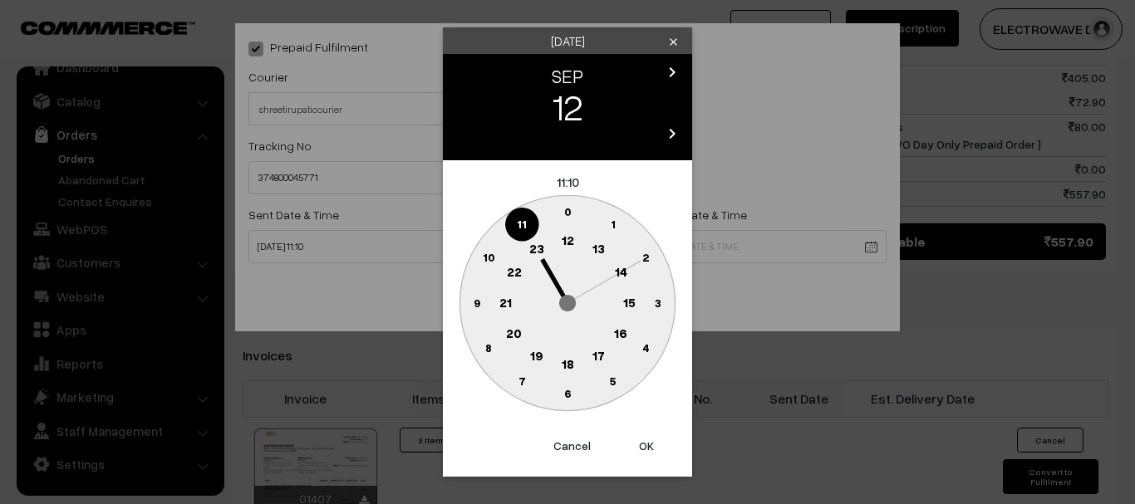
click at [652, 440] on button "OK" at bounding box center [646, 446] width 66 height 37
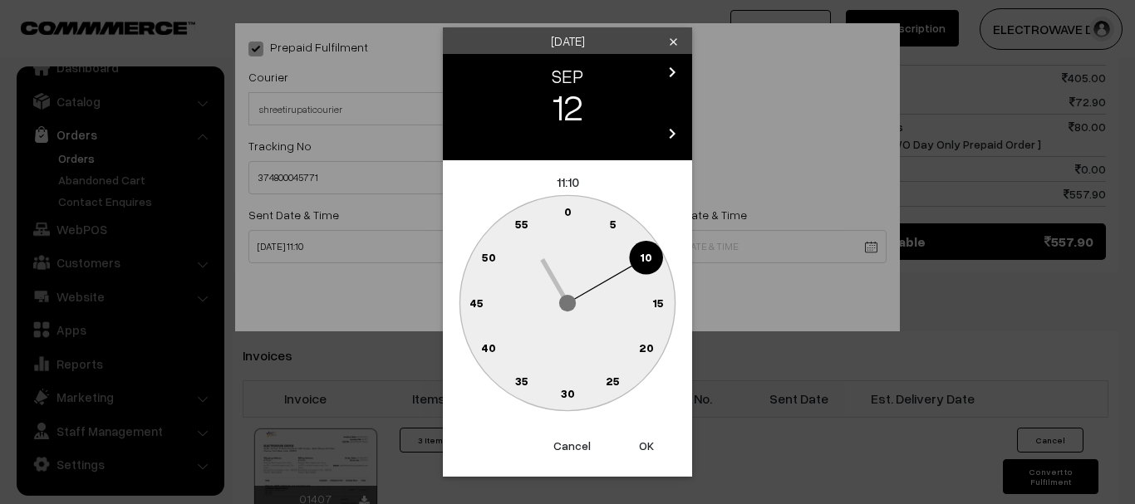
click at [652, 440] on button "OK" at bounding box center [646, 446] width 66 height 37
type input "12-09-2025 11:10"
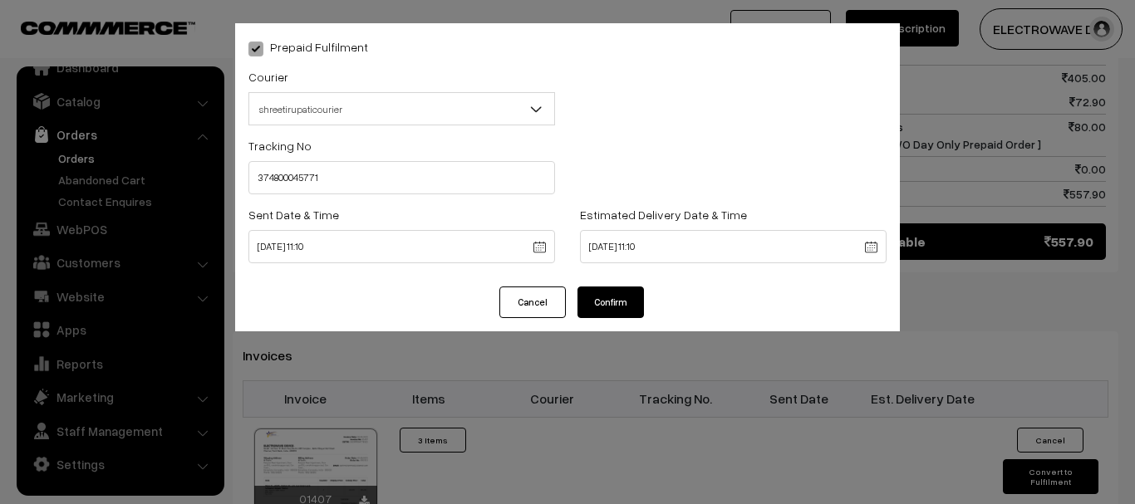
click at [632, 302] on button "Confirm" at bounding box center [610, 303] width 66 height 32
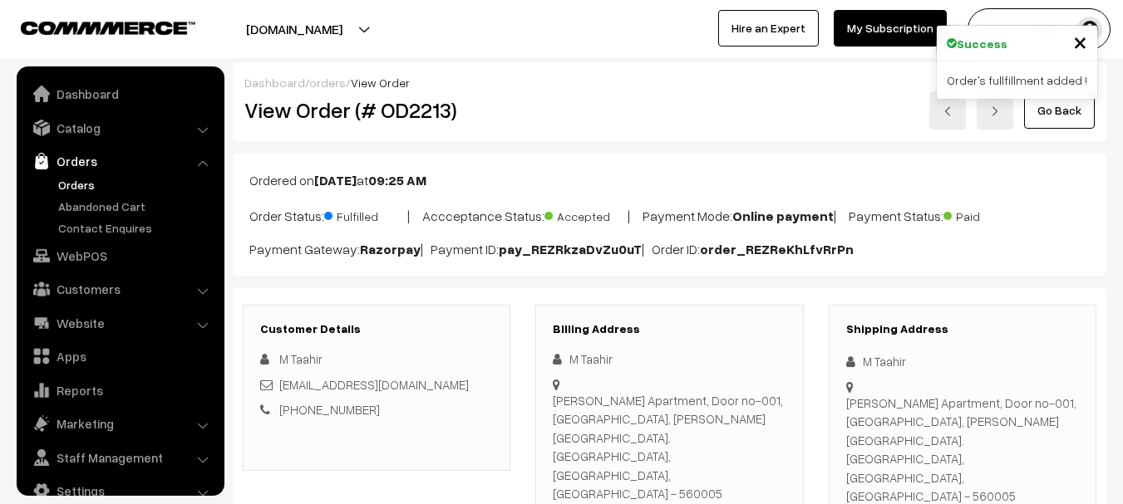
scroll to position [832, 0]
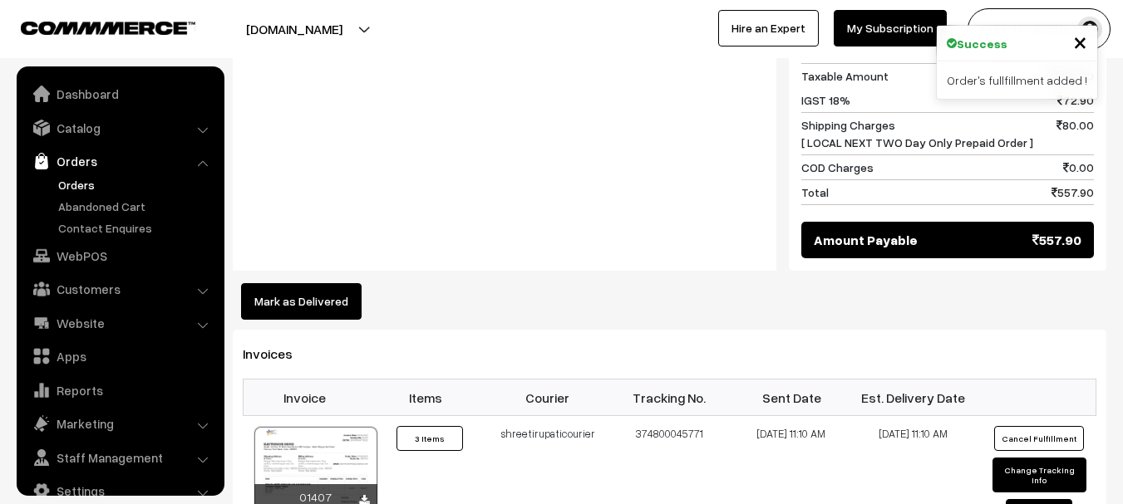
click at [76, 176] on link "Orders" at bounding box center [136, 184] width 165 height 17
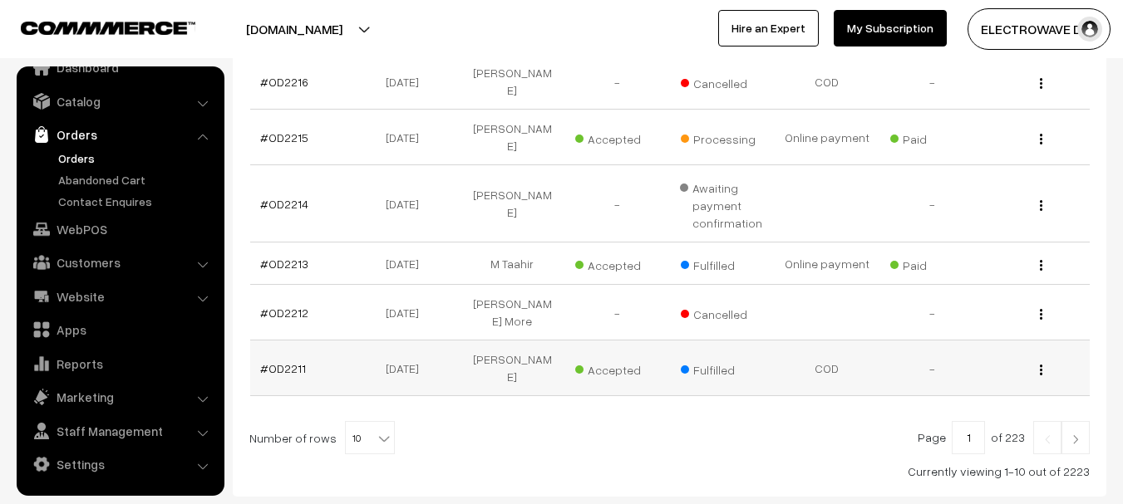
scroll to position [582, 0]
click at [273, 130] on link "#OD2215" at bounding box center [284, 137] width 48 height 14
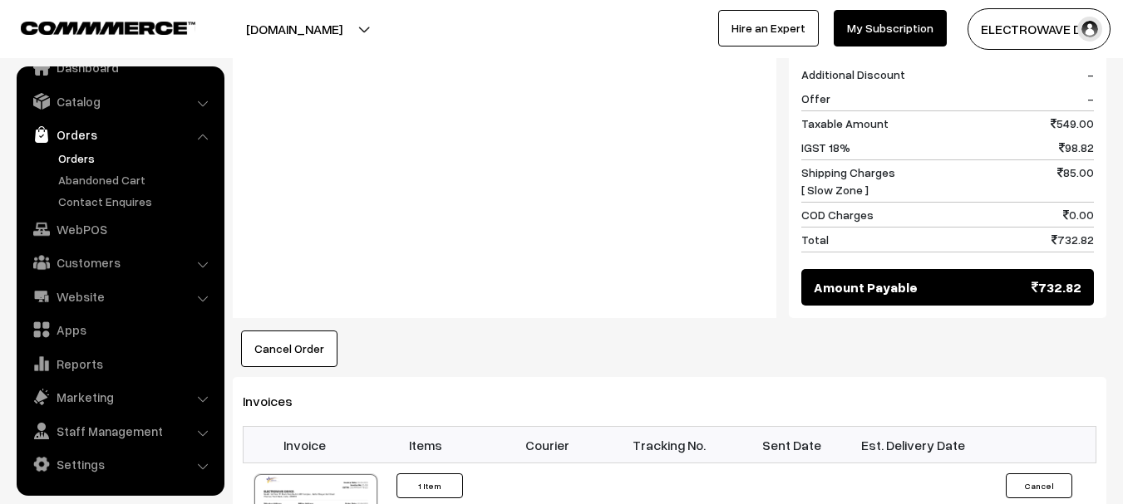
scroll to position [914, 0]
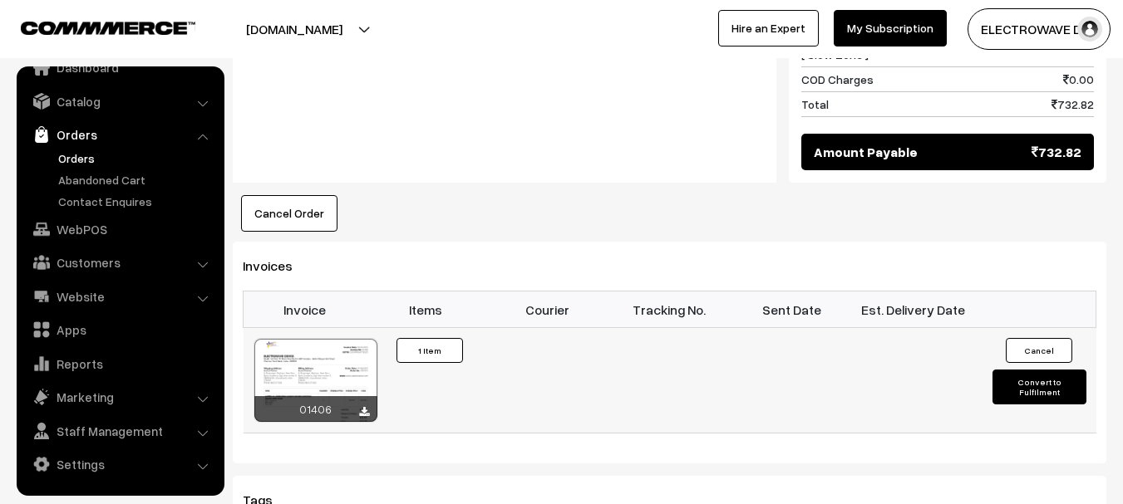
click at [1026, 370] on button "Convert to Fulfilment" at bounding box center [1039, 387] width 94 height 35
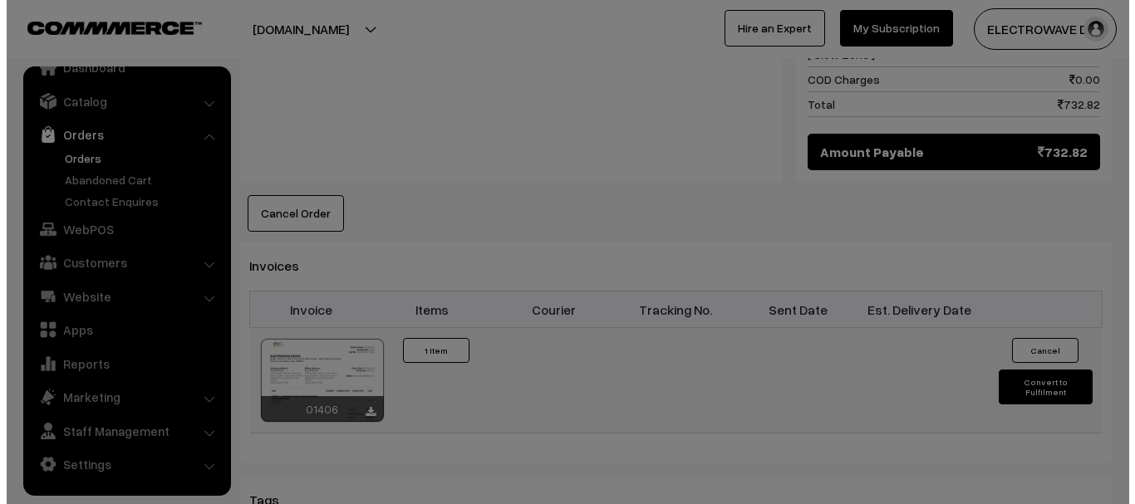
scroll to position [915, 0]
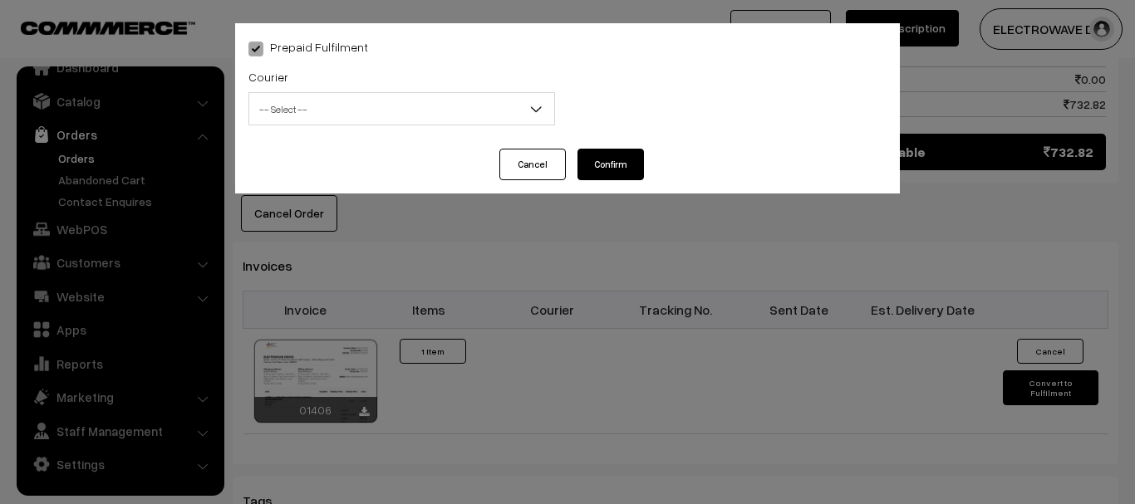
click at [320, 120] on span "-- Select --" at bounding box center [401, 109] width 305 height 29
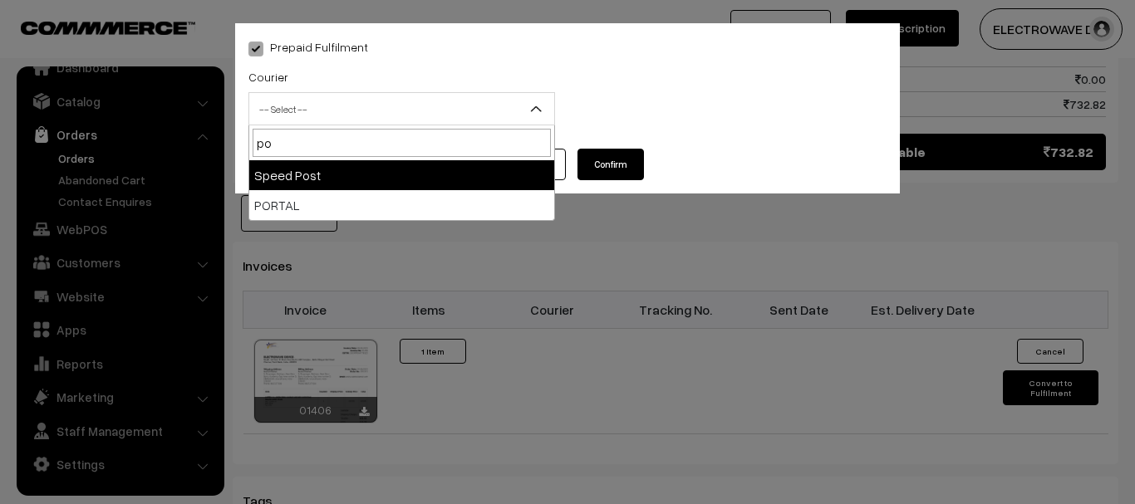
type input "po"
select select "5"
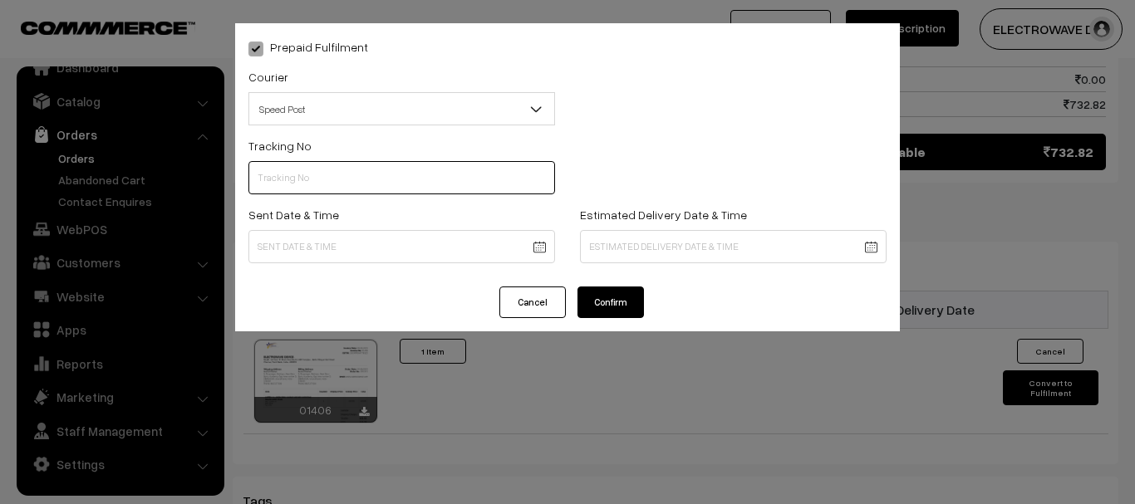
click at [335, 170] on input "text" at bounding box center [401, 177] width 307 height 33
type input "ET156244050IN"
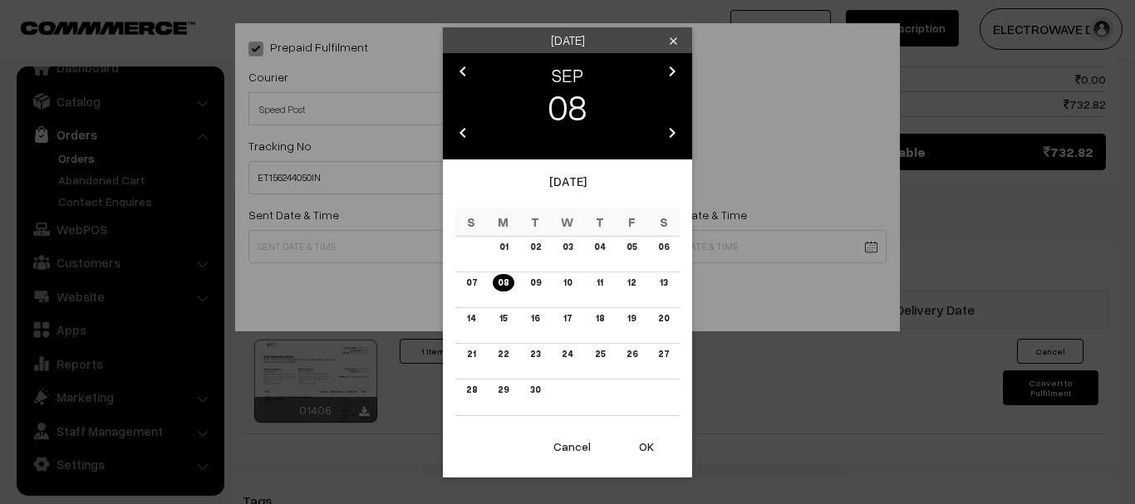
click at [643, 446] on button "OK" at bounding box center [646, 447] width 66 height 37
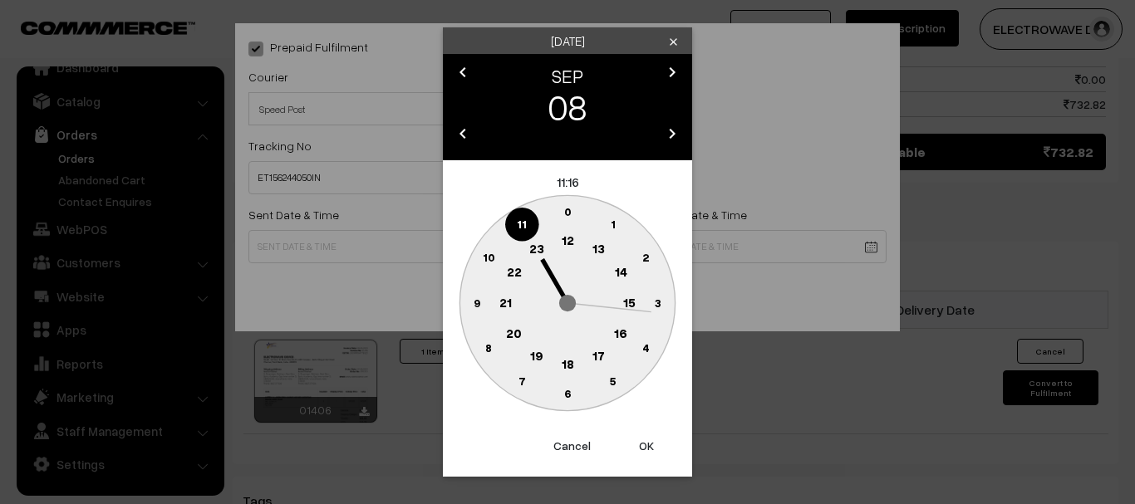
click at [643, 446] on button "OK" at bounding box center [646, 446] width 66 height 37
type input "08-09-2025 11:16"
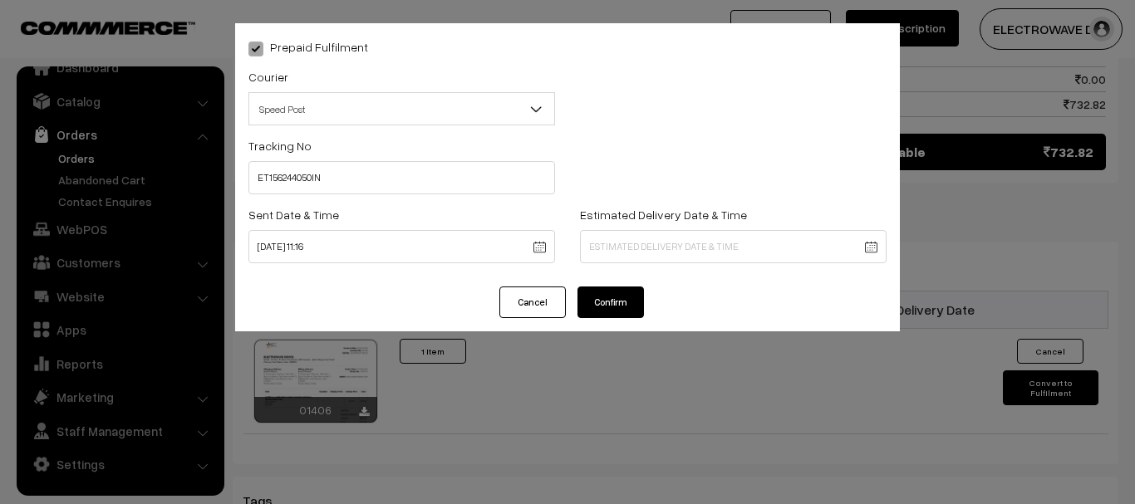
click at [642, 225] on div "Estimated Delivery Date & Time" at bounding box center [733, 233] width 307 height 59
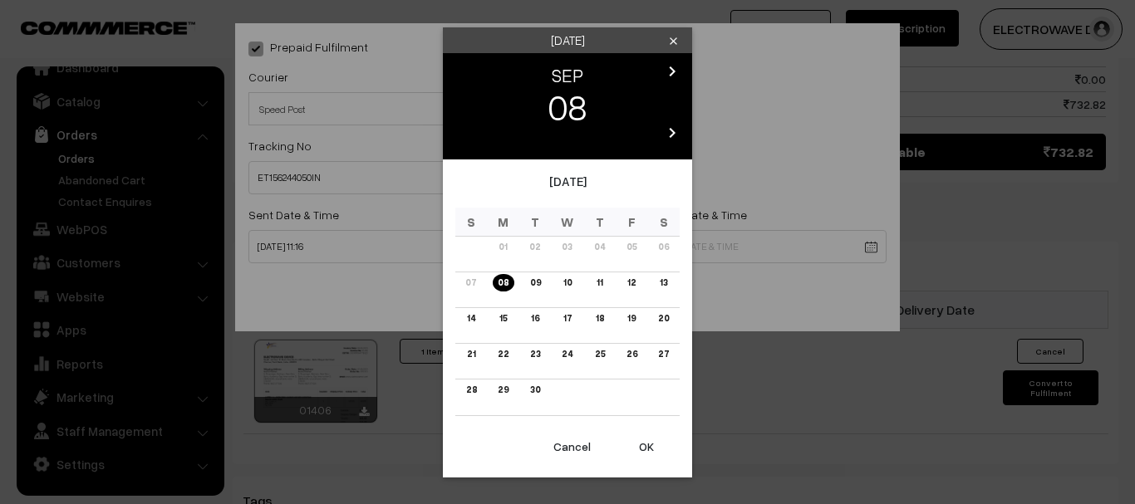
click at [671, 283] on link "13" at bounding box center [663, 282] width 17 height 17
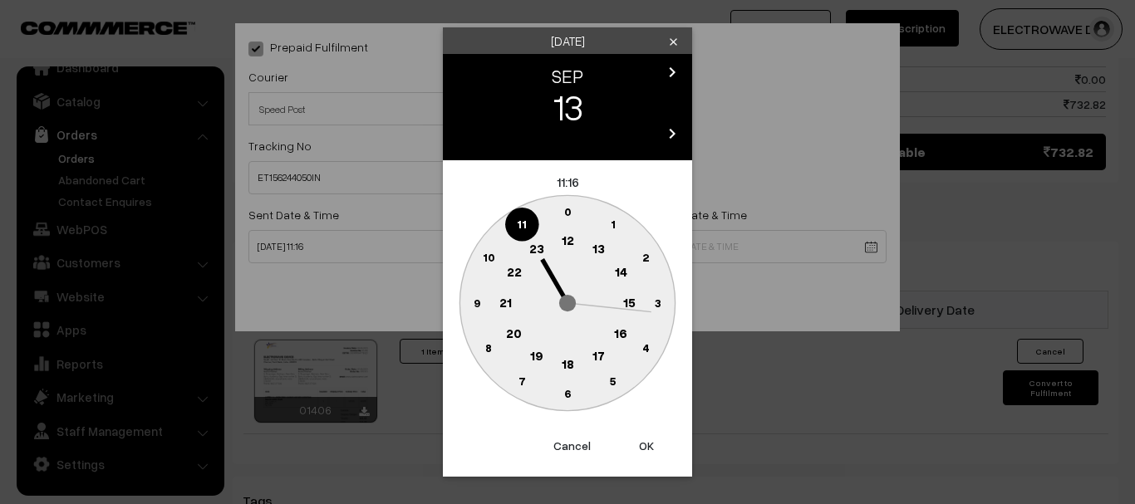
click at [643, 447] on button "OK" at bounding box center [646, 446] width 66 height 37
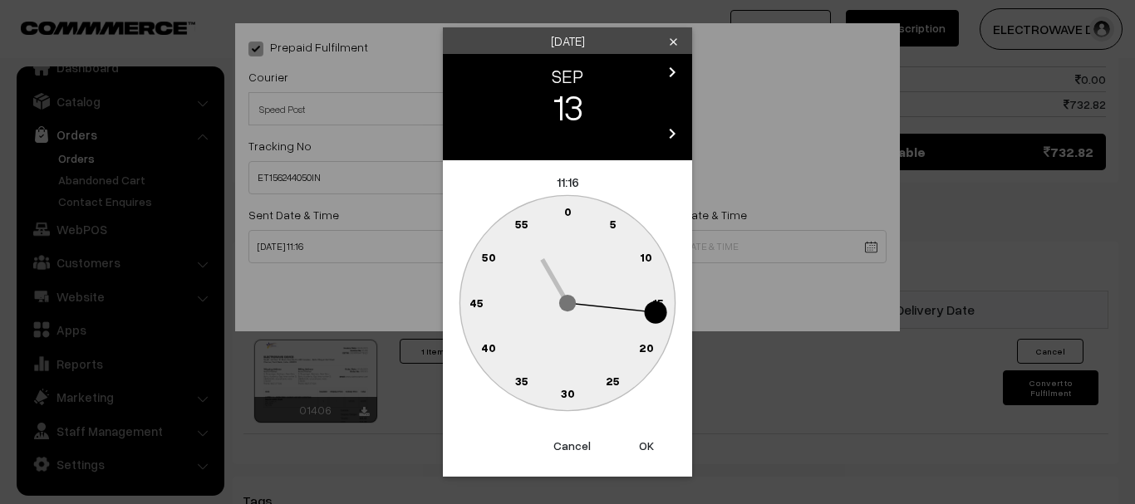
click at [643, 447] on button "OK" at bounding box center [646, 446] width 66 height 37
type input "13-09-2025 11:16"
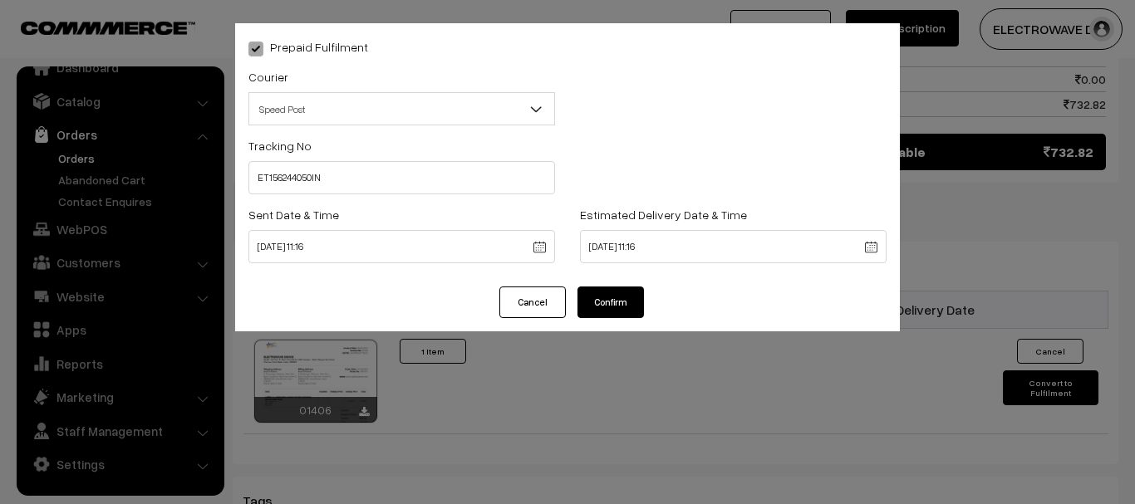
click at [616, 316] on button "Confirm" at bounding box center [610, 303] width 66 height 32
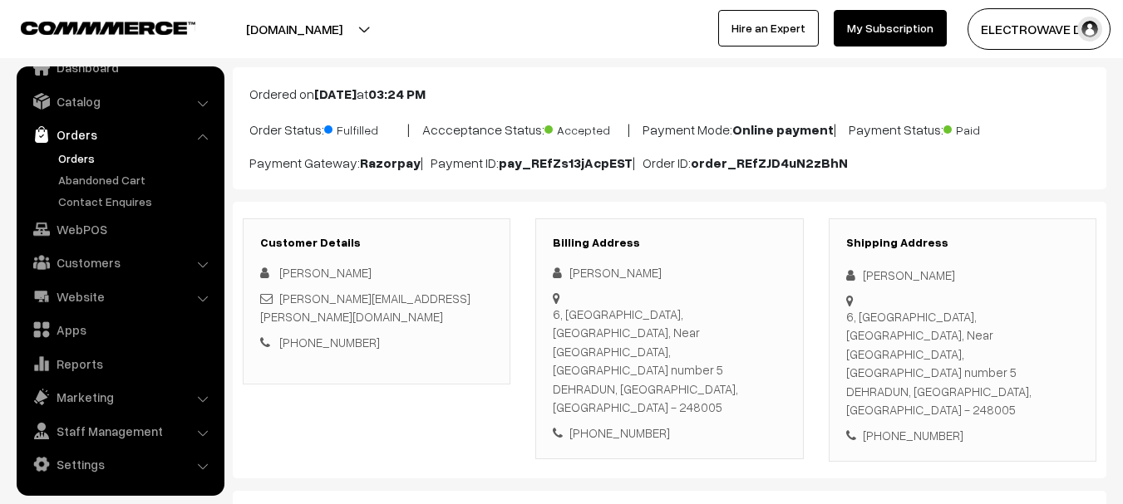
scroll to position [84, 0]
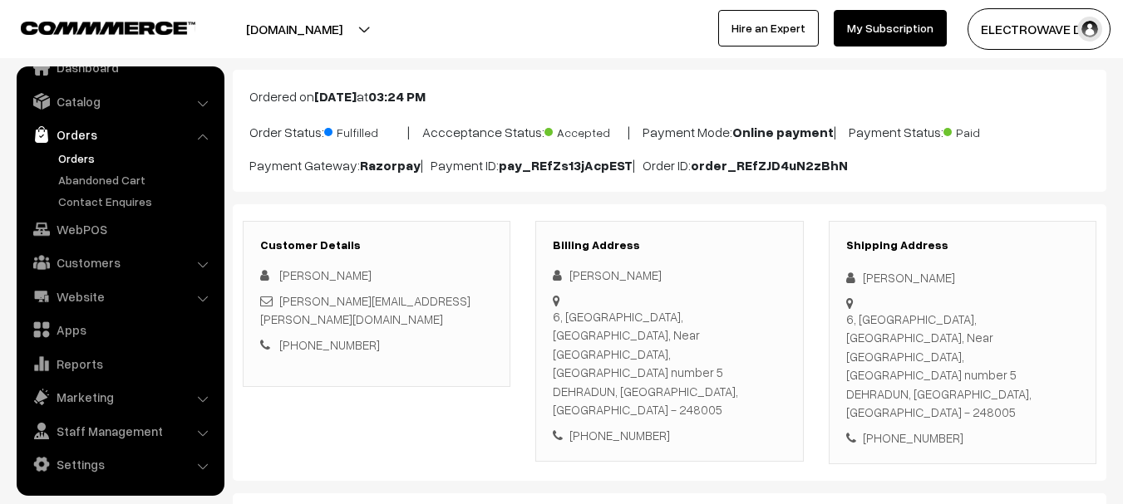
click at [97, 158] on link "Orders" at bounding box center [136, 158] width 165 height 17
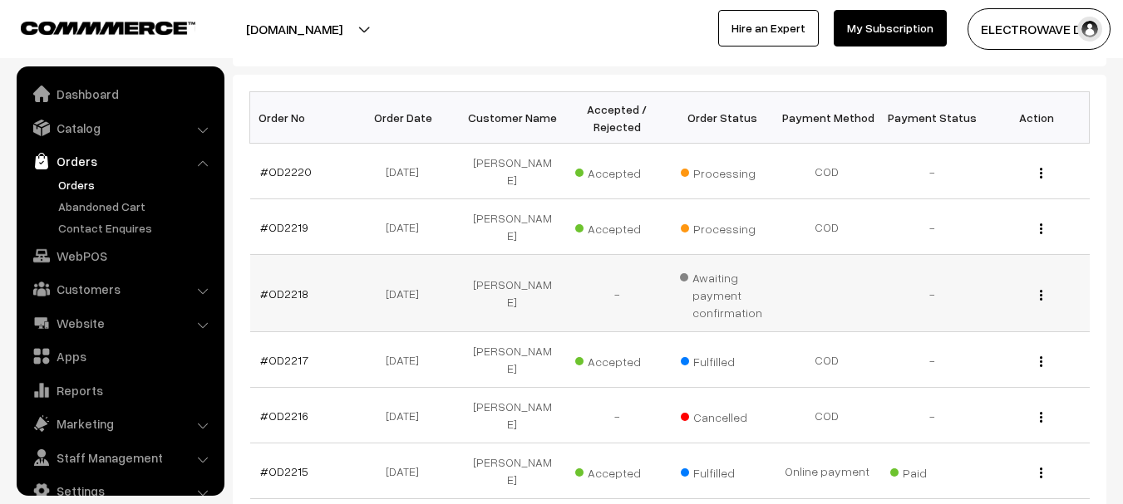
scroll to position [249, 0]
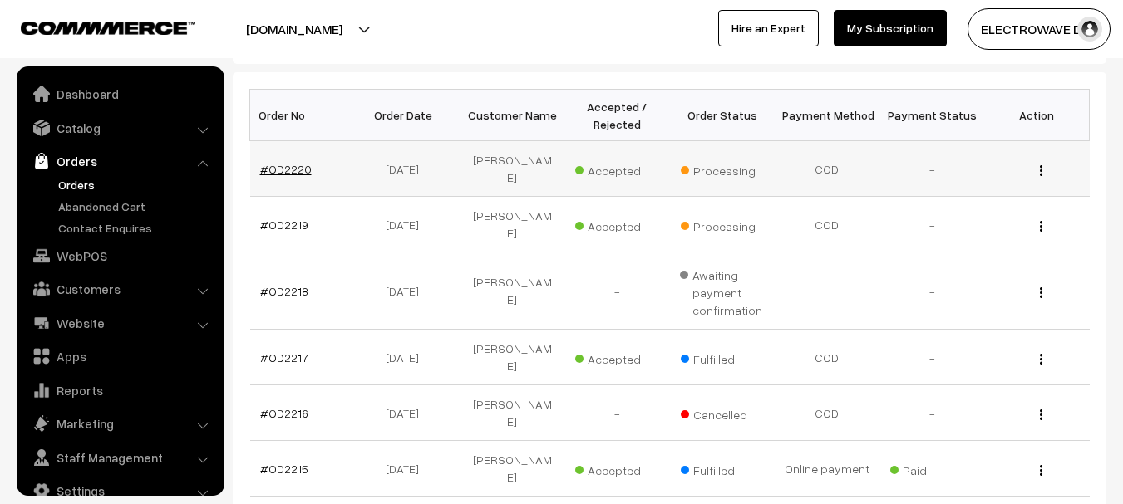
click at [290, 167] on link "#OD2220" at bounding box center [286, 169] width 52 height 14
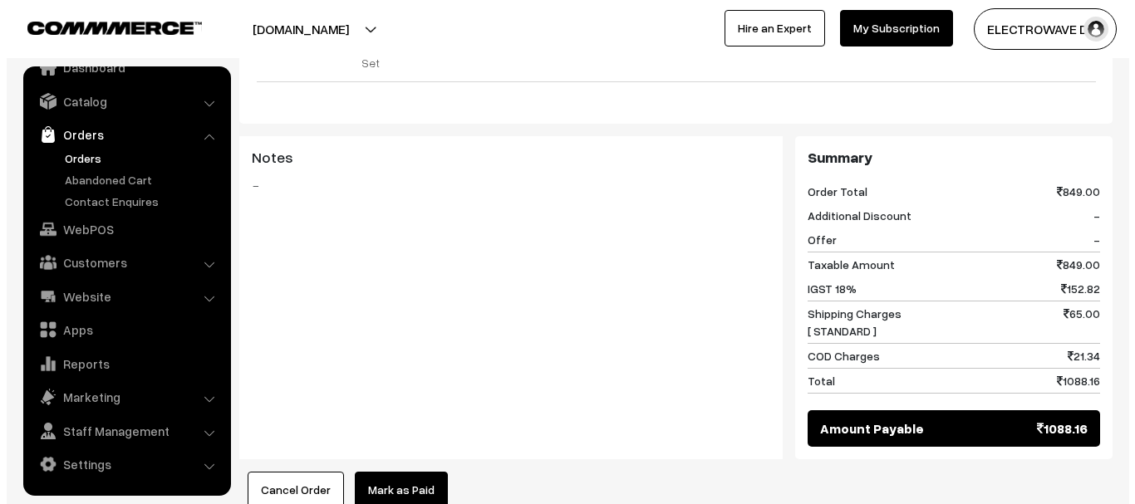
scroll to position [748, 0]
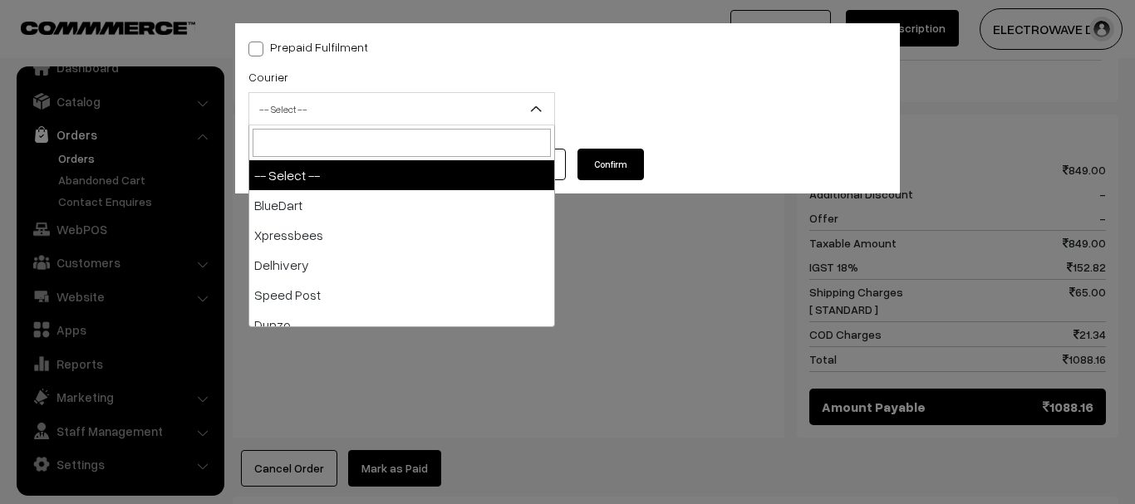
click at [299, 108] on span "-- Select --" at bounding box center [401, 109] width 305 height 29
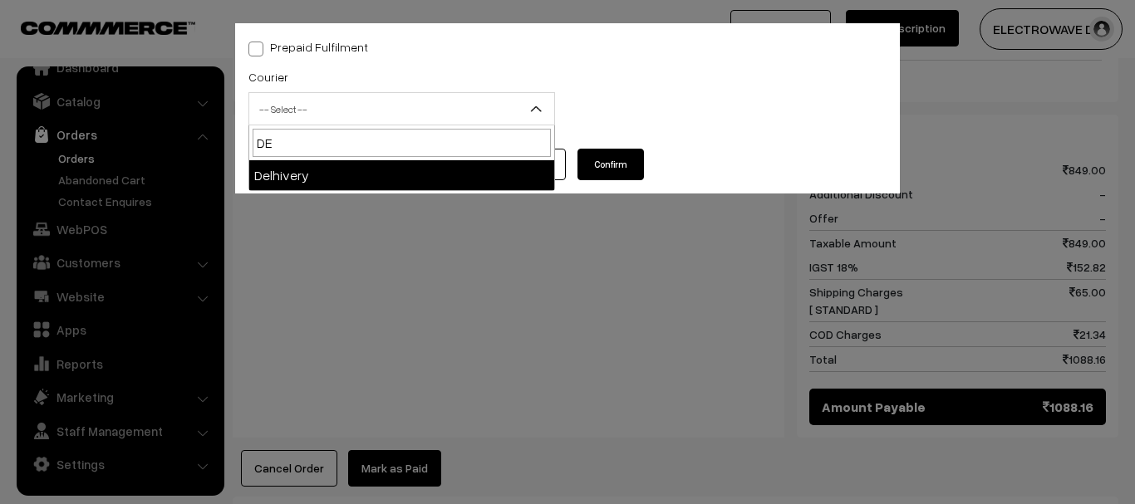
type input "DE"
select select "4"
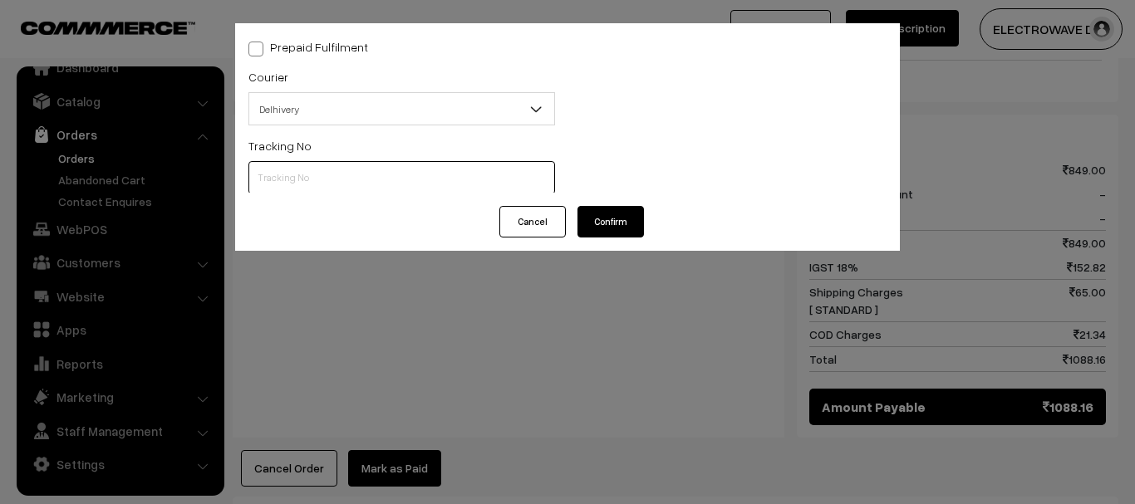
click at [307, 178] on input "text" at bounding box center [401, 177] width 307 height 33
paste input "22679033655284"
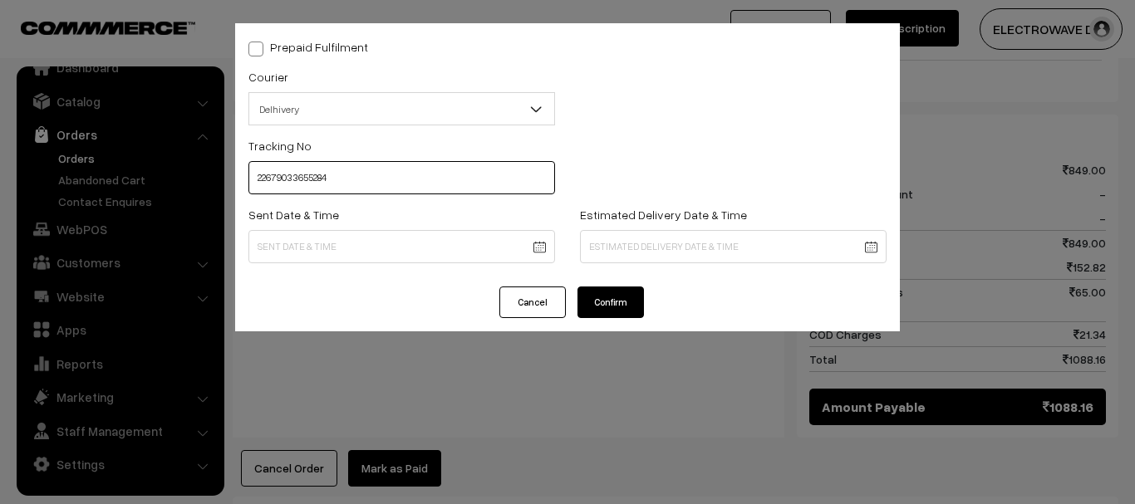
type input "22679033655284"
click at [533, 252] on body "Thank you for showing interest. Our team will call you shortly. Close [DOMAIN_N…" at bounding box center [567, 196] width 1135 height 1888
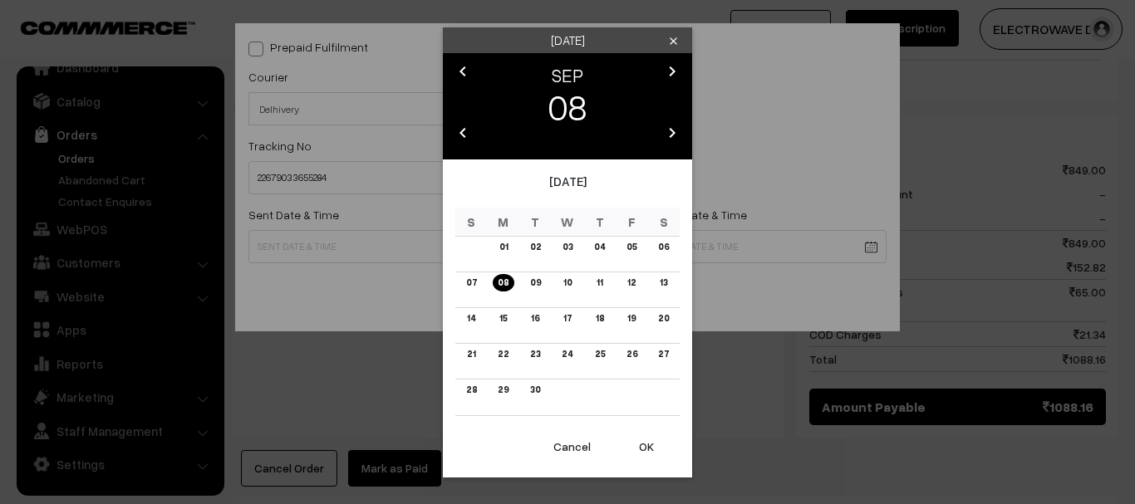
click at [659, 445] on button "OK" at bounding box center [646, 447] width 66 height 37
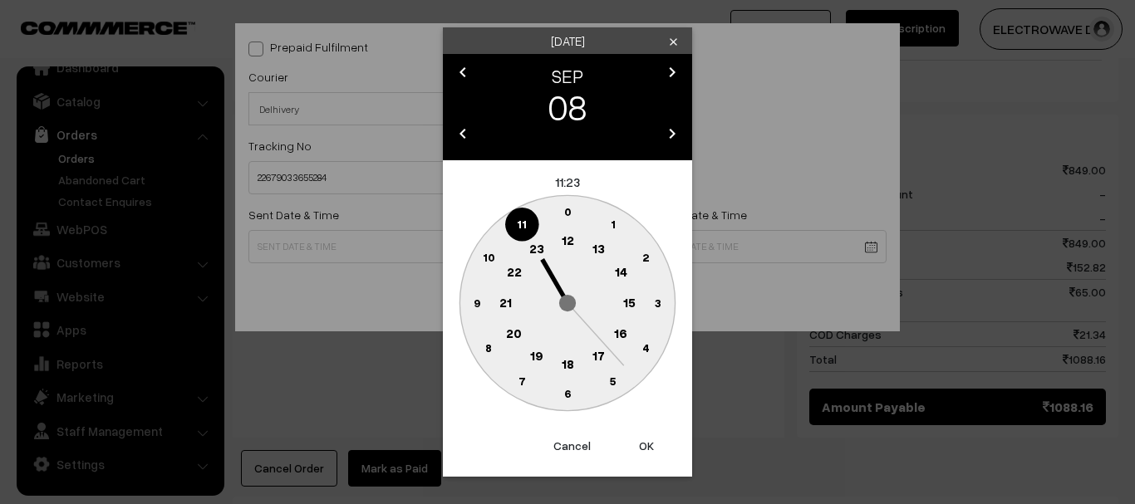
click at [658, 445] on button "OK" at bounding box center [646, 446] width 66 height 37
click at [657, 445] on button "OK" at bounding box center [646, 446] width 66 height 37
type input "[DATE] 11:23"
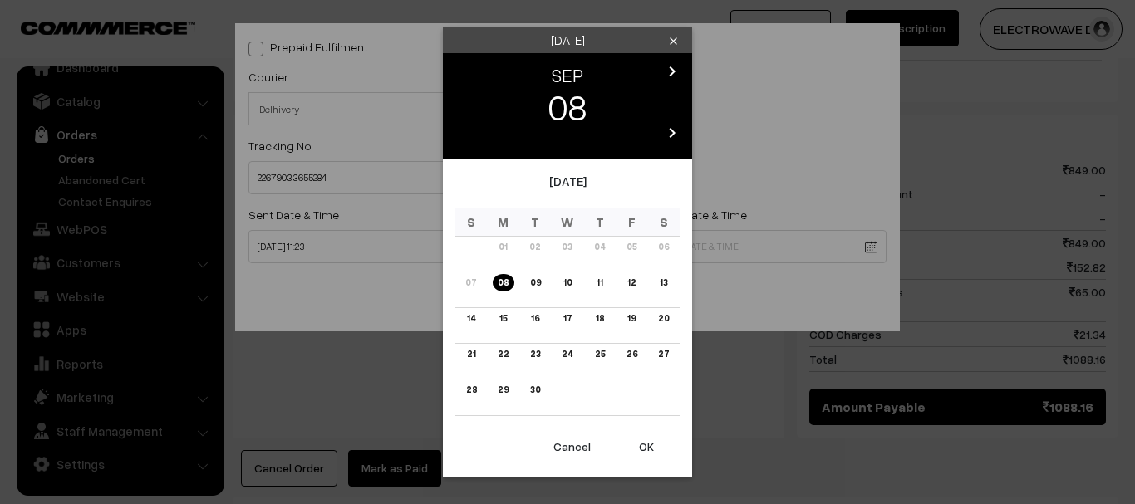
click at [598, 241] on body "Thank you for showing interest. Our team will call you shortly. Close [DOMAIN_N…" at bounding box center [567, 196] width 1135 height 1888
click at [496, 317] on link "15" at bounding box center [502, 318] width 17 height 17
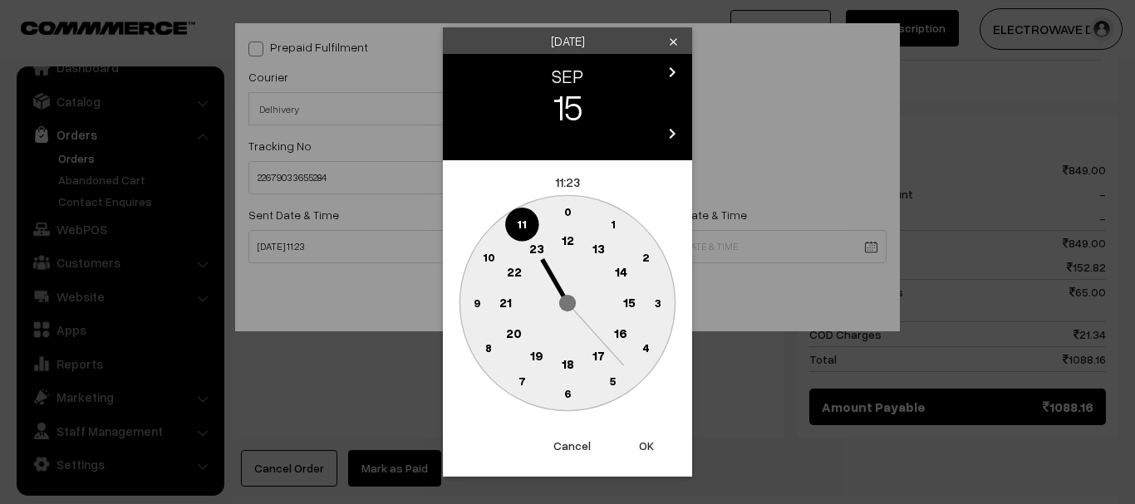
click at [636, 453] on button "OK" at bounding box center [646, 446] width 66 height 37
type input "[DATE] 11:23"
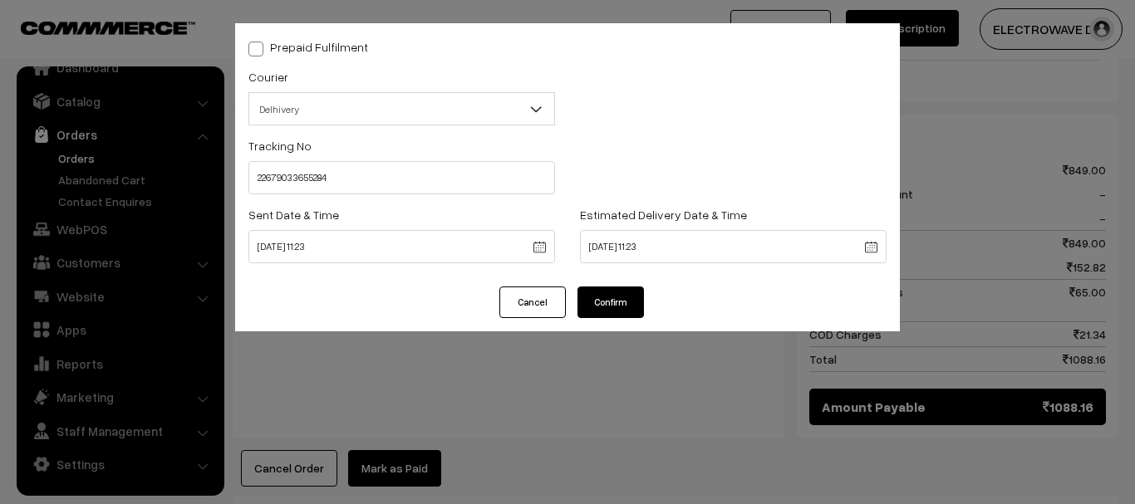
click at [610, 302] on button "Confirm" at bounding box center [610, 303] width 66 height 32
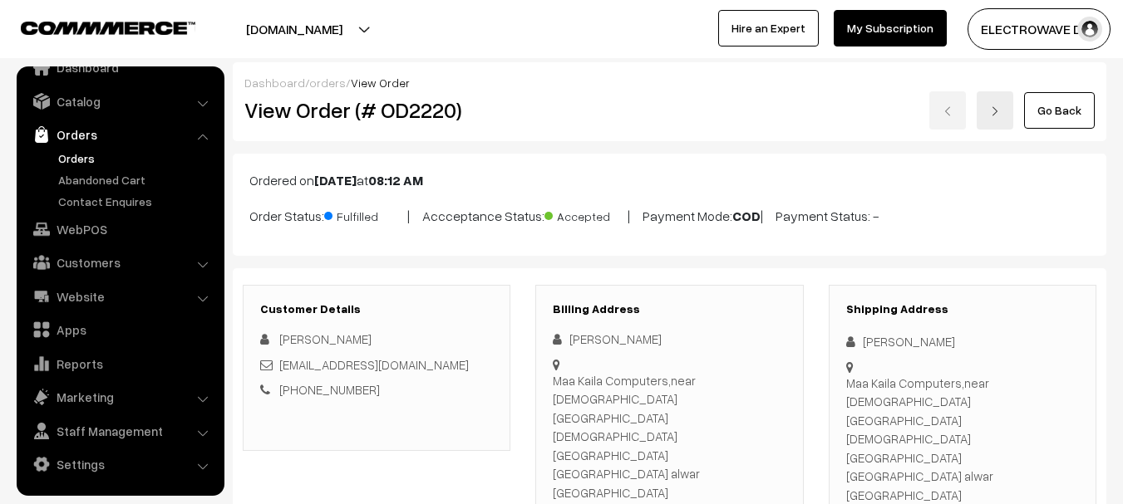
click at [990, 106] on link at bounding box center [994, 110] width 37 height 38
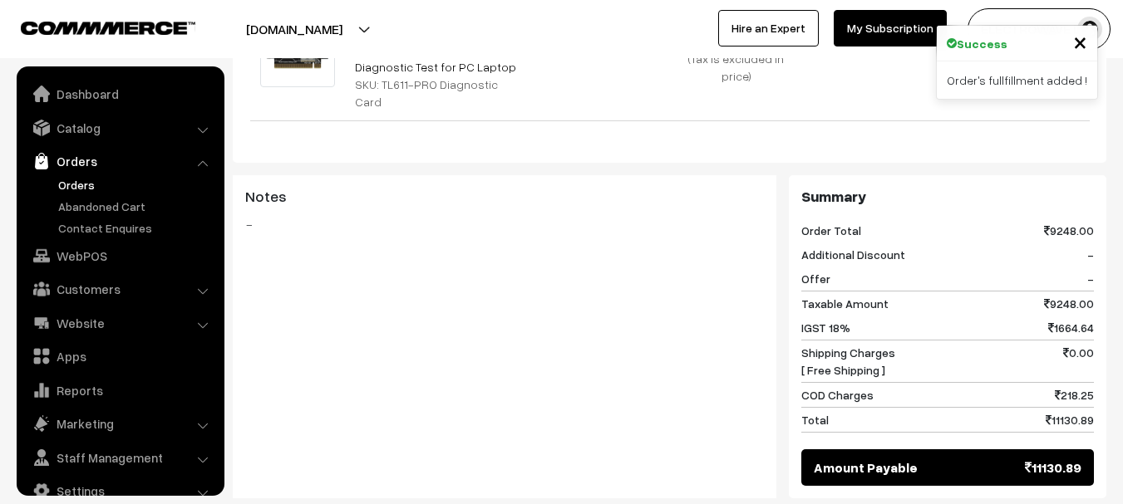
scroll to position [27, 0]
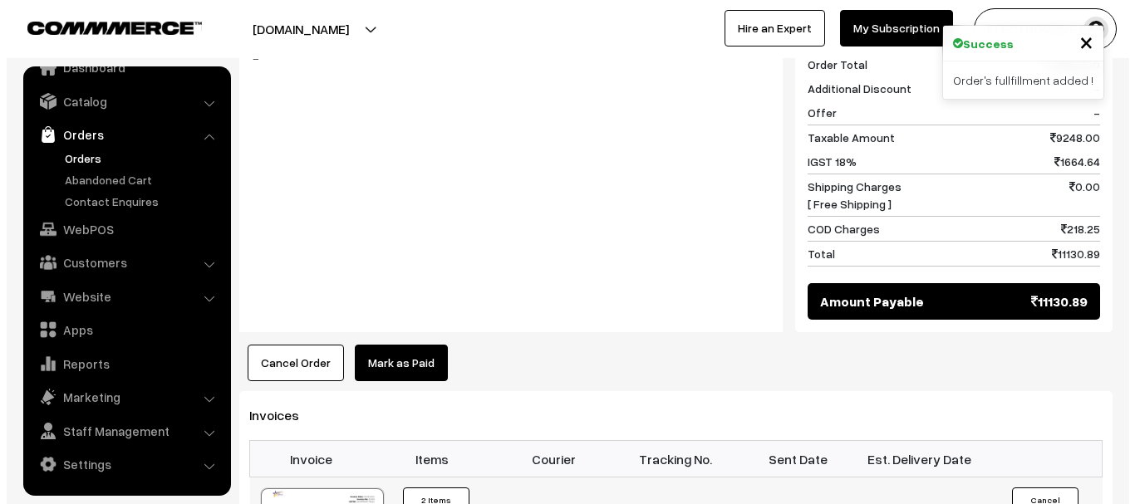
scroll to position [980, 0]
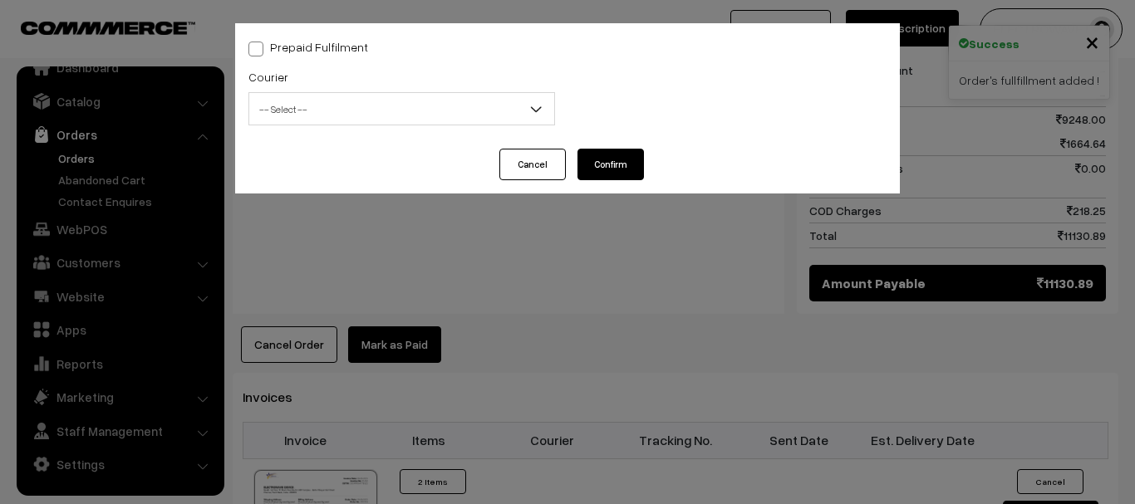
click at [341, 118] on span "-- Select --" at bounding box center [401, 109] width 305 height 29
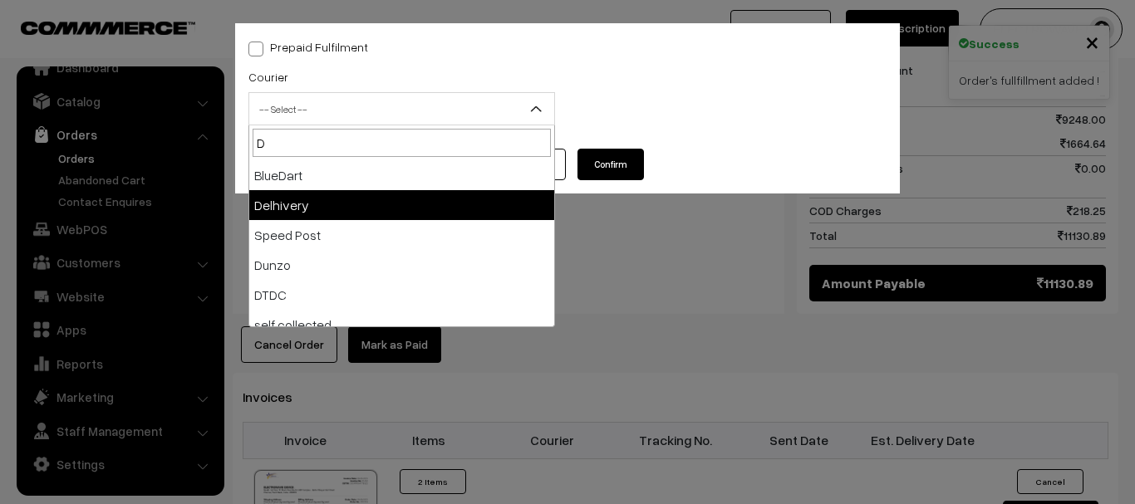
type input "D"
select select "4"
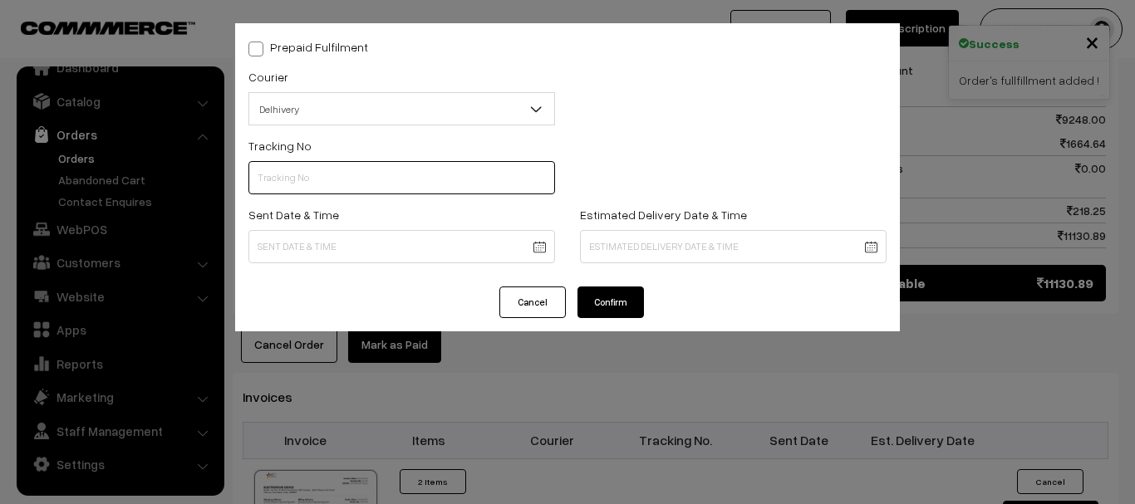
drag, startPoint x: 332, startPoint y: 192, endPoint x: 341, endPoint y: 194, distance: 8.7
click at [335, 192] on input "text" at bounding box center [401, 177] width 307 height 33
paste input "22679033655284"
type input "22679033655284"
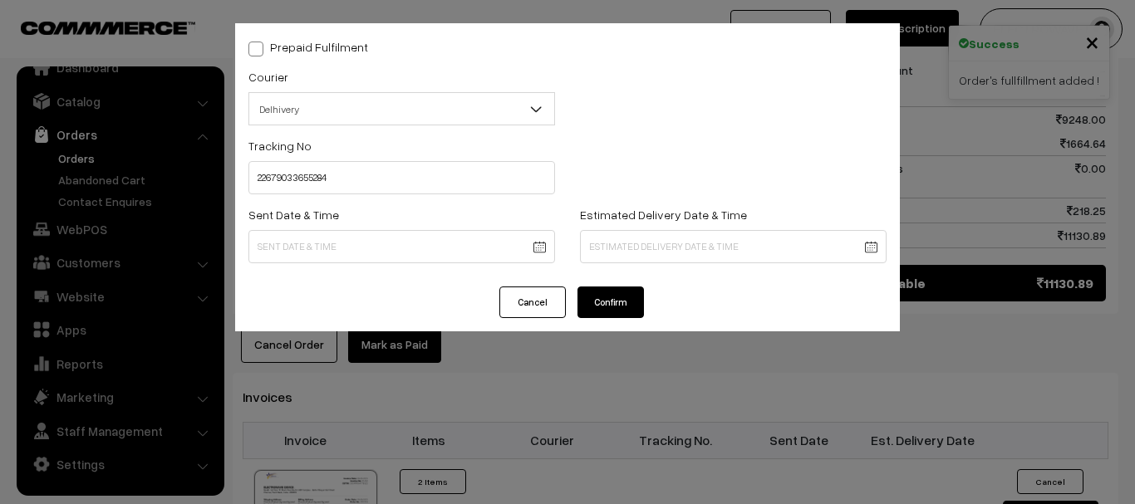
click at [440, 242] on body "Thank you for showing interest. Our team will call you shortly. Close dhruvpro.…" at bounding box center [567, 18] width 1135 height 1996
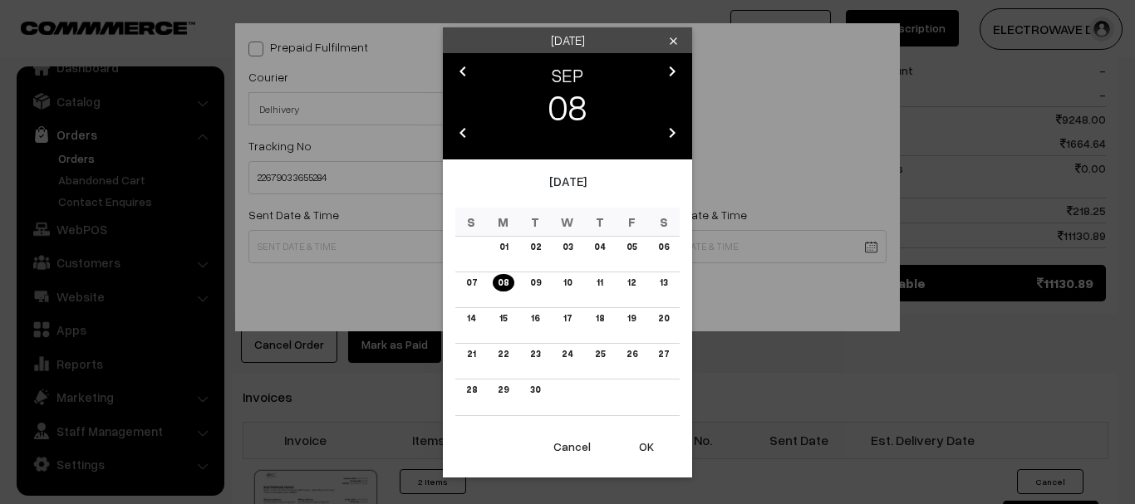
click at [658, 449] on button "OK" at bounding box center [646, 447] width 66 height 37
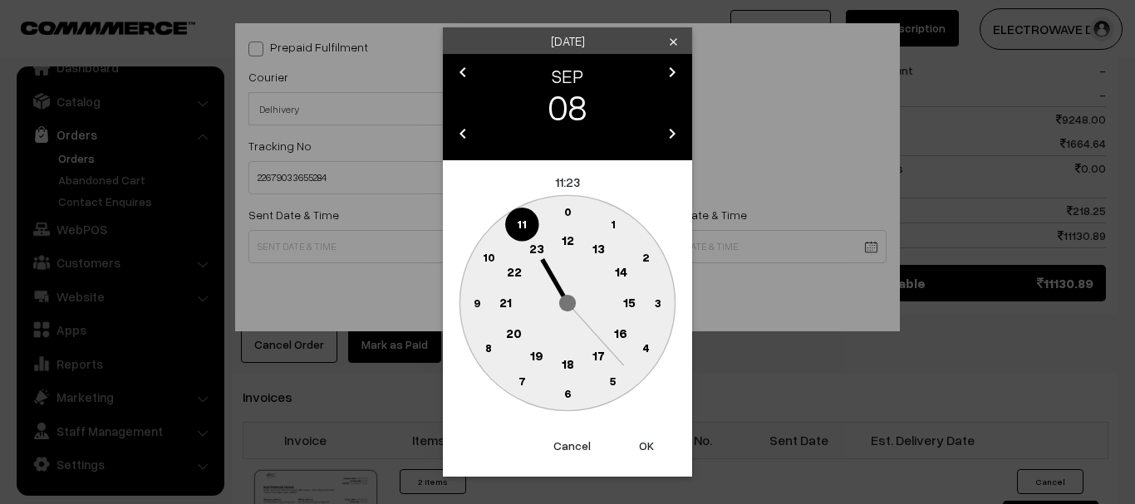
click at [657, 448] on button "OK" at bounding box center [646, 446] width 66 height 37
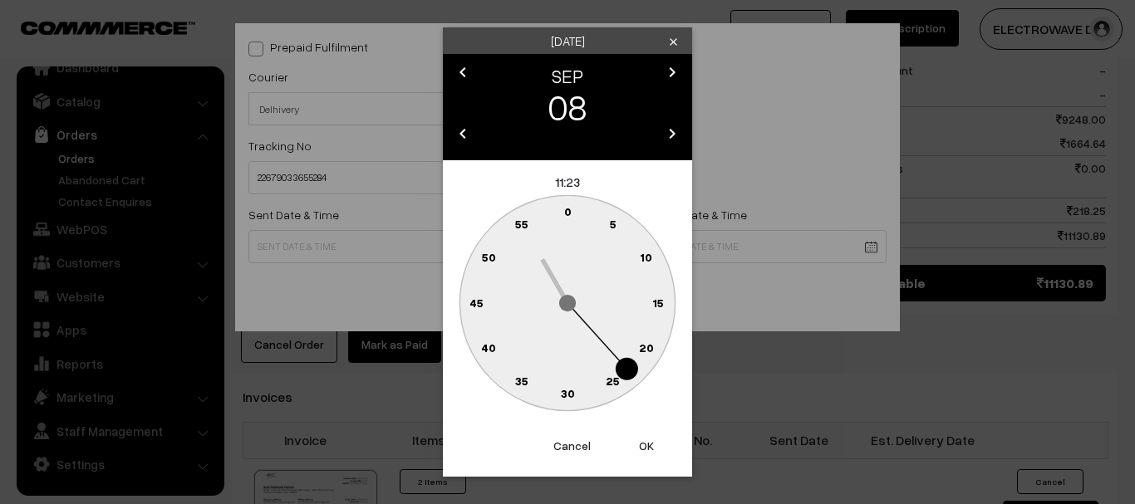
click at [656, 447] on button "OK" at bounding box center [646, 446] width 66 height 37
type input "08-09-2025 11:23"
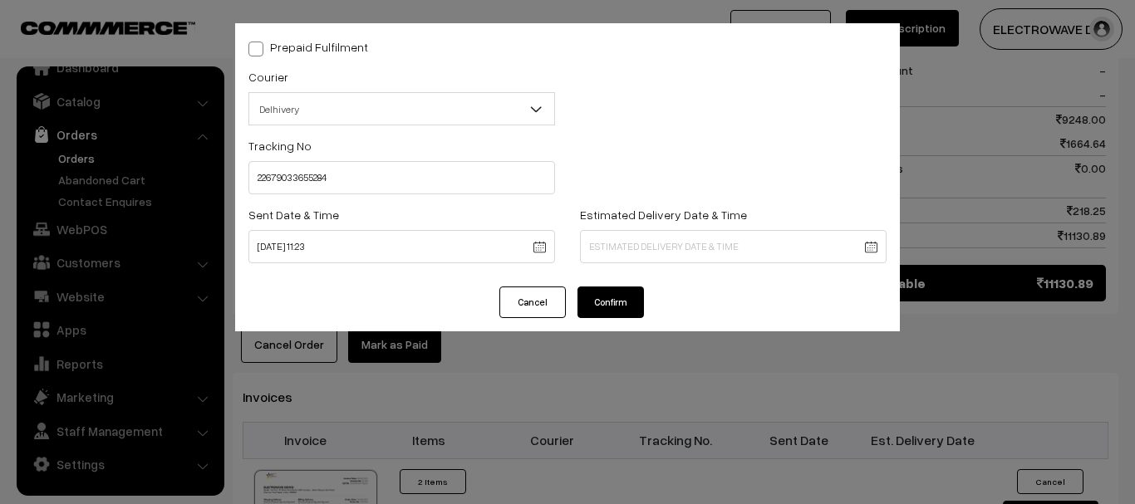
drag, startPoint x: 578, startPoint y: 234, endPoint x: 592, endPoint y: 242, distance: 16.0
click at [579, 234] on div "Estimated Delivery Date & Time" at bounding box center [733, 238] width 332 height 69
click at [592, 245] on body "Thank you for showing interest. Our team will call you shortly. Close dhruvpro.…" at bounding box center [567, 18] width 1135 height 1996
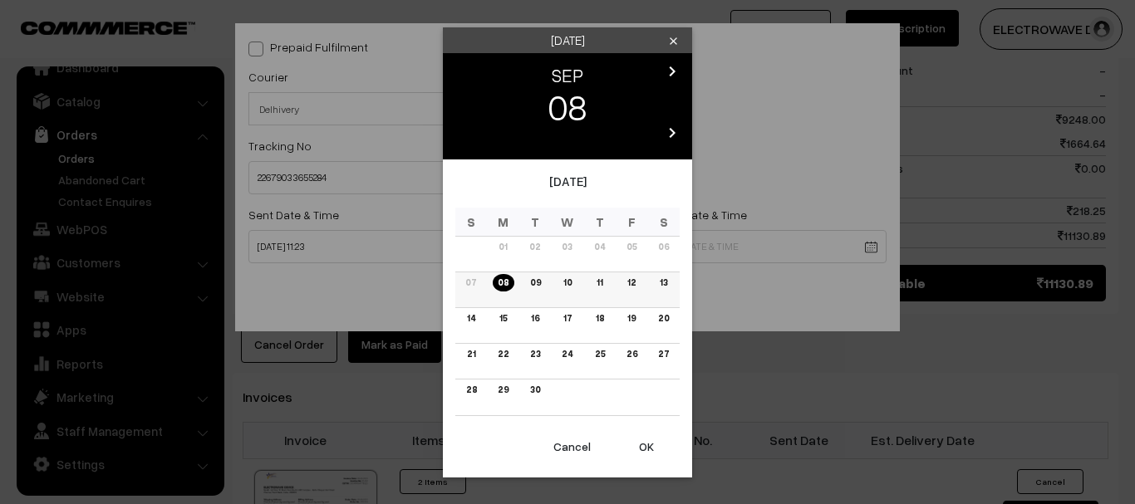
click at [495, 302] on td "08" at bounding box center [504, 290] width 32 height 36
drag, startPoint x: 504, startPoint y: 313, endPoint x: 560, endPoint y: 370, distance: 79.9
click at [504, 313] on link "15" at bounding box center [502, 318] width 17 height 17
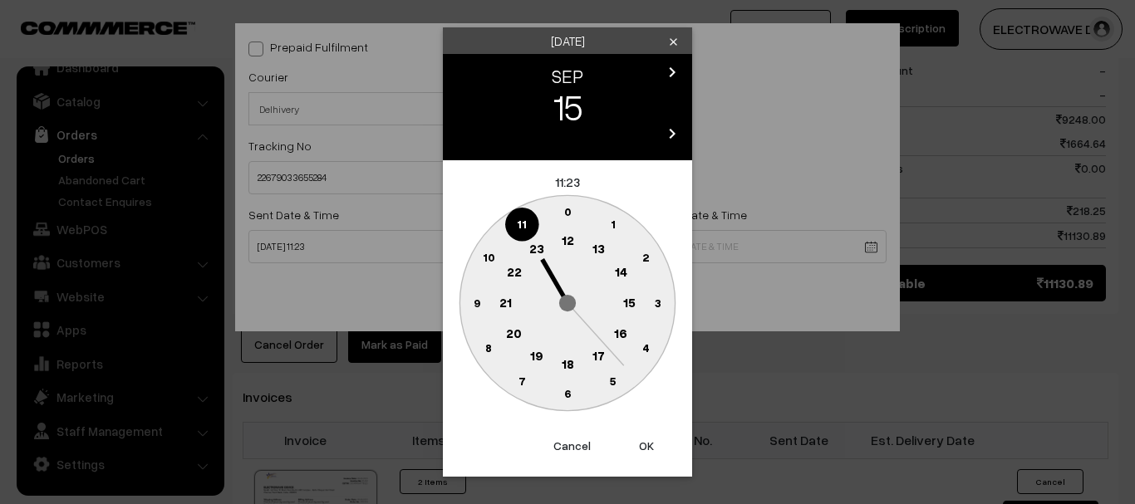
click at [650, 447] on button "OK" at bounding box center [646, 446] width 66 height 37
type input "15-09-2025 11:23"
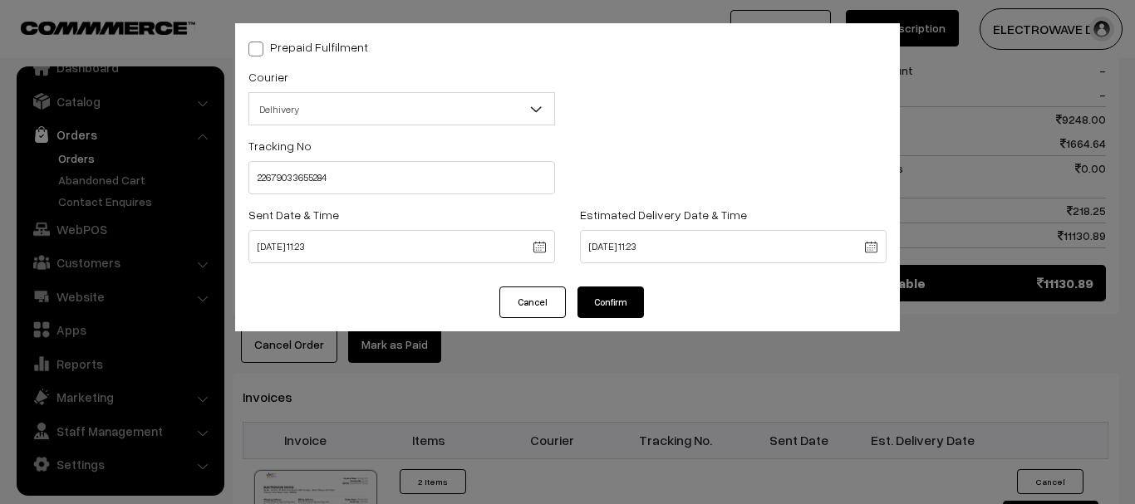
click at [608, 286] on div "Prepaid Fulfilment Courier -- Select -- BlueDart Xpressbees Delhivery Speed Pos…" at bounding box center [567, 154] width 665 height 263
click at [609, 301] on button "Confirm" at bounding box center [610, 303] width 66 height 32
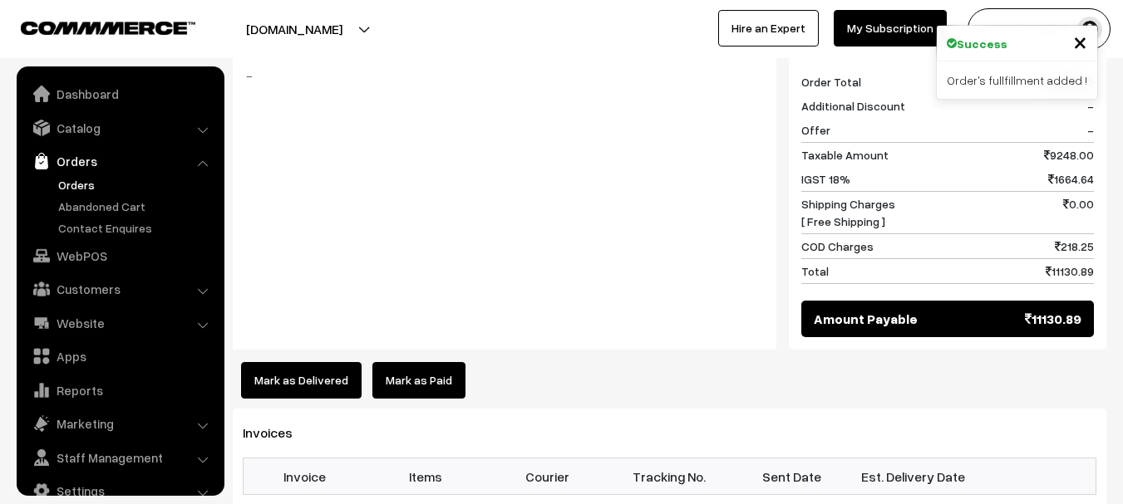
scroll to position [27, 0]
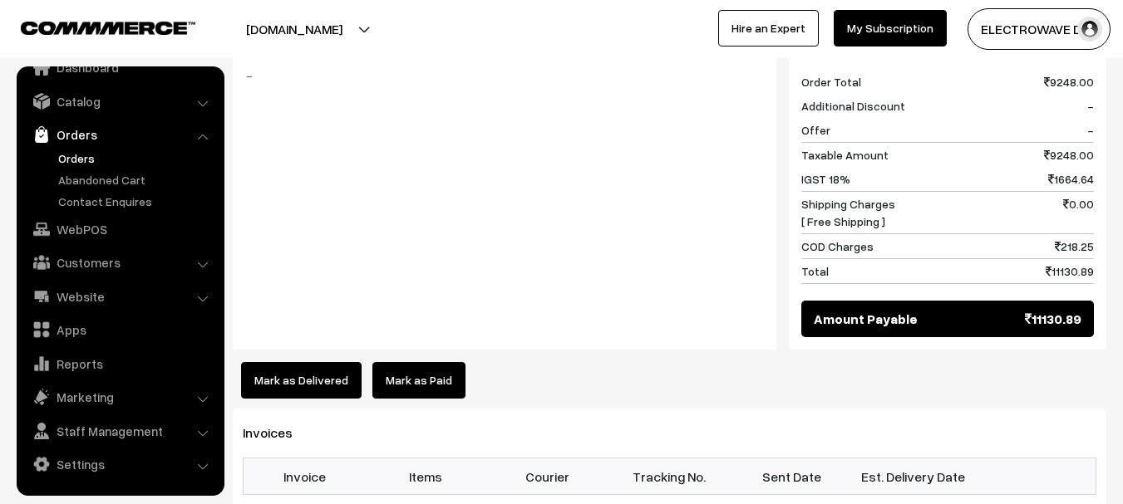
click at [80, 150] on link "Orders" at bounding box center [136, 158] width 165 height 17
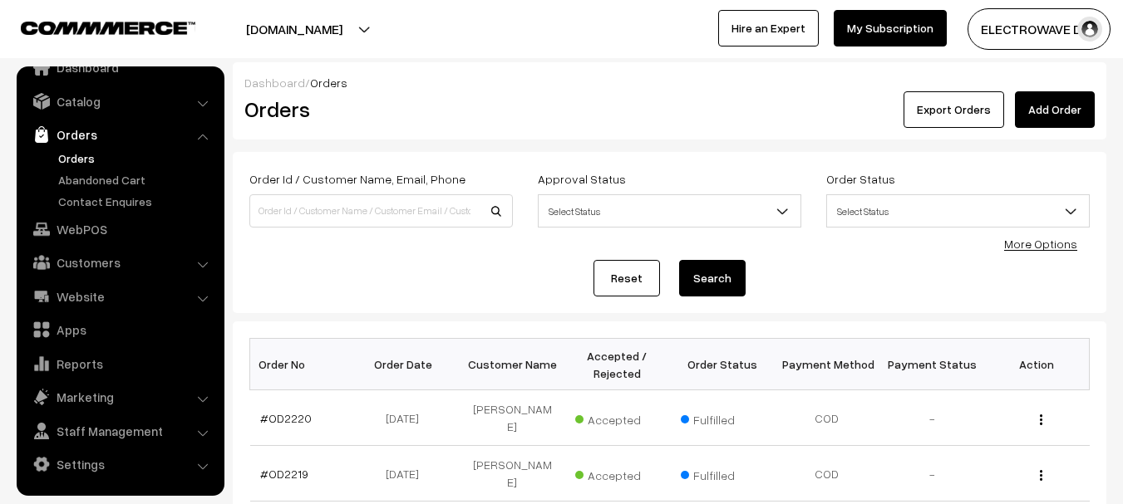
click at [74, 155] on link "Orders" at bounding box center [136, 158] width 165 height 17
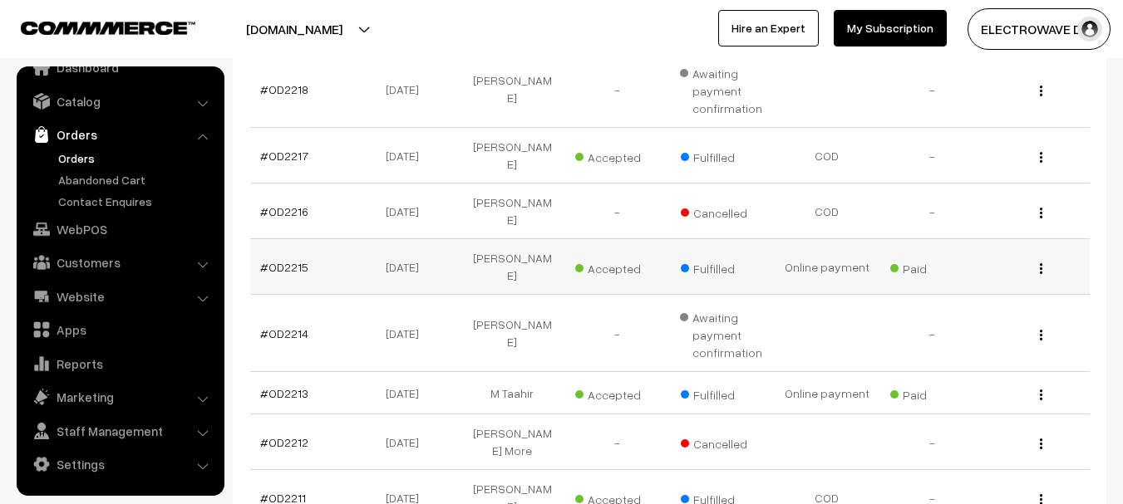
scroll to position [415, 0]
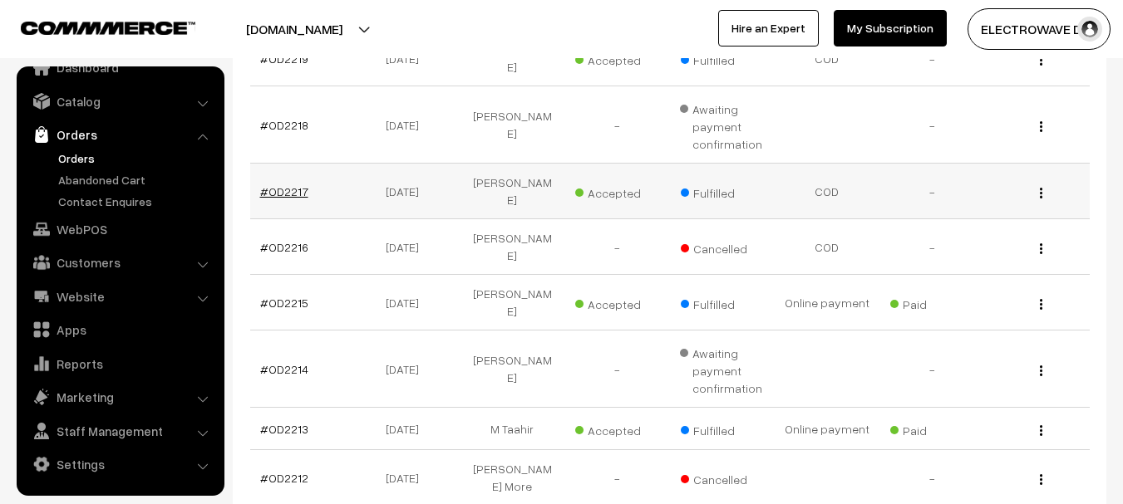
click at [296, 188] on link "#OD2217" at bounding box center [284, 191] width 48 height 14
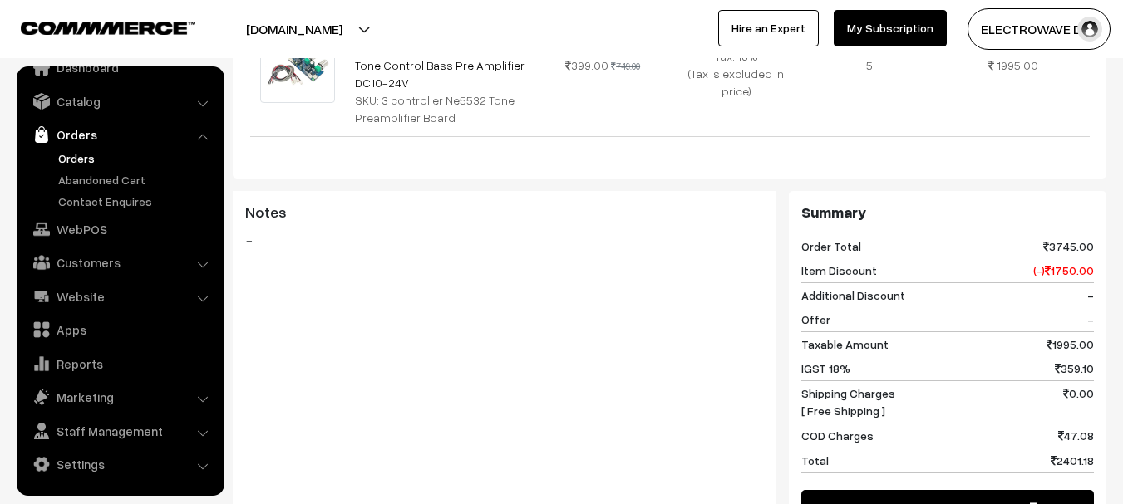
scroll to position [415, 0]
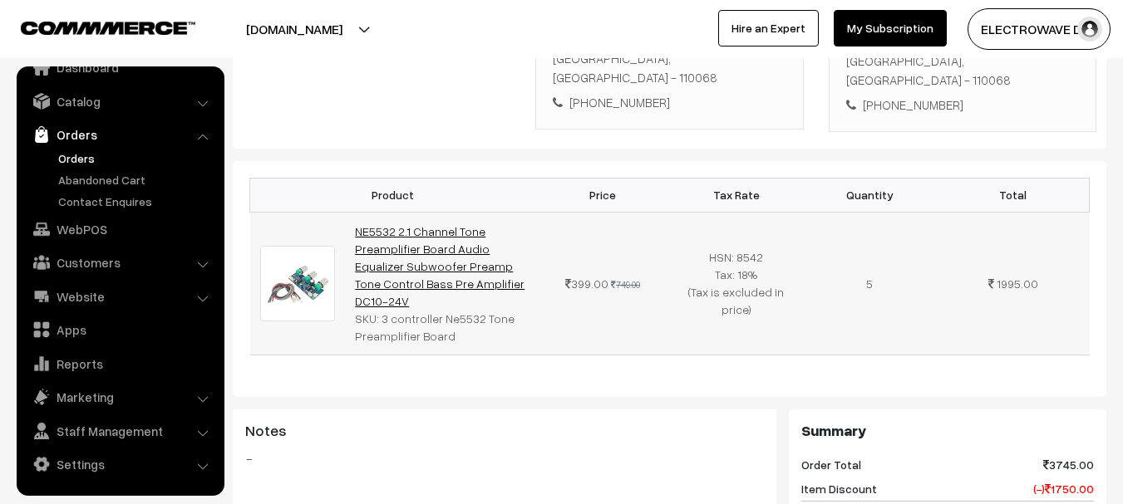
click at [410, 224] on link "NE5532 2.1 Channel Tone Preamplifier Board Audio Equalizer Subwoofer Preamp Ton…" at bounding box center [440, 266] width 170 height 84
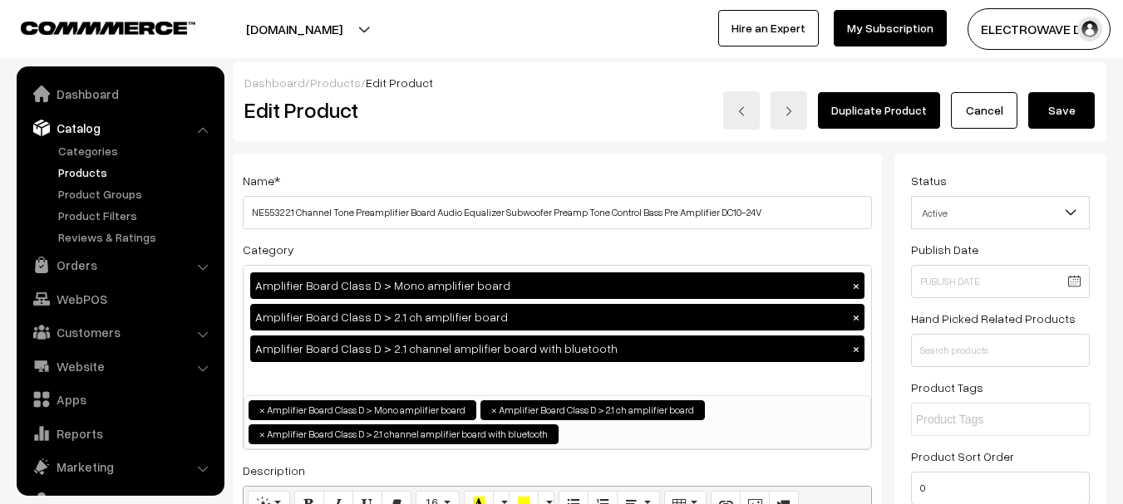
scroll to position [47, 0]
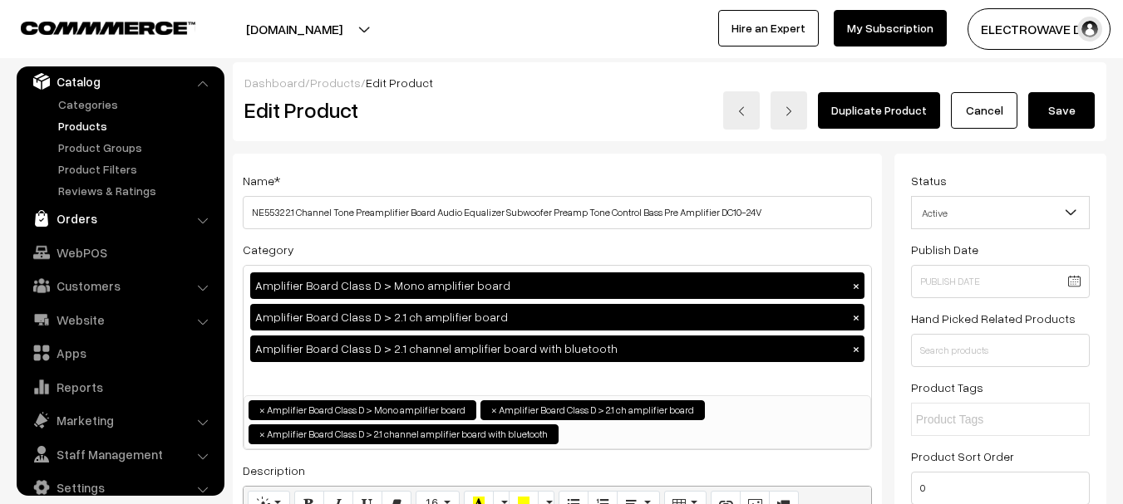
click at [78, 228] on link "Orders" at bounding box center [120, 219] width 198 height 30
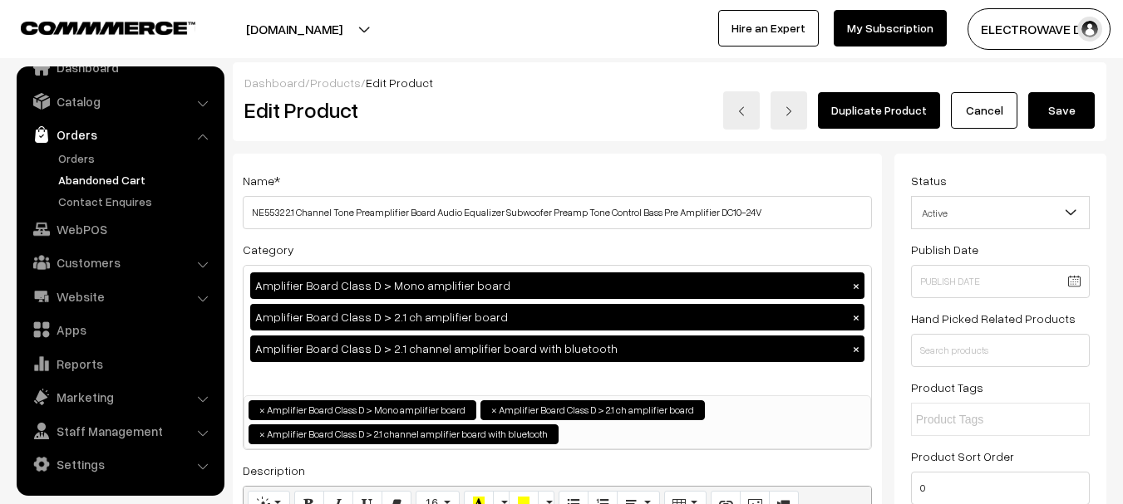
scroll to position [27, 0]
click at [75, 155] on link "Orders" at bounding box center [136, 158] width 165 height 17
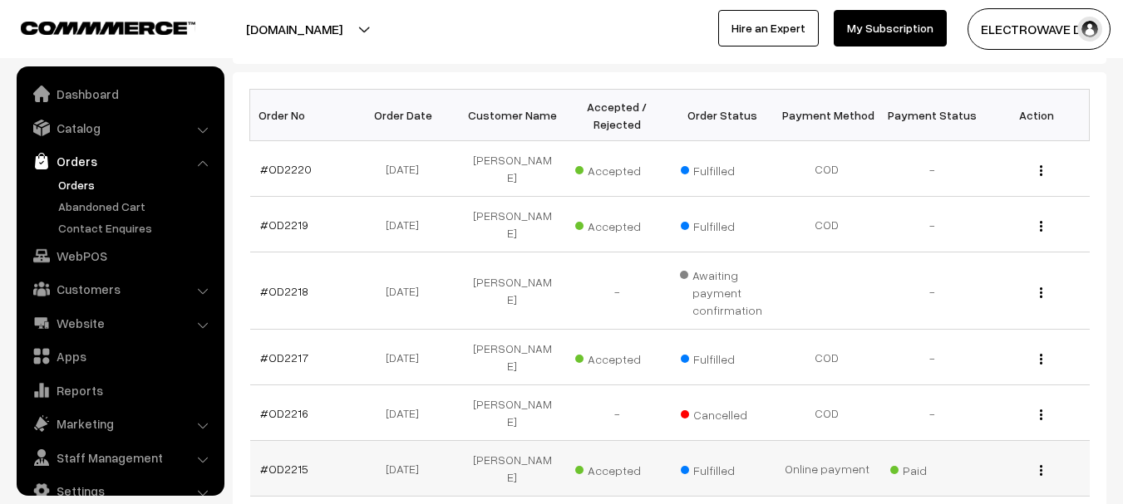
scroll to position [27, 0]
